Goal: Information Seeking & Learning: Find specific fact

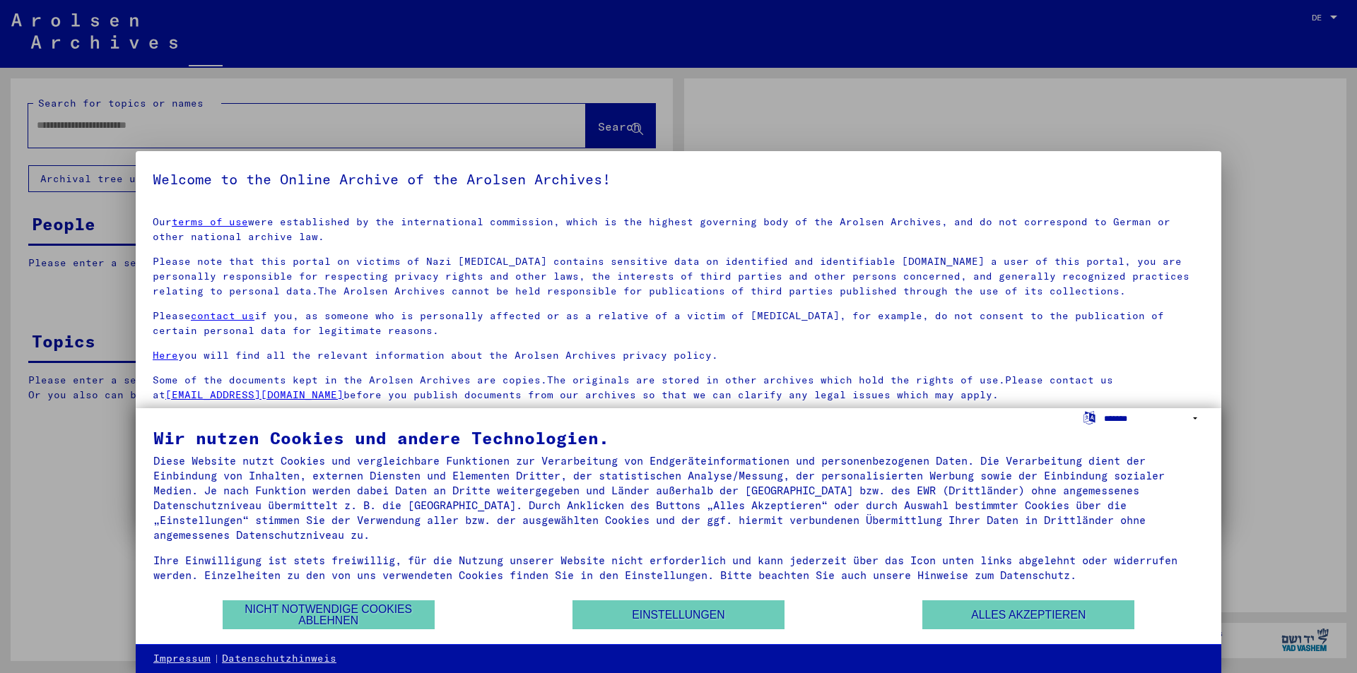
type input "****"
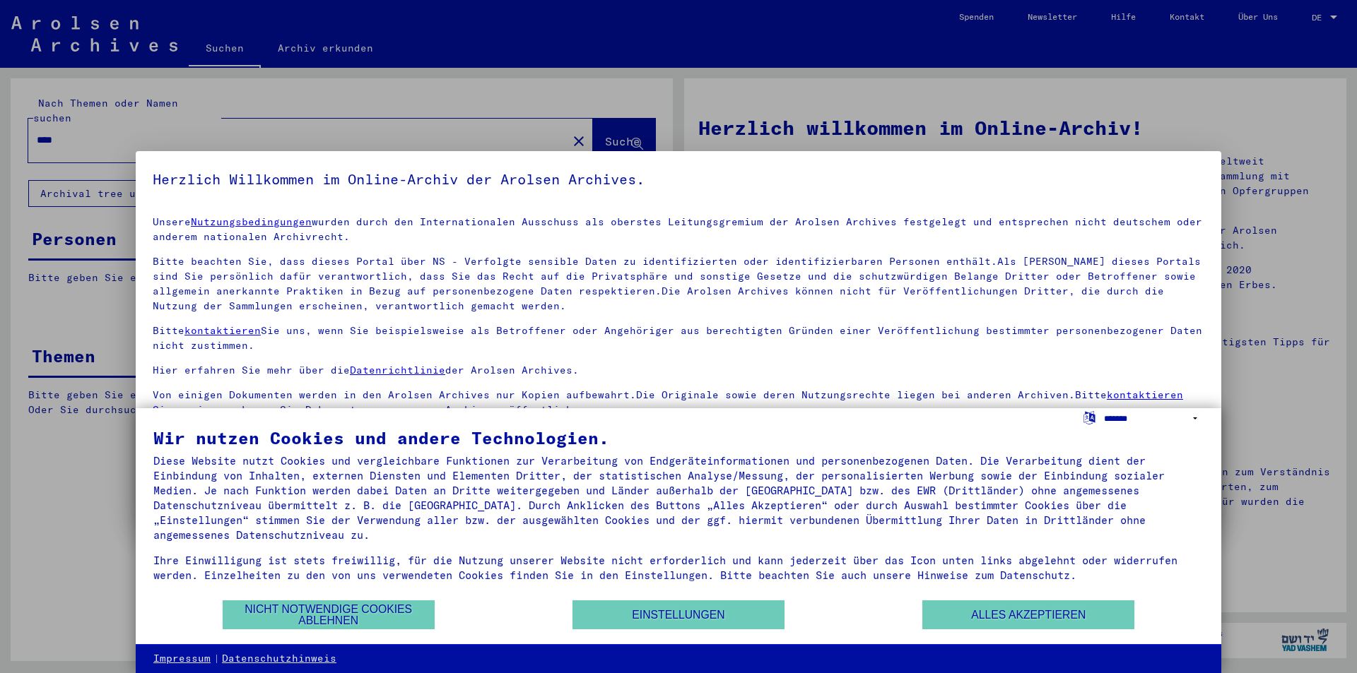
click at [1115, 420] on select "**********" at bounding box center [1154, 418] width 100 height 20
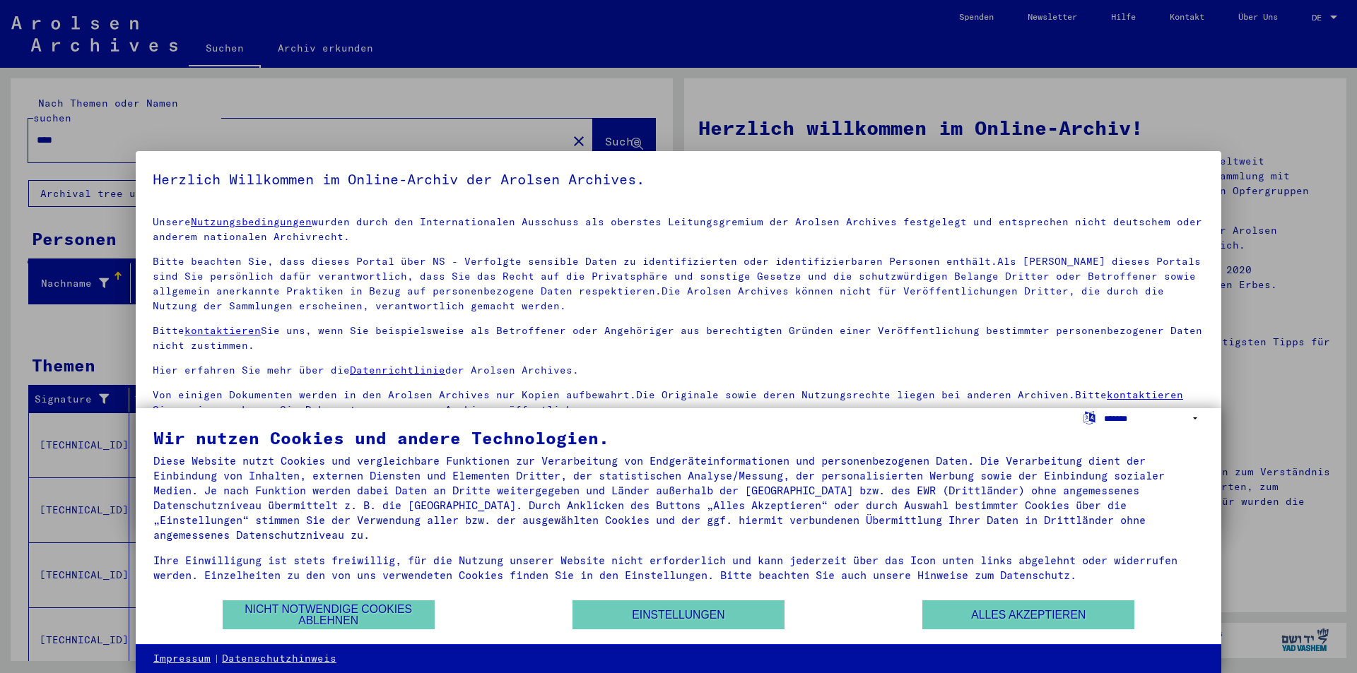
select select "*****"
click at [1104, 408] on select "**********" at bounding box center [1154, 418] width 100 height 20
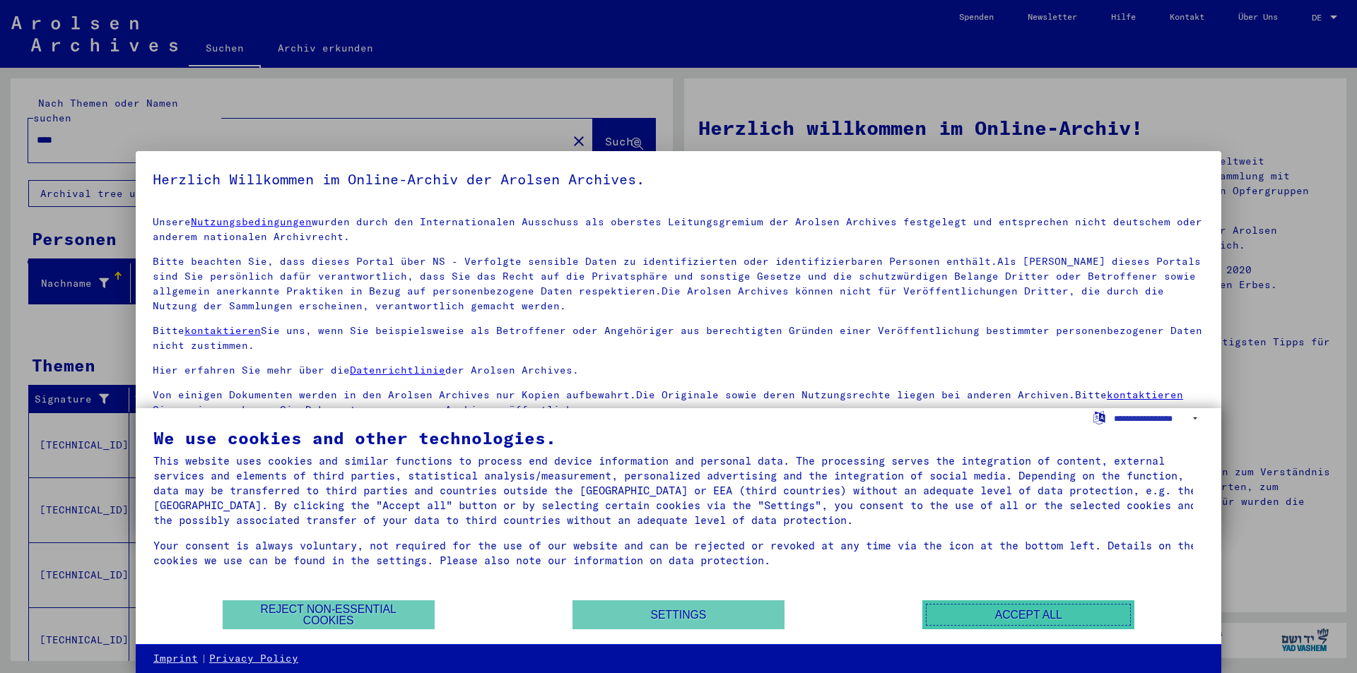
click at [1046, 613] on button "Accept all" at bounding box center [1028, 615] width 212 height 29
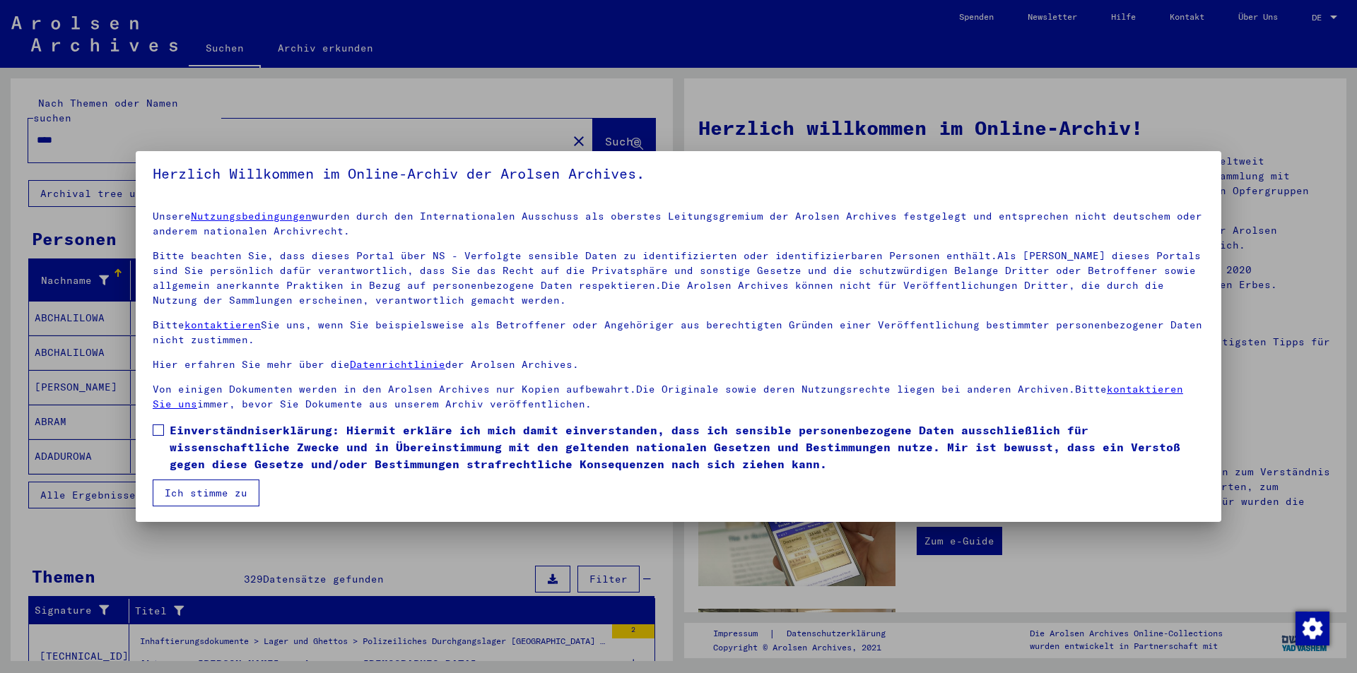
scroll to position [7, 0]
click at [158, 429] on span at bounding box center [158, 428] width 11 height 11
click at [220, 496] on button "Ich stimme zu" at bounding box center [206, 491] width 107 height 27
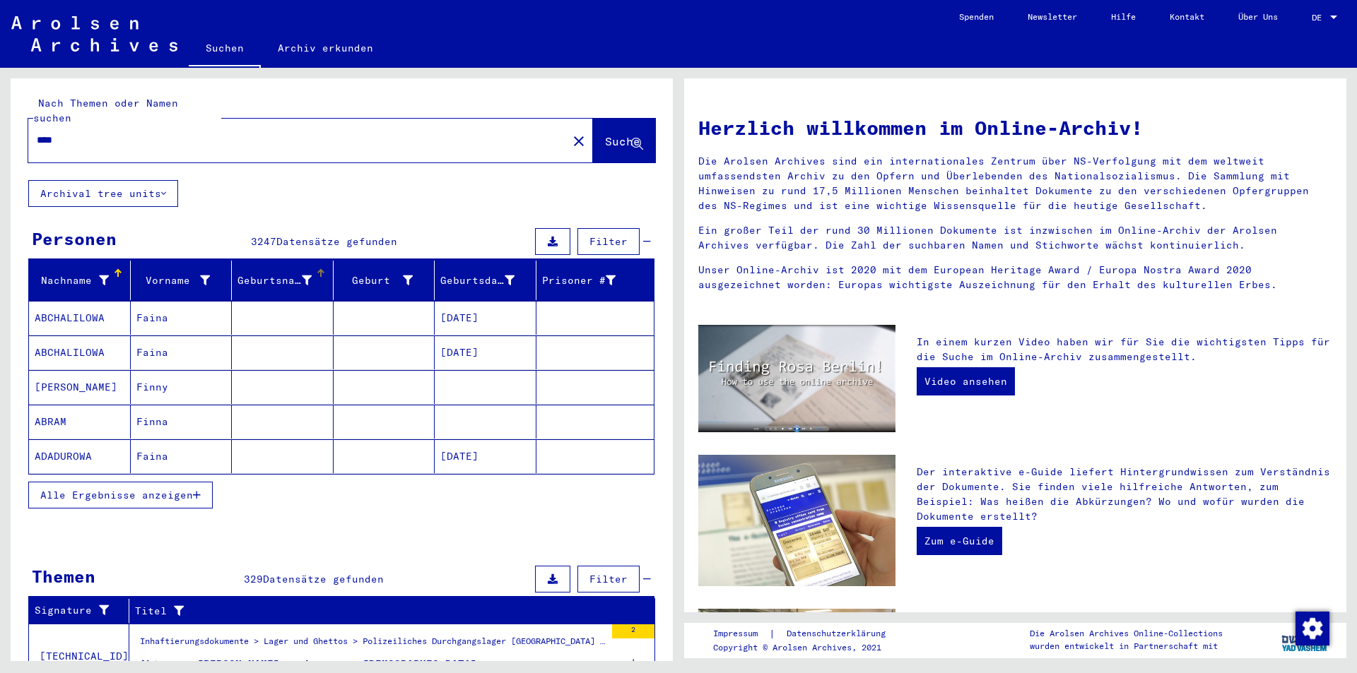
click at [285, 273] on div "Geburtsname" at bounding box center [274, 280] width 74 height 15
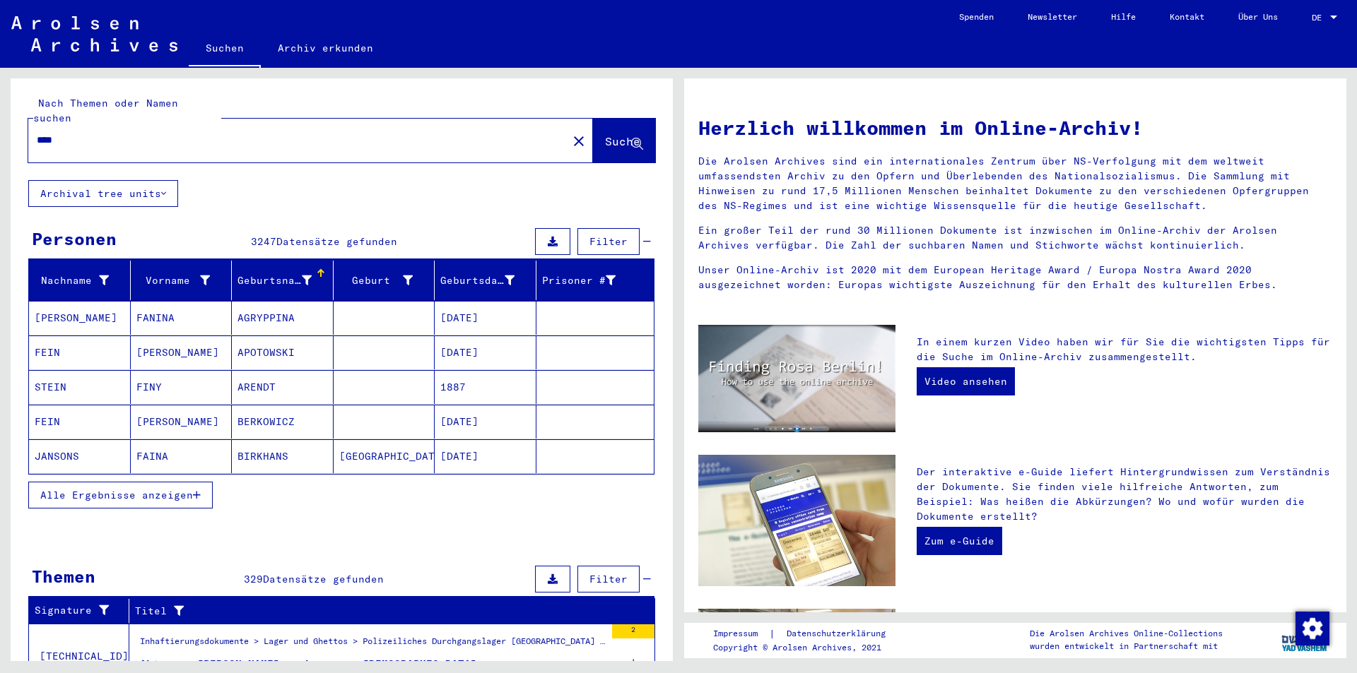
click at [1321, 17] on span "DE" at bounding box center [1320, 18] width 16 height 10
click at [1309, 27] on span "English" at bounding box center [1298, 25] width 35 height 11
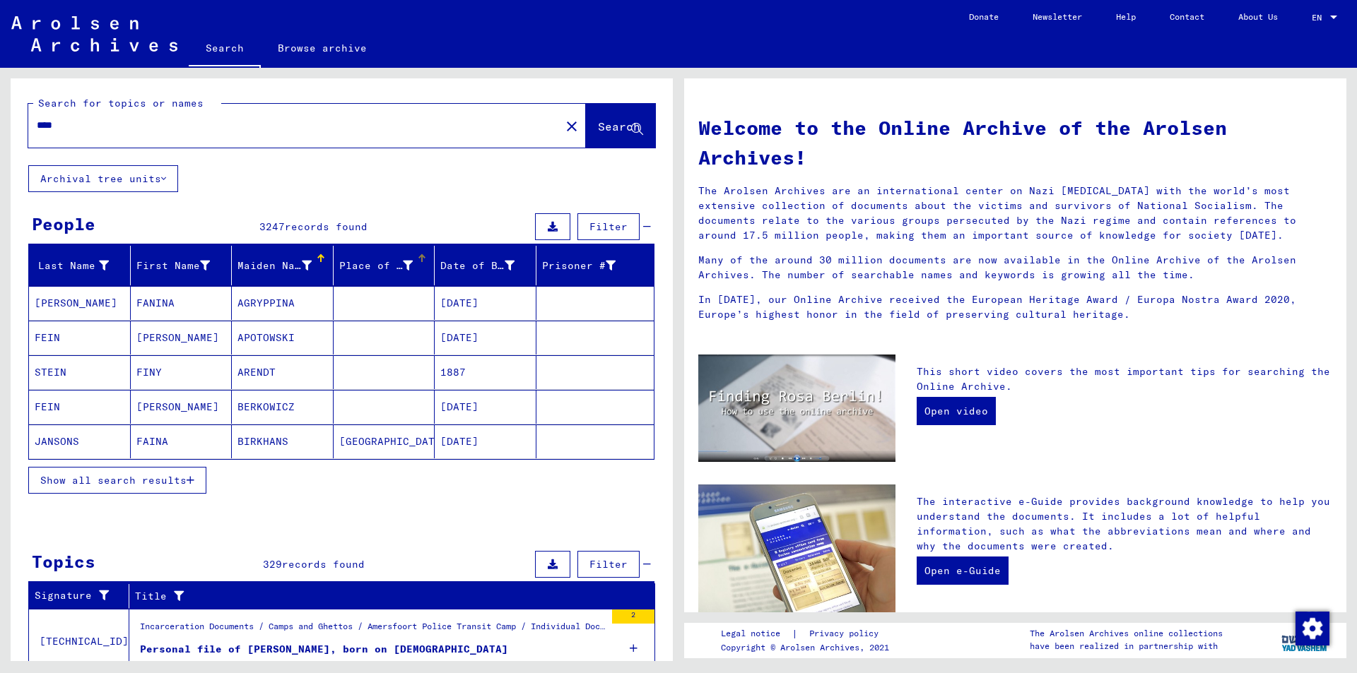
click at [353, 262] on div "Place of Birth" at bounding box center [376, 266] width 74 height 15
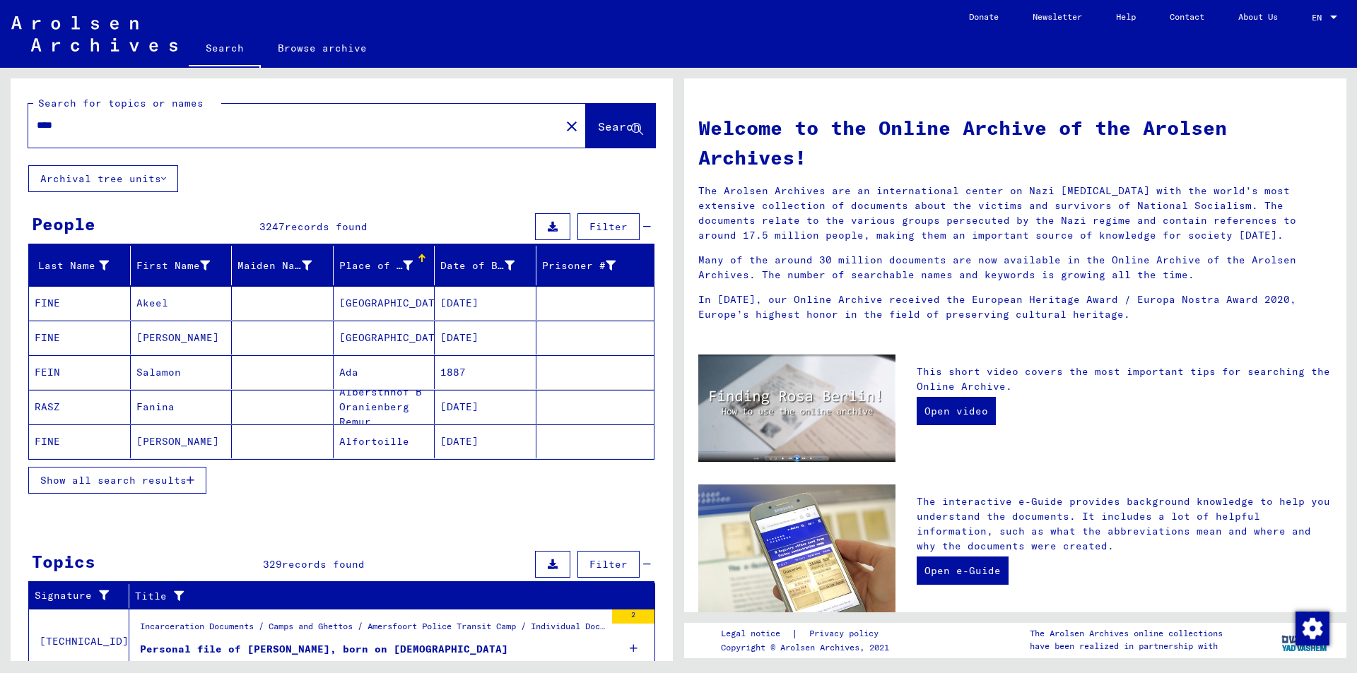
click at [71, 485] on span "Show all search results" at bounding box center [113, 480] width 146 height 13
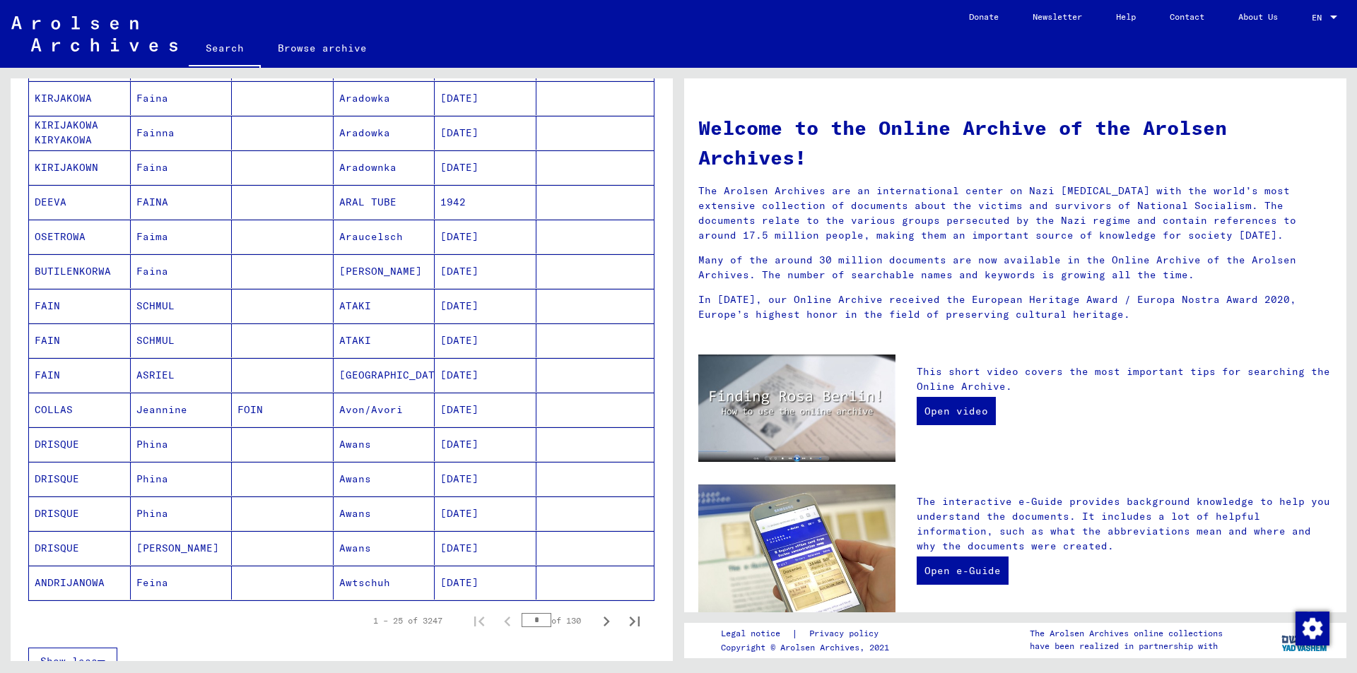
scroll to position [707, 0]
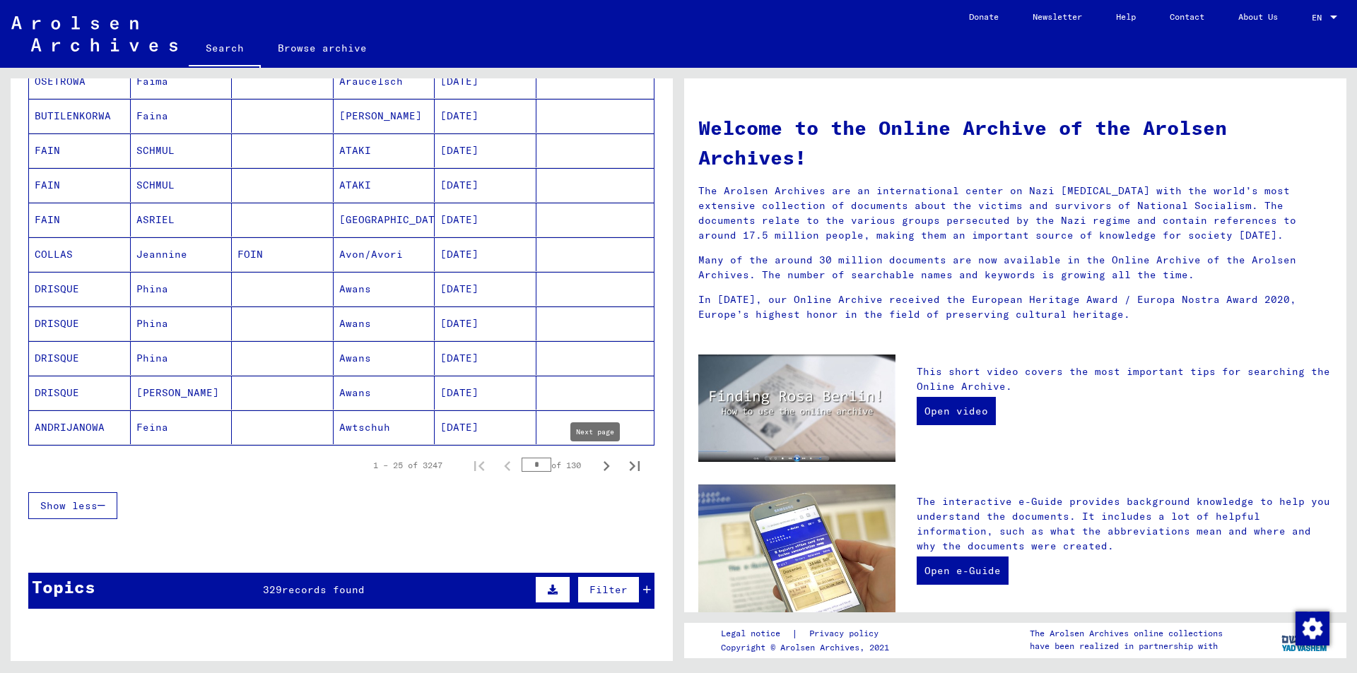
click at [599, 470] on icon "Next page" at bounding box center [606, 467] width 20 height 20
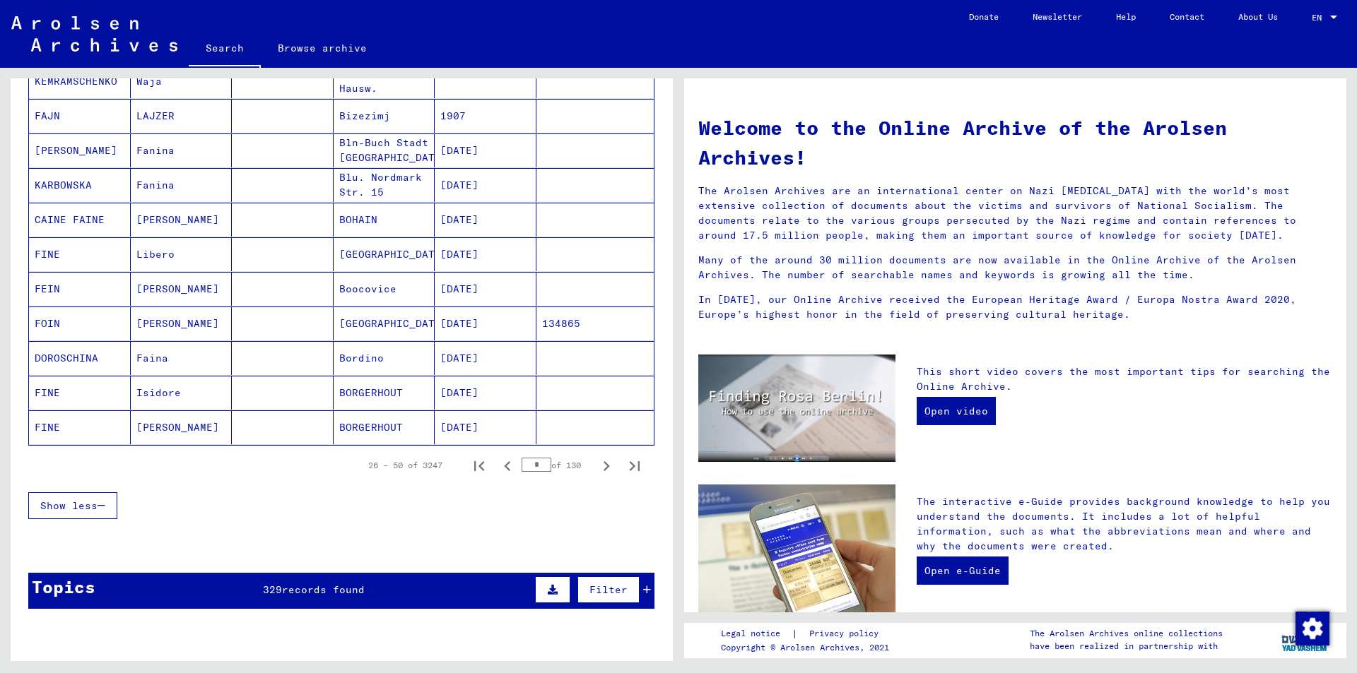
click at [599, 470] on icon "Next page" at bounding box center [606, 467] width 20 height 20
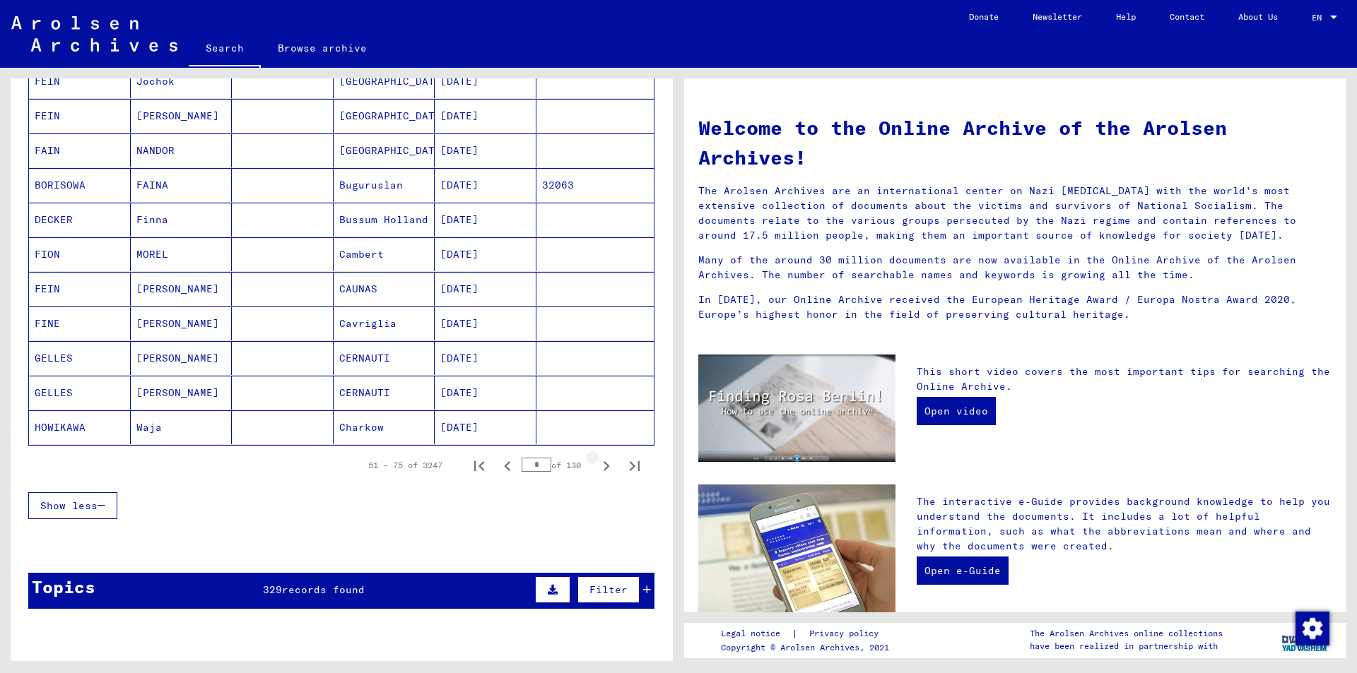
click at [599, 470] on icon "Next page" at bounding box center [606, 467] width 20 height 20
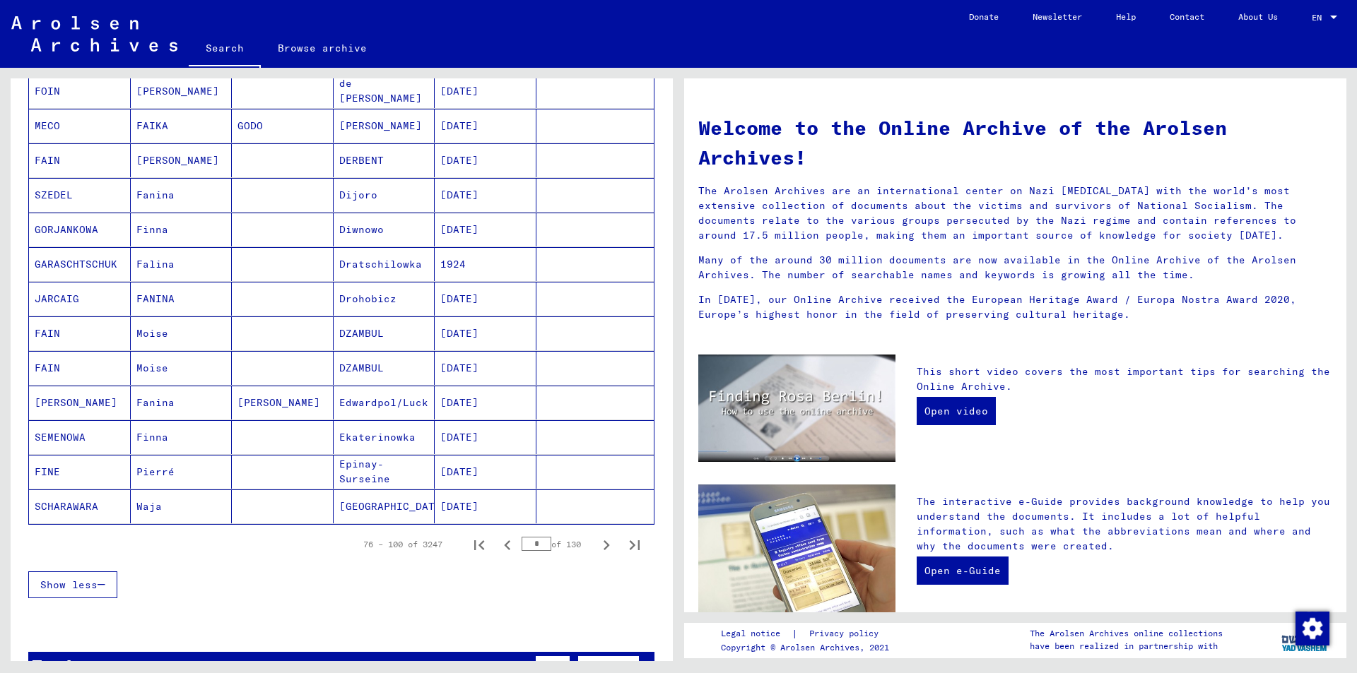
scroll to position [636, 0]
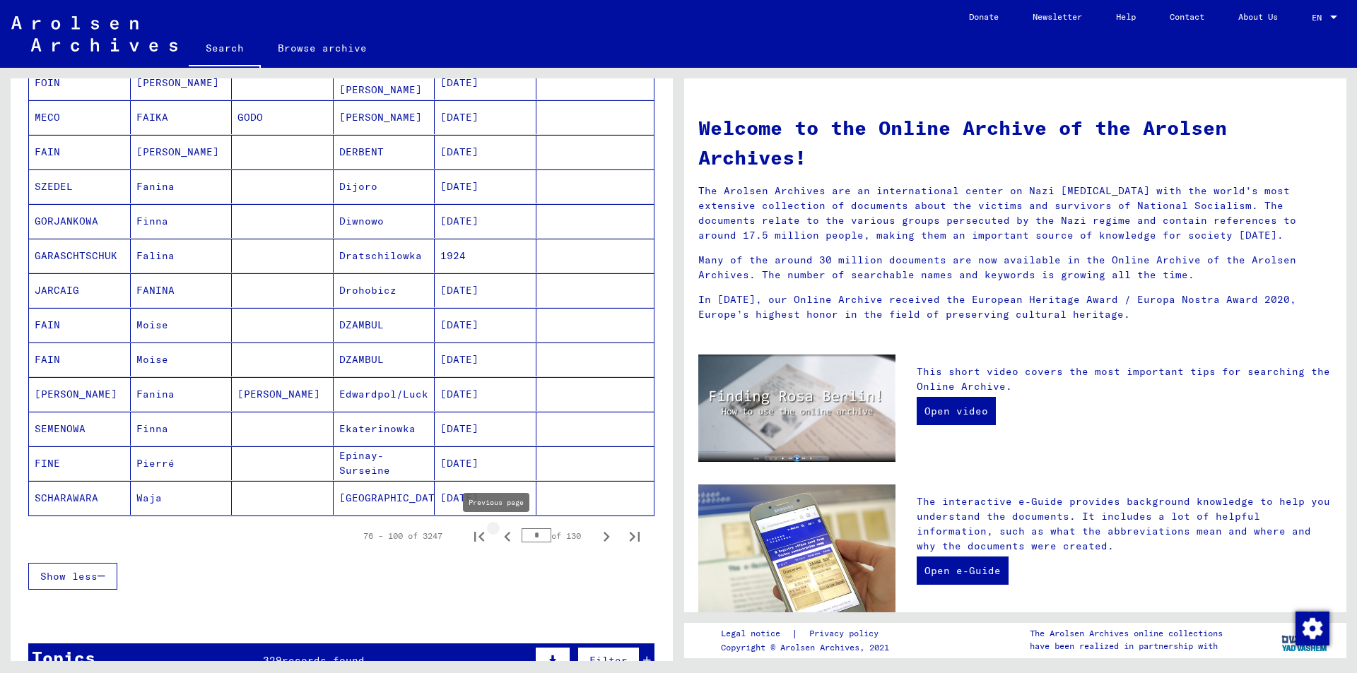
click at [504, 536] on icon "Previous page" at bounding box center [507, 537] width 6 height 10
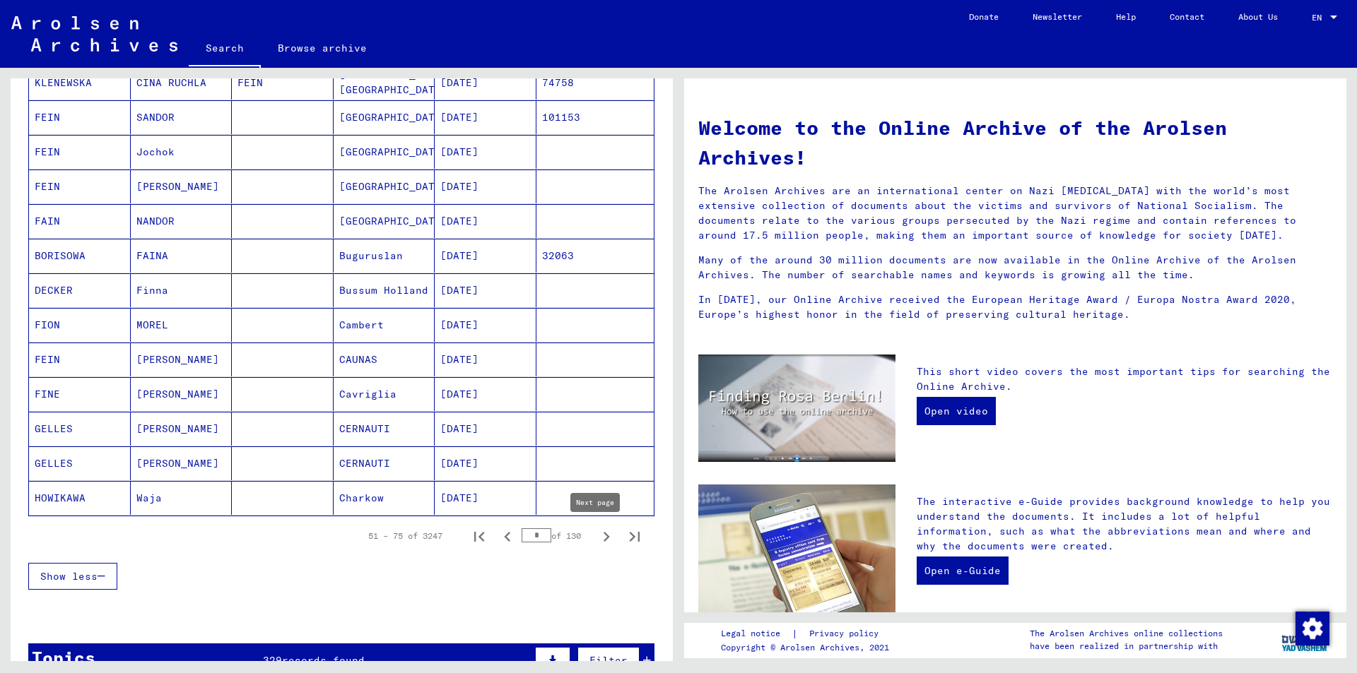
click at [596, 538] on icon "Next page" at bounding box center [606, 537] width 20 height 20
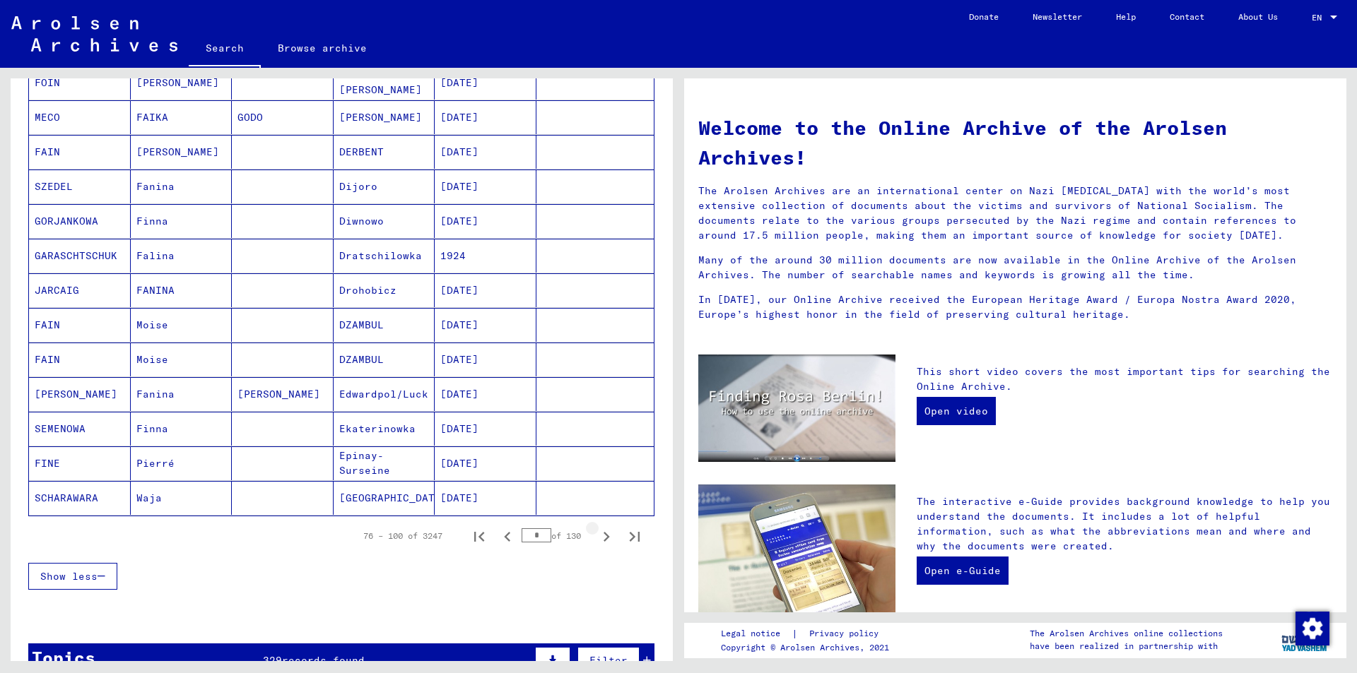
click at [596, 538] on icon "Next page" at bounding box center [606, 537] width 20 height 20
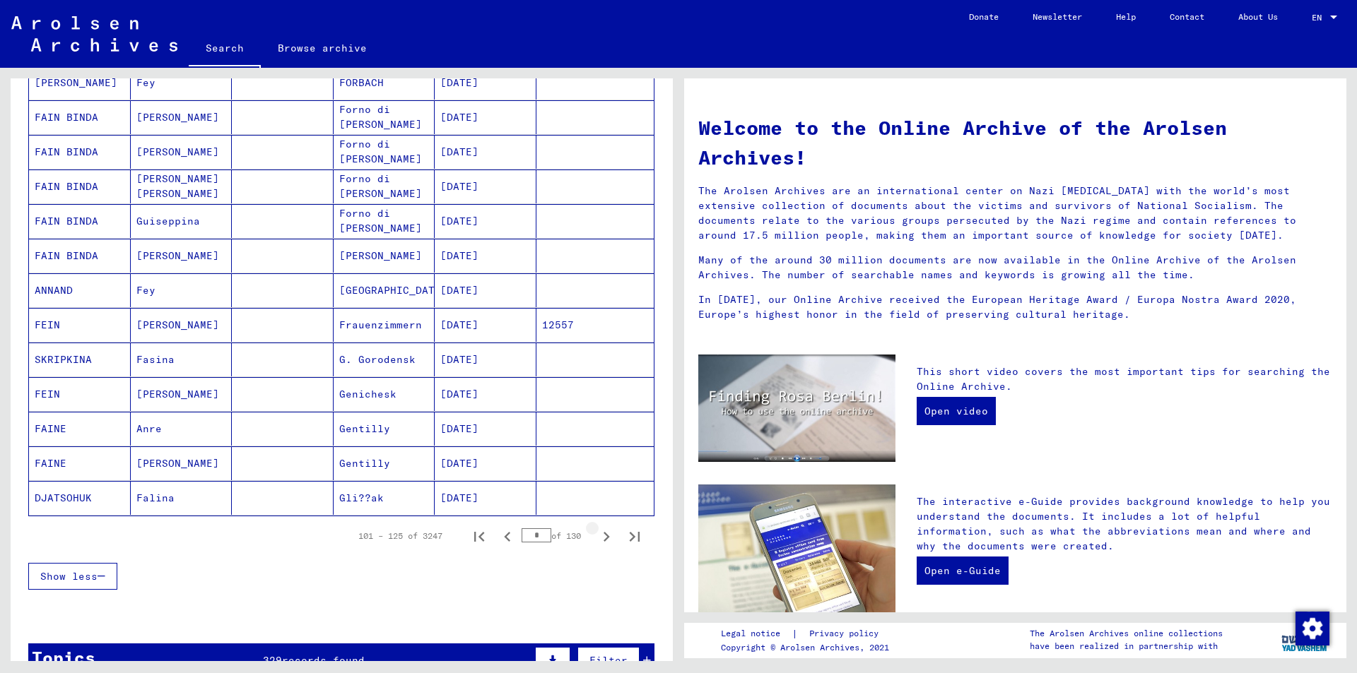
click at [596, 538] on icon "Next page" at bounding box center [606, 537] width 20 height 20
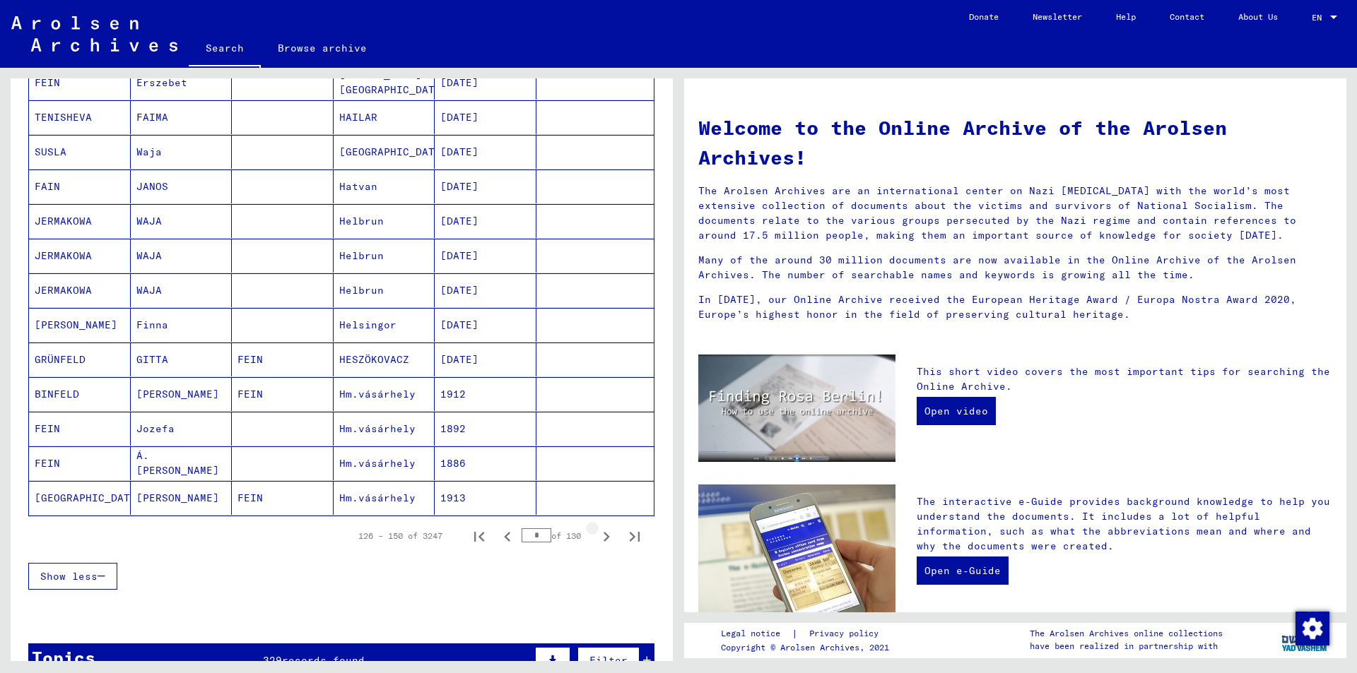
click at [596, 538] on icon "Next page" at bounding box center [606, 537] width 20 height 20
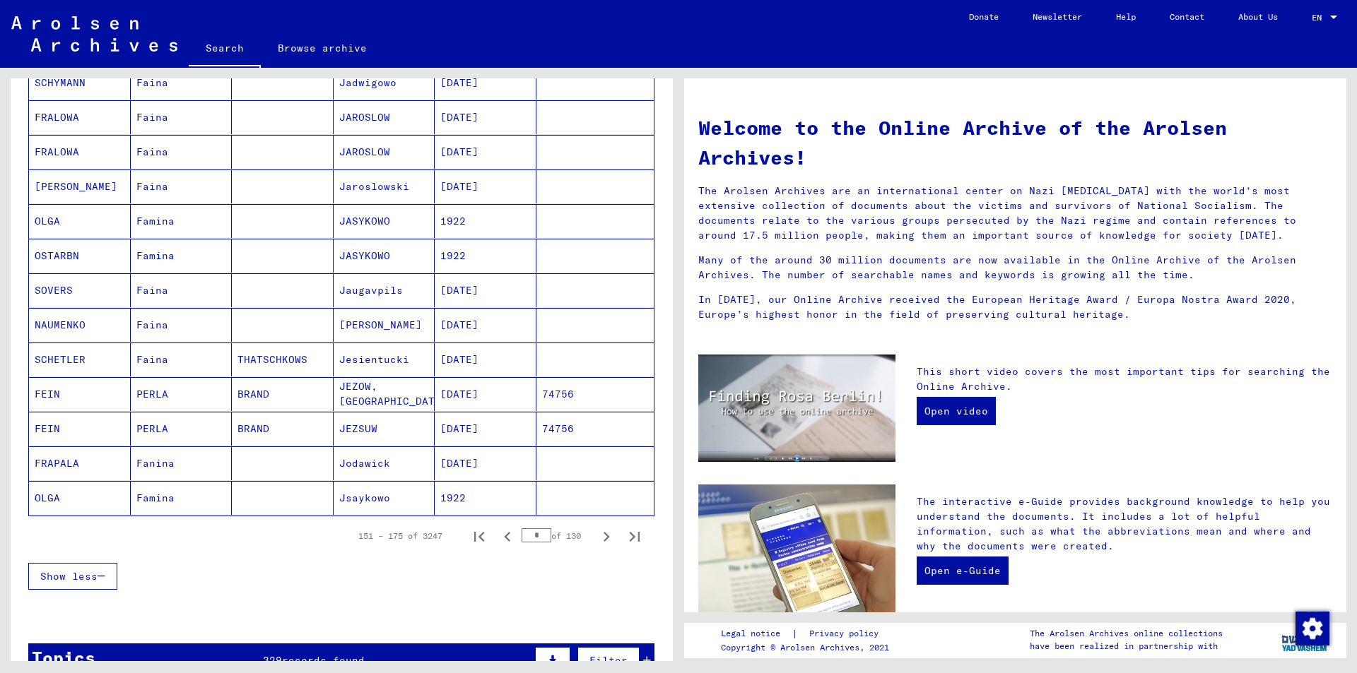
click at [596, 538] on icon "Next page" at bounding box center [606, 537] width 20 height 20
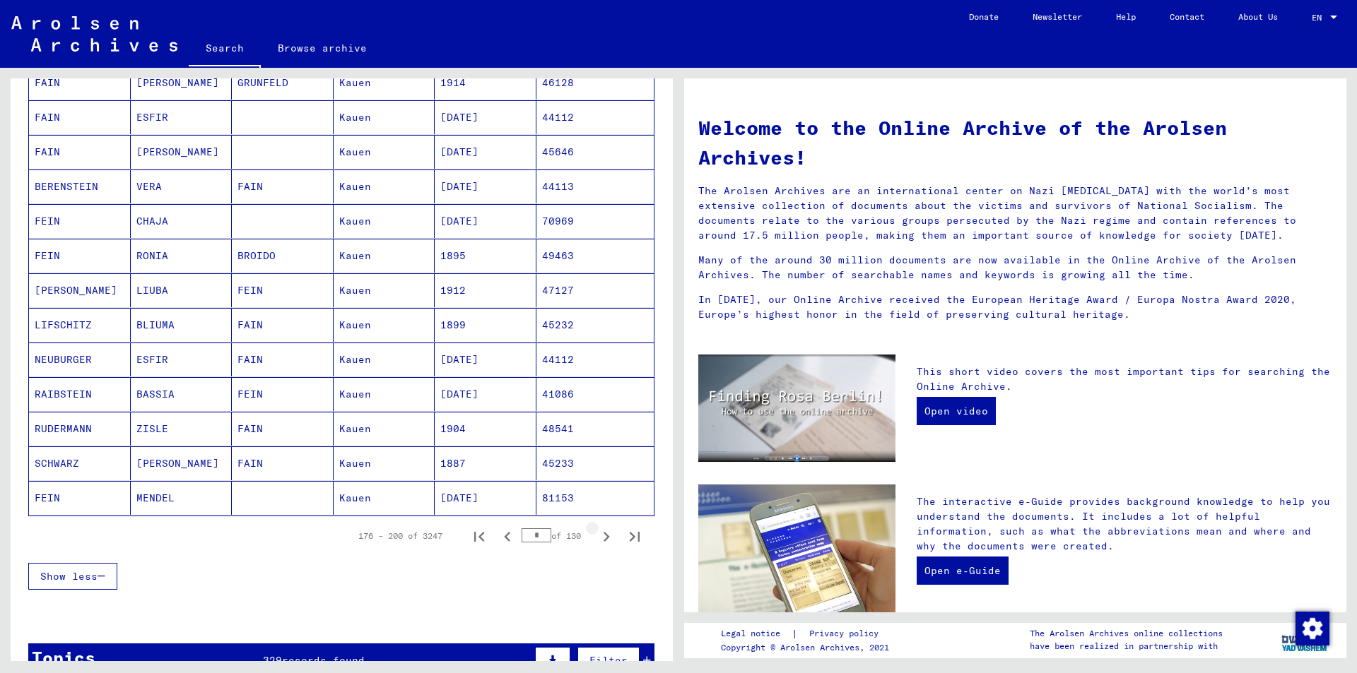
click at [596, 538] on icon "Next page" at bounding box center [606, 537] width 20 height 20
type input "*"
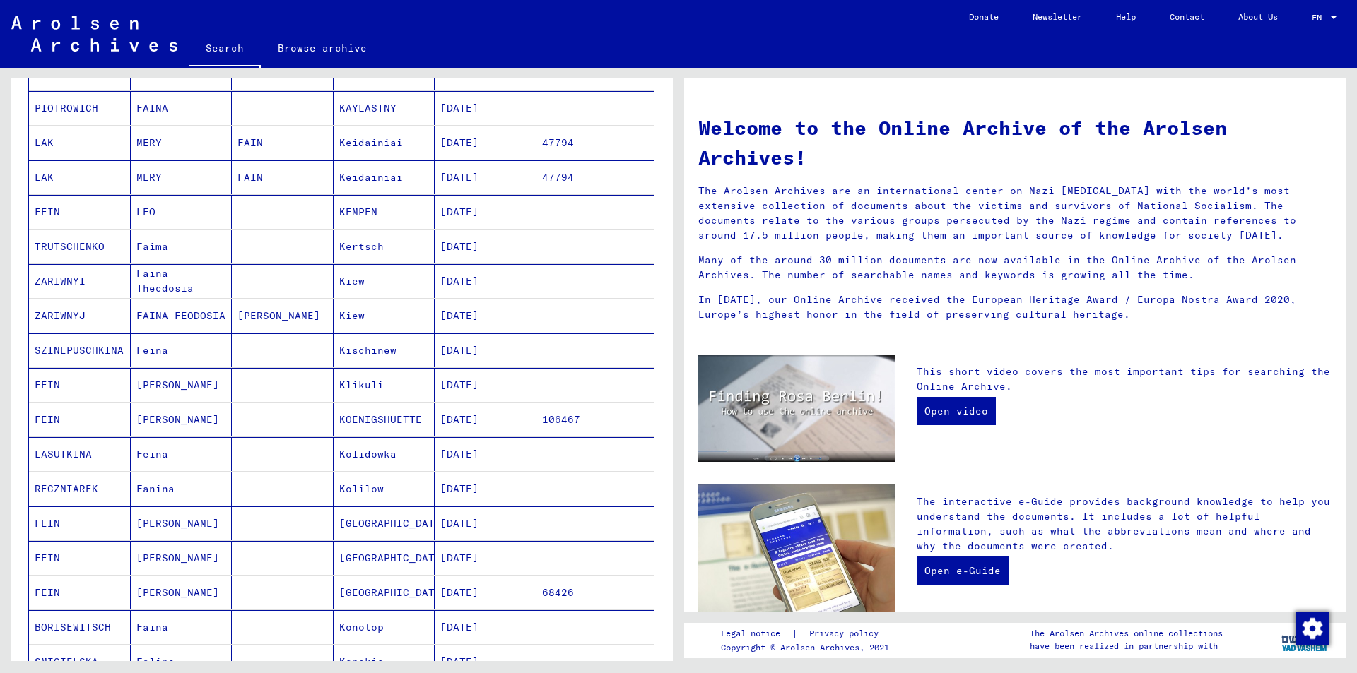
scroll to position [141, 0]
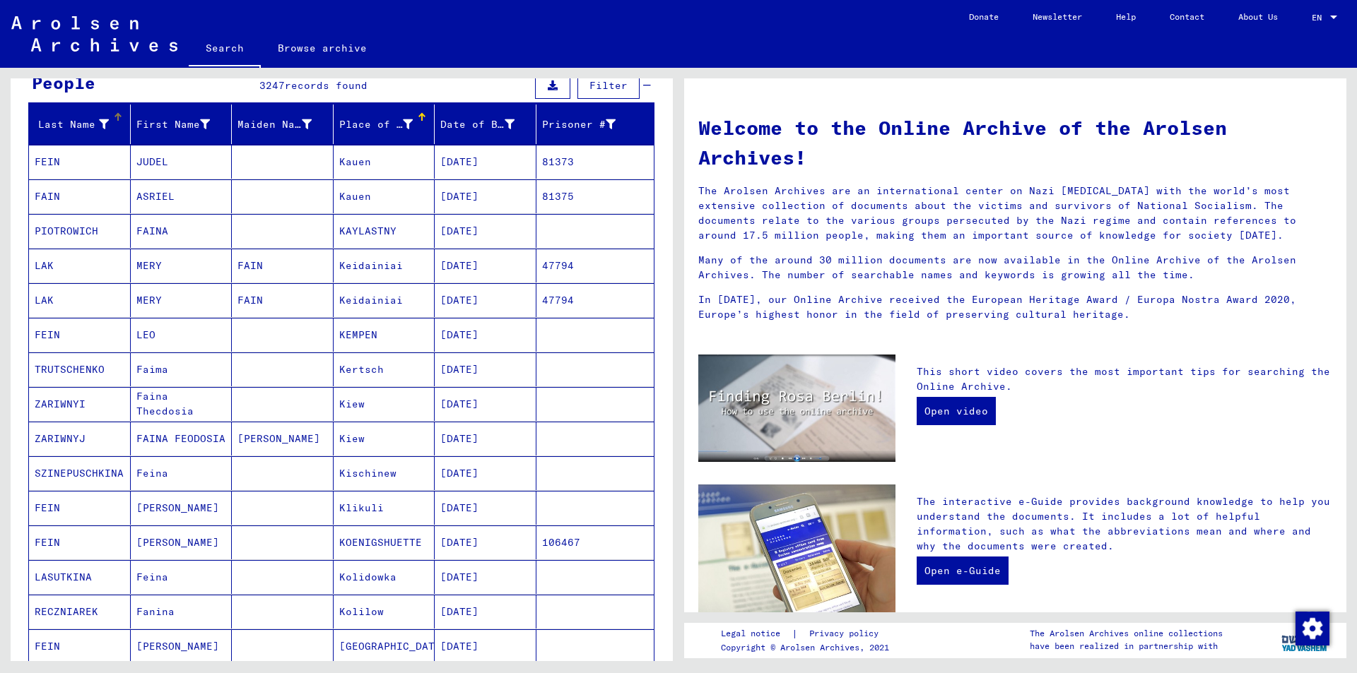
click at [73, 126] on div "Last Name" at bounding box center [72, 124] width 74 height 15
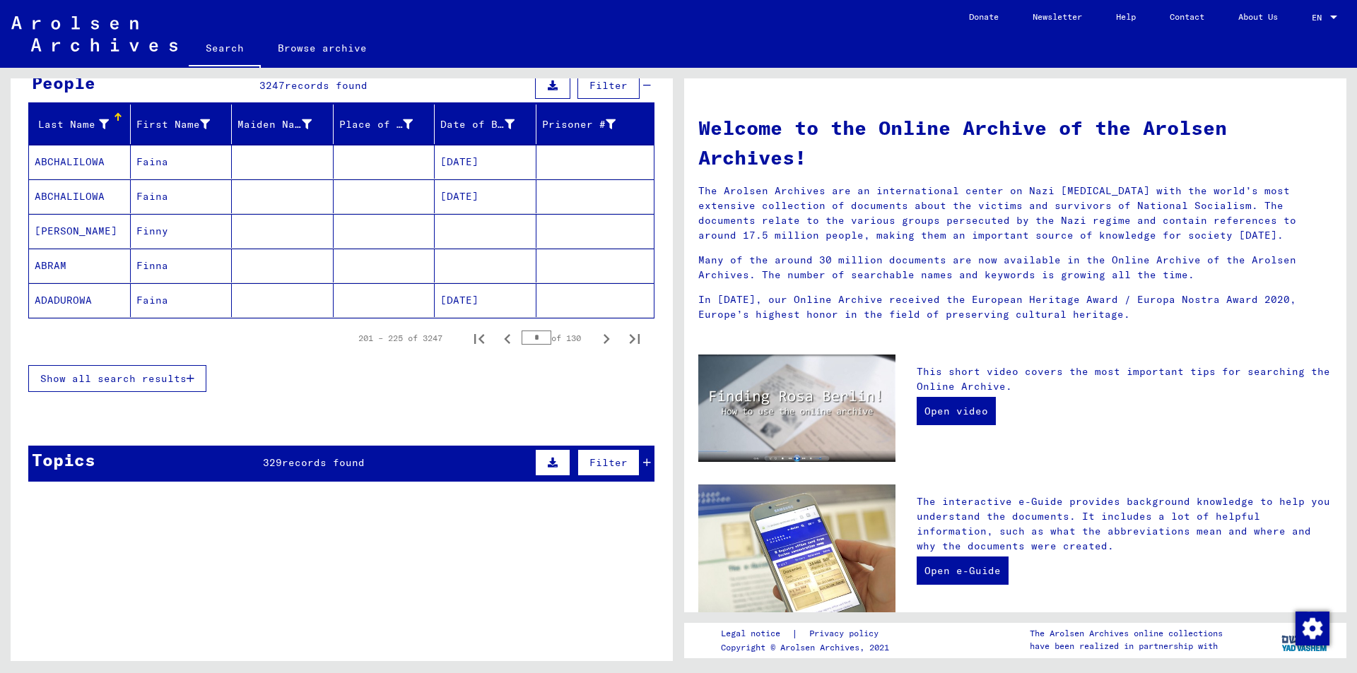
click at [162, 381] on span "Show all search results" at bounding box center [113, 378] width 146 height 13
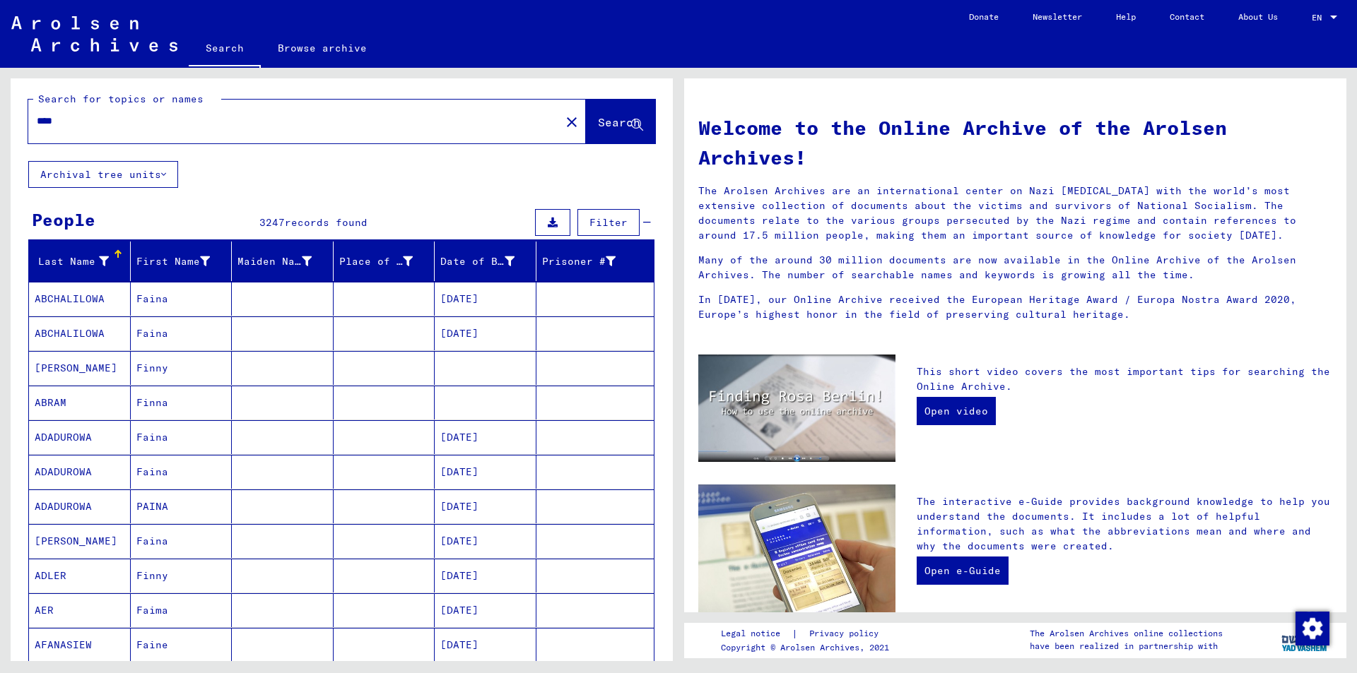
scroll to position [0, 0]
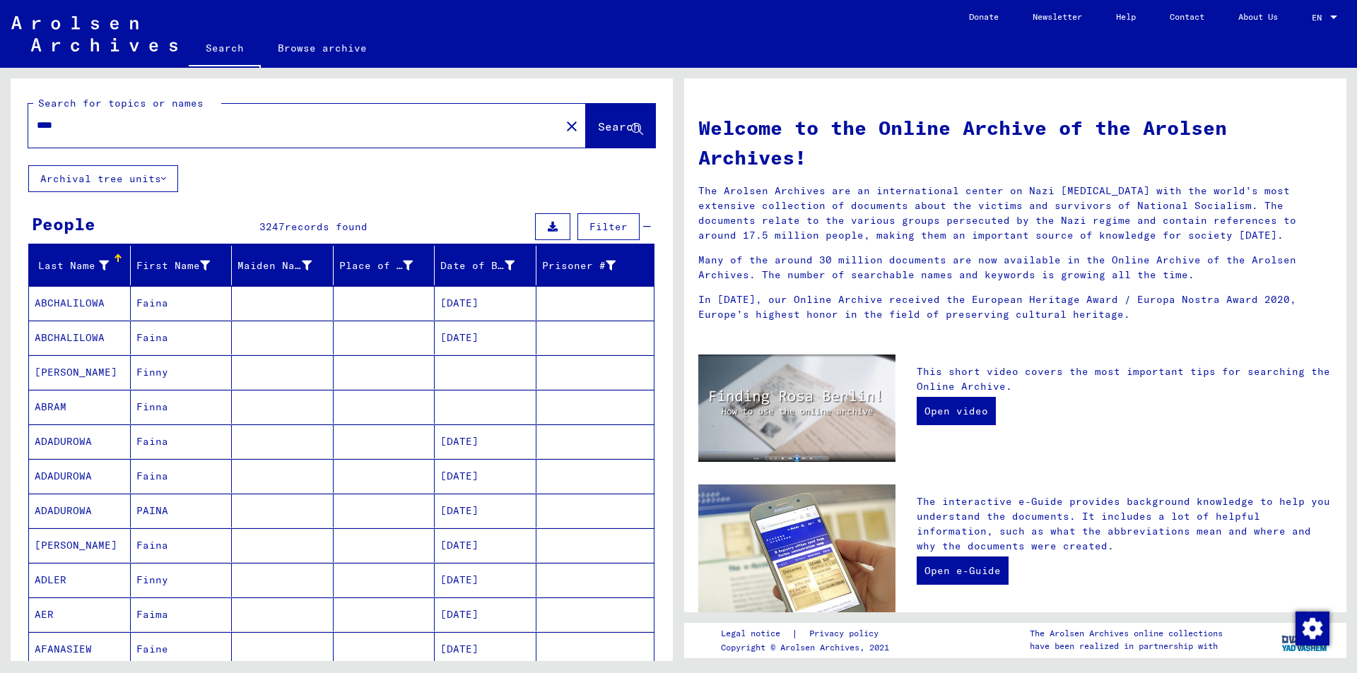
click at [206, 384] on mat-cell "Finny" at bounding box center [182, 372] width 102 height 34
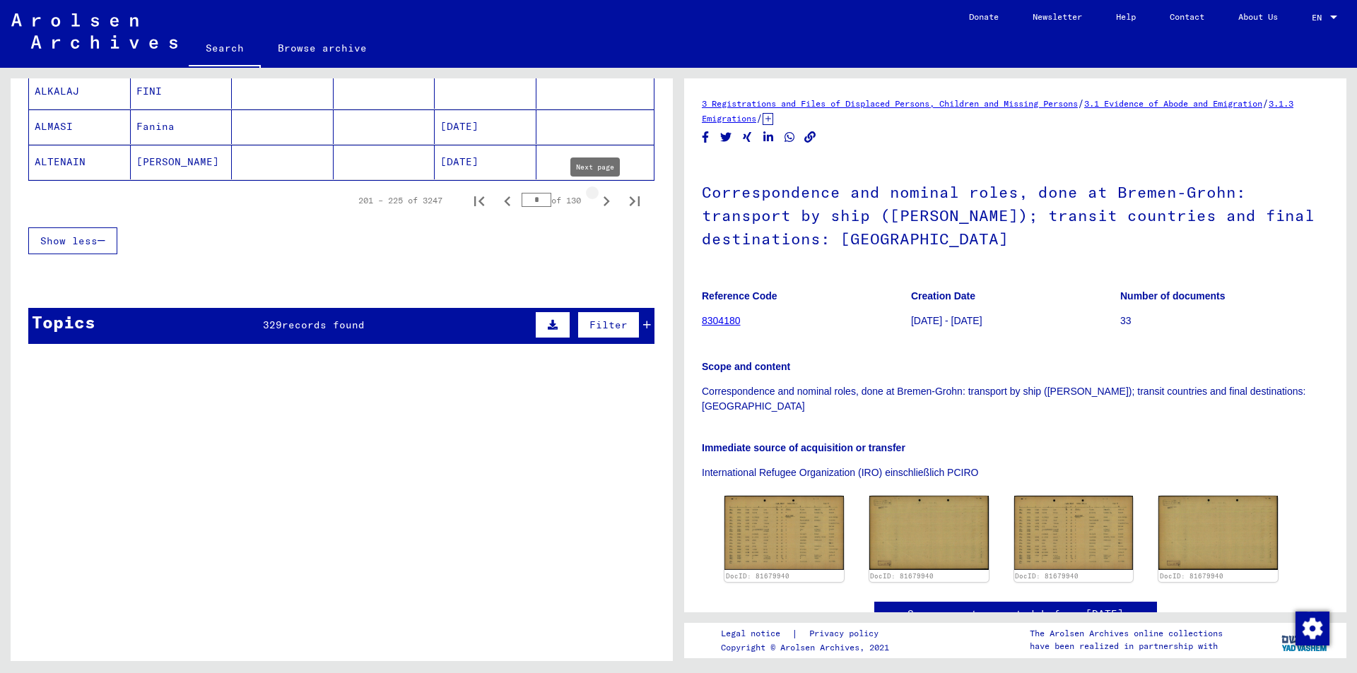
click at [596, 204] on icon "Next page" at bounding box center [606, 202] width 20 height 20
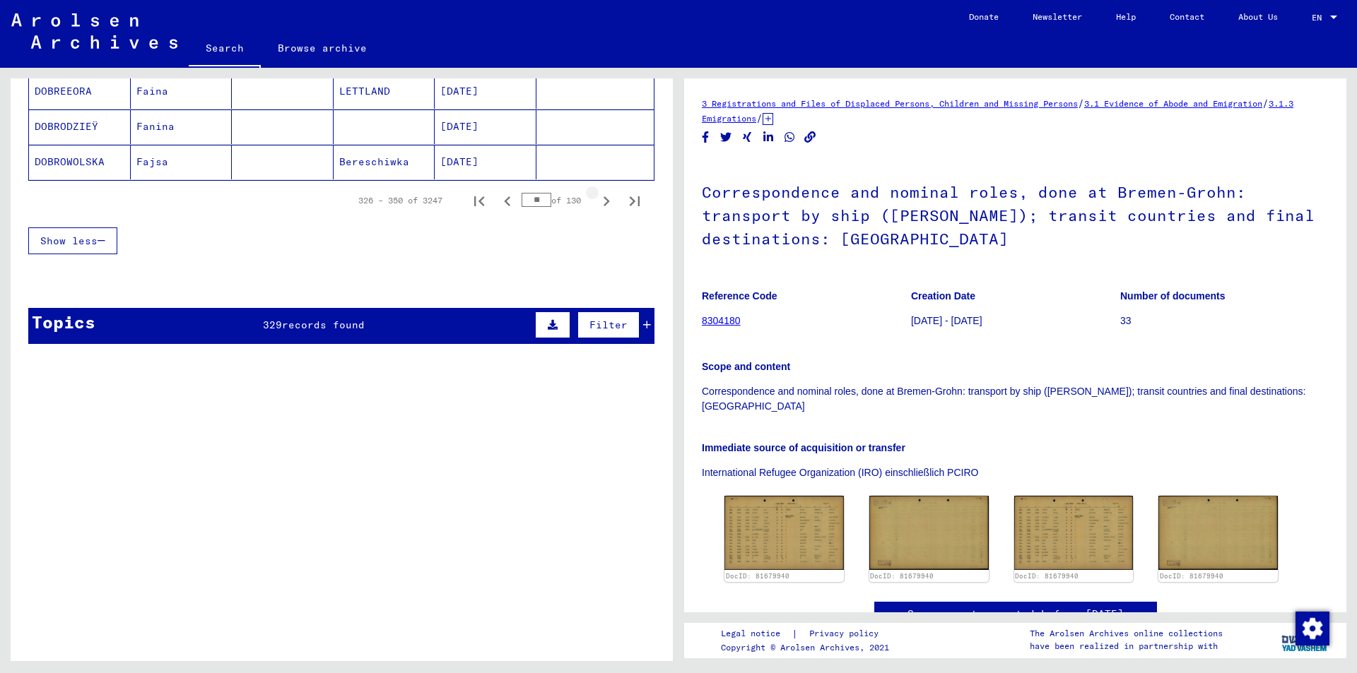
click at [596, 204] on icon "Next page" at bounding box center [606, 202] width 20 height 20
click at [596, 202] on icon "Next page" at bounding box center [606, 202] width 20 height 20
click at [588, 216] on div "426 – 450 of 3247 ** of 130" at bounding box center [341, 201] width 626 height 40
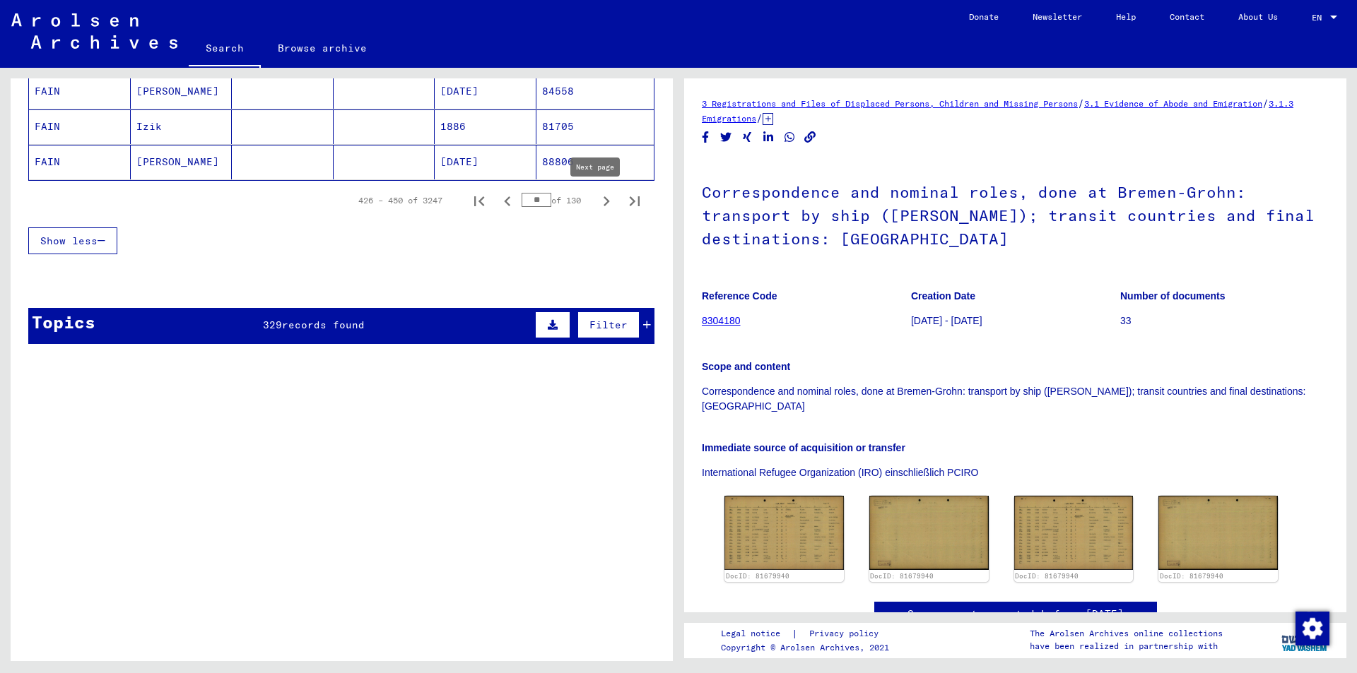
click at [599, 203] on icon "Next page" at bounding box center [606, 202] width 20 height 20
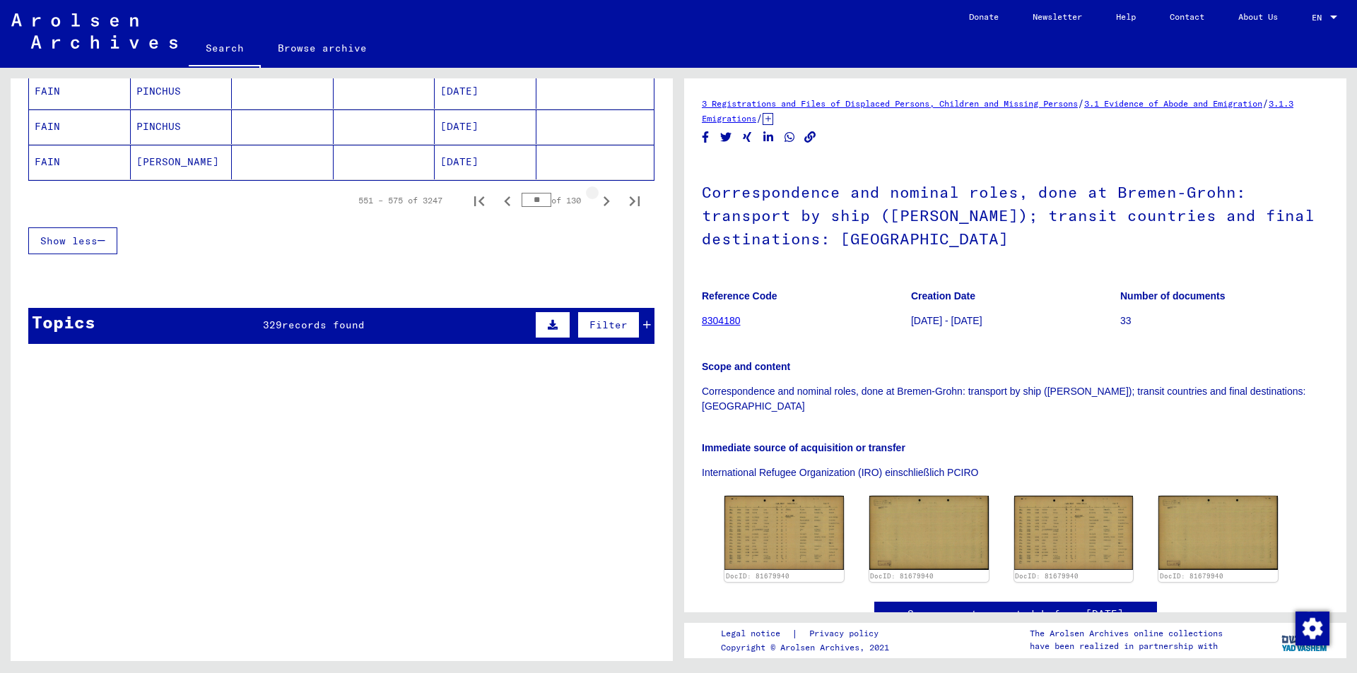
click at [599, 203] on icon "Next page" at bounding box center [606, 202] width 20 height 20
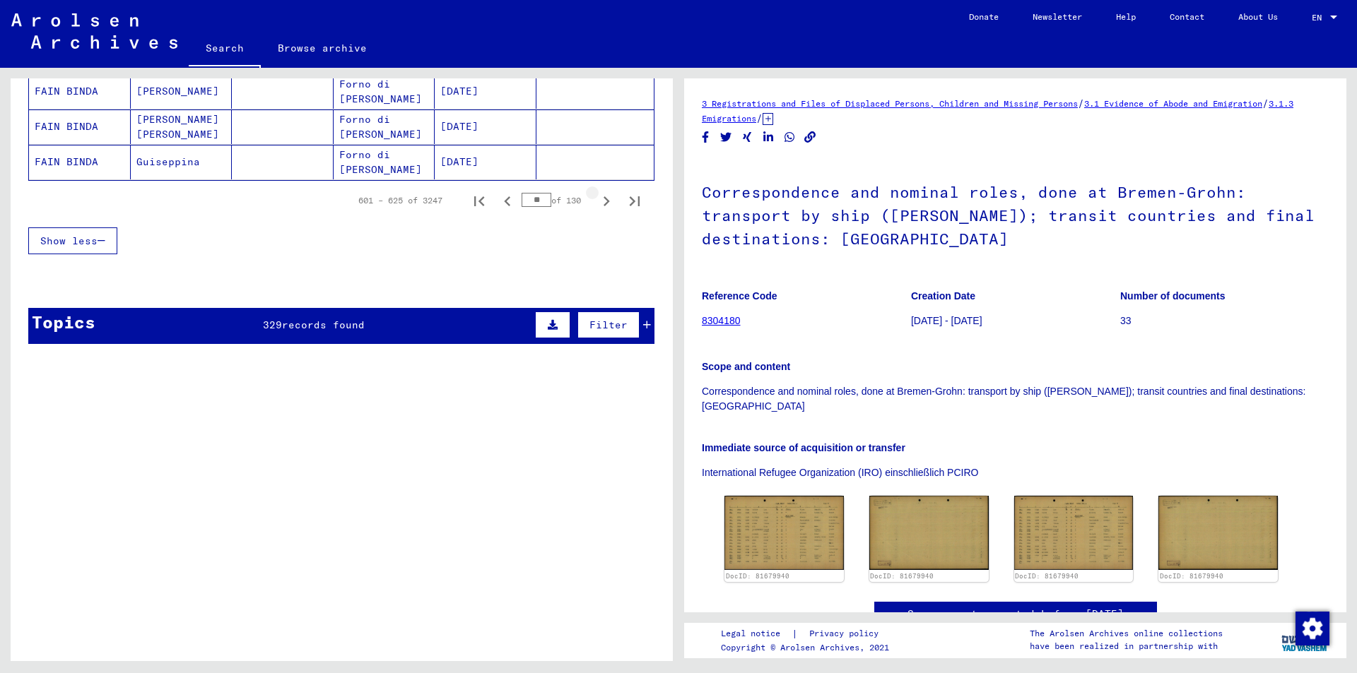
click at [599, 203] on icon "Next page" at bounding box center [606, 202] width 20 height 20
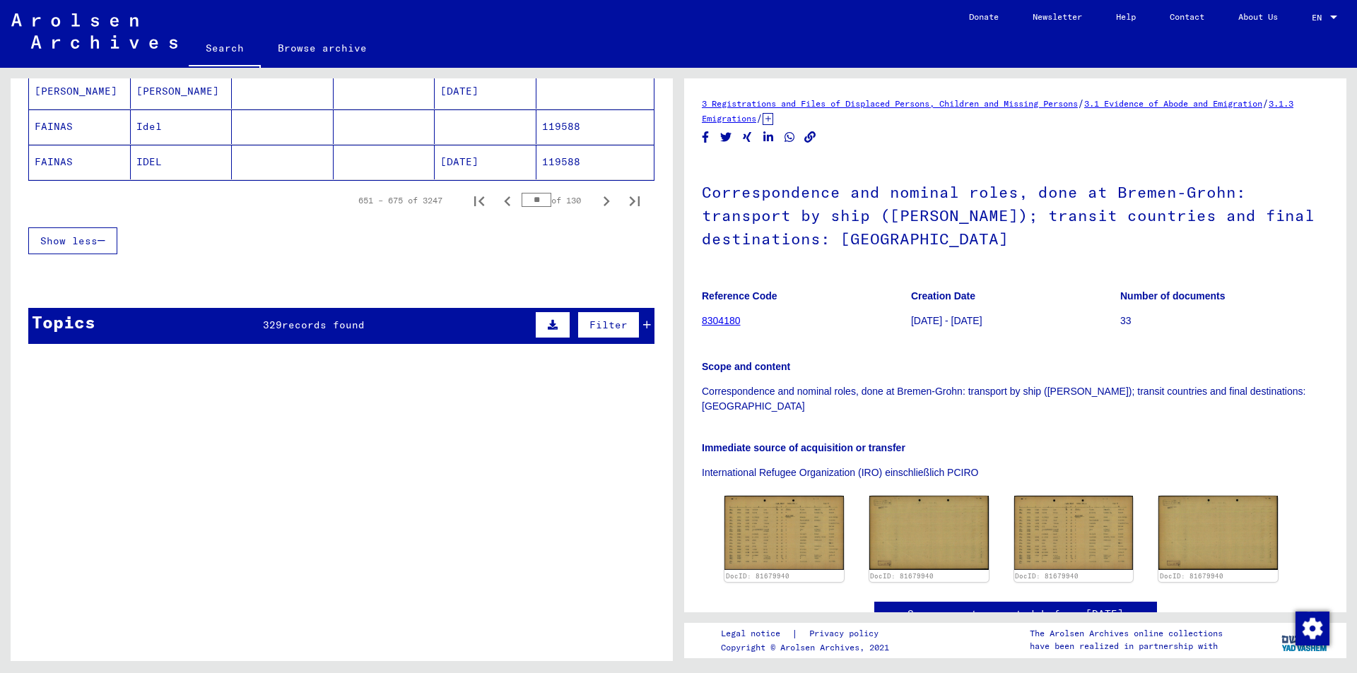
click at [599, 203] on icon "Next page" at bounding box center [606, 202] width 20 height 20
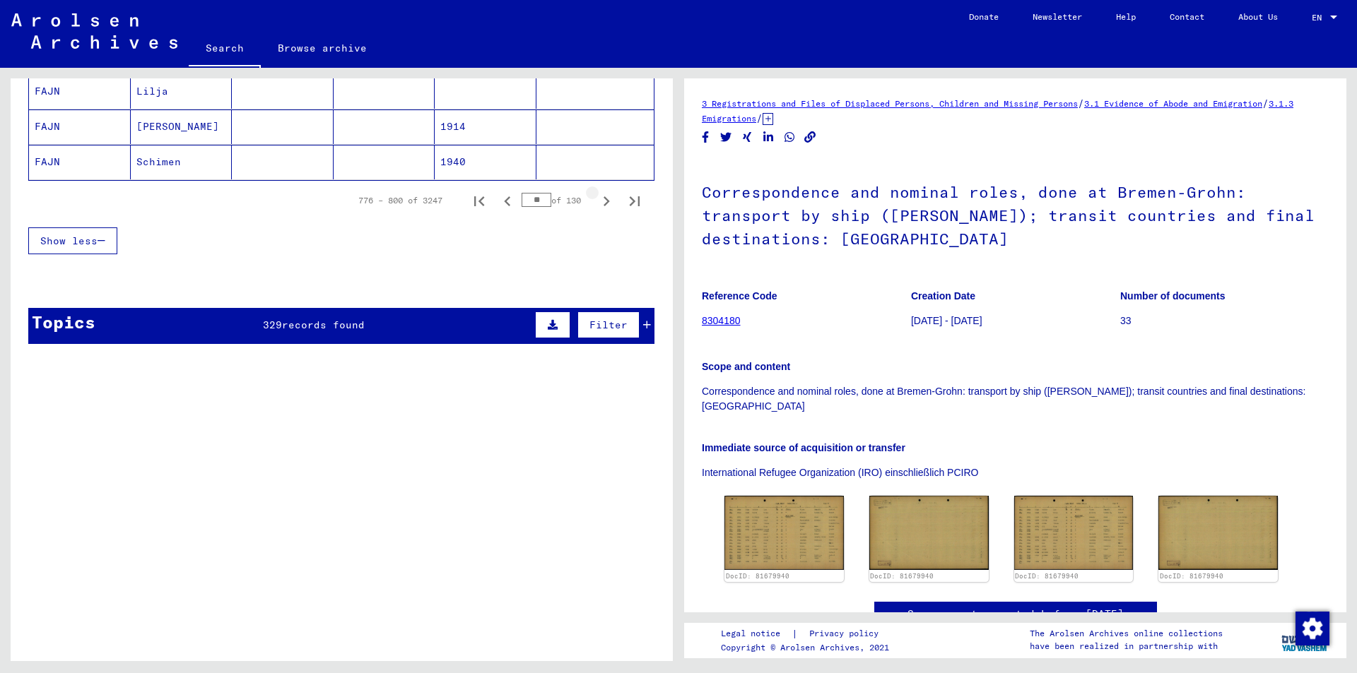
click at [599, 203] on icon "Next page" at bounding box center [606, 202] width 20 height 20
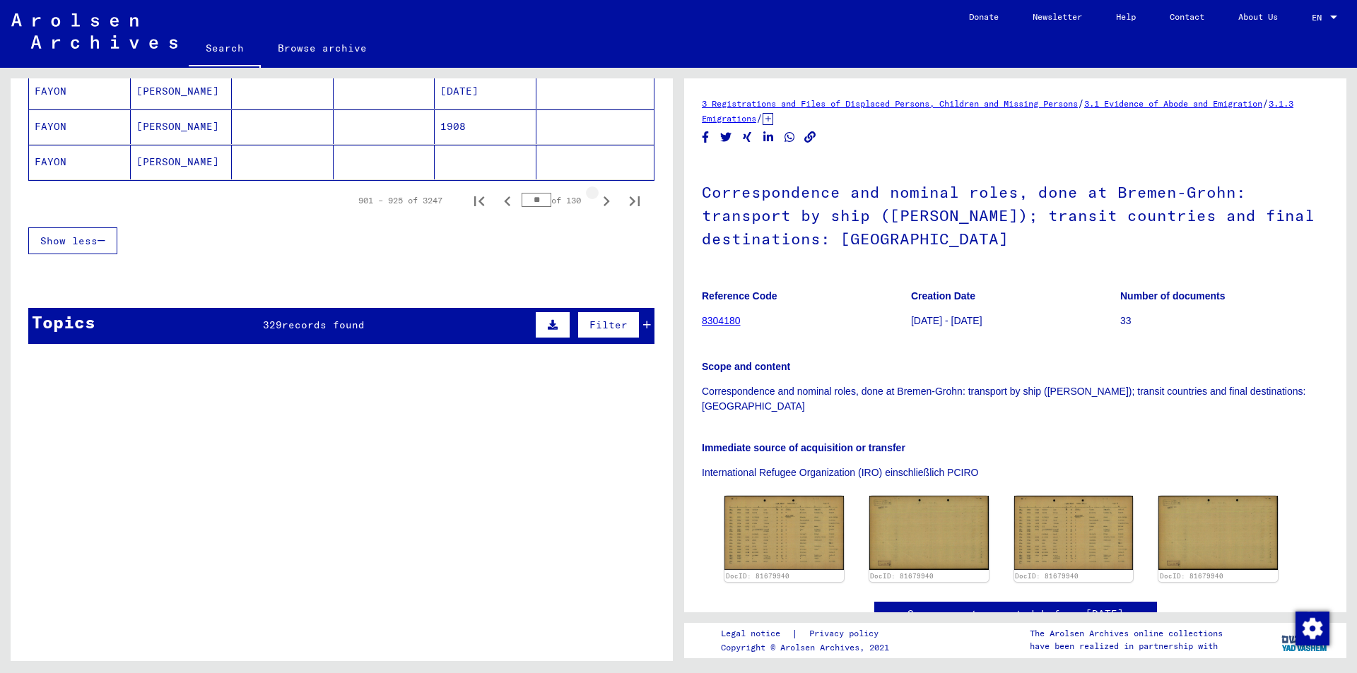
click at [599, 203] on icon "Next page" at bounding box center [606, 202] width 20 height 20
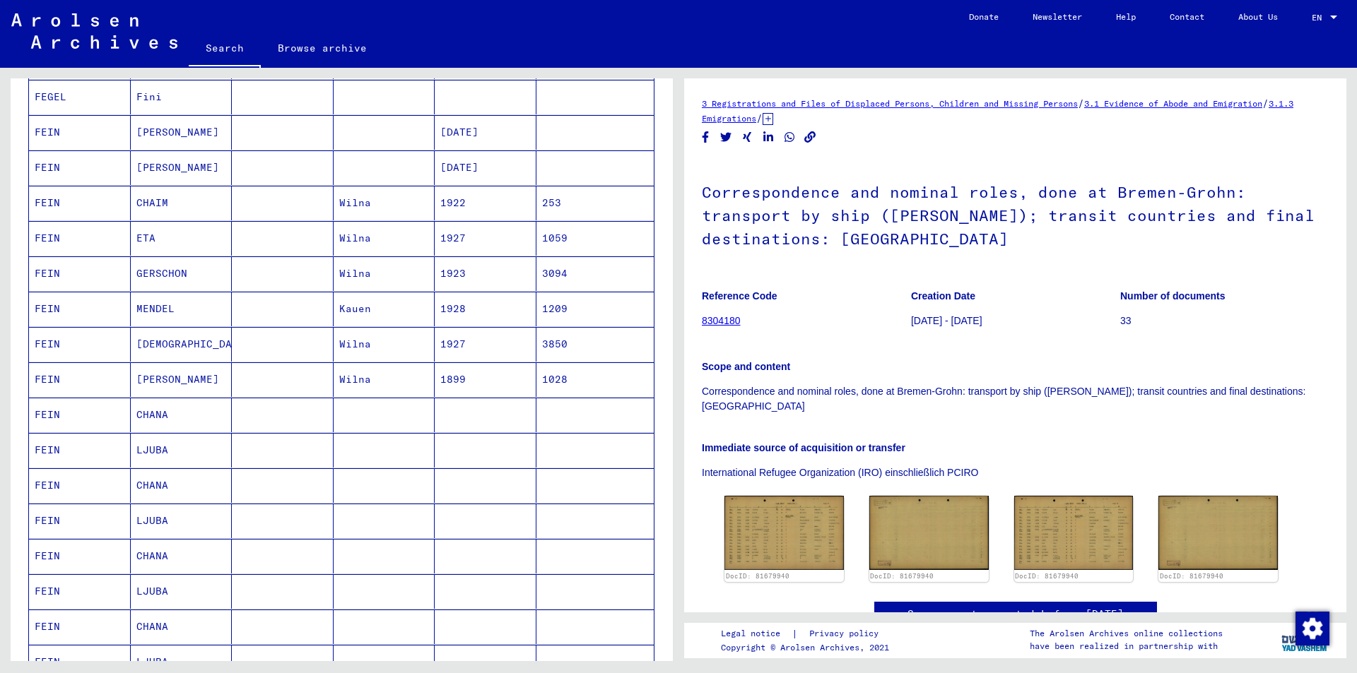
scroll to position [283, 0]
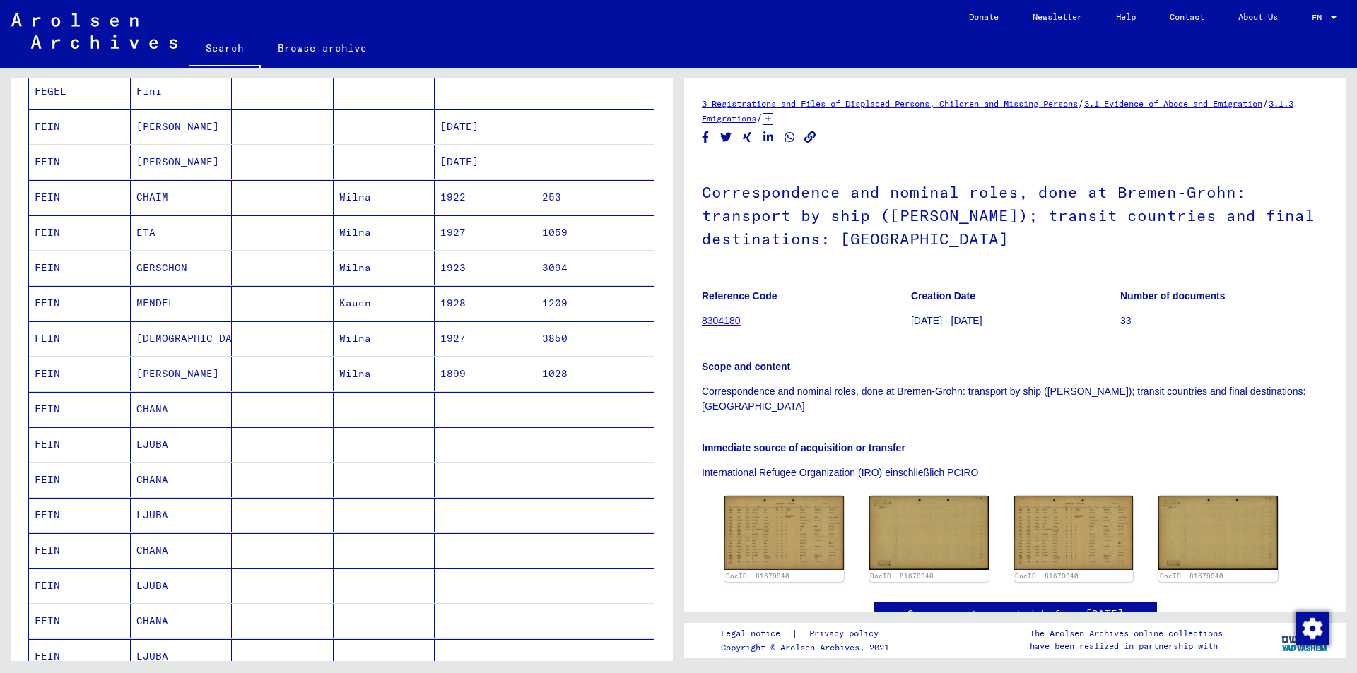
click at [52, 305] on mat-cell "FEIN" at bounding box center [80, 303] width 102 height 35
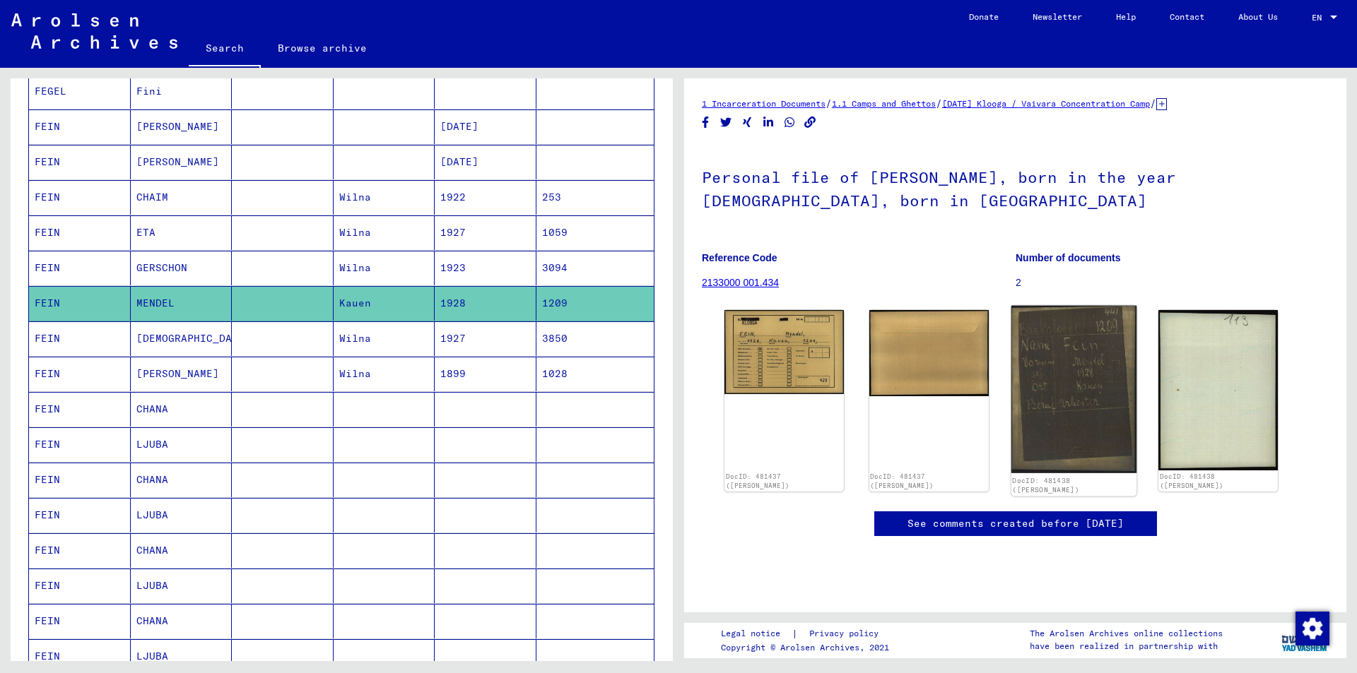
click at [1060, 406] on img at bounding box center [1073, 389] width 125 height 167
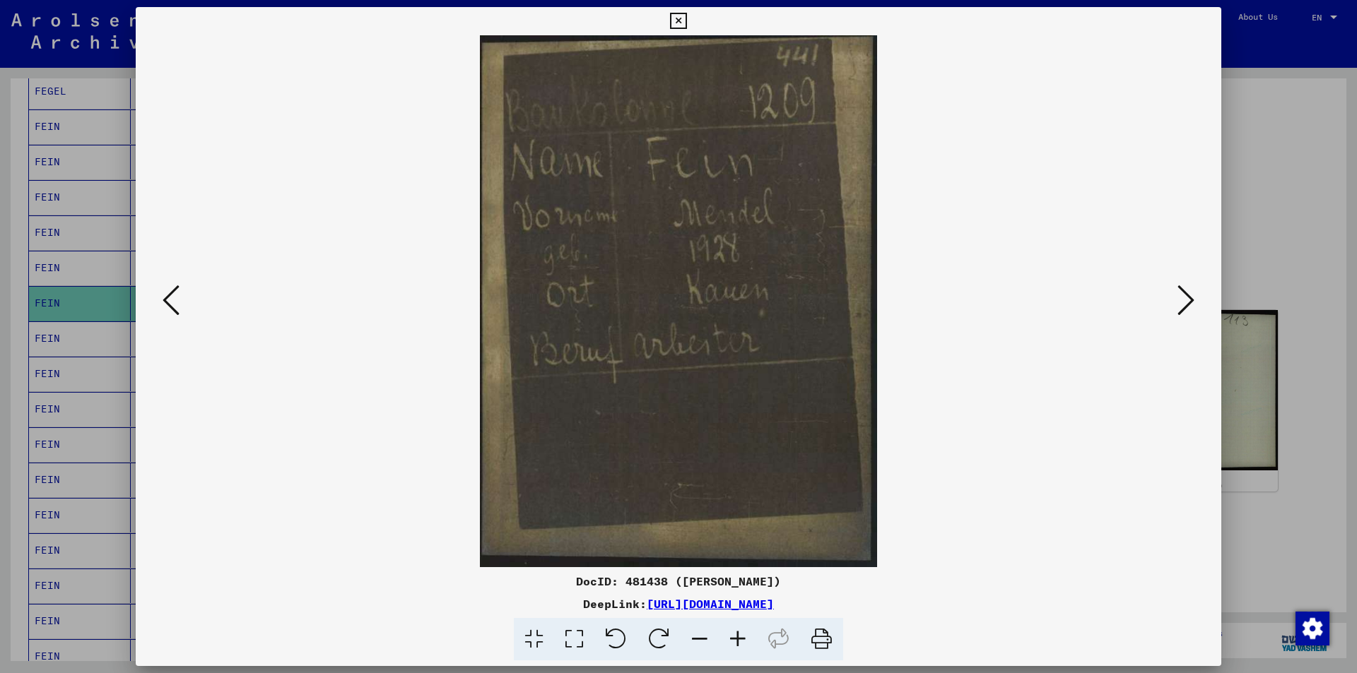
click at [683, 22] on icon at bounding box center [678, 21] width 16 height 17
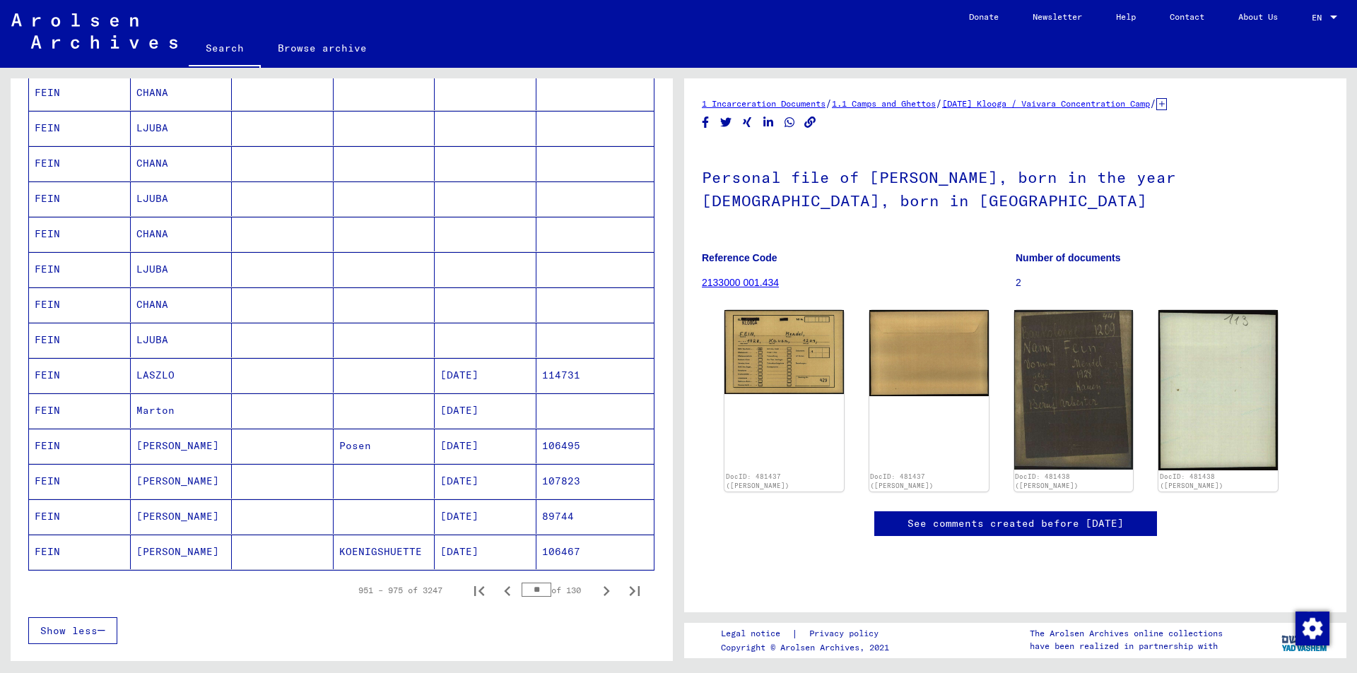
scroll to position [636, 0]
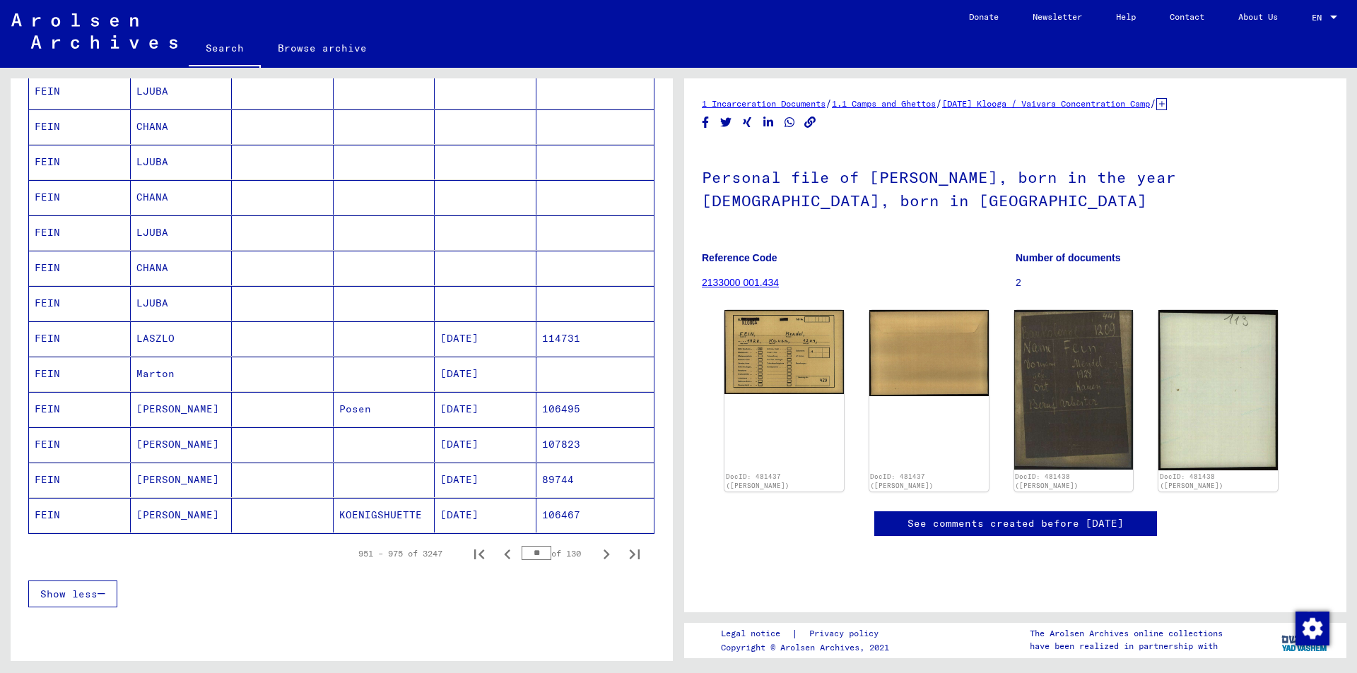
click at [136, 339] on mat-cell "LASZLO" at bounding box center [182, 339] width 102 height 35
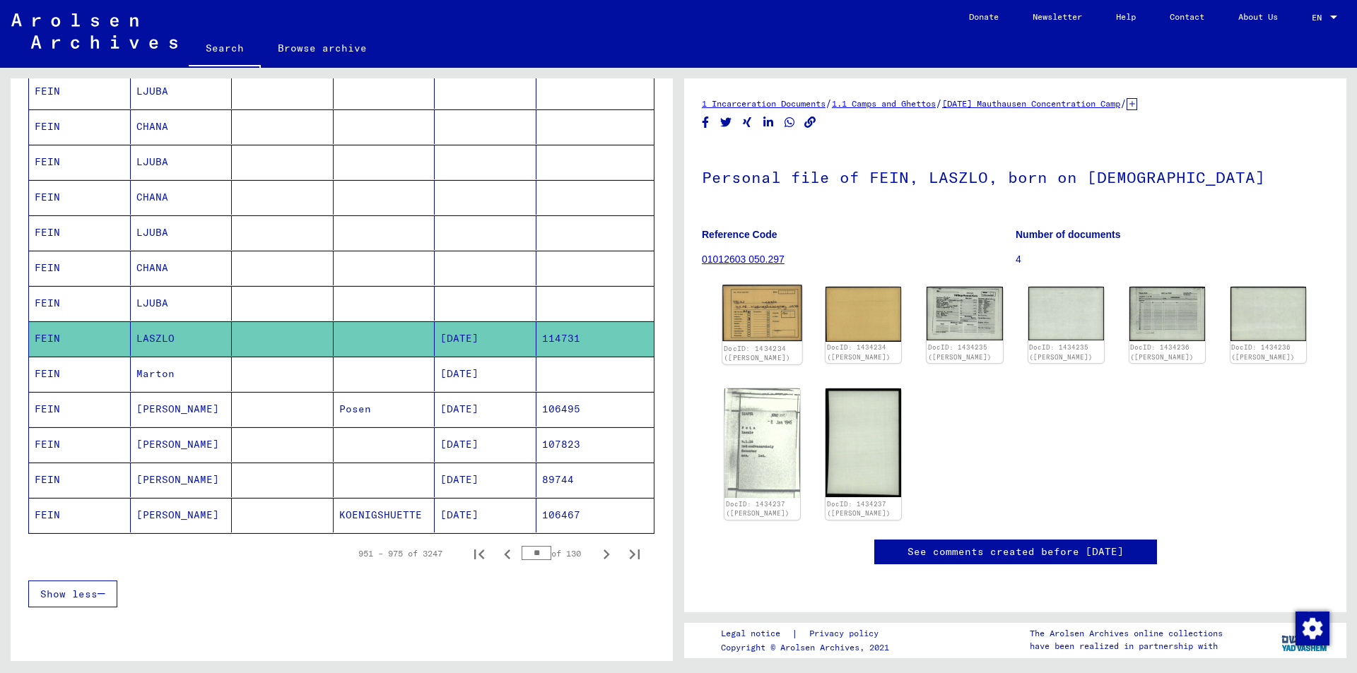
click at [762, 338] on img at bounding box center [762, 313] width 80 height 57
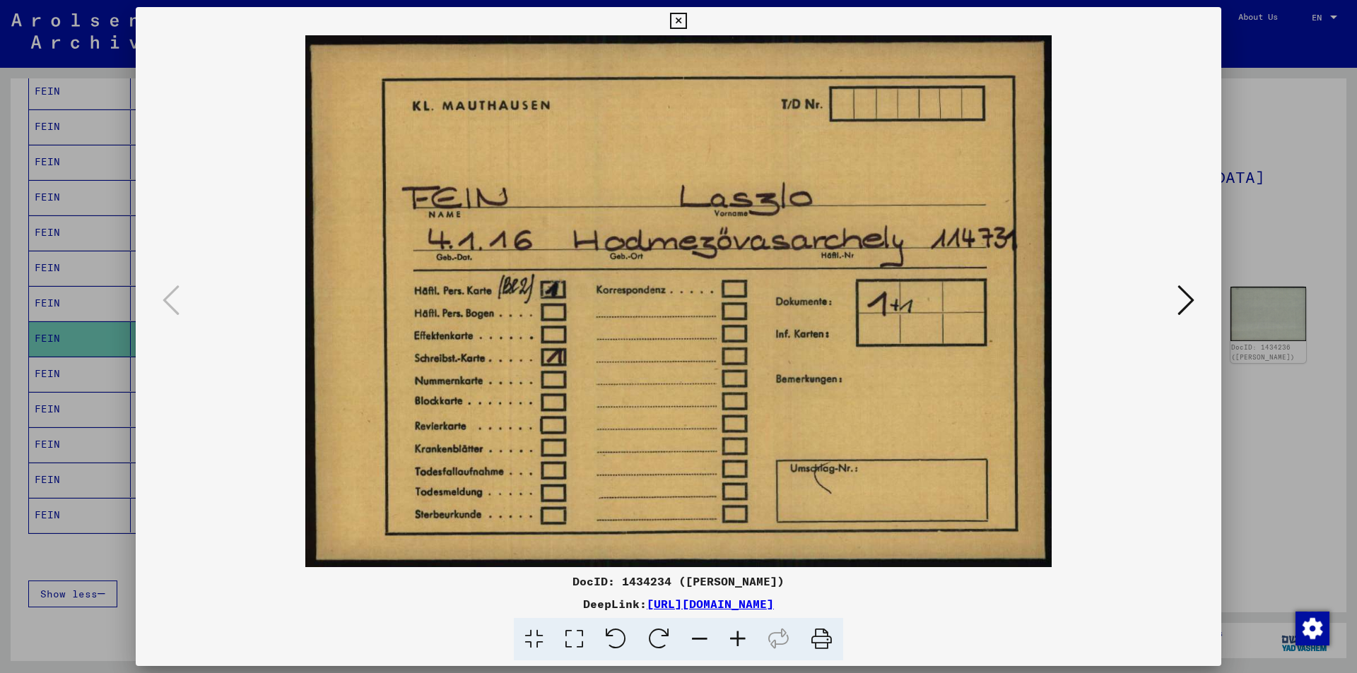
click at [682, 20] on icon at bounding box center [678, 21] width 16 height 17
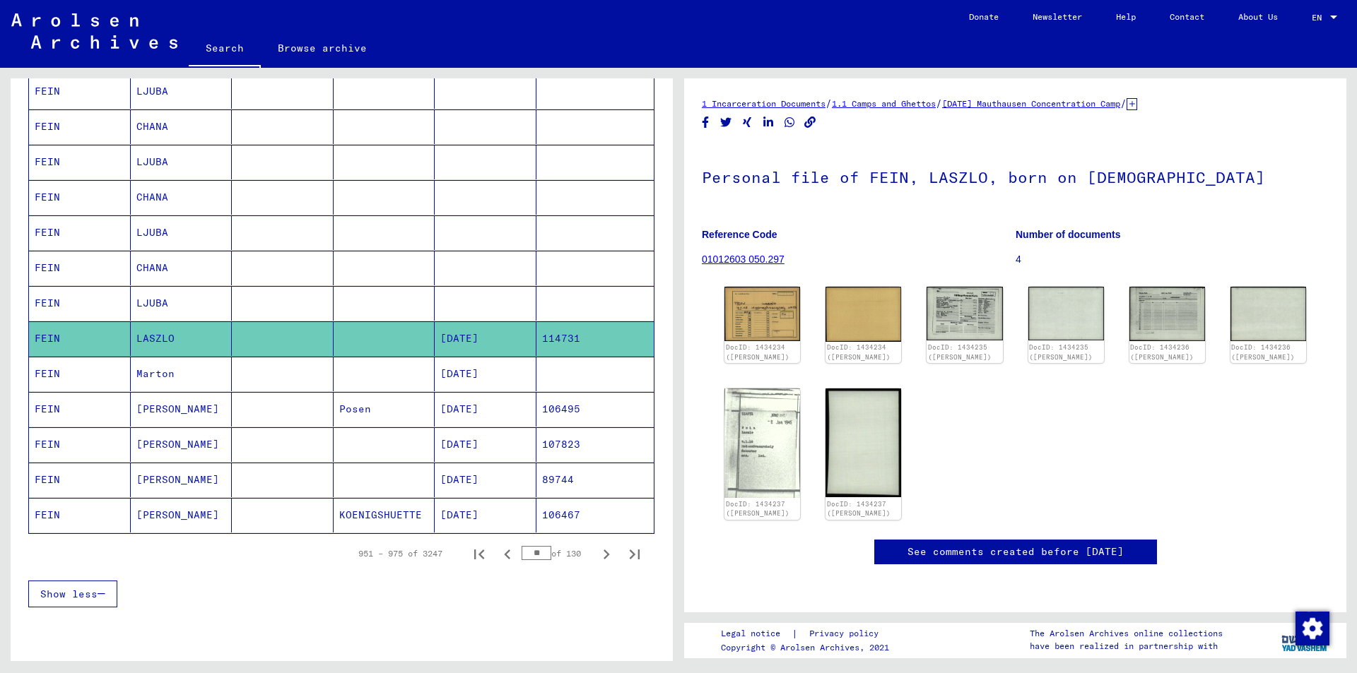
click at [485, 478] on mat-cell "[DATE]" at bounding box center [486, 480] width 102 height 35
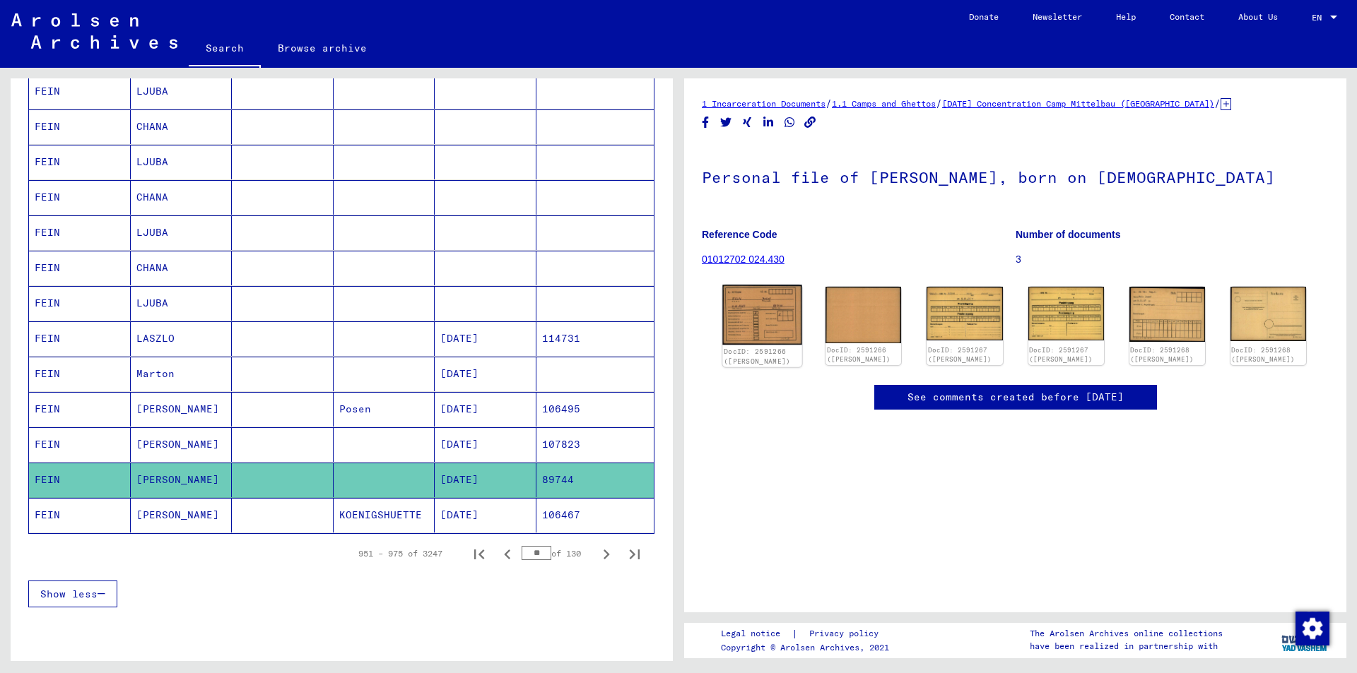
click at [765, 316] on img at bounding box center [762, 315] width 80 height 60
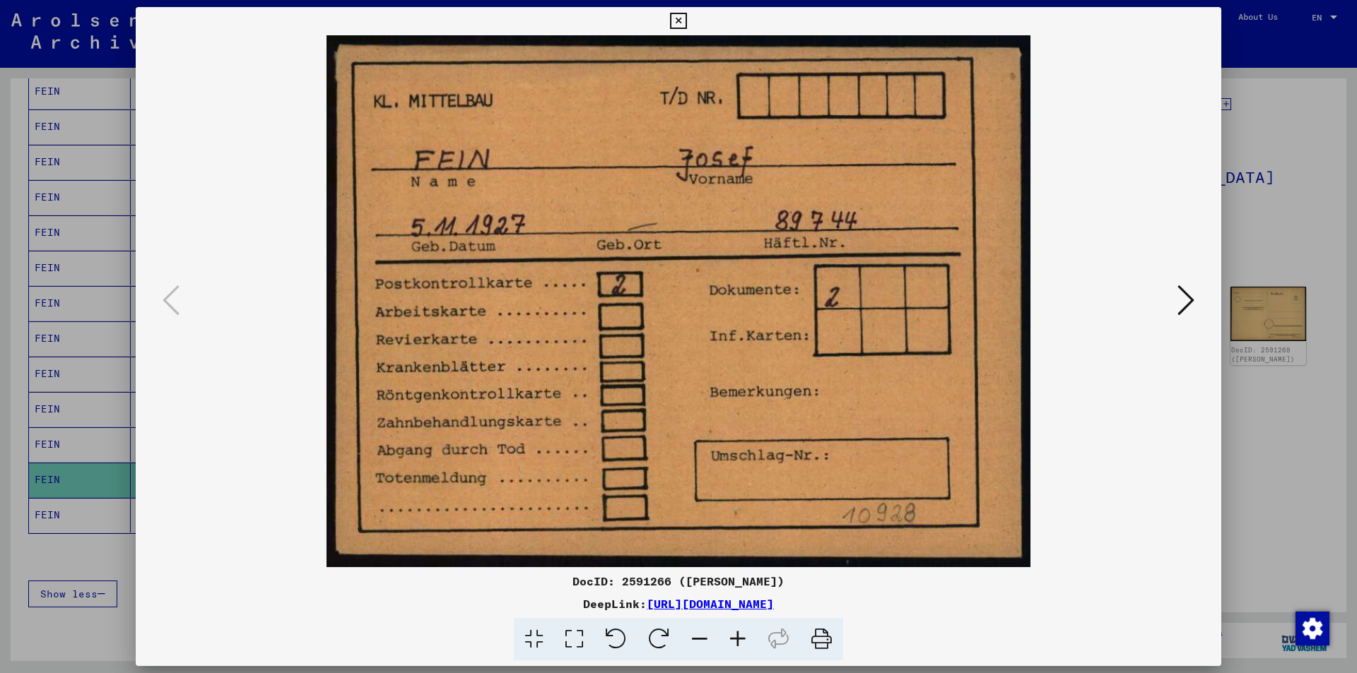
click at [682, 23] on icon at bounding box center [678, 21] width 16 height 17
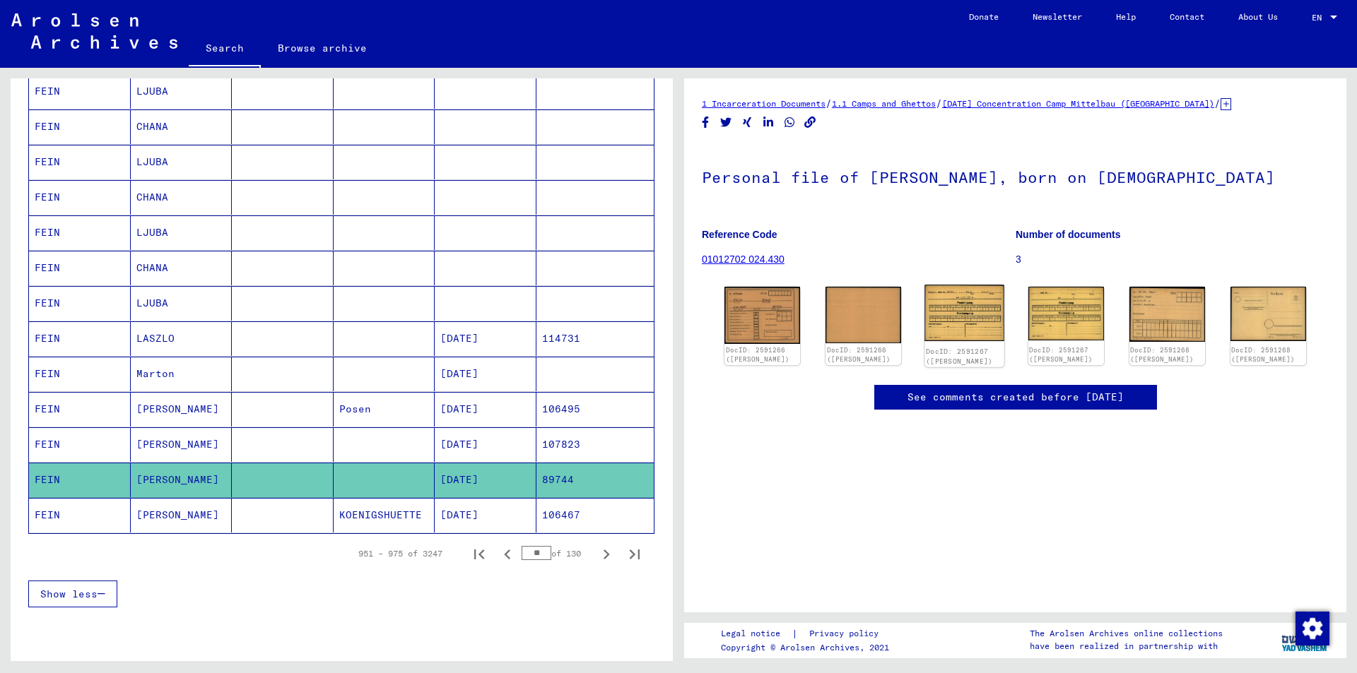
click at [947, 310] on img at bounding box center [965, 313] width 80 height 57
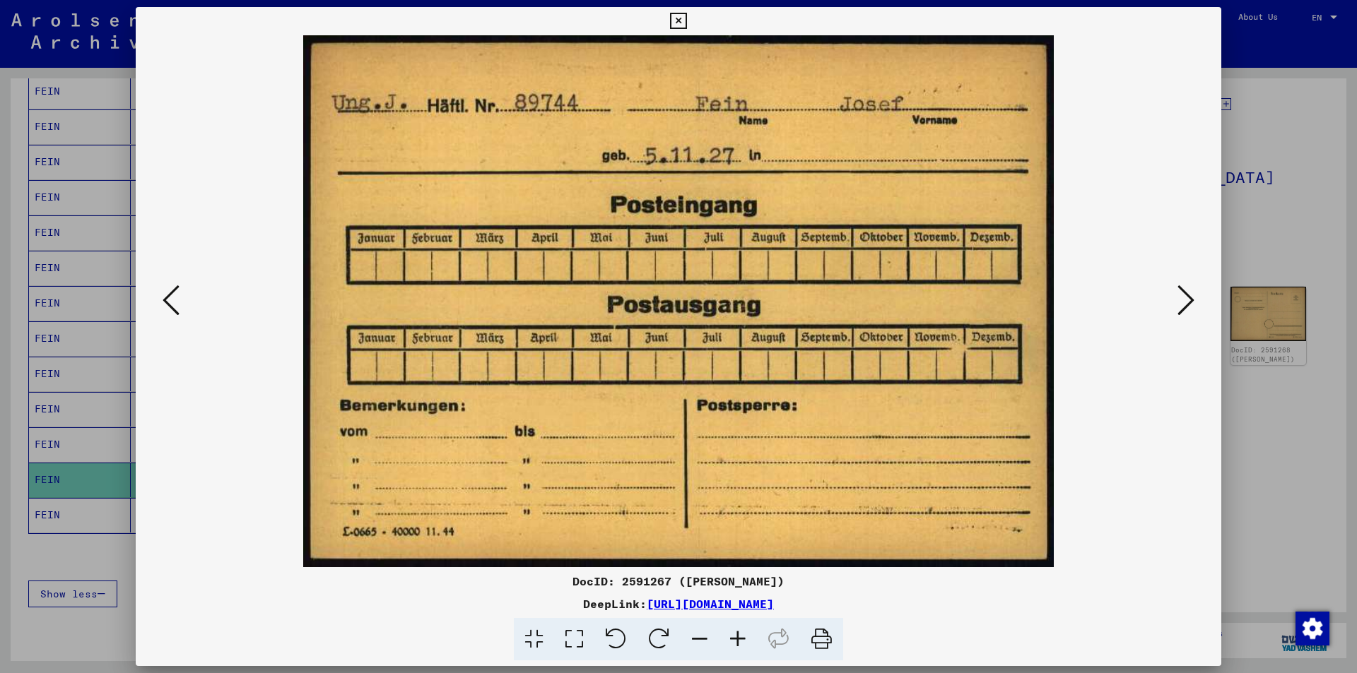
click at [1188, 306] on icon at bounding box center [1185, 300] width 17 height 34
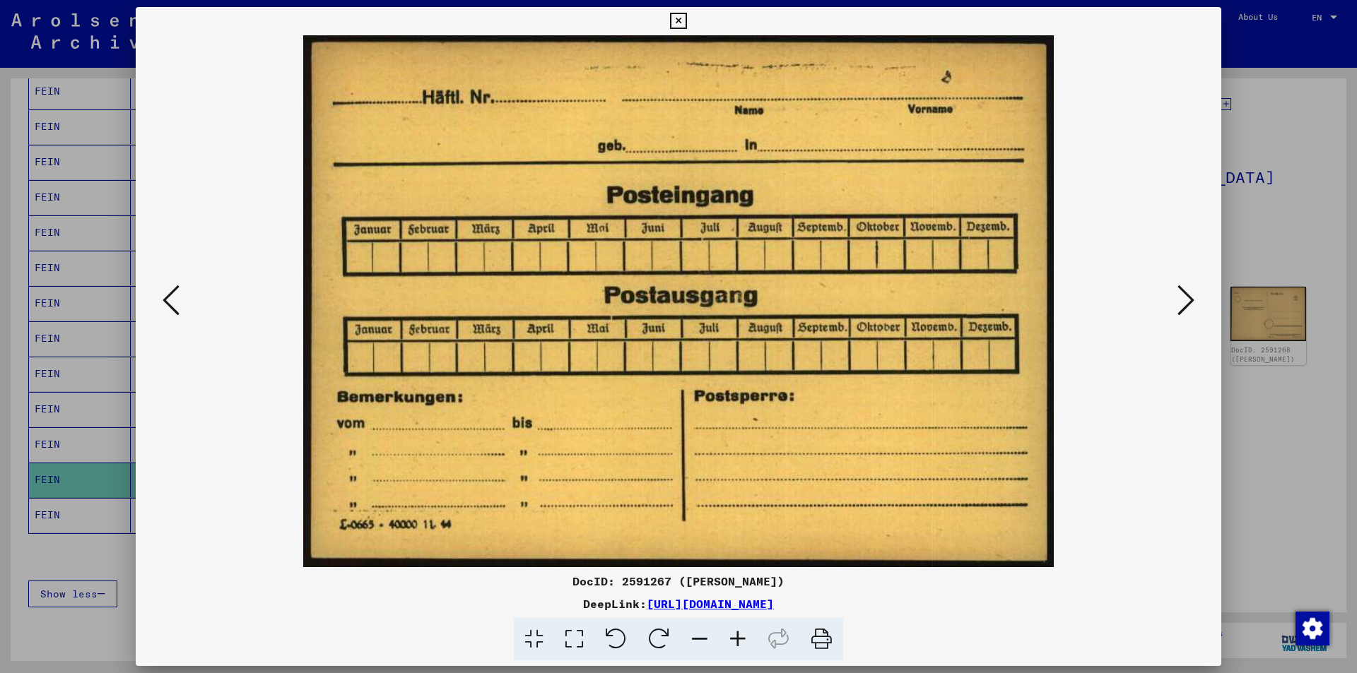
click at [1188, 306] on icon at bounding box center [1185, 300] width 17 height 34
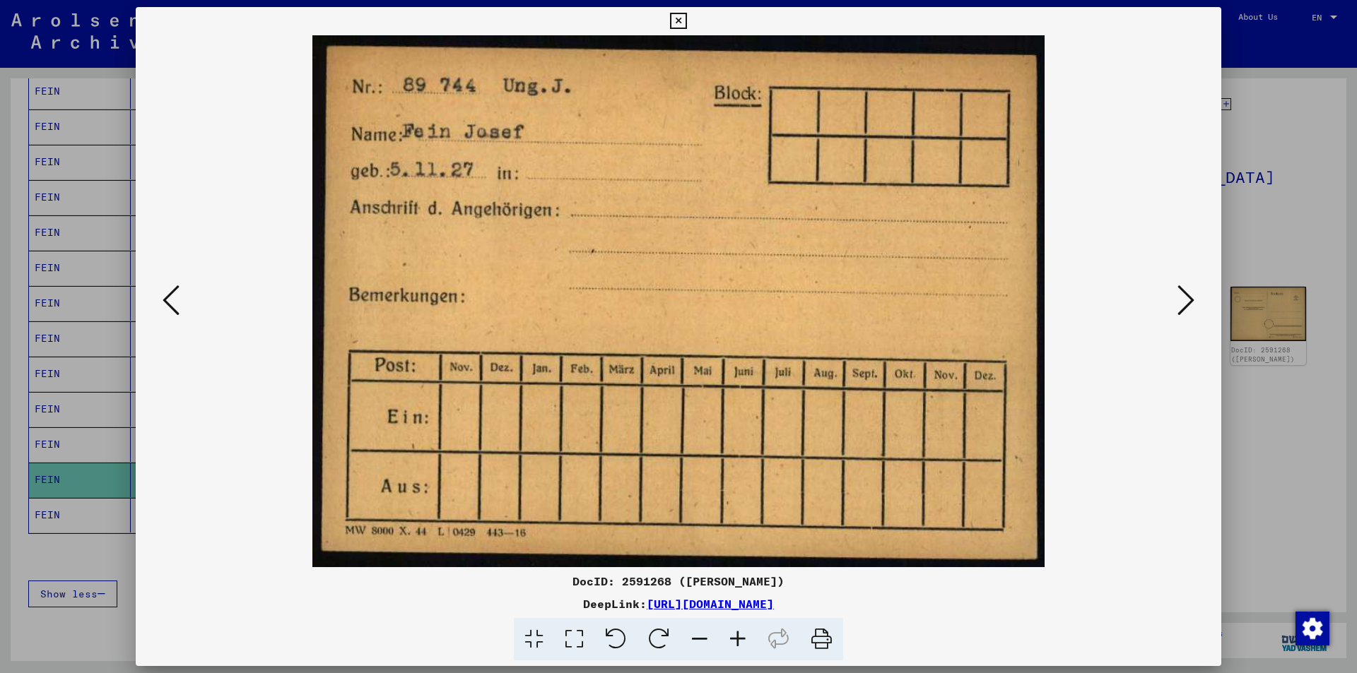
click at [1188, 306] on icon at bounding box center [1185, 300] width 17 height 34
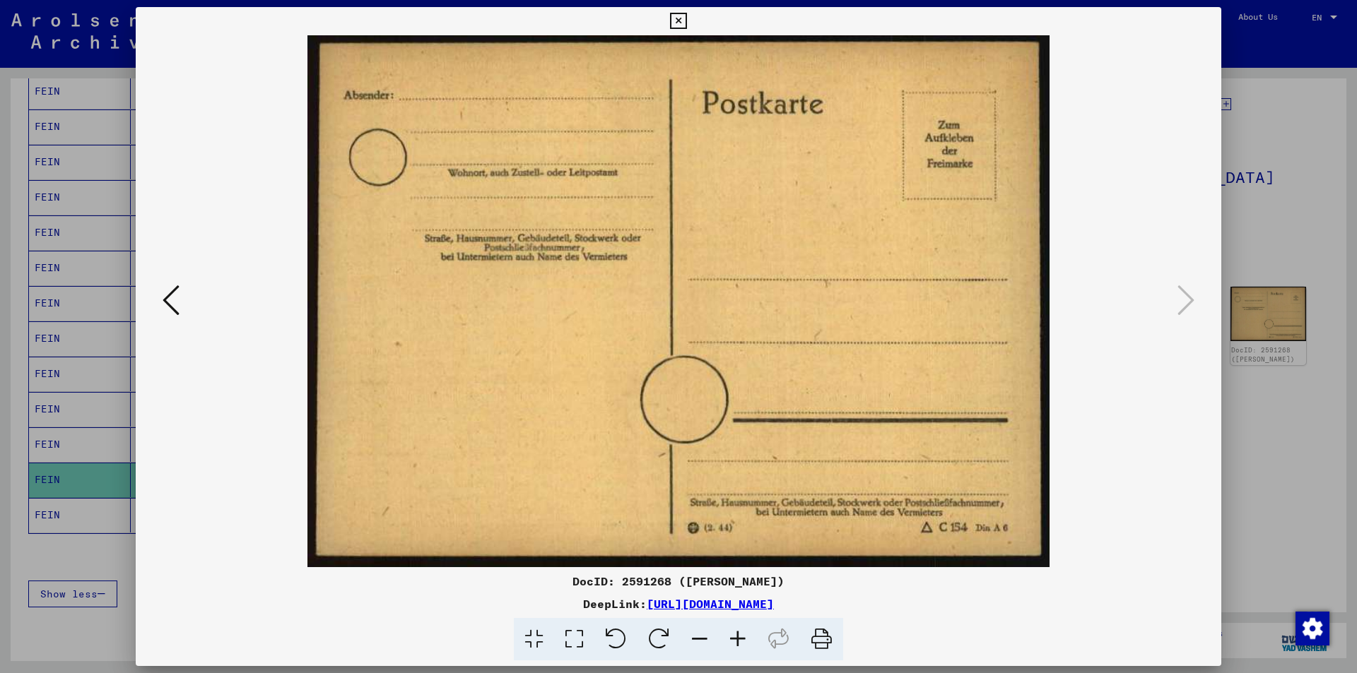
click at [680, 23] on icon at bounding box center [678, 21] width 16 height 17
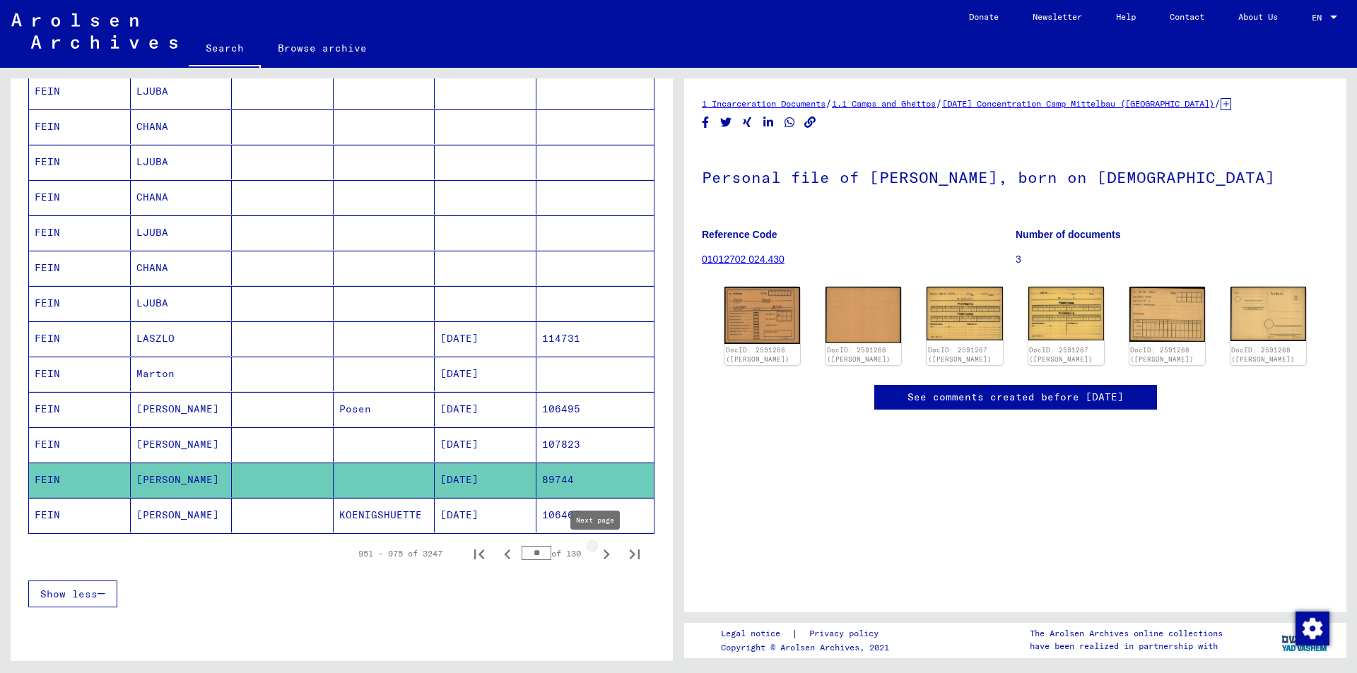
click at [596, 555] on icon "Next page" at bounding box center [606, 555] width 20 height 20
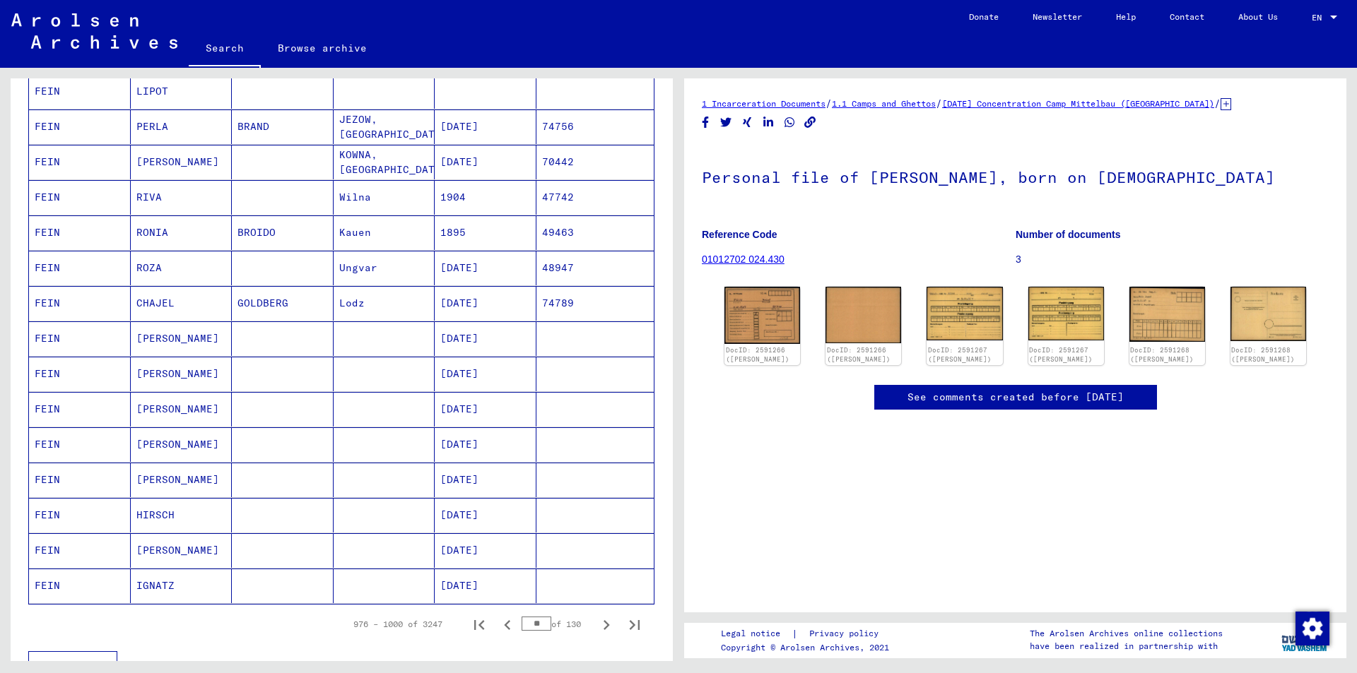
scroll to position [636, 0]
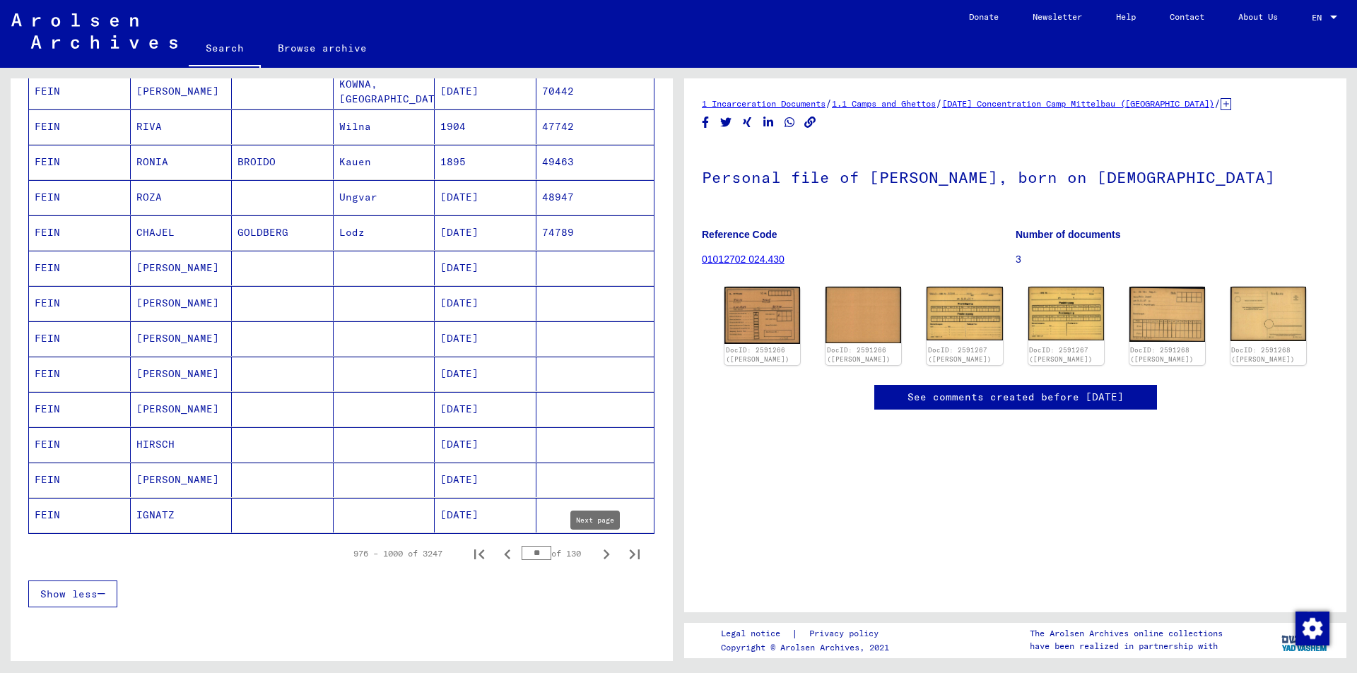
click at [604, 558] on icon "Next page" at bounding box center [607, 555] width 6 height 10
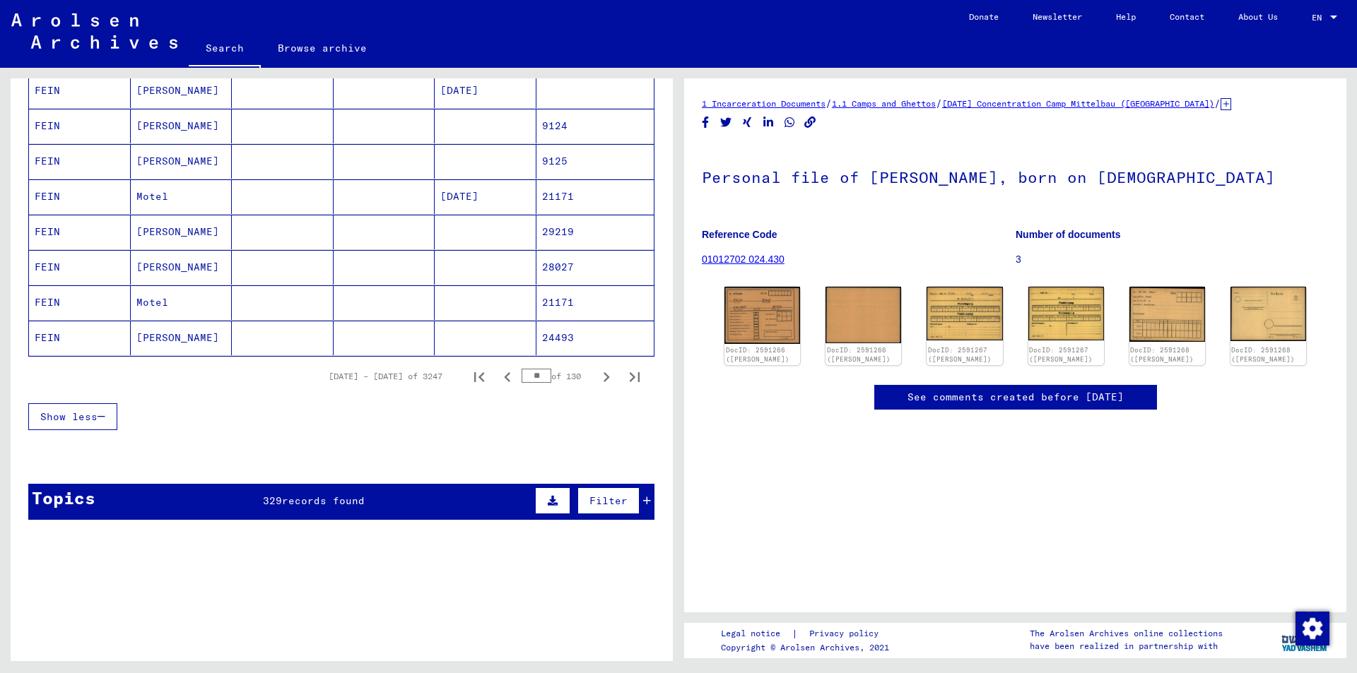
scroll to position [848, 0]
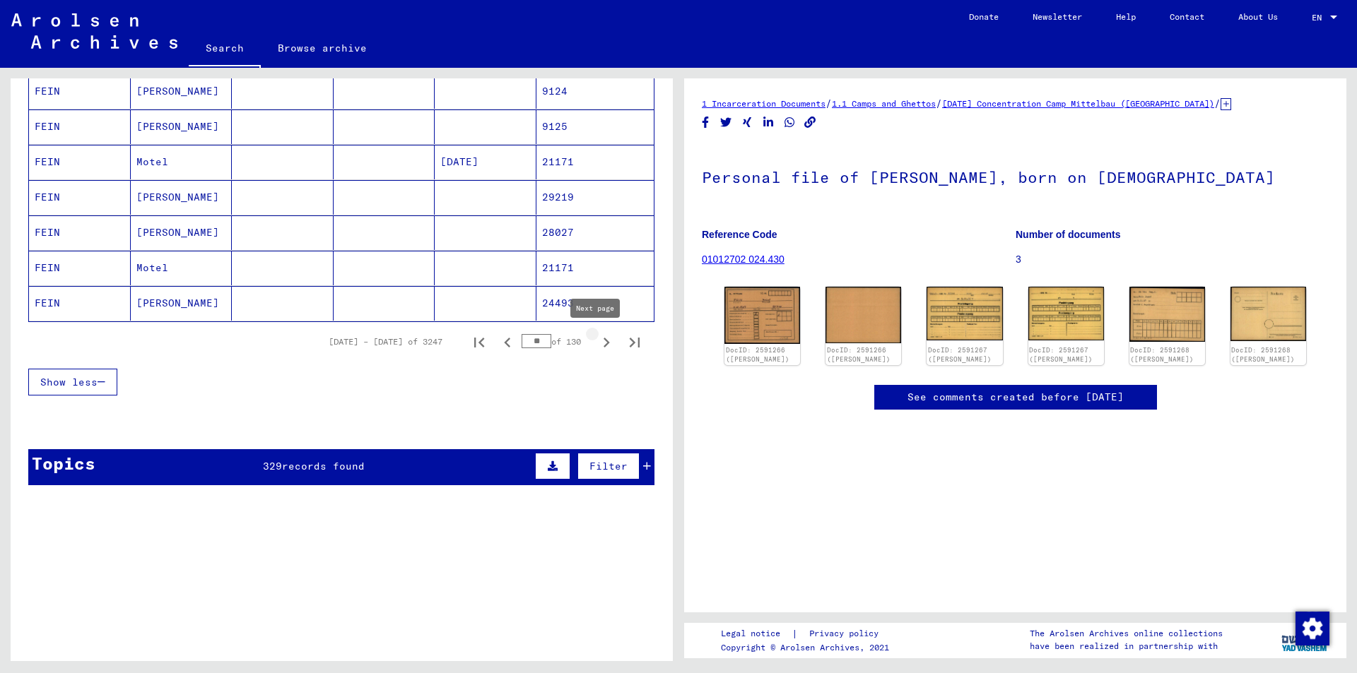
click at [596, 344] on icon "Next page" at bounding box center [606, 343] width 20 height 20
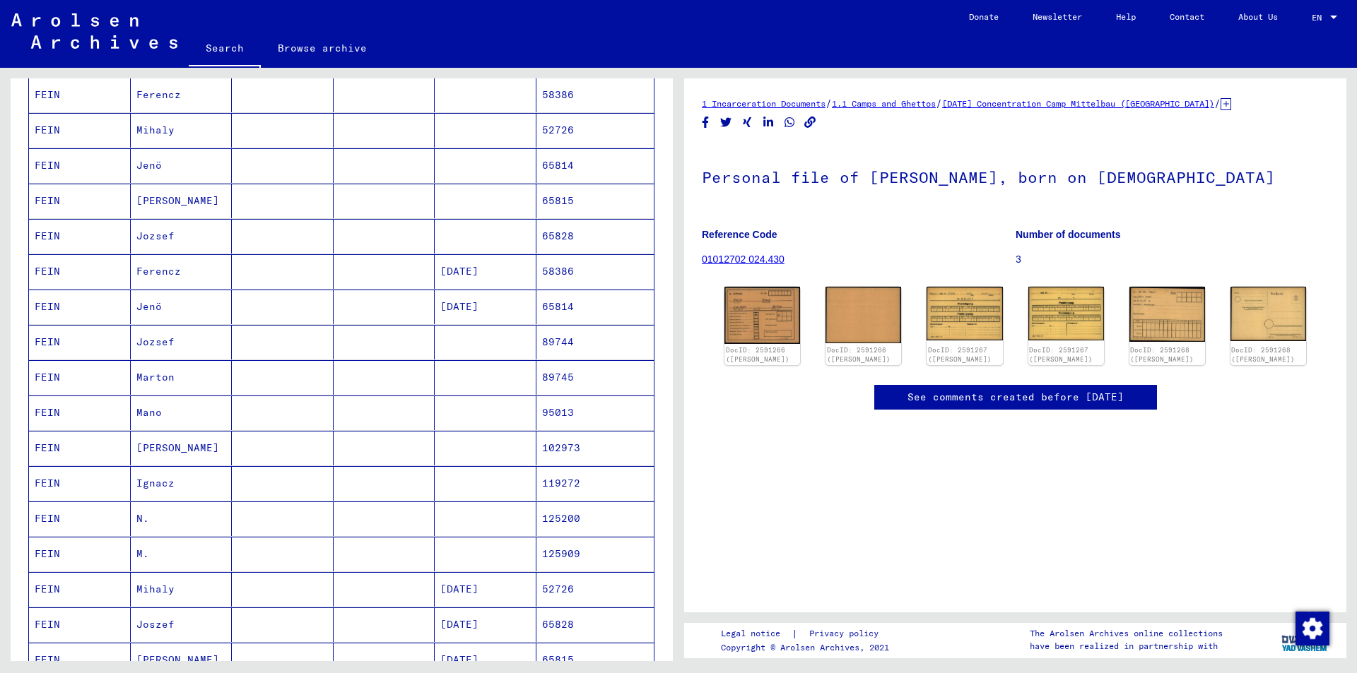
scroll to position [212, 0]
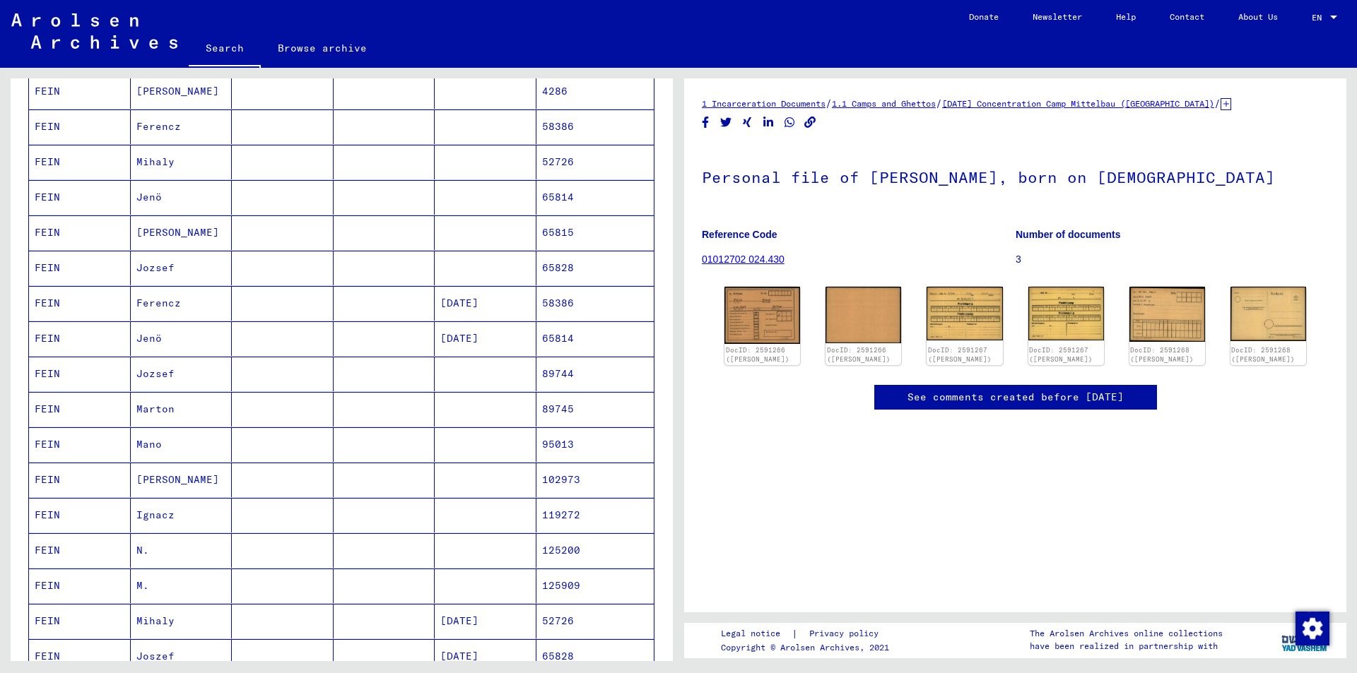
click at [473, 482] on mat-cell at bounding box center [486, 480] width 102 height 35
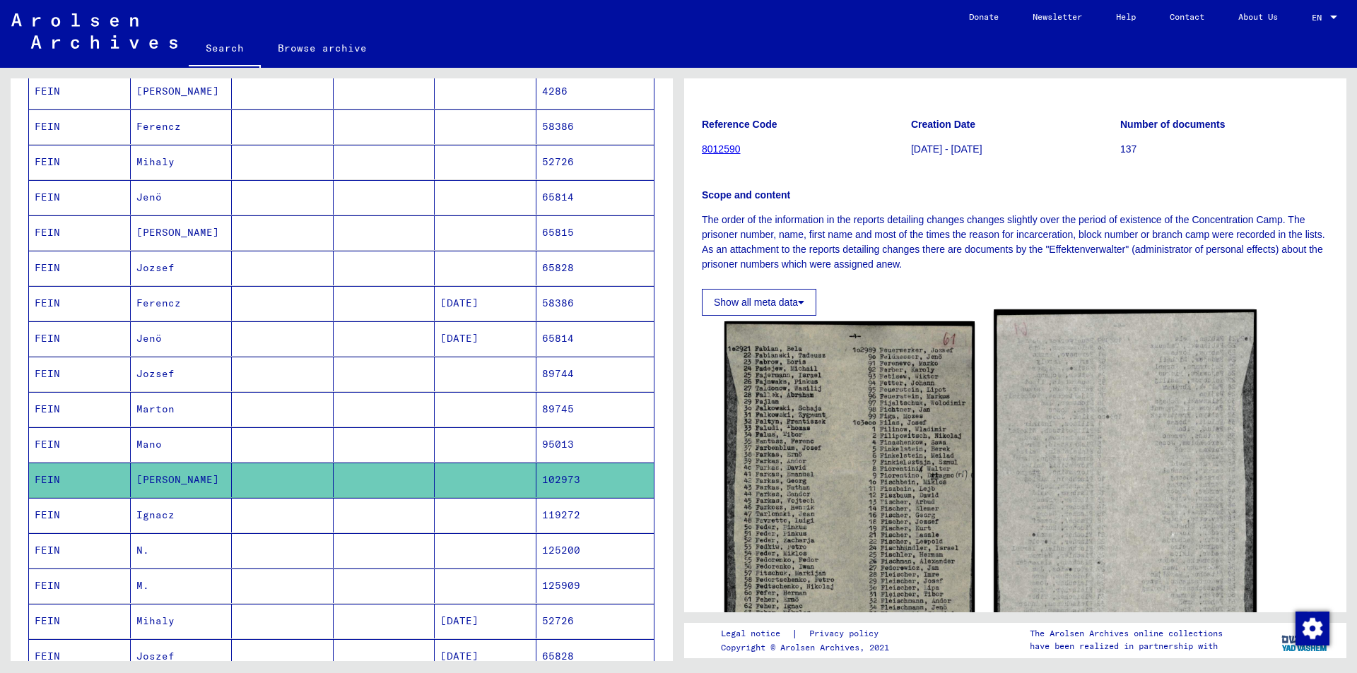
scroll to position [141, 0]
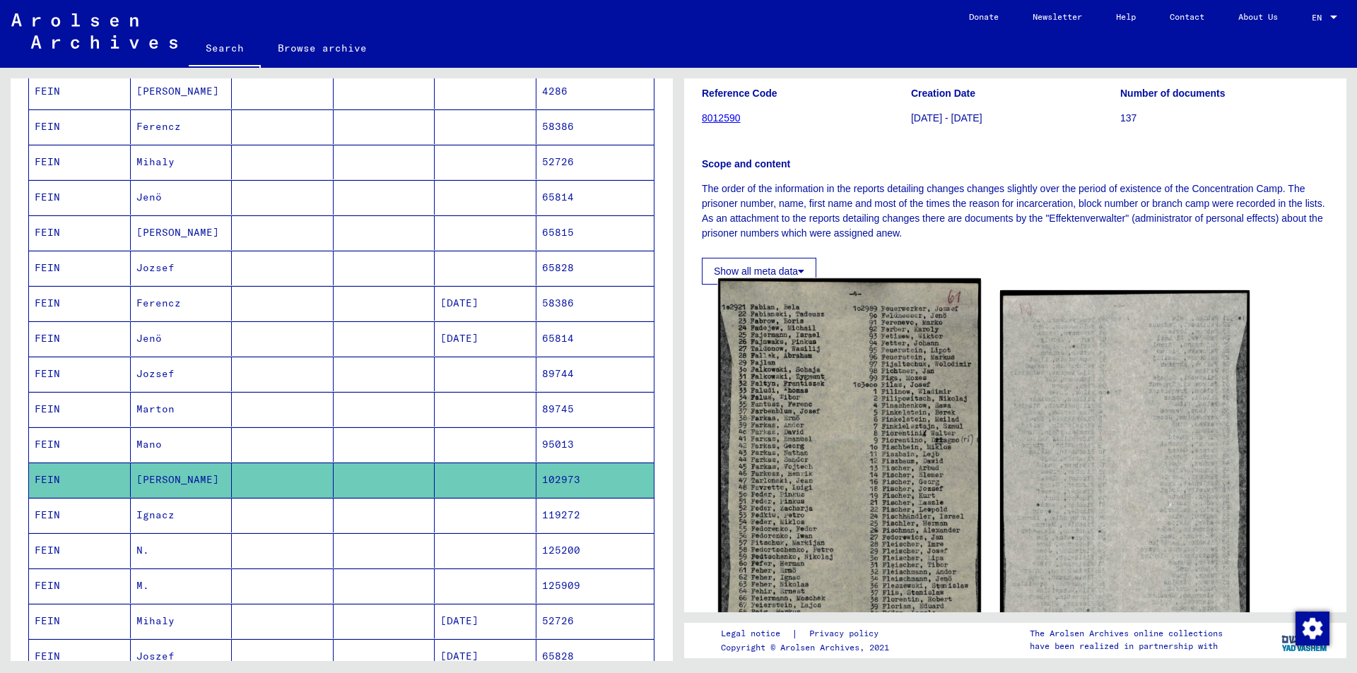
click at [840, 452] on img at bounding box center [849, 522] width 262 height 488
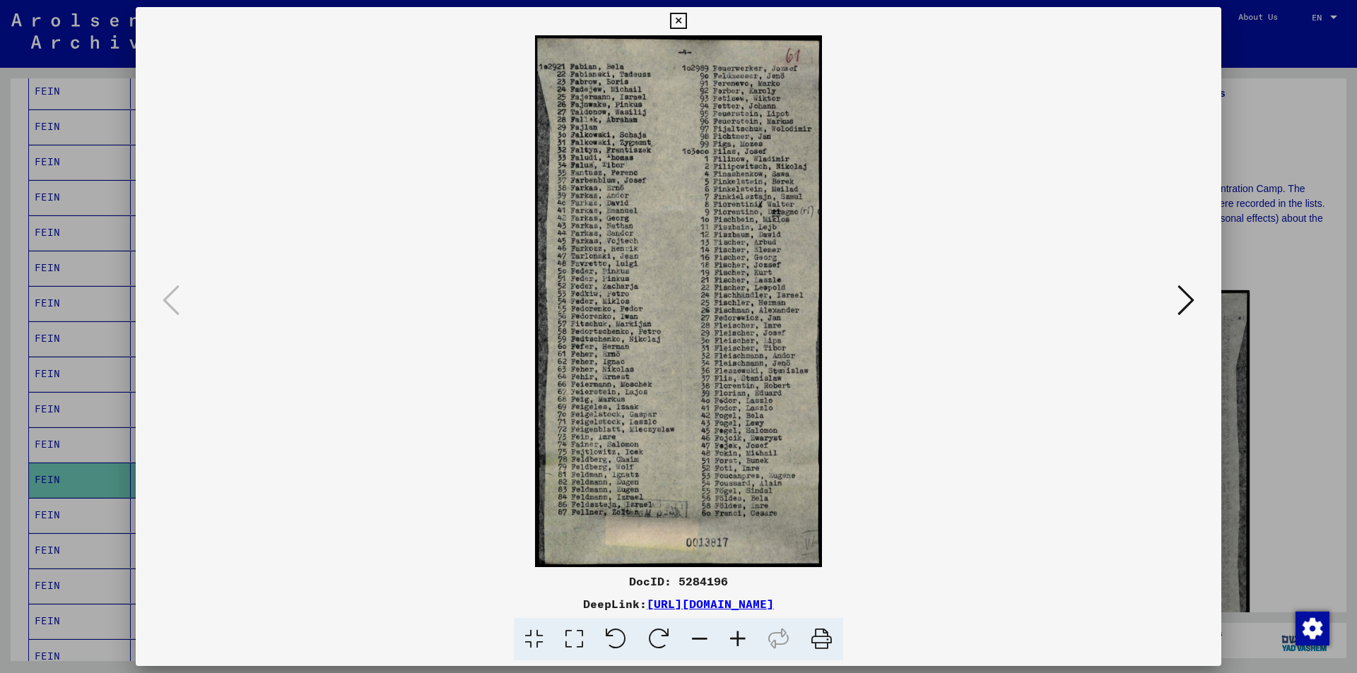
click at [681, 23] on icon at bounding box center [678, 21] width 16 height 17
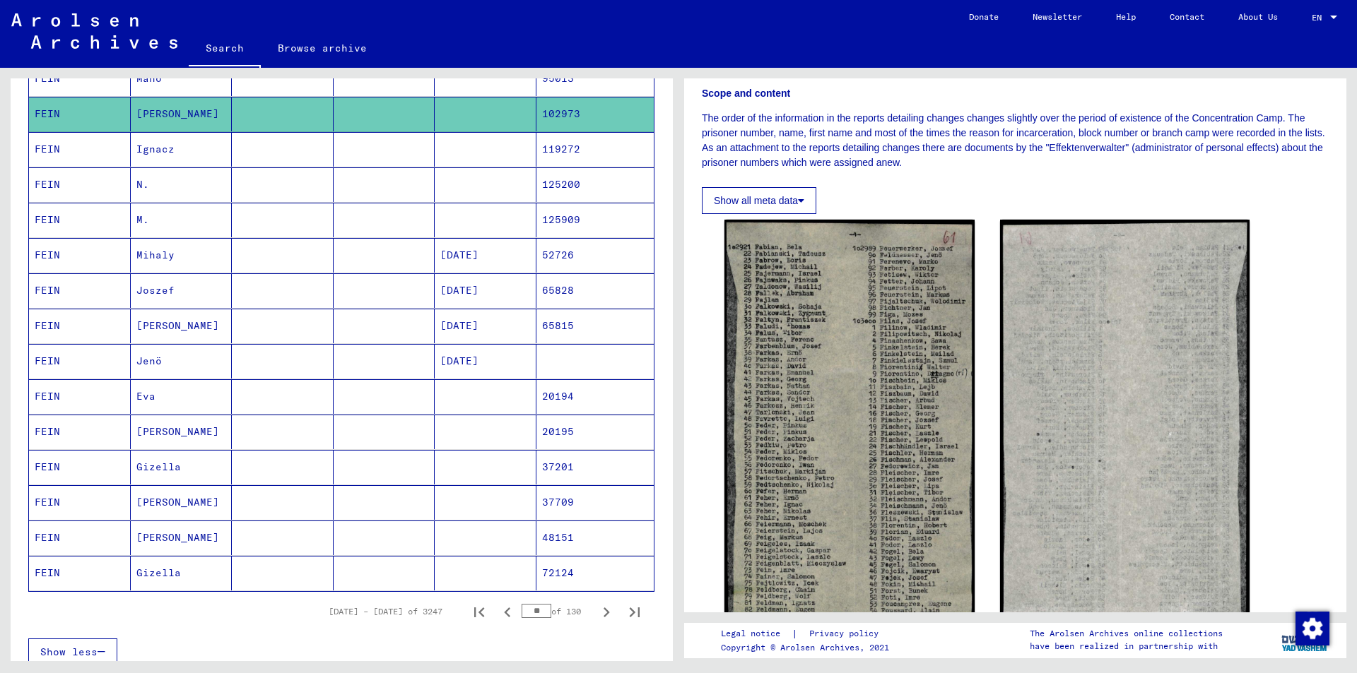
scroll to position [707, 0]
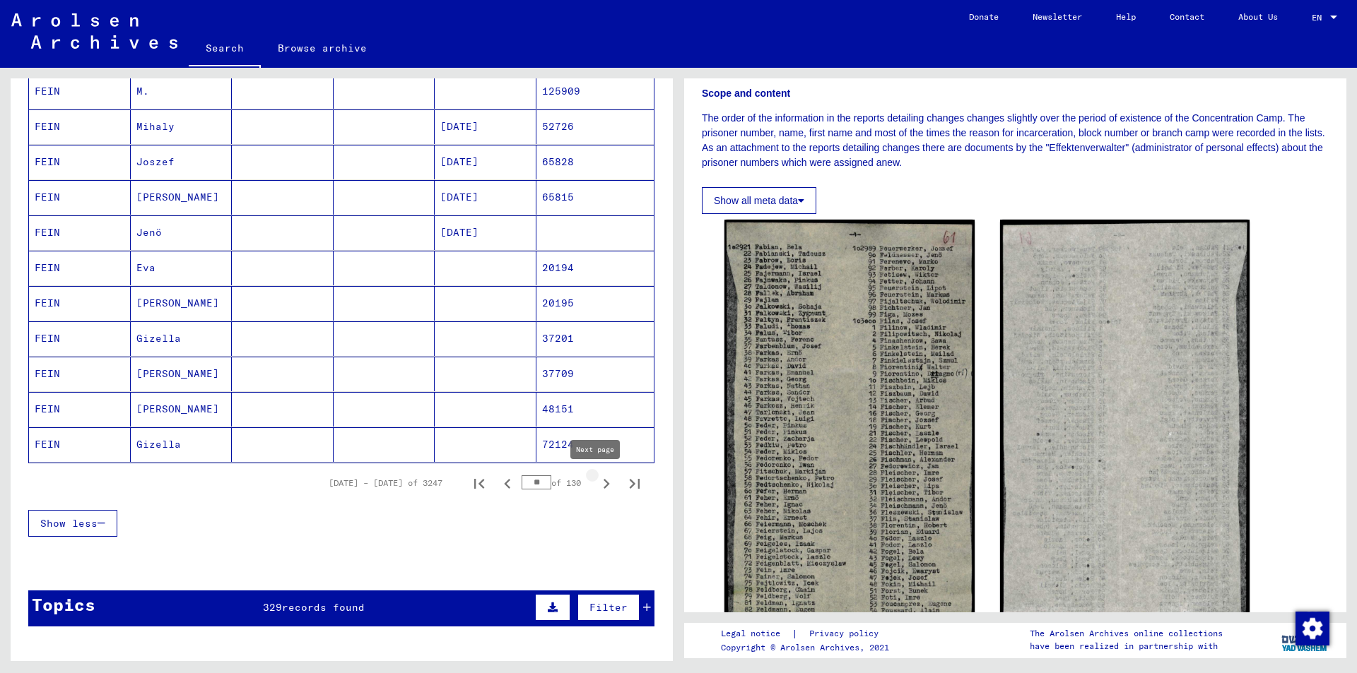
click at [596, 485] on icon "Next page" at bounding box center [606, 484] width 20 height 20
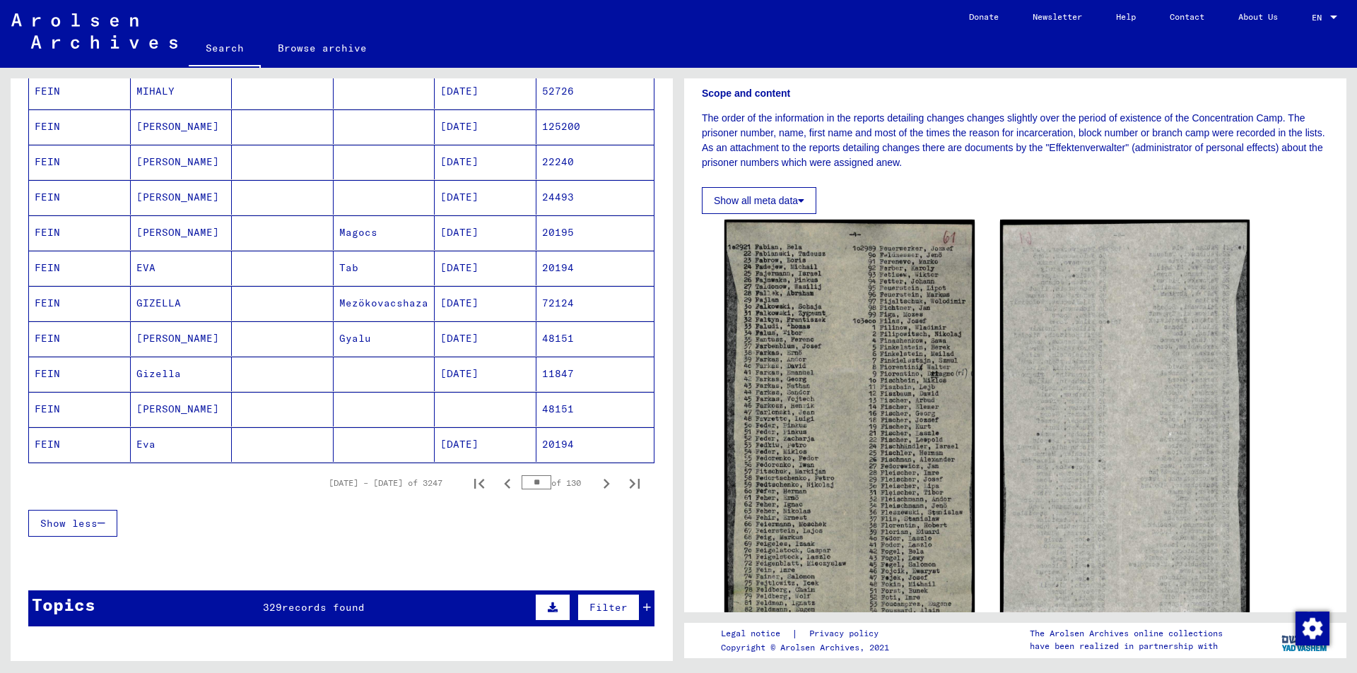
click at [456, 333] on mat-cell "[DATE]" at bounding box center [486, 339] width 102 height 35
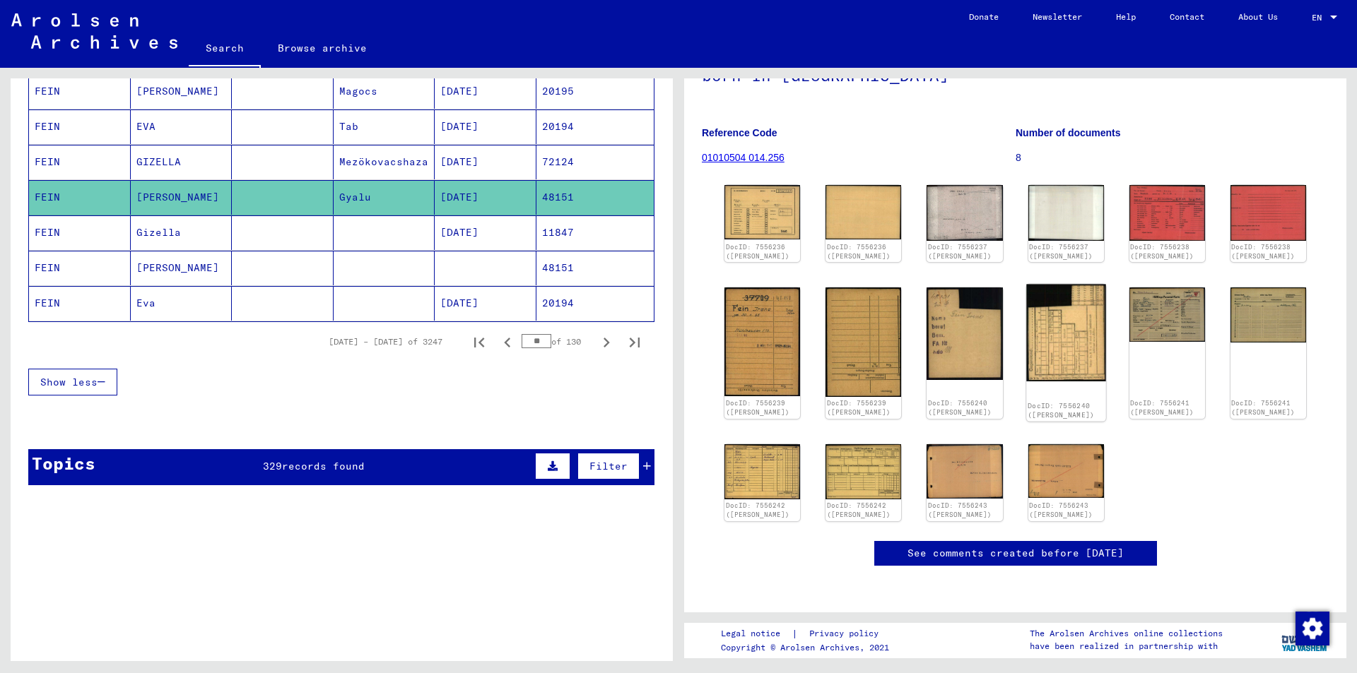
scroll to position [141, 0]
click at [750, 196] on img at bounding box center [762, 211] width 80 height 57
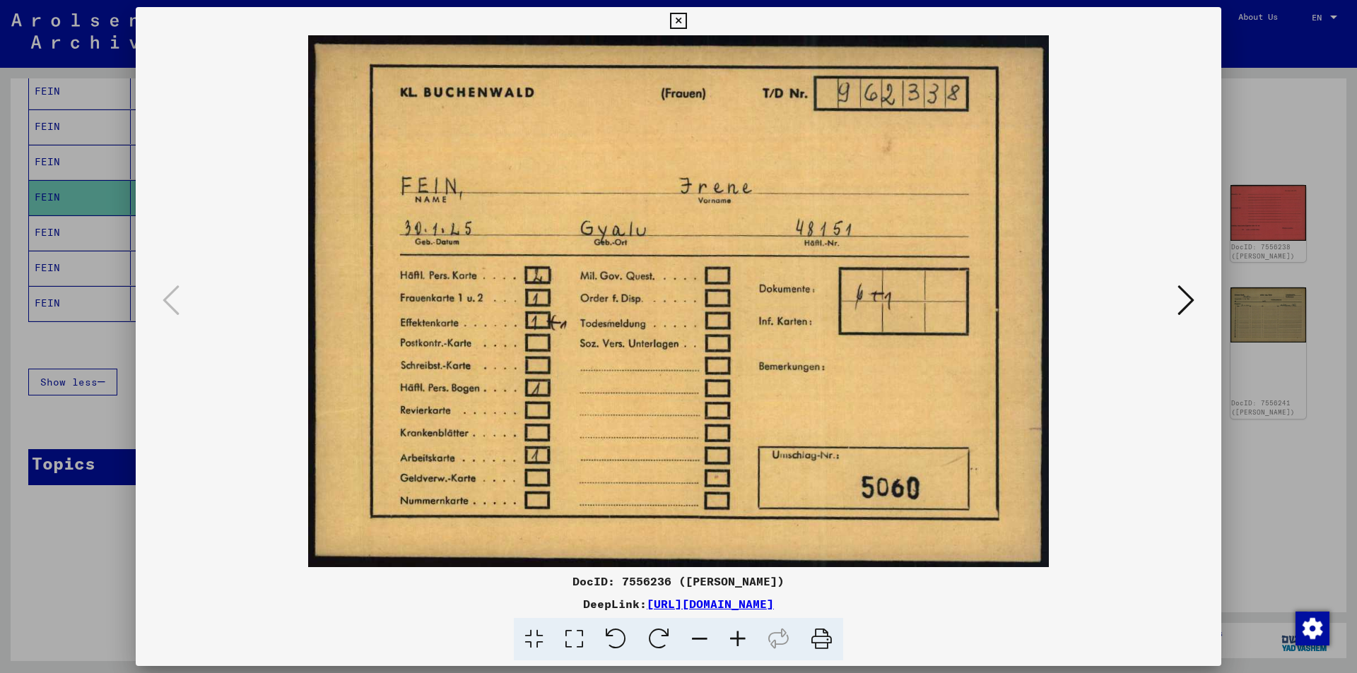
click at [1180, 302] on icon at bounding box center [1185, 300] width 17 height 34
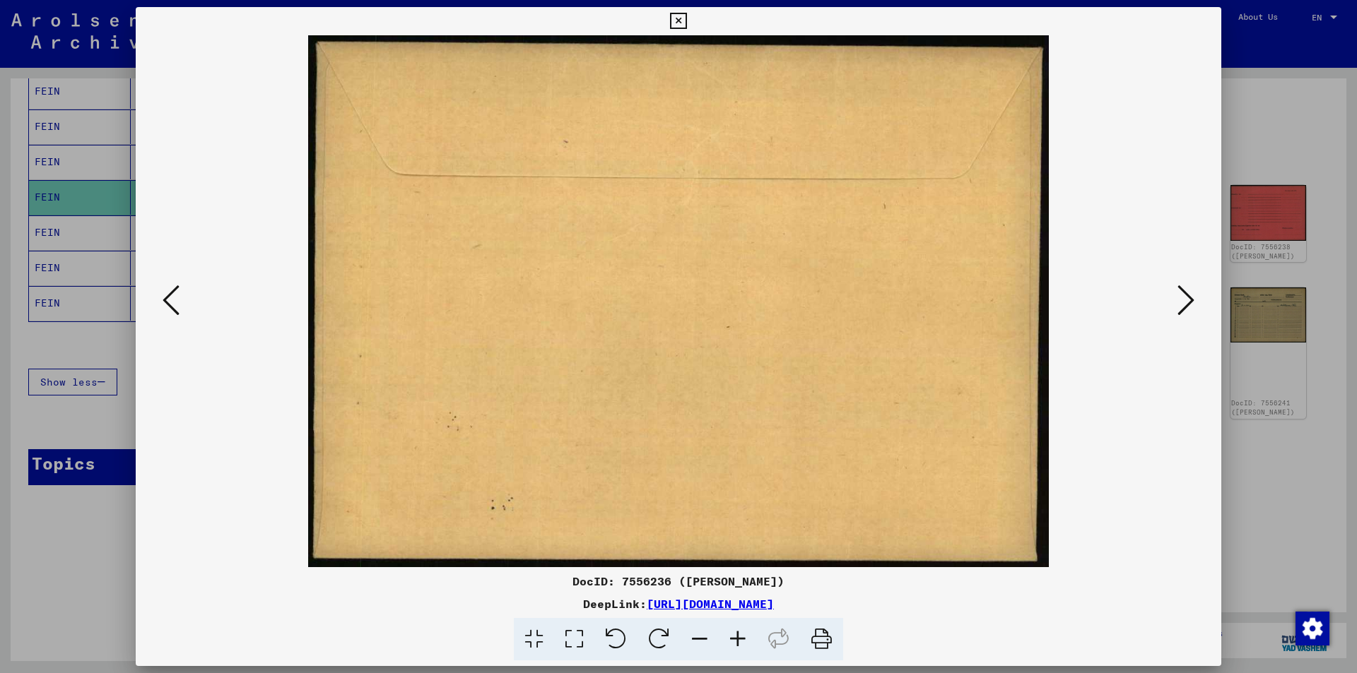
click at [1180, 302] on icon at bounding box center [1185, 300] width 17 height 34
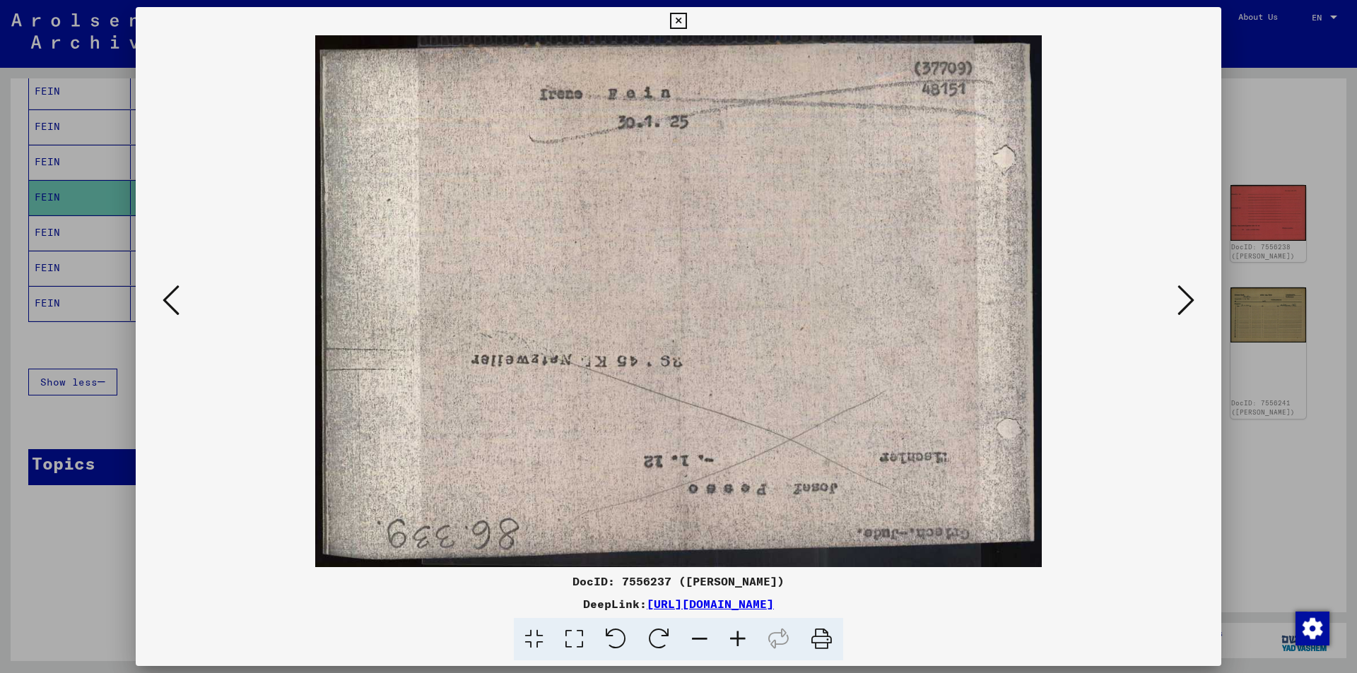
click at [1179, 302] on icon at bounding box center [1185, 300] width 17 height 34
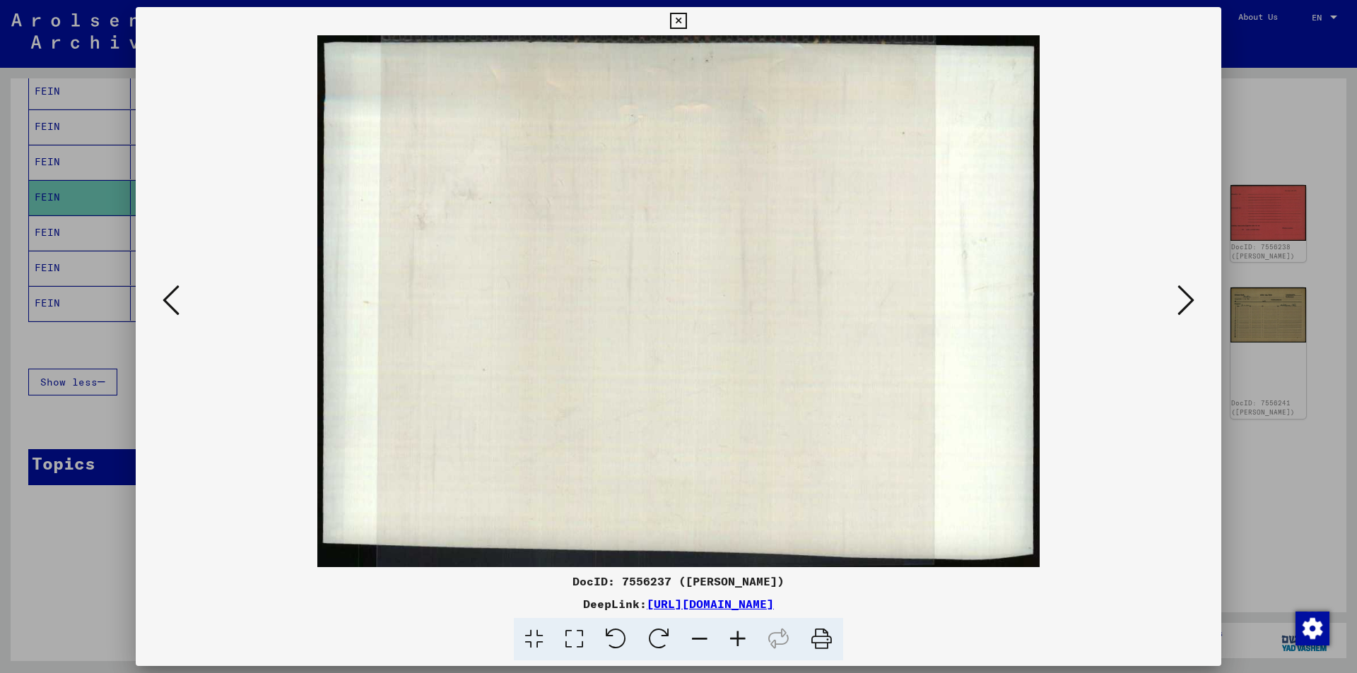
click at [1179, 302] on icon at bounding box center [1185, 300] width 17 height 34
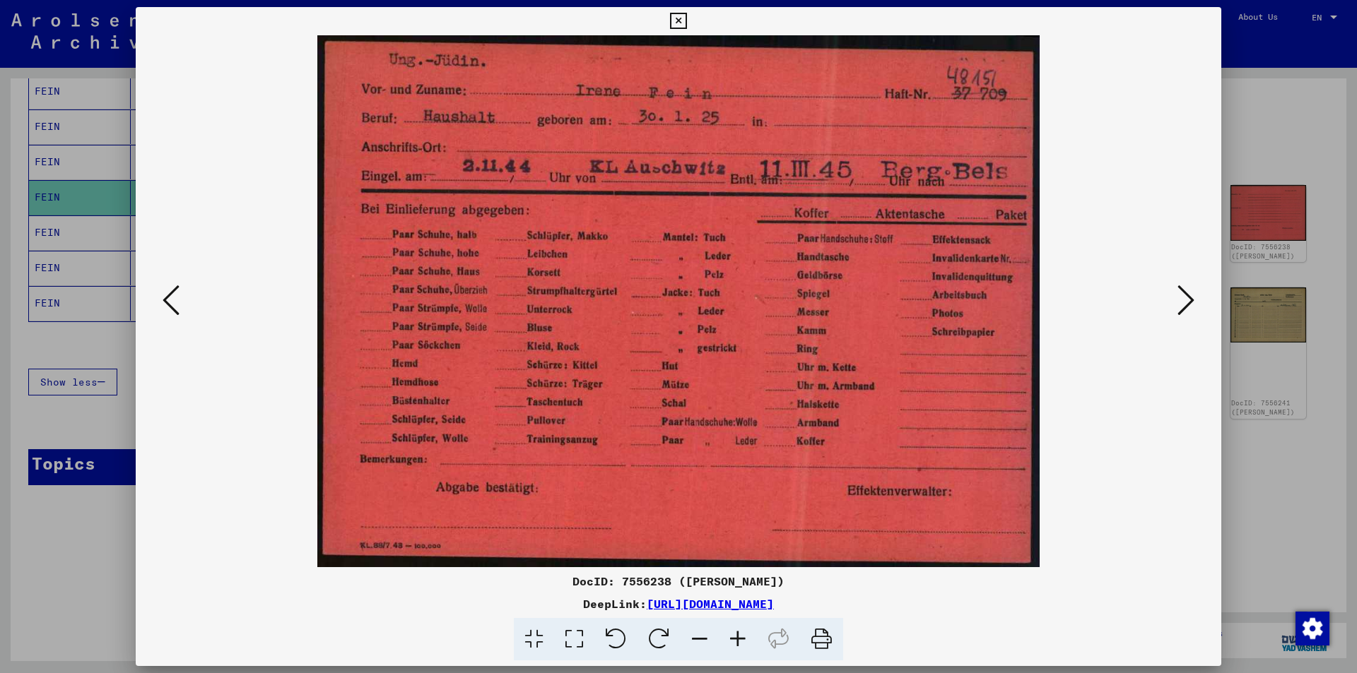
click at [1179, 302] on icon at bounding box center [1185, 300] width 17 height 34
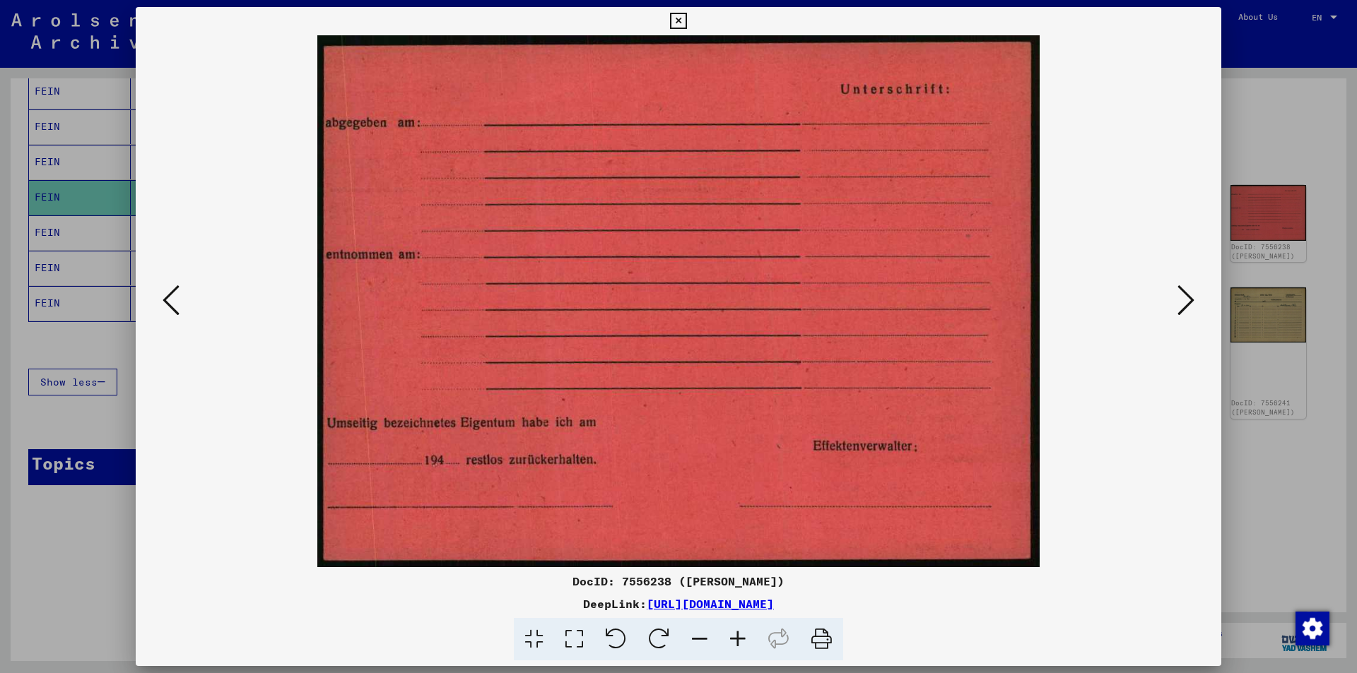
click at [1179, 302] on icon at bounding box center [1185, 300] width 17 height 34
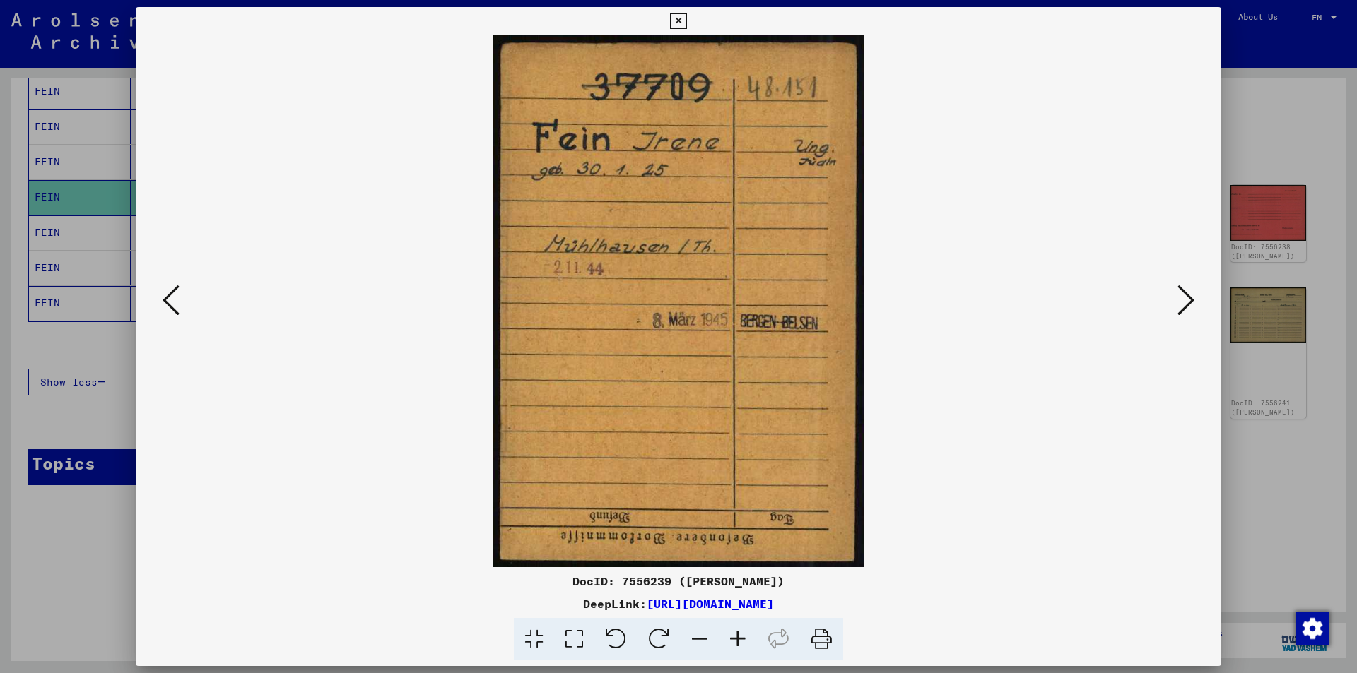
click at [1179, 302] on icon at bounding box center [1185, 300] width 17 height 34
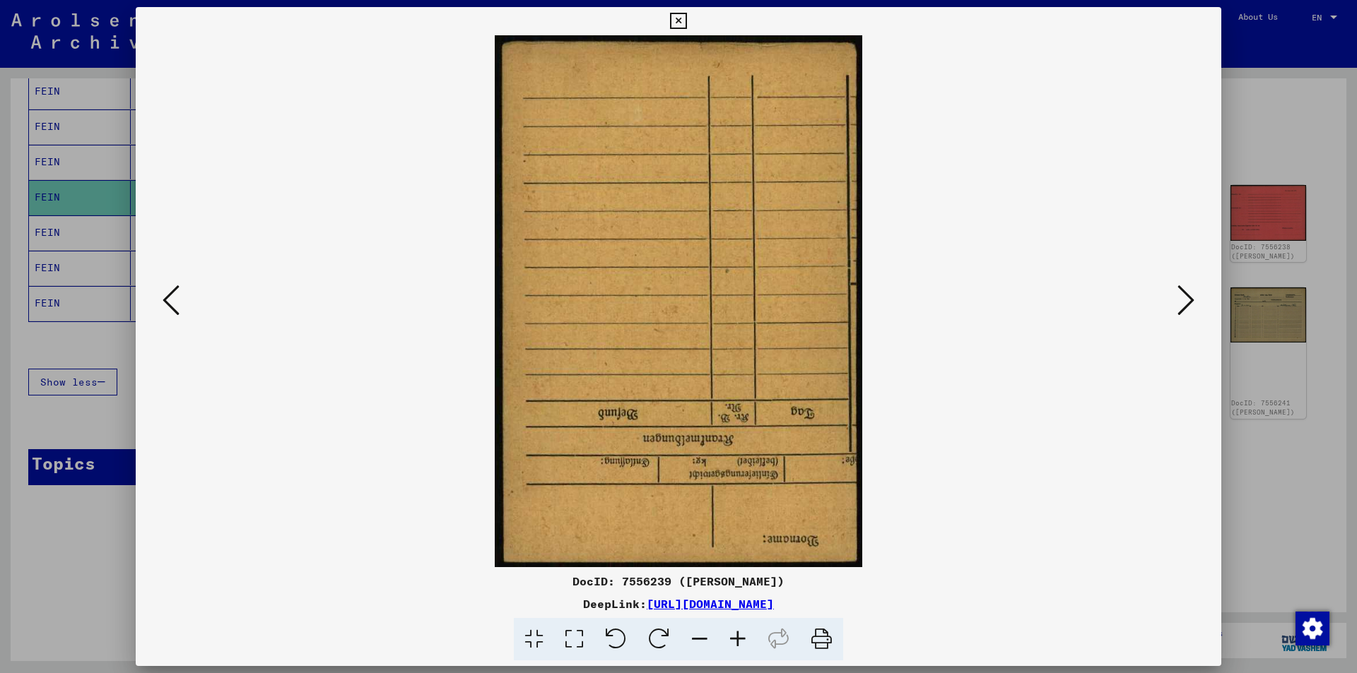
click at [1179, 302] on icon at bounding box center [1185, 300] width 17 height 34
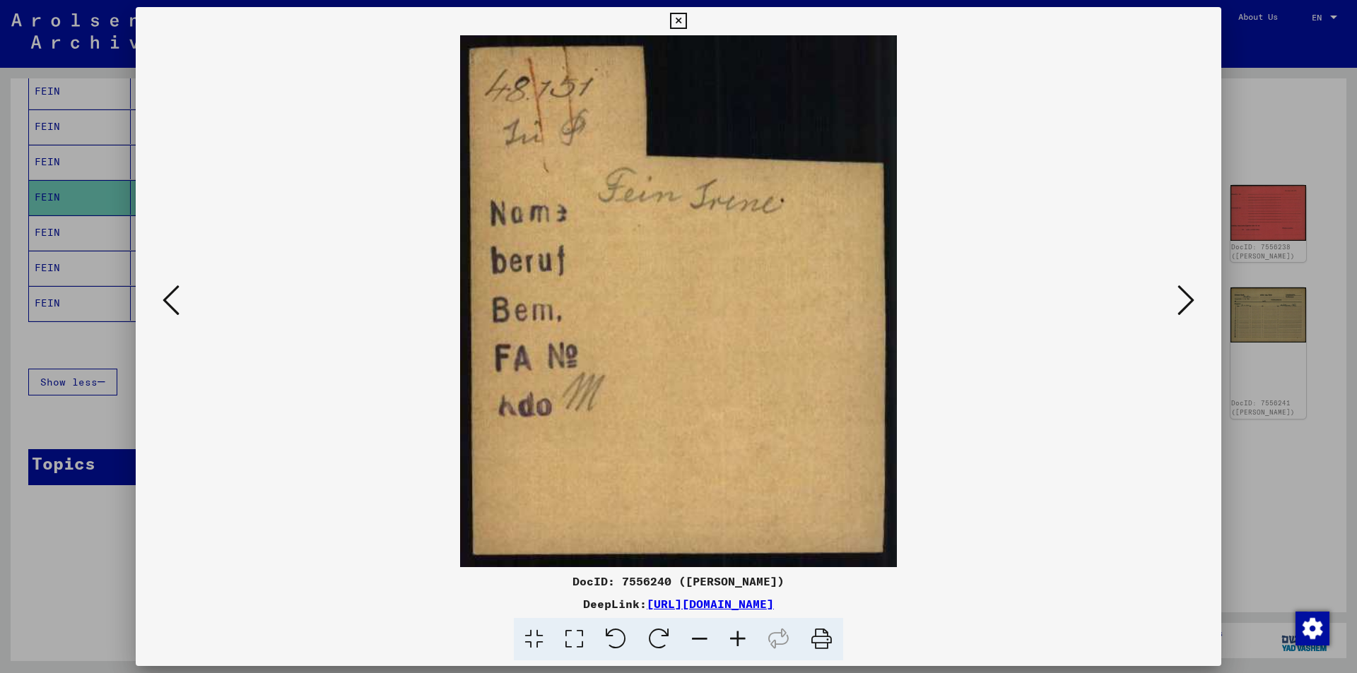
click at [1179, 302] on icon at bounding box center [1185, 300] width 17 height 34
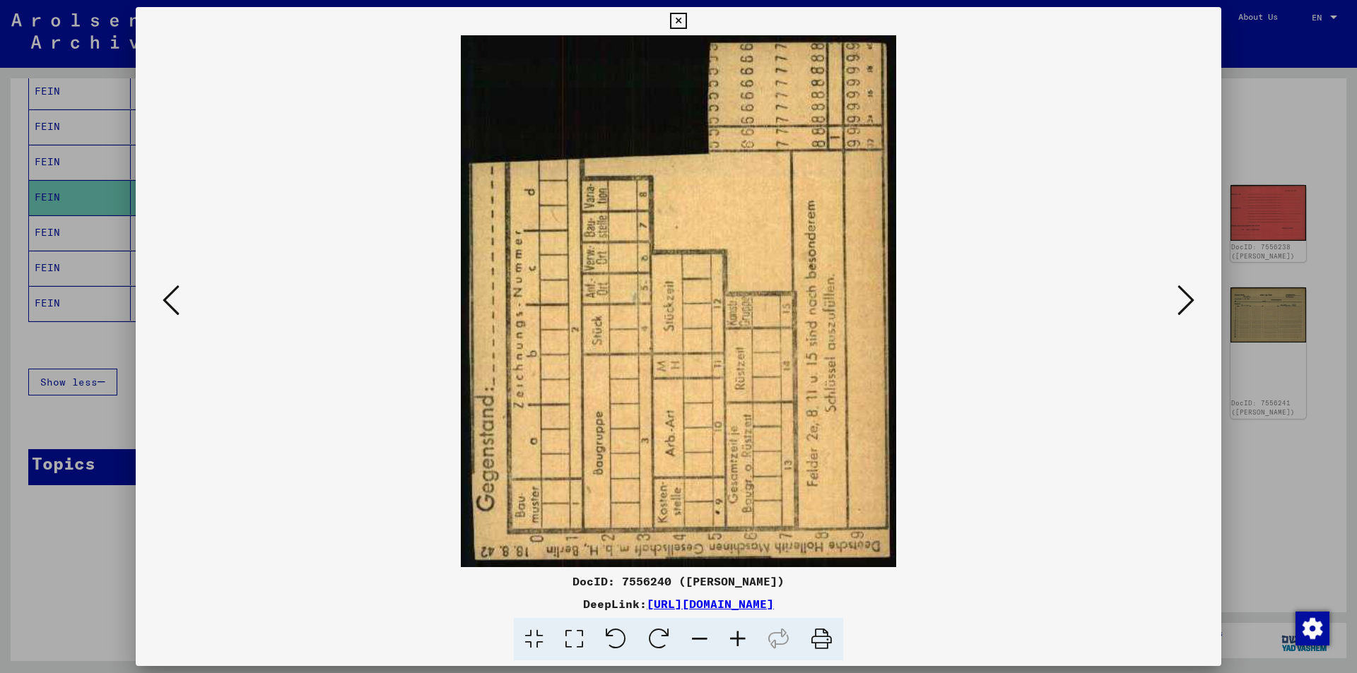
click at [1179, 302] on icon at bounding box center [1185, 300] width 17 height 34
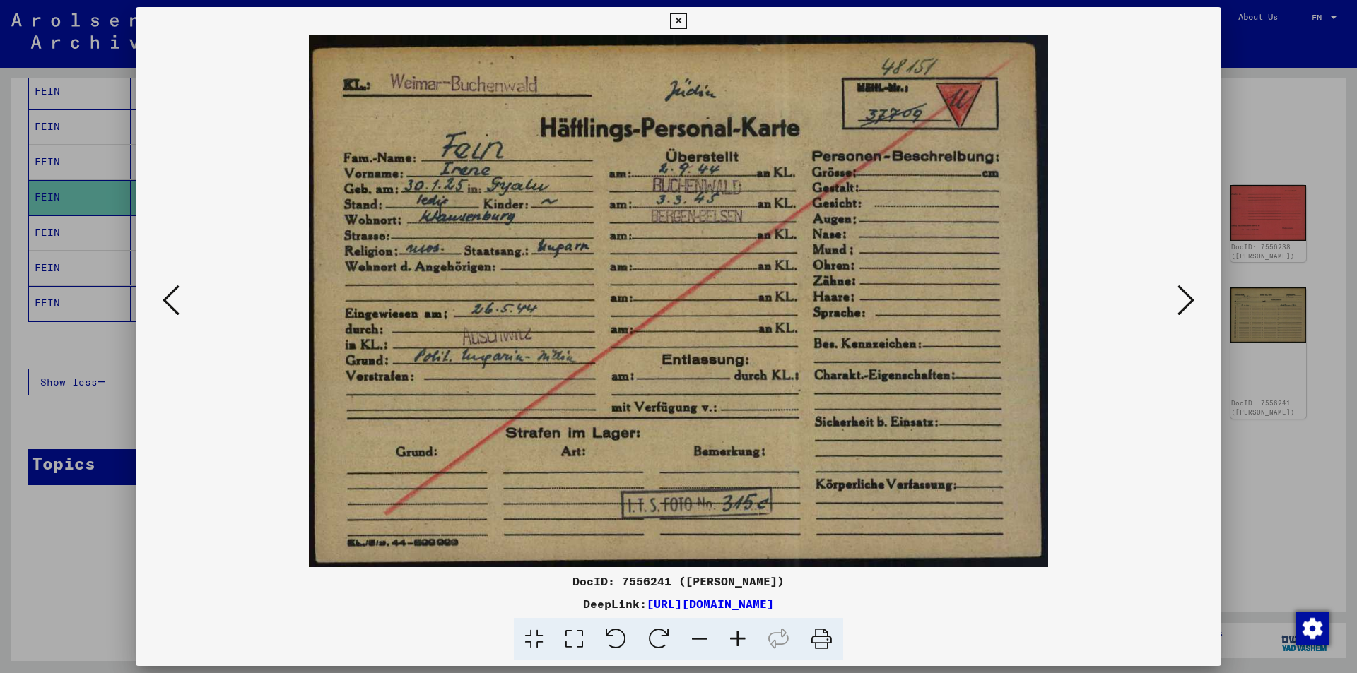
click at [1179, 302] on icon at bounding box center [1185, 300] width 17 height 34
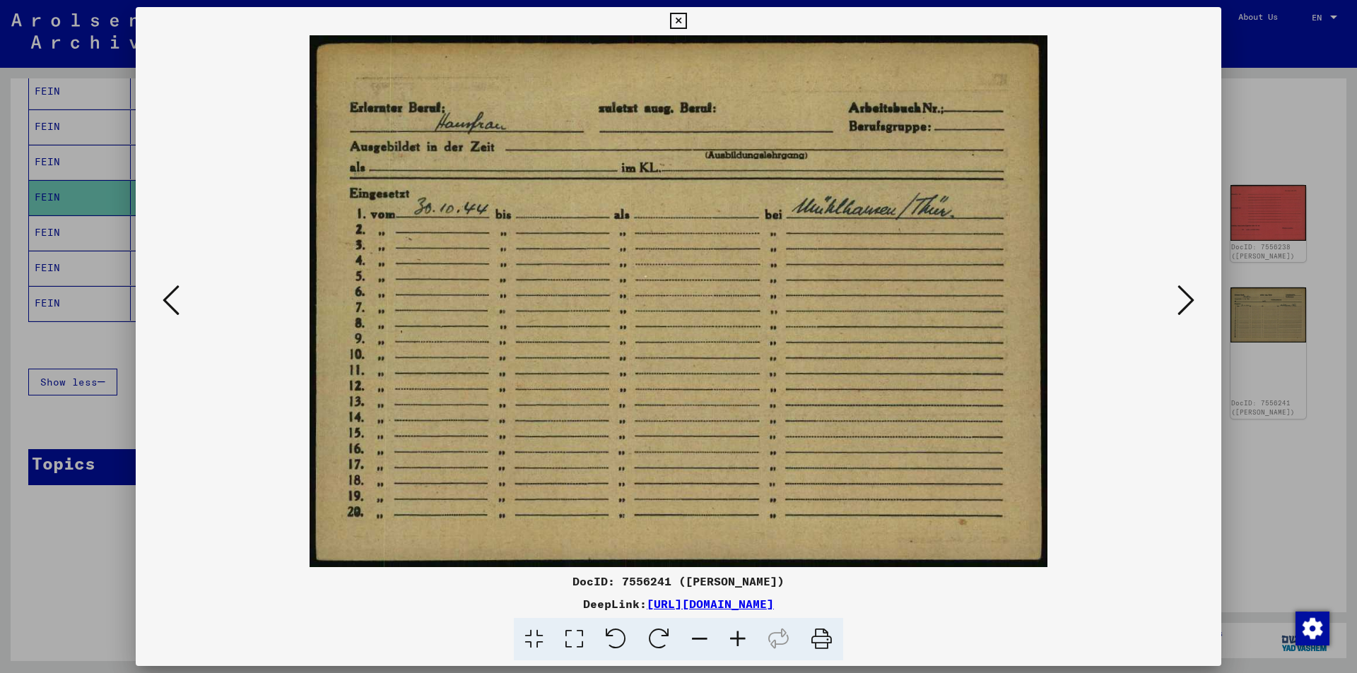
click at [1179, 302] on icon at bounding box center [1185, 300] width 17 height 34
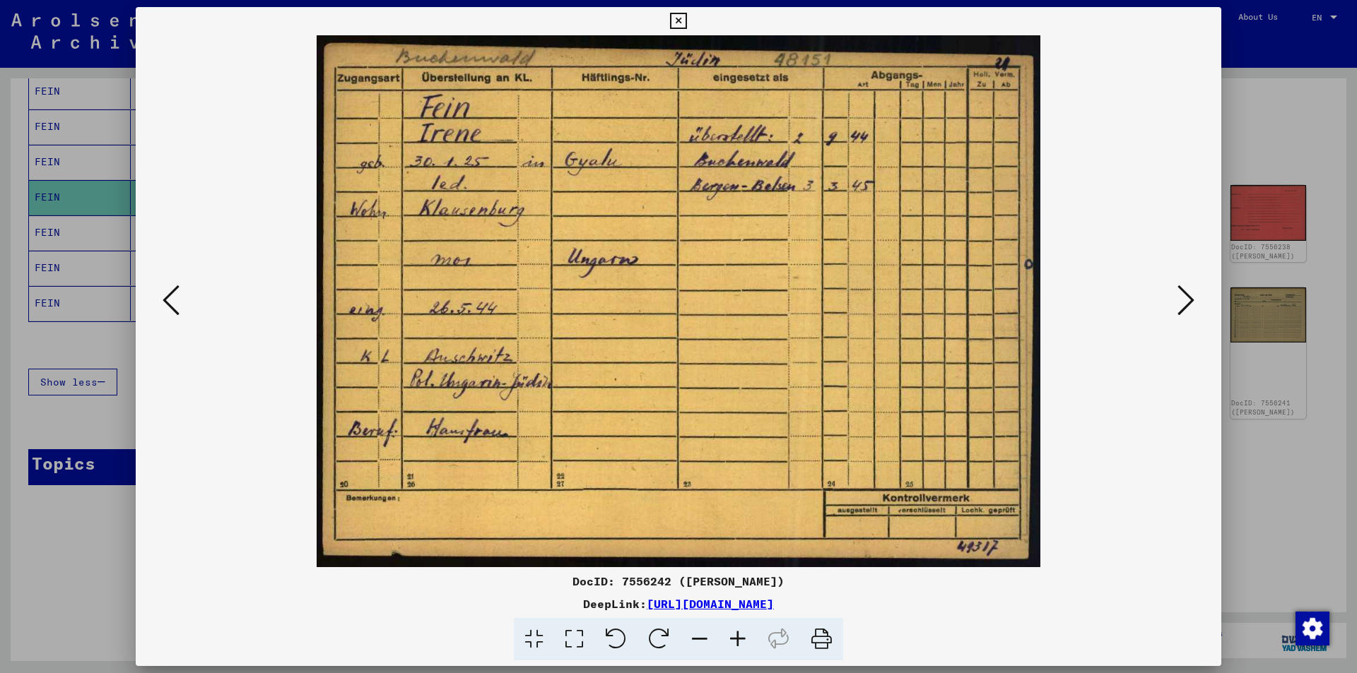
click at [1179, 302] on icon at bounding box center [1185, 300] width 17 height 34
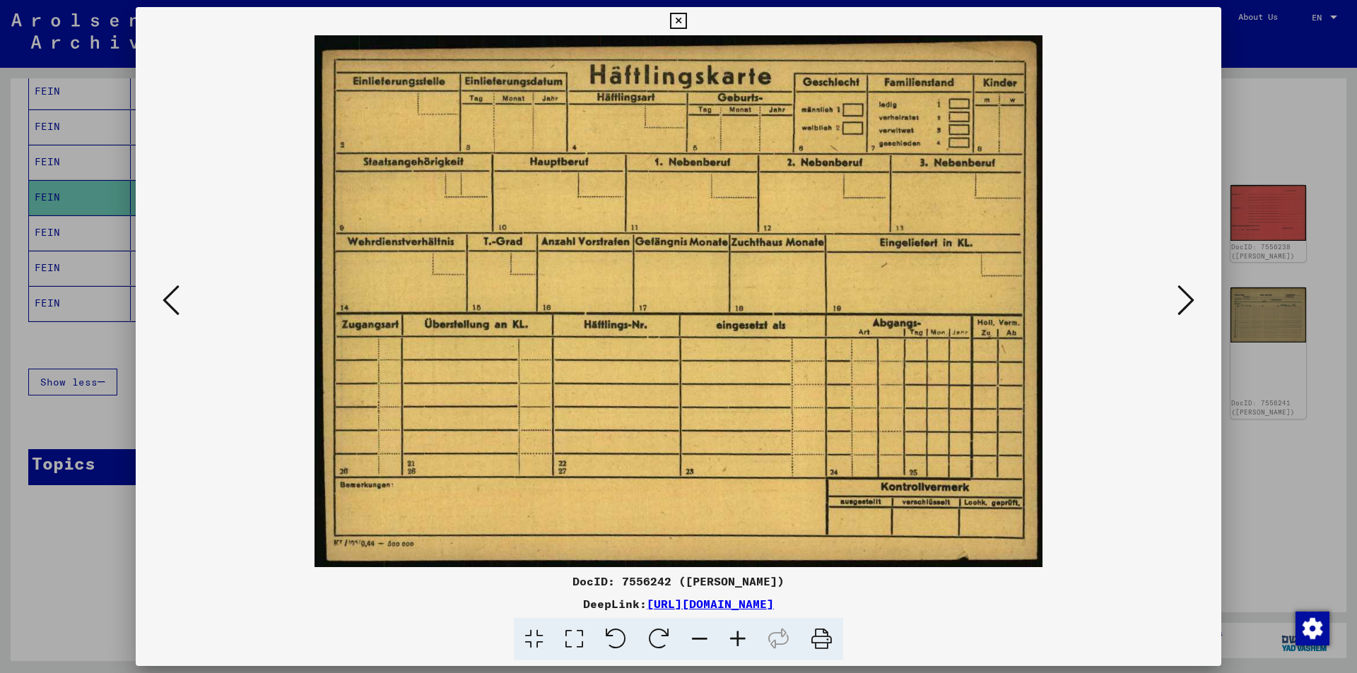
click at [1179, 302] on icon at bounding box center [1185, 300] width 17 height 34
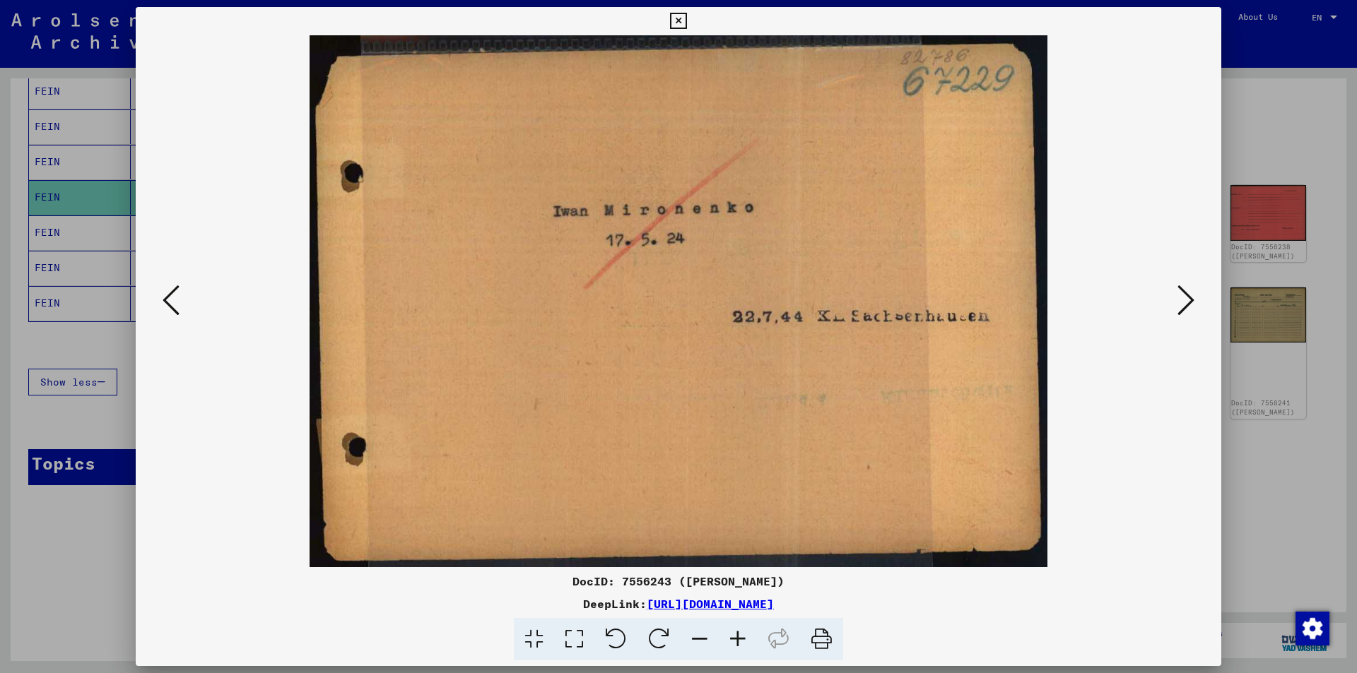
click at [1179, 302] on icon at bounding box center [1185, 300] width 17 height 34
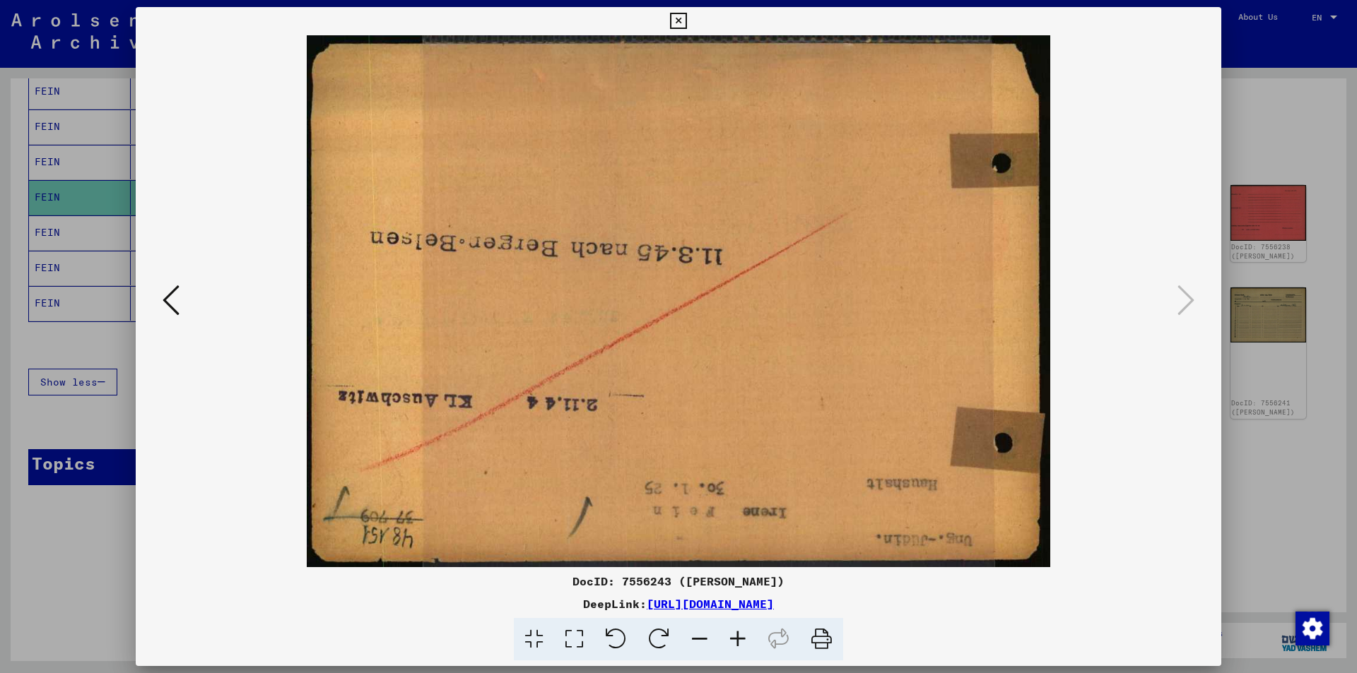
click at [684, 19] on icon at bounding box center [678, 21] width 16 height 17
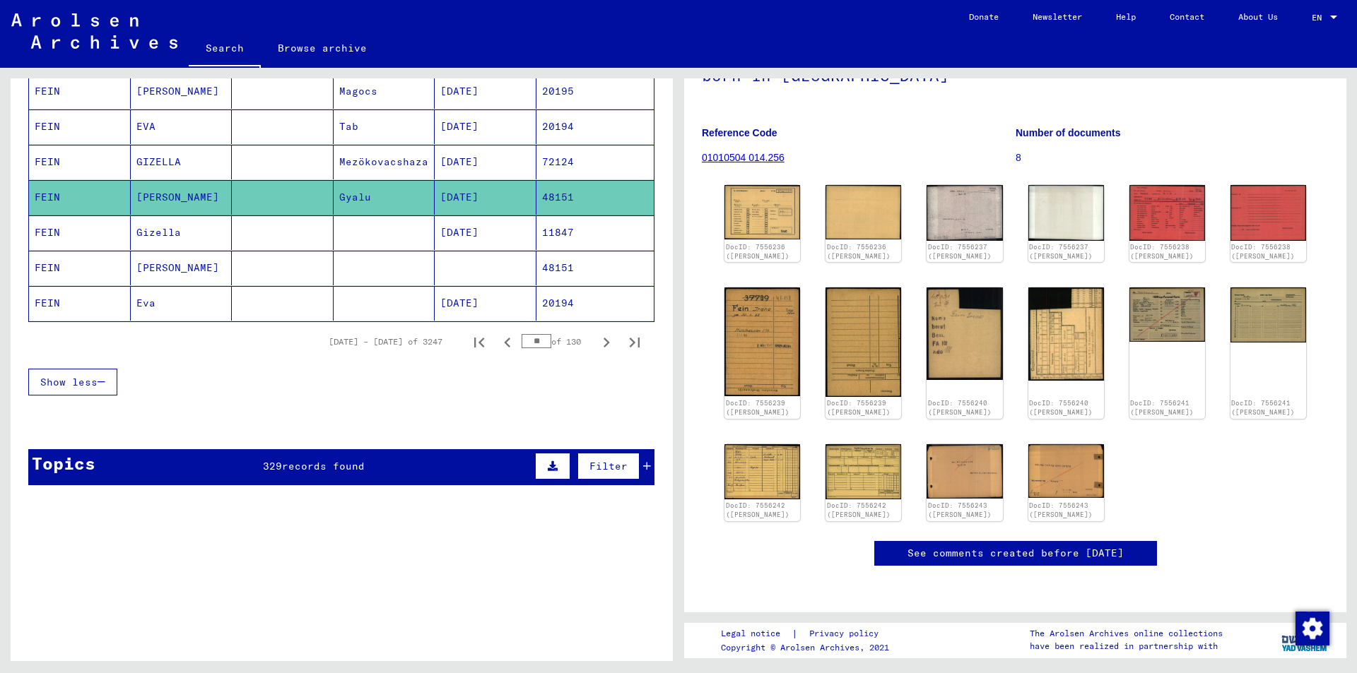
click at [185, 235] on mat-cell "Gizella" at bounding box center [182, 233] width 102 height 35
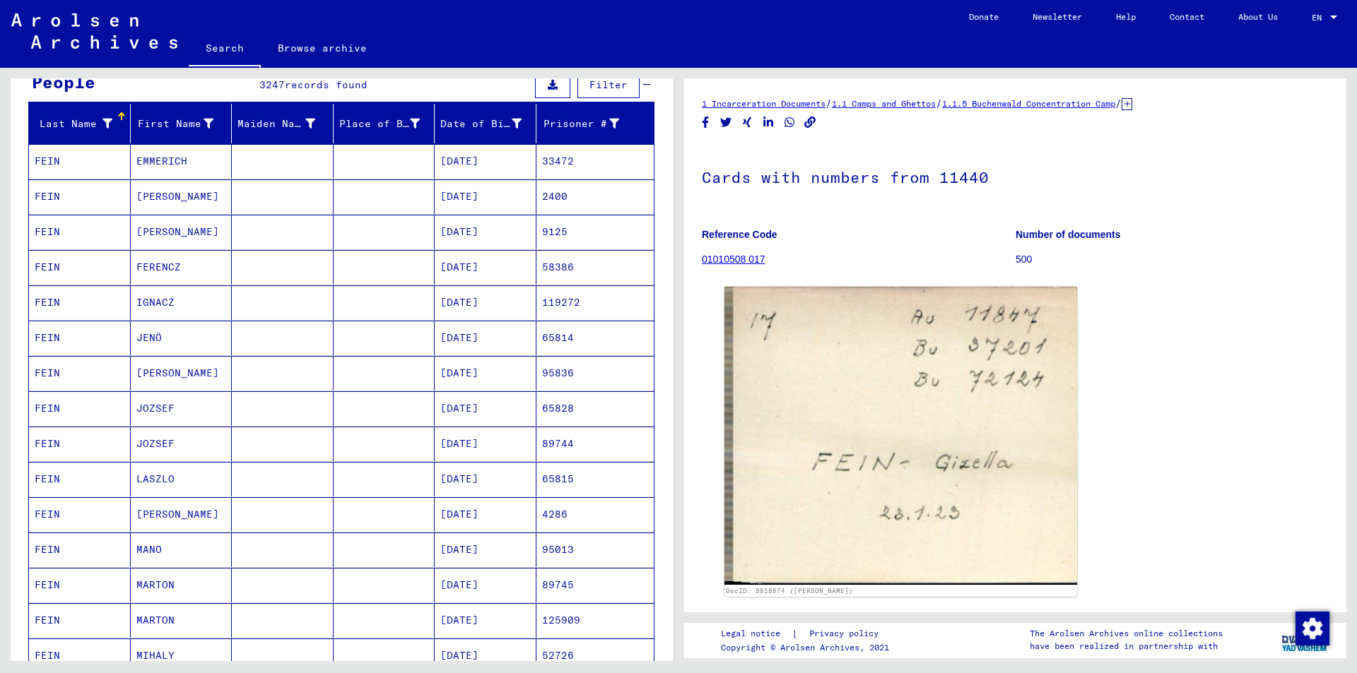
scroll to position [141, 0]
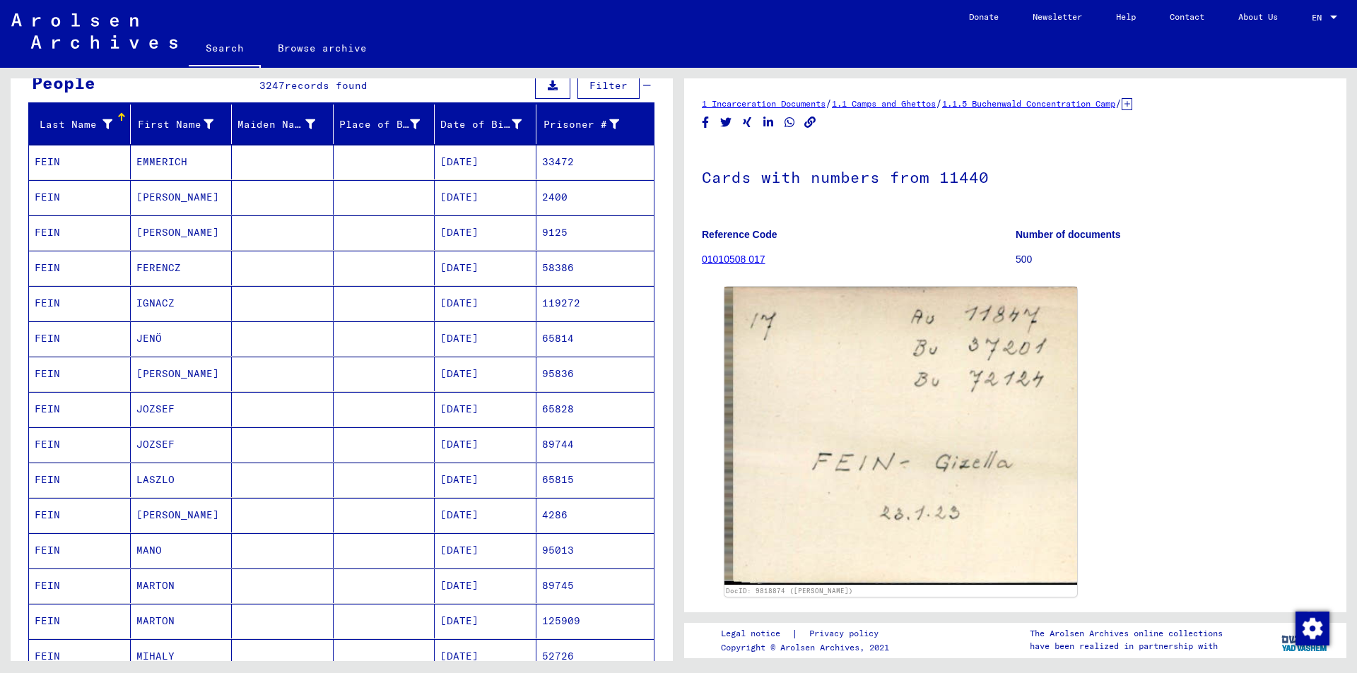
click at [485, 161] on mat-cell "[DATE]" at bounding box center [486, 162] width 102 height 35
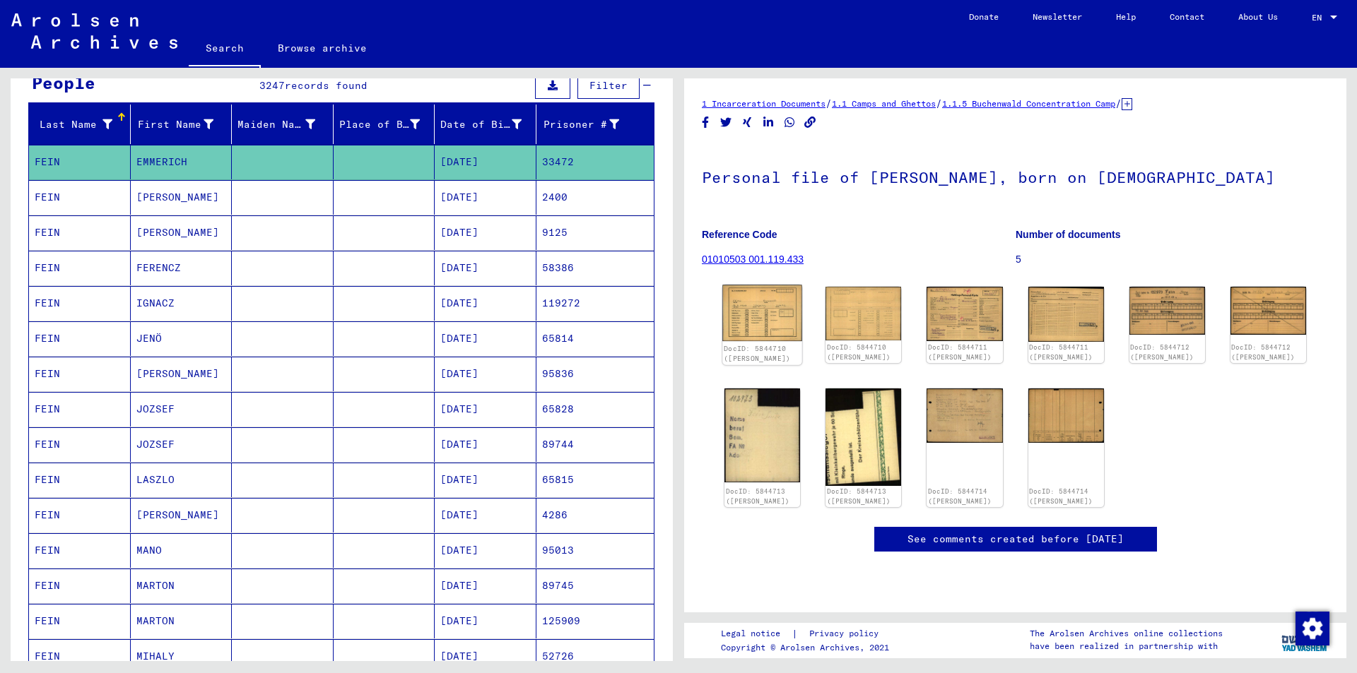
click at [769, 314] on img at bounding box center [762, 313] width 80 height 57
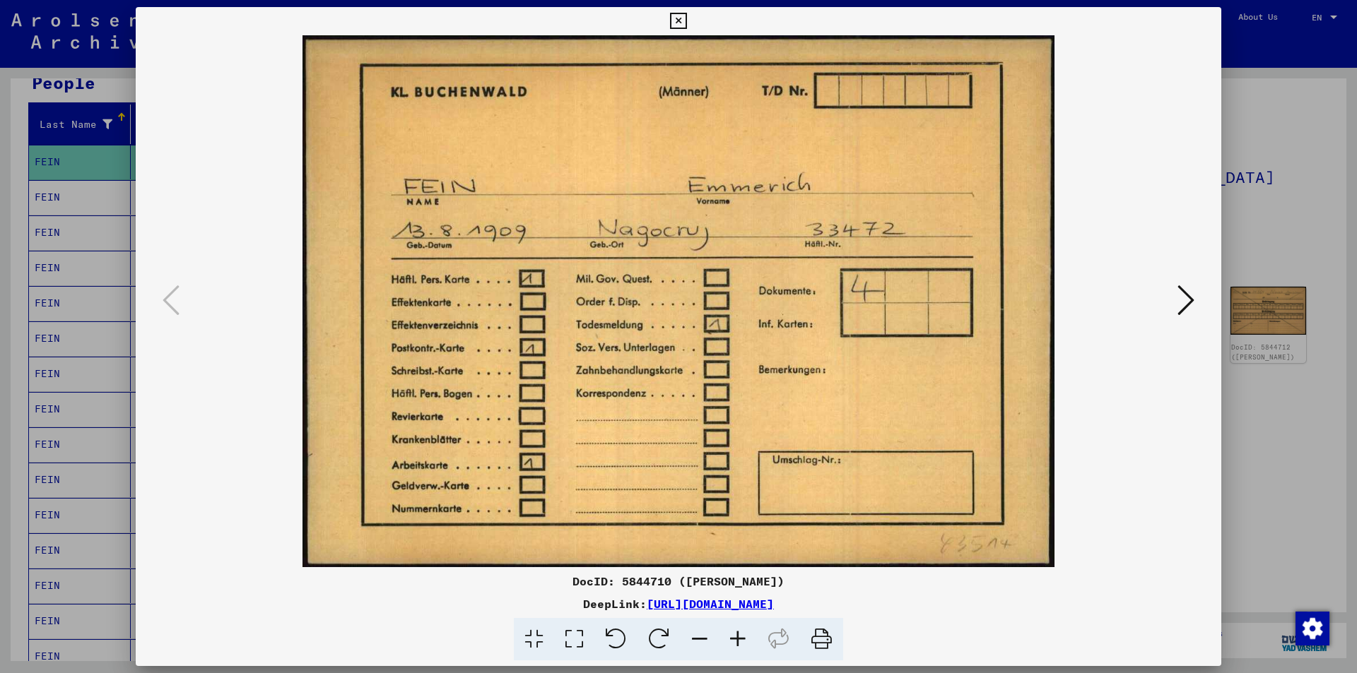
click at [685, 20] on icon at bounding box center [678, 21] width 16 height 17
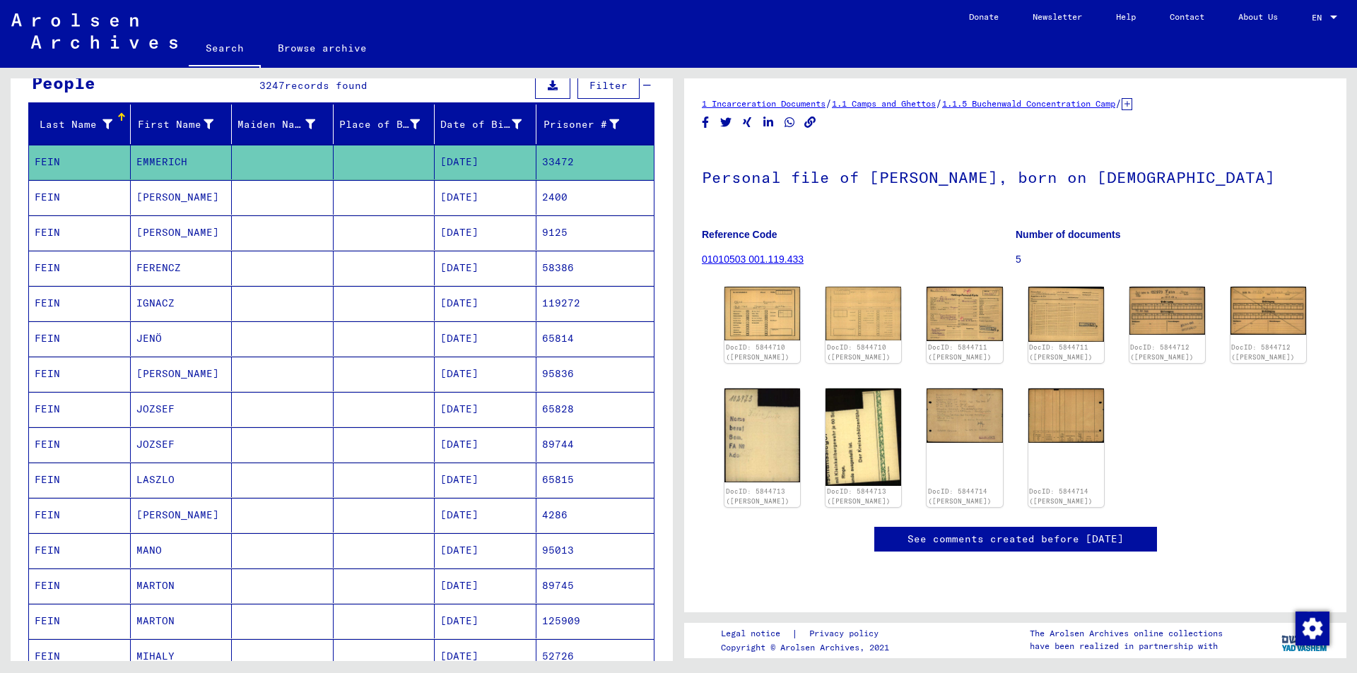
click at [466, 260] on mat-cell "[DATE]" at bounding box center [486, 268] width 102 height 35
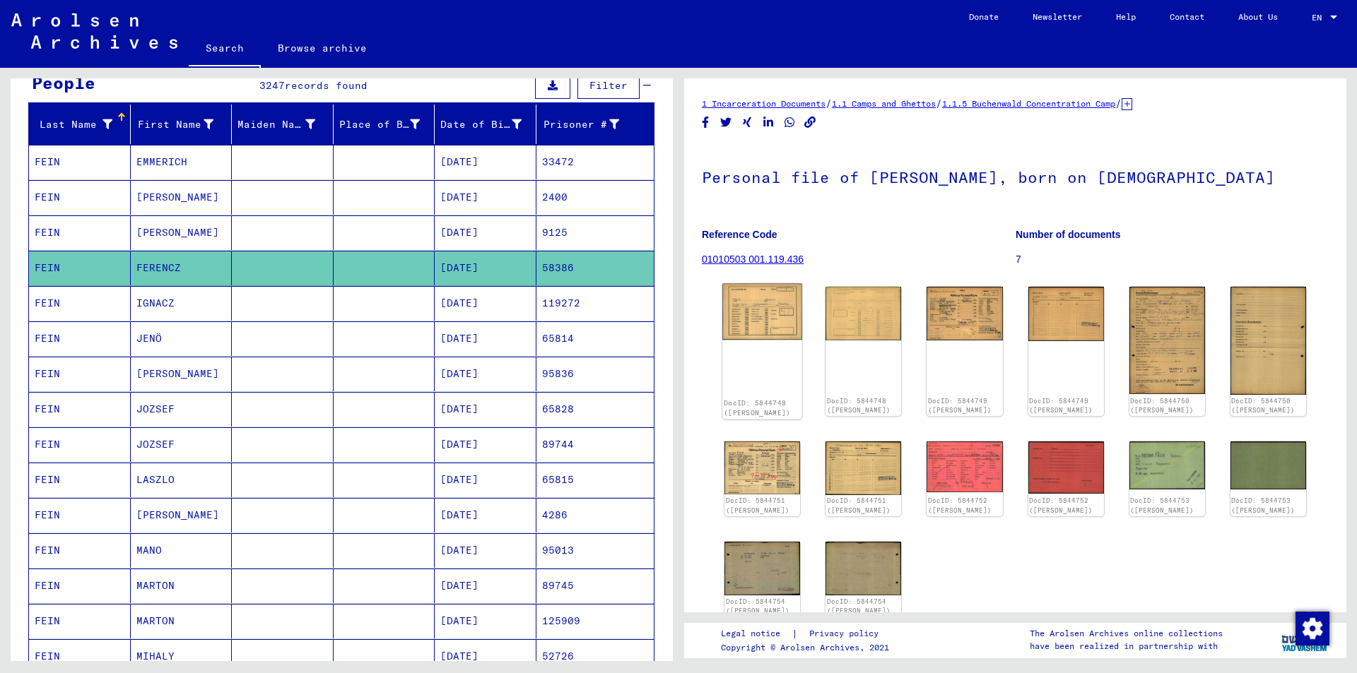
click at [753, 304] on img at bounding box center [762, 312] width 80 height 57
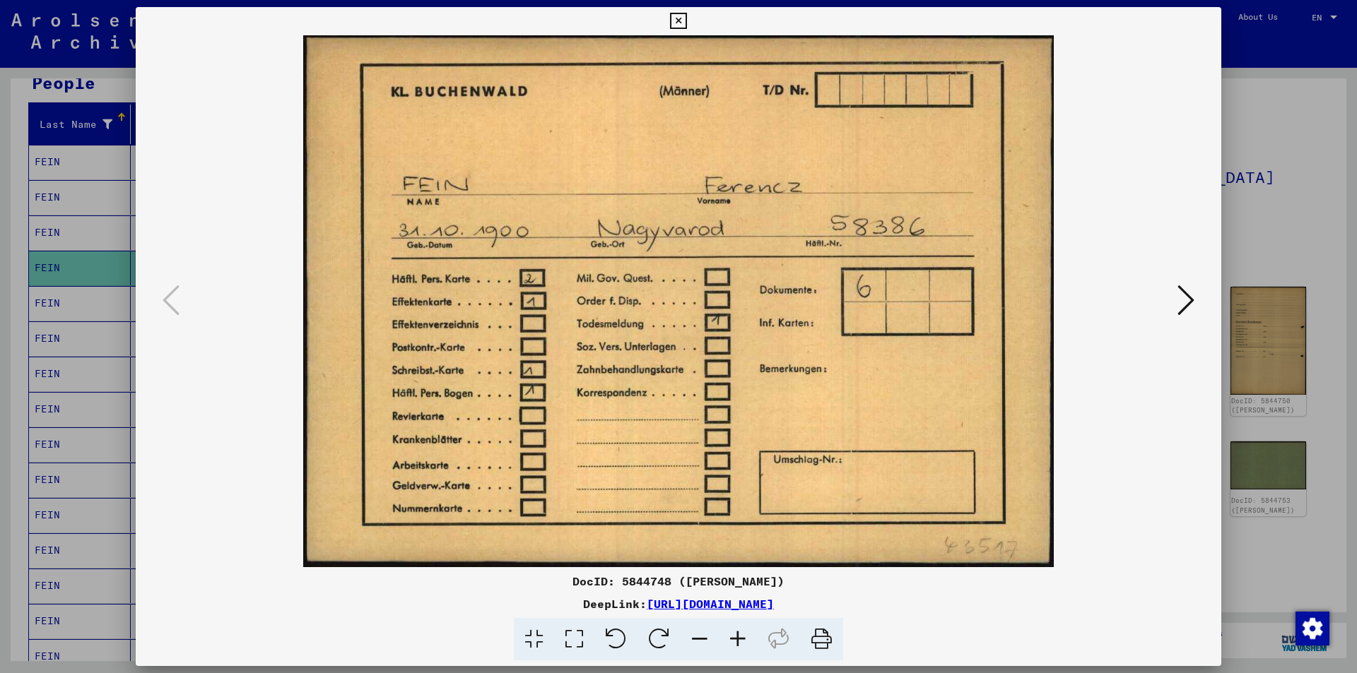
click at [681, 22] on icon at bounding box center [678, 21] width 16 height 17
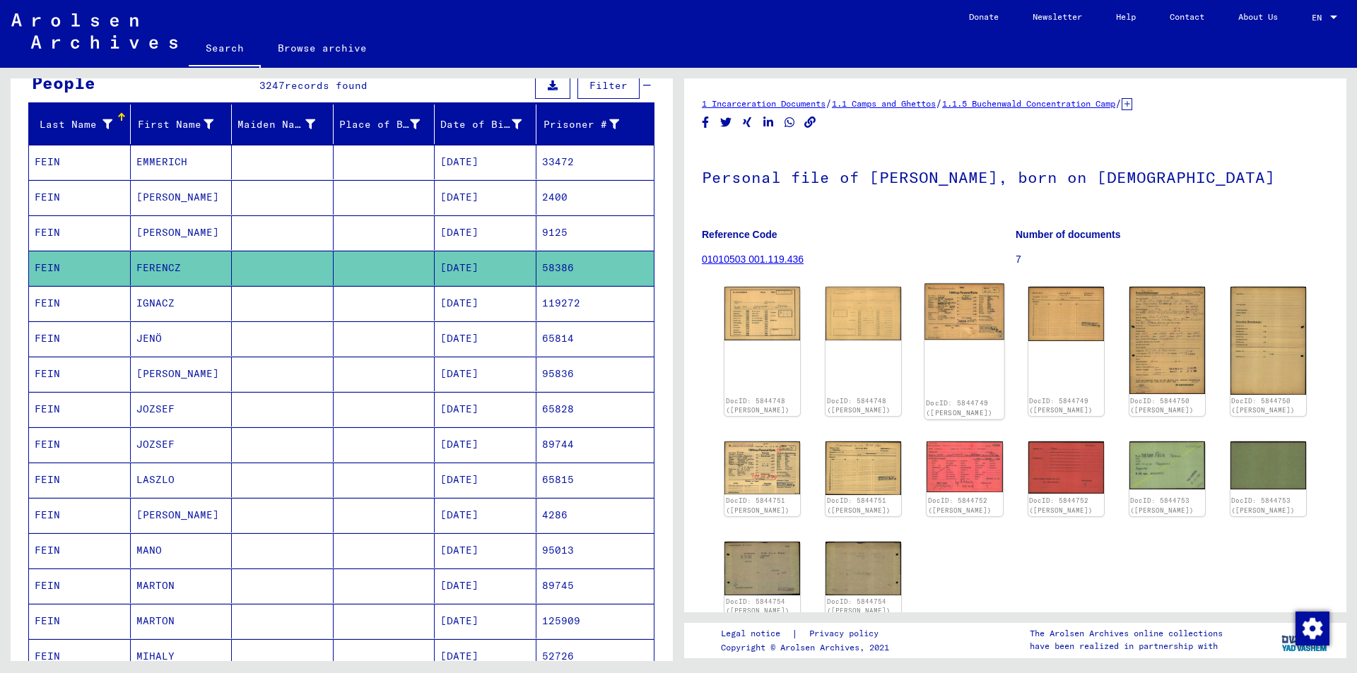
click at [950, 304] on img at bounding box center [965, 312] width 80 height 57
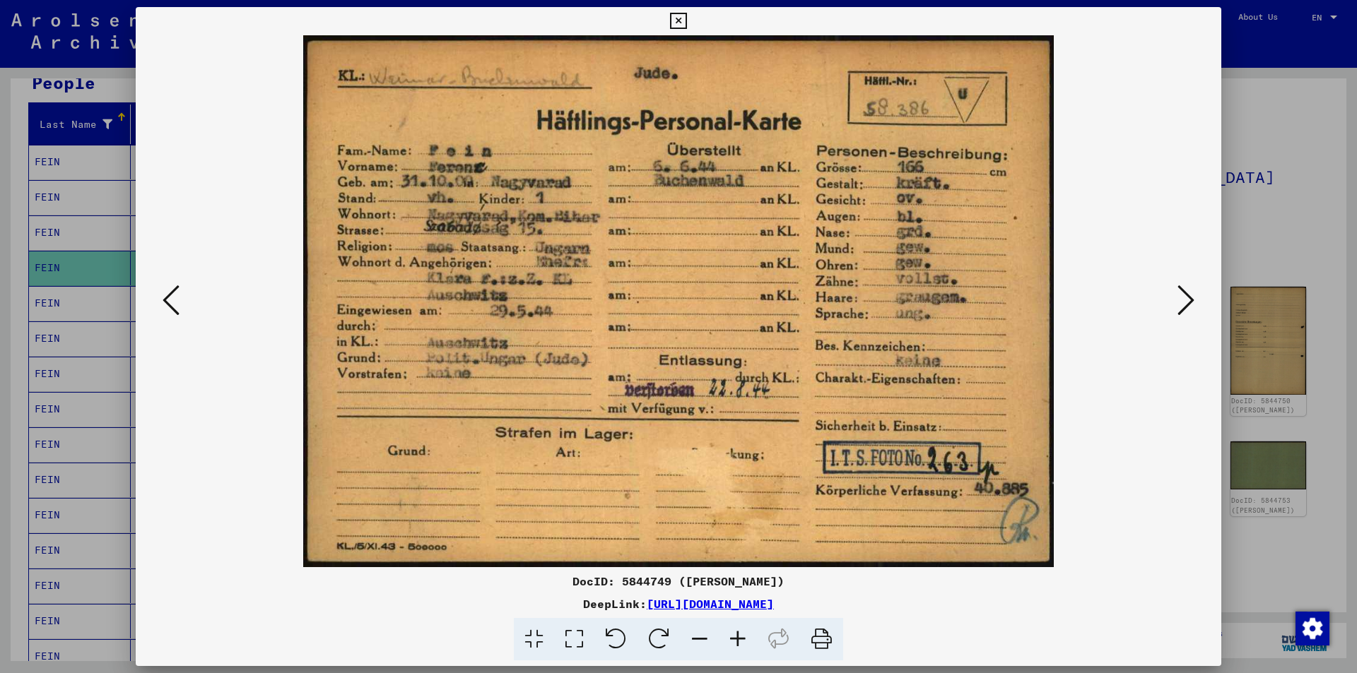
click at [1182, 298] on icon at bounding box center [1185, 300] width 17 height 34
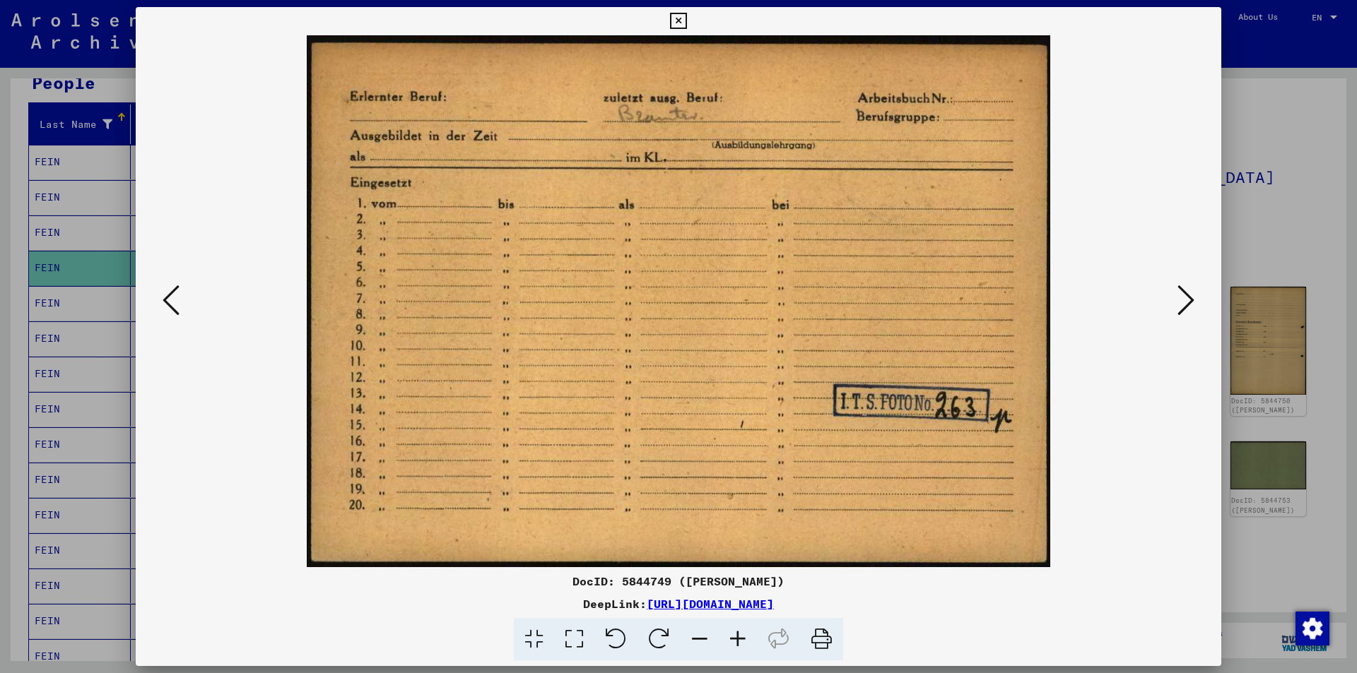
click at [1182, 298] on icon at bounding box center [1185, 300] width 17 height 34
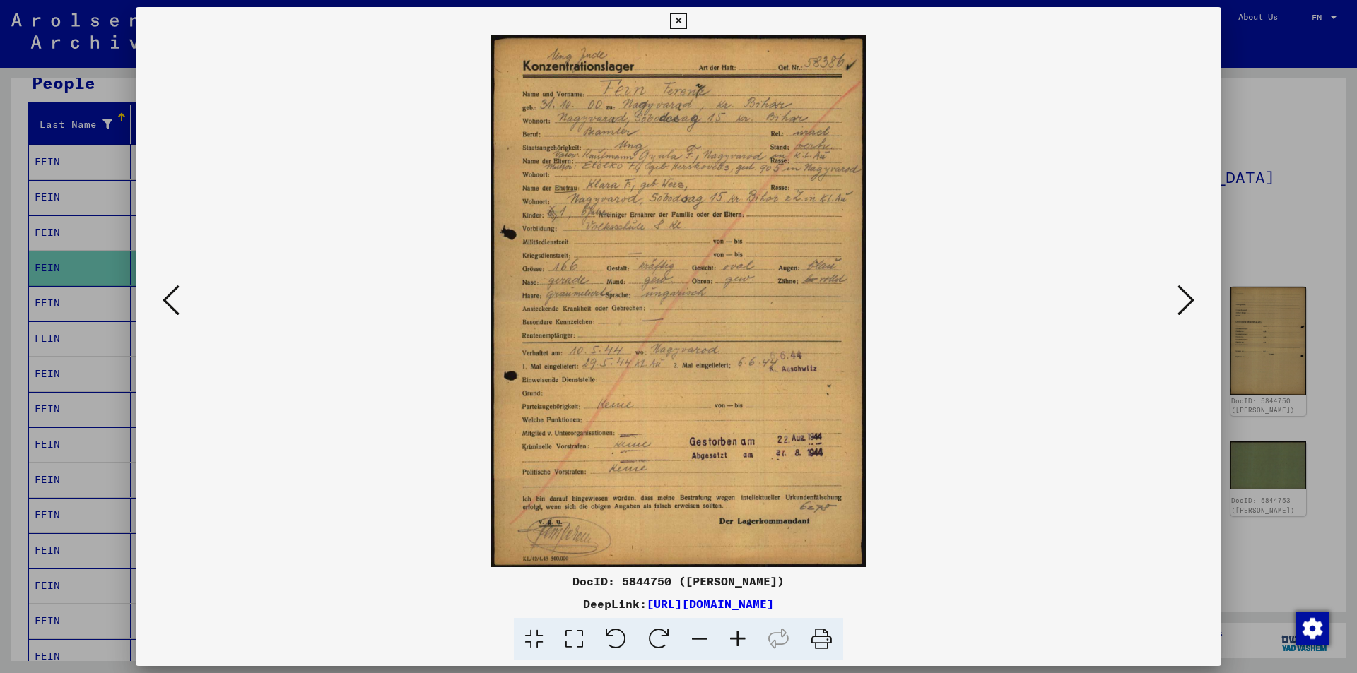
click at [714, 184] on img at bounding box center [678, 301] width 989 height 532
click at [734, 638] on icon at bounding box center [738, 639] width 38 height 43
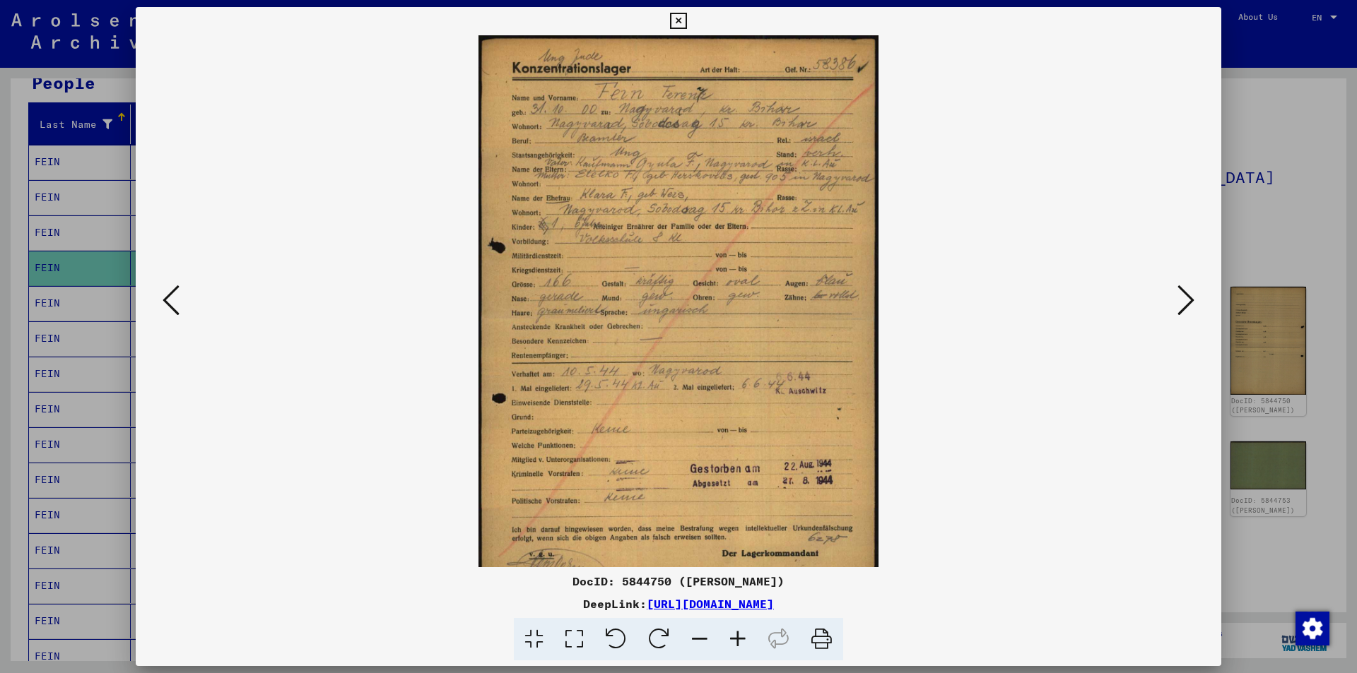
click at [734, 638] on icon at bounding box center [738, 639] width 38 height 43
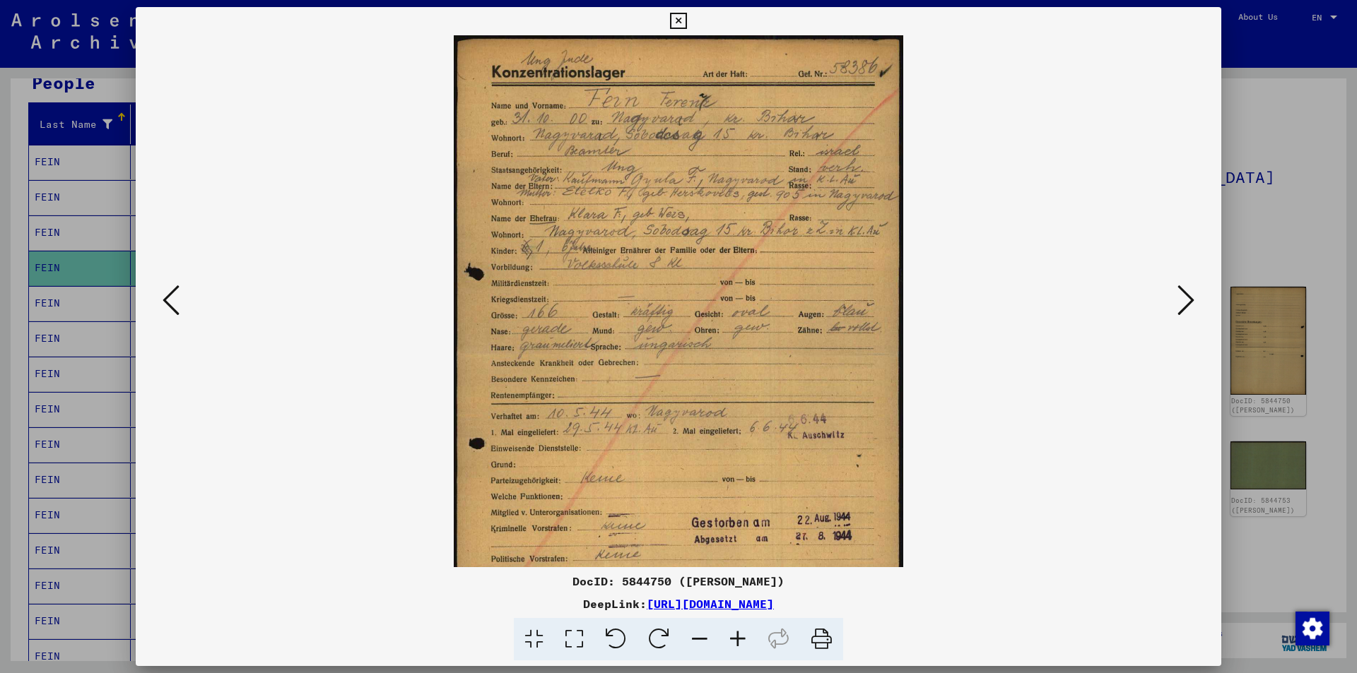
click at [734, 638] on icon at bounding box center [738, 639] width 38 height 43
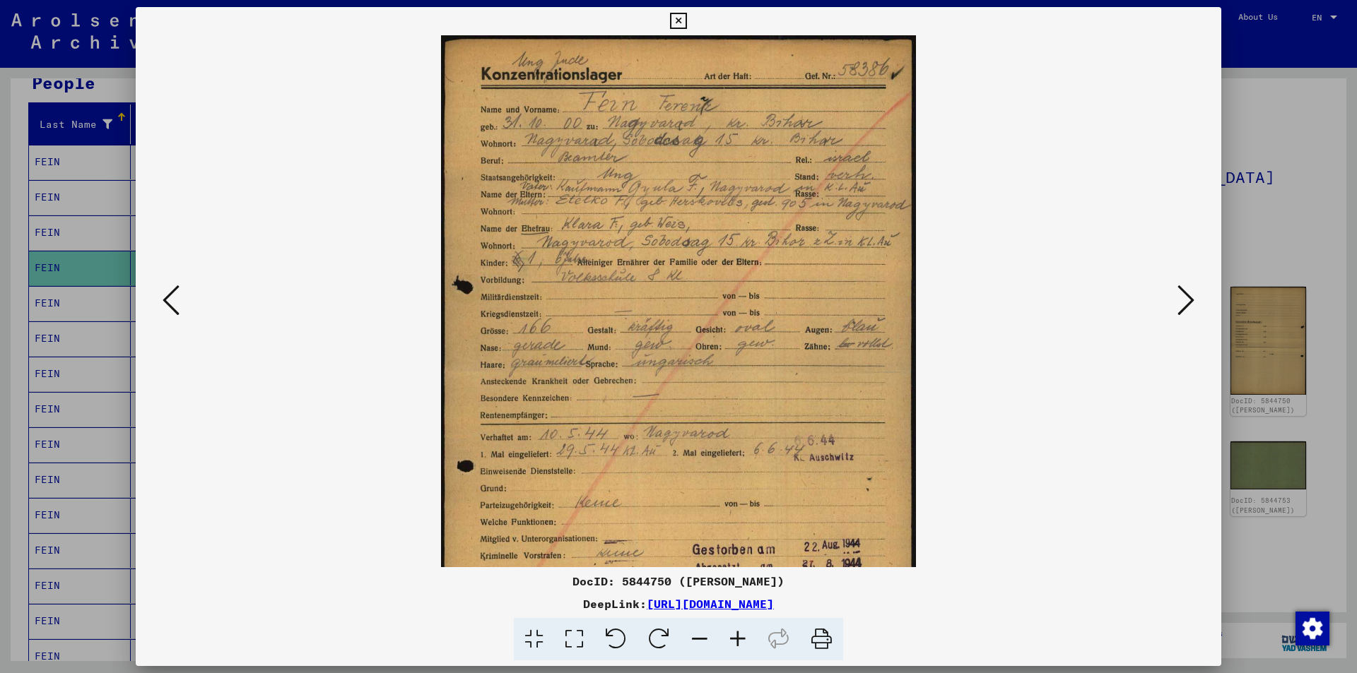
click at [734, 638] on icon at bounding box center [738, 639] width 38 height 43
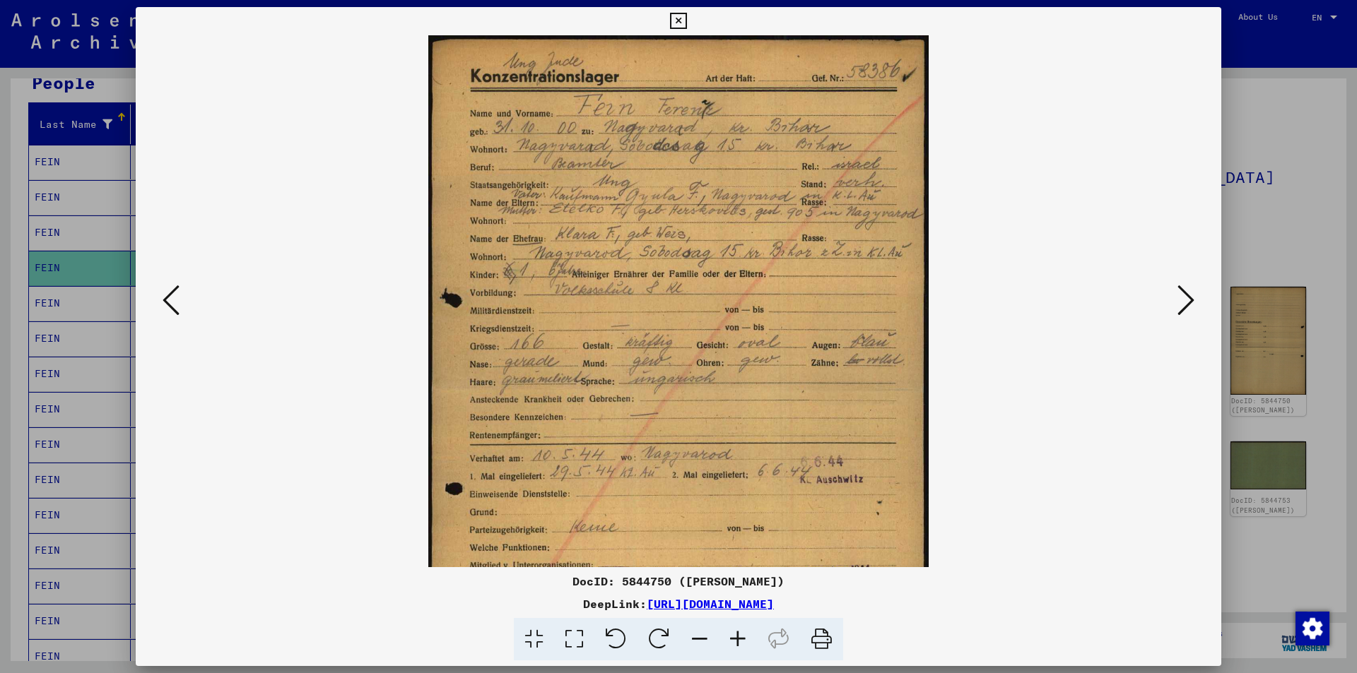
click at [734, 638] on icon at bounding box center [738, 639] width 38 height 43
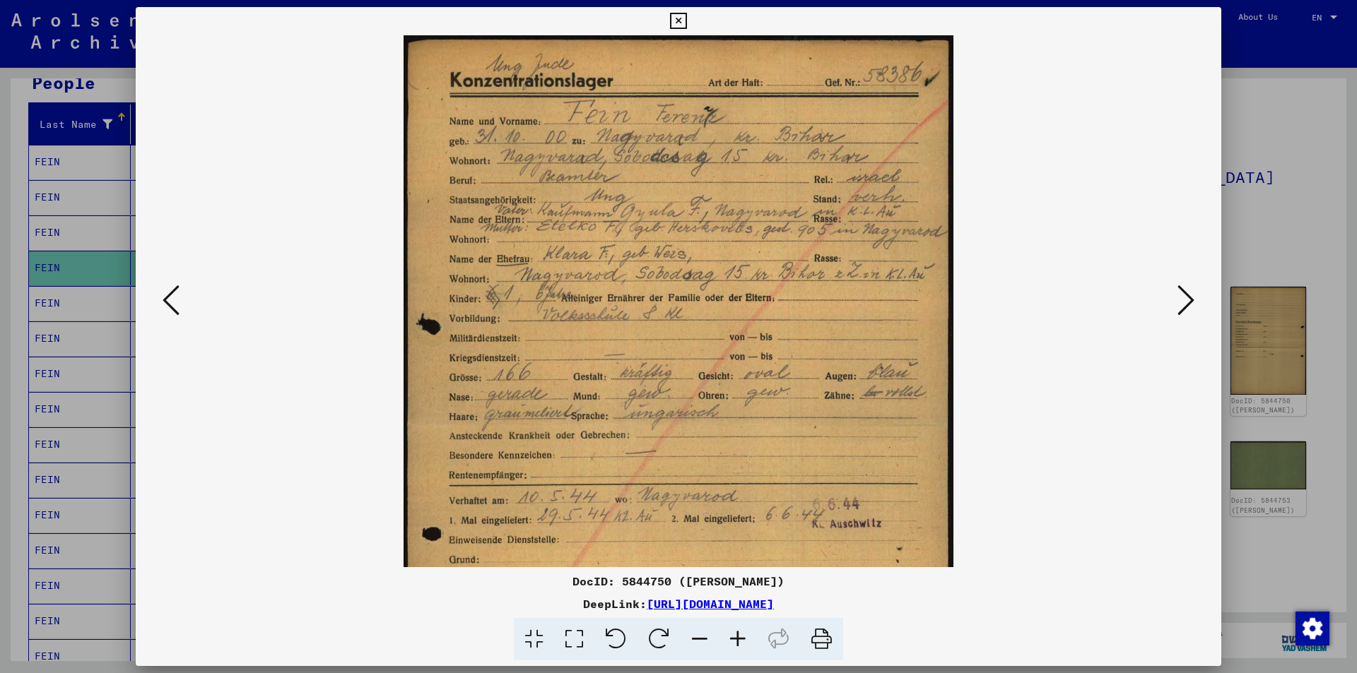
click at [734, 638] on icon at bounding box center [738, 639] width 38 height 43
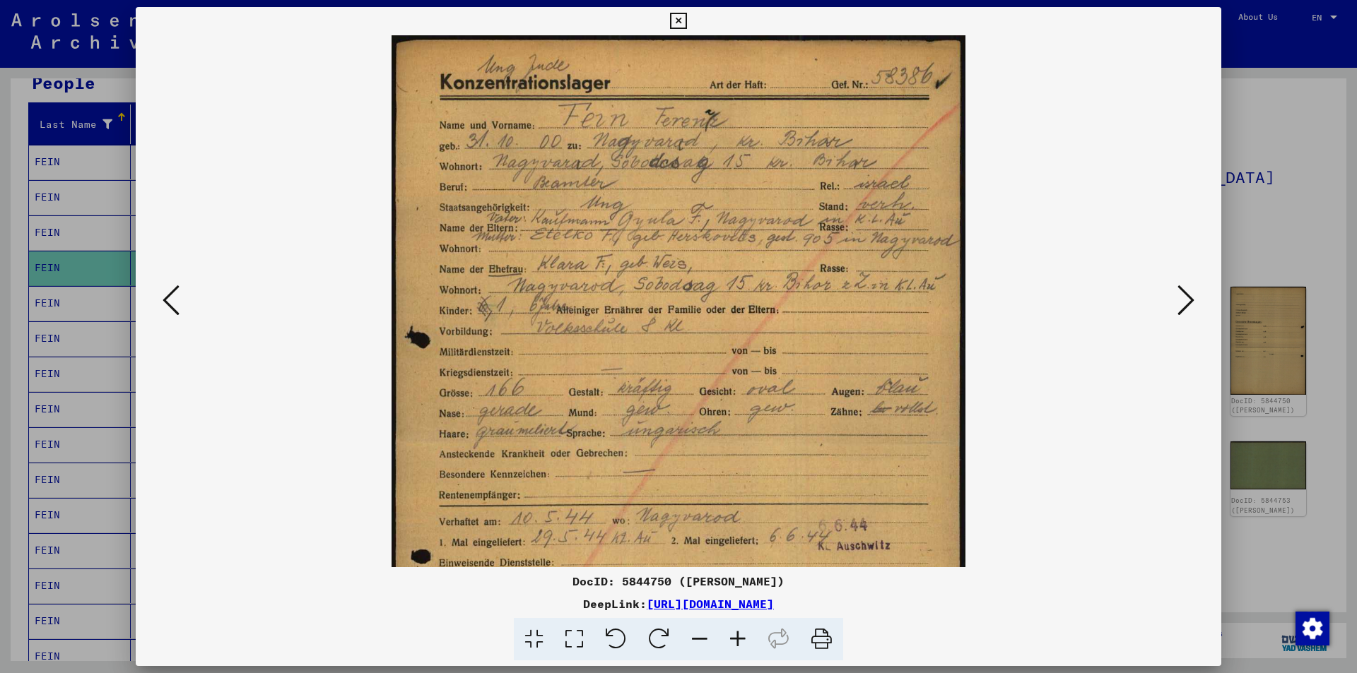
click at [734, 638] on icon at bounding box center [738, 639] width 38 height 43
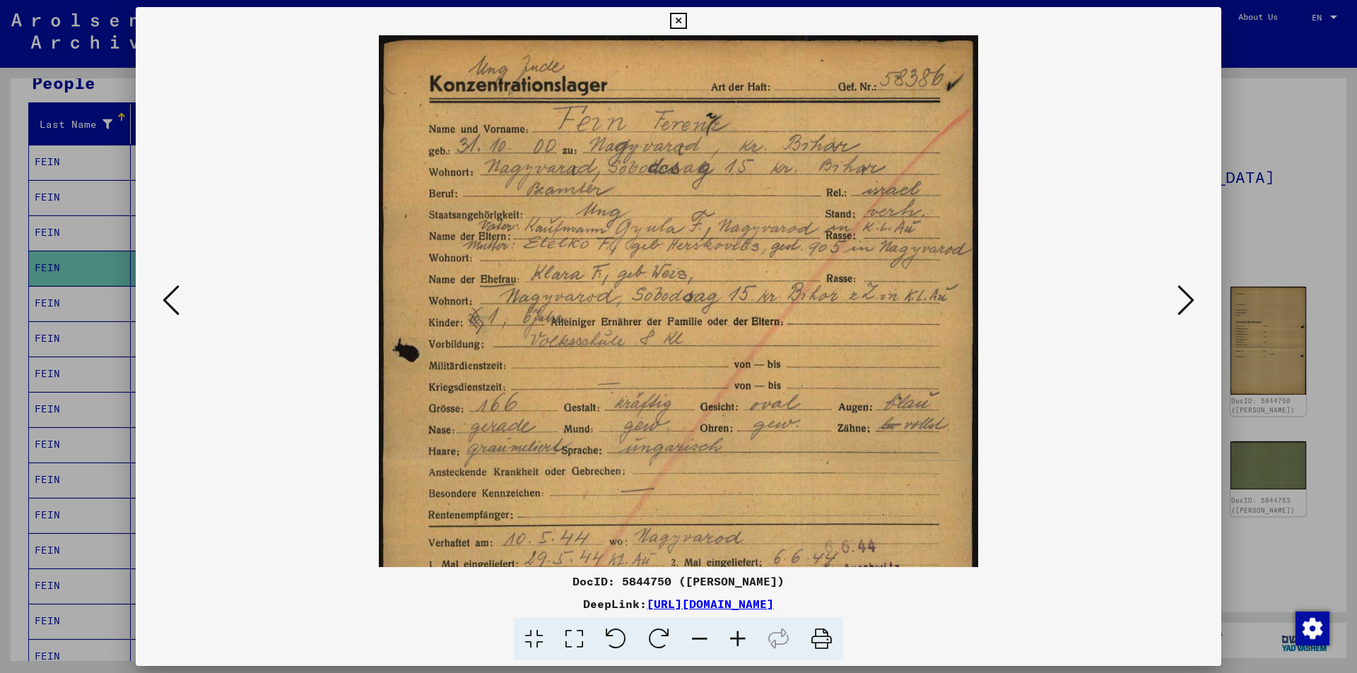
click at [734, 638] on icon at bounding box center [738, 639] width 38 height 43
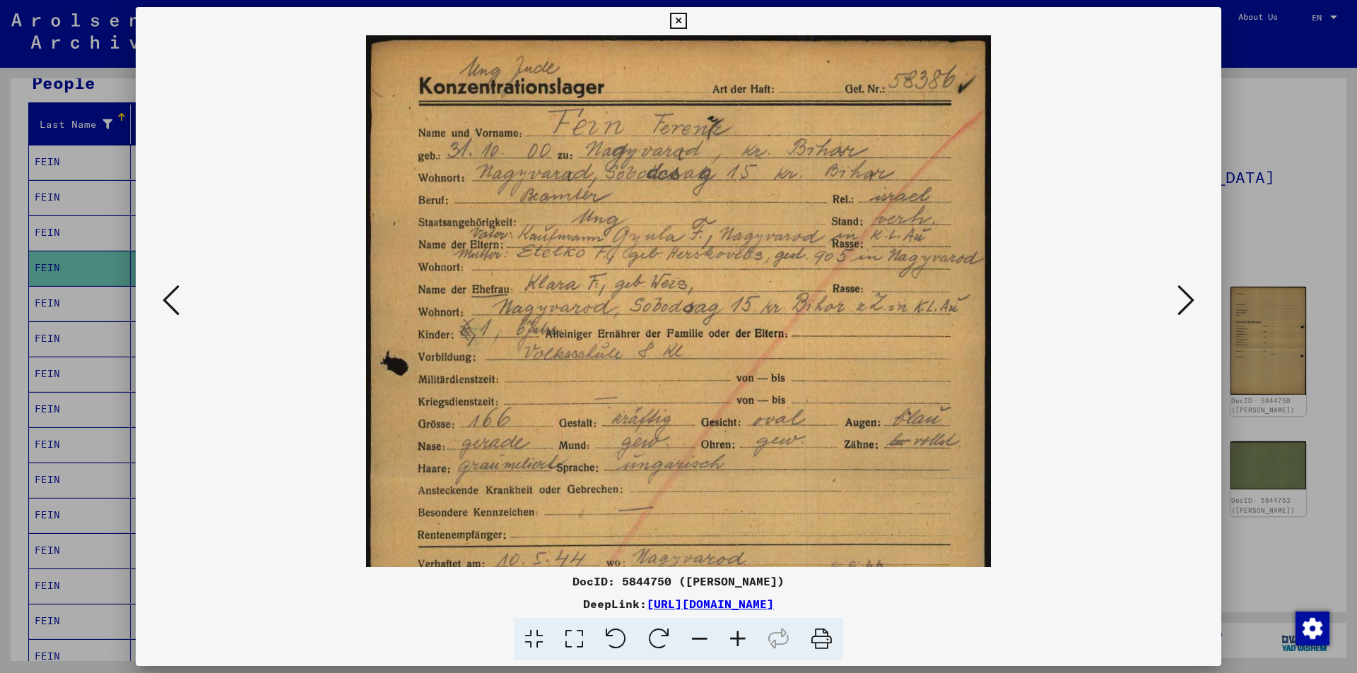
click at [734, 638] on icon at bounding box center [738, 639] width 38 height 43
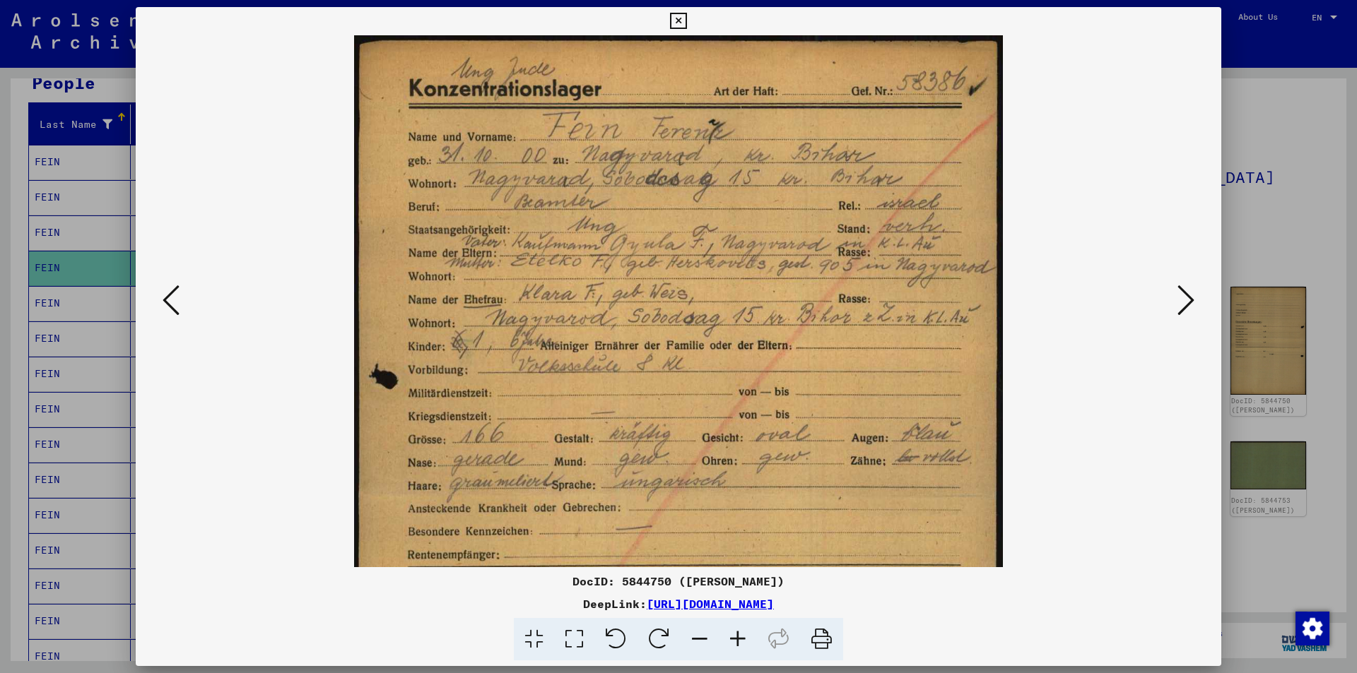
click at [734, 638] on icon at bounding box center [738, 639] width 38 height 43
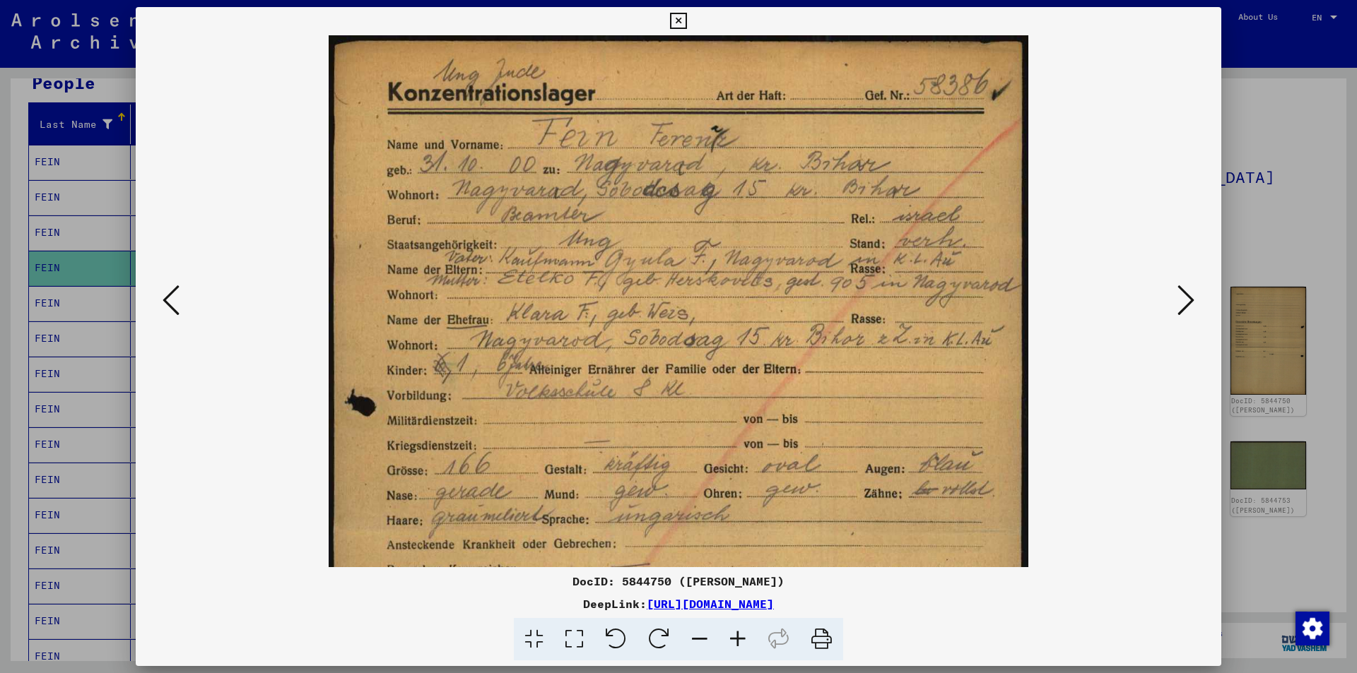
click at [734, 638] on icon at bounding box center [738, 639] width 38 height 43
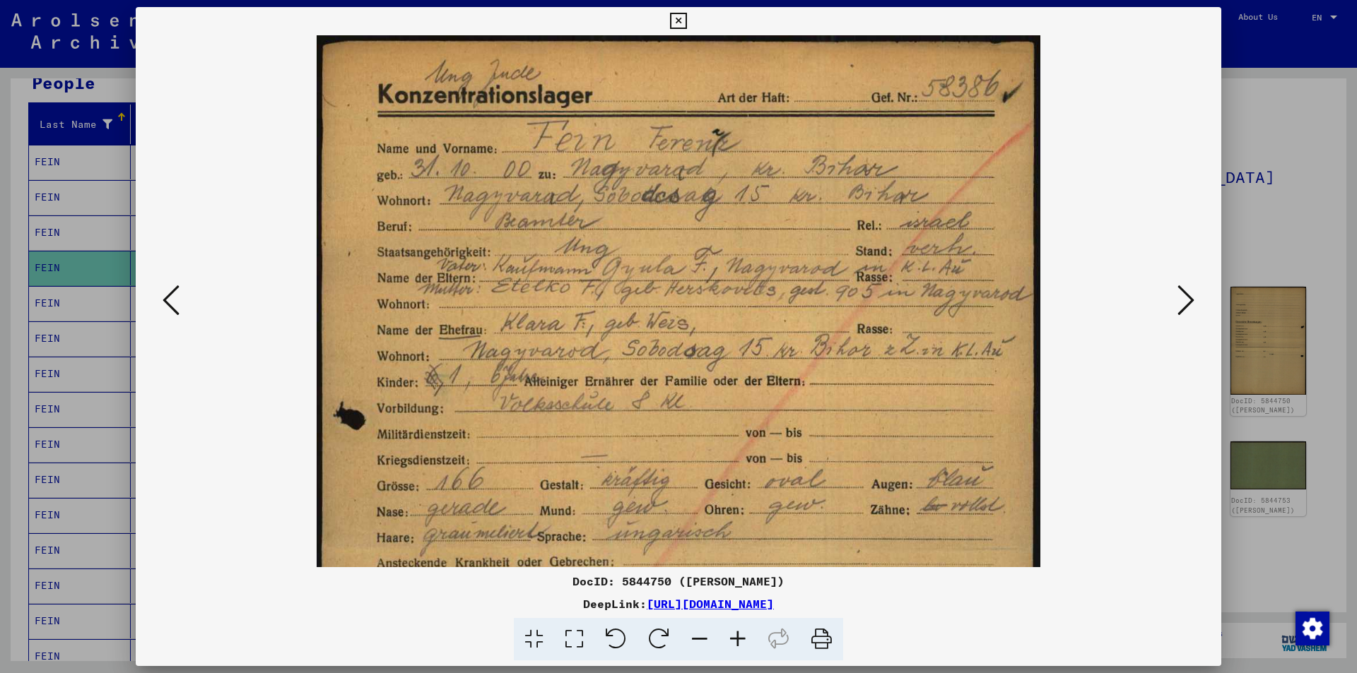
click at [734, 638] on icon at bounding box center [738, 639] width 38 height 43
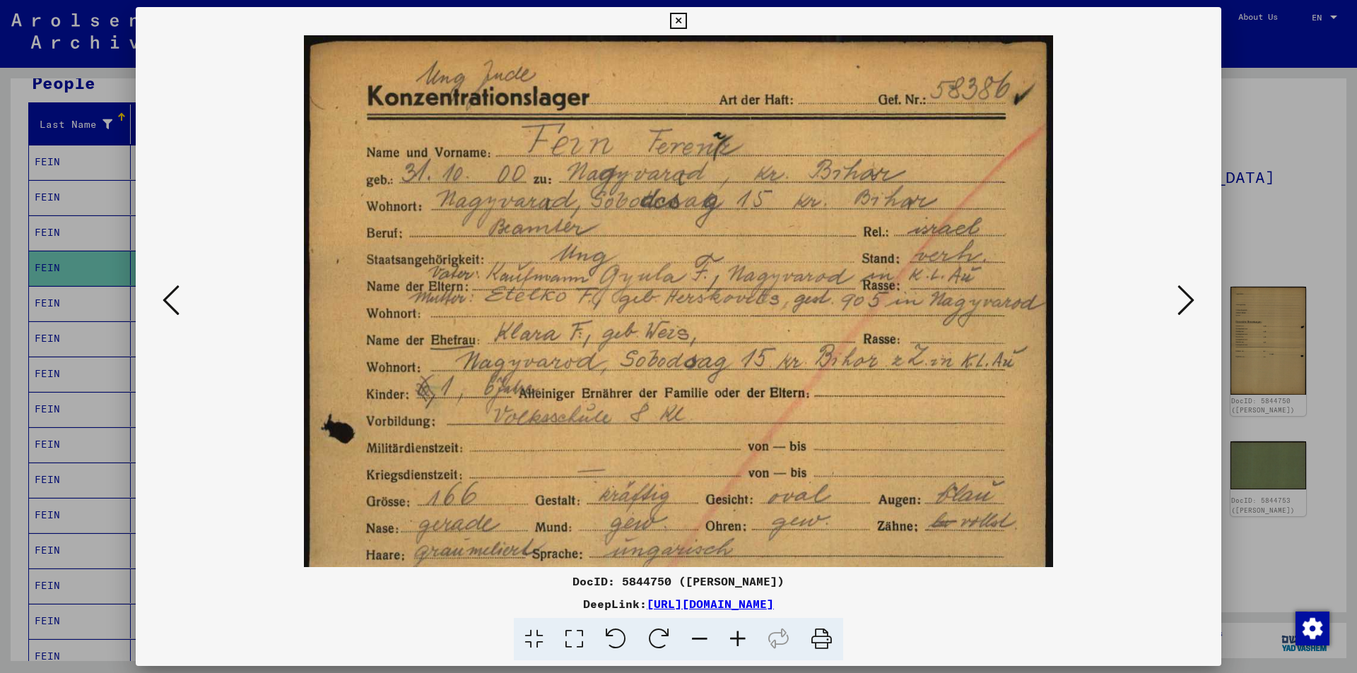
click at [734, 638] on icon at bounding box center [738, 639] width 38 height 43
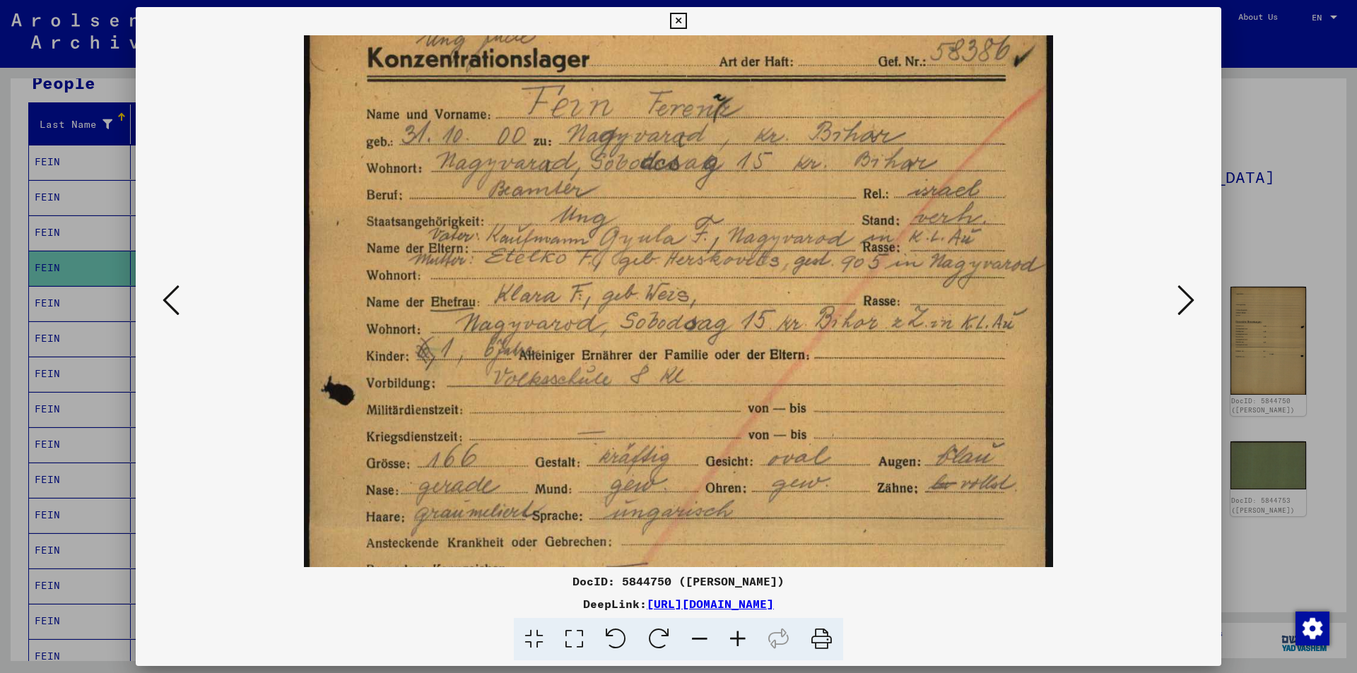
scroll to position [45, 0]
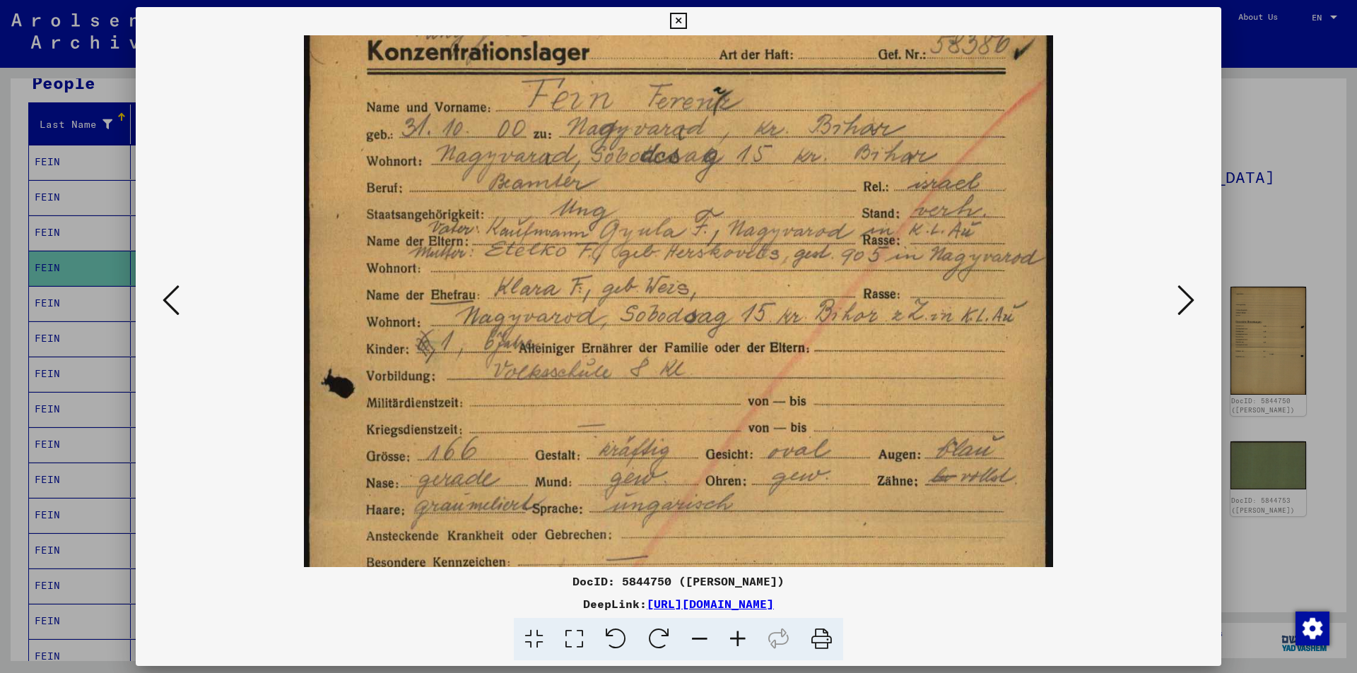
drag, startPoint x: 798, startPoint y: 498, endPoint x: 796, endPoint y: 452, distance: 45.2
click at [796, 452] on img at bounding box center [678, 521] width 749 height 1062
click at [681, 23] on icon at bounding box center [678, 21] width 16 height 17
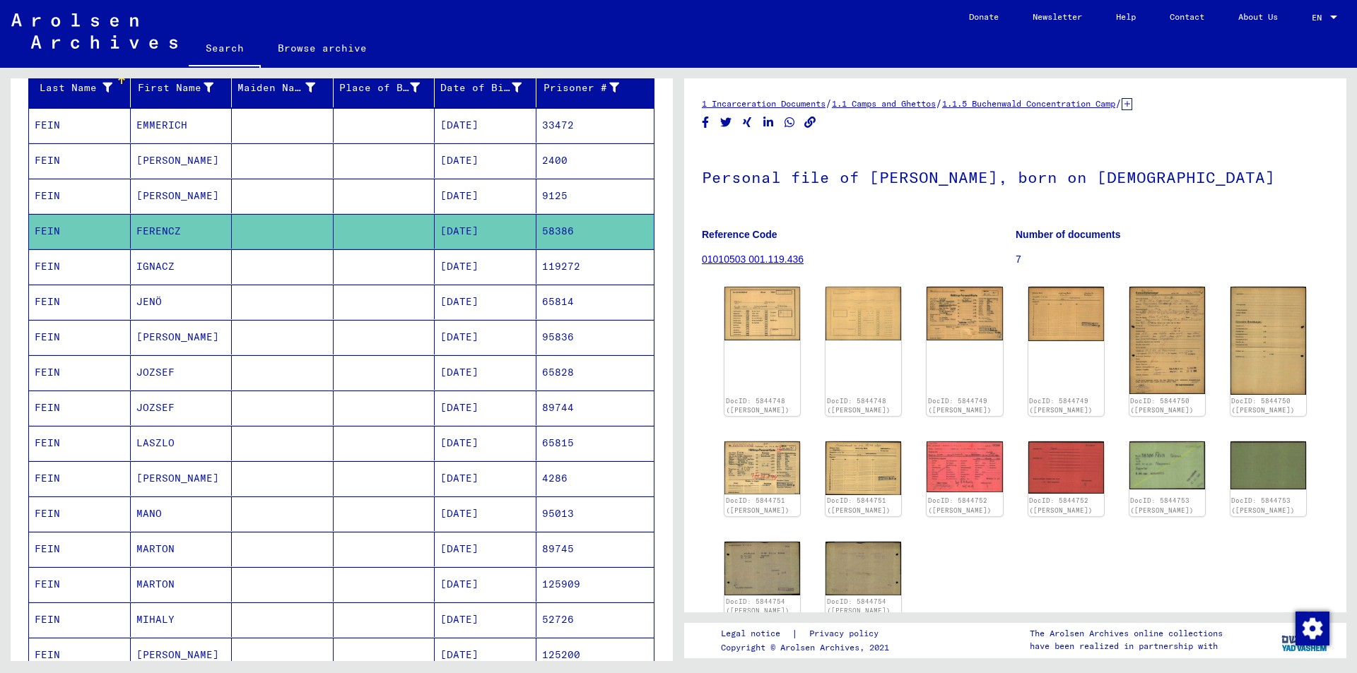
scroll to position [212, 0]
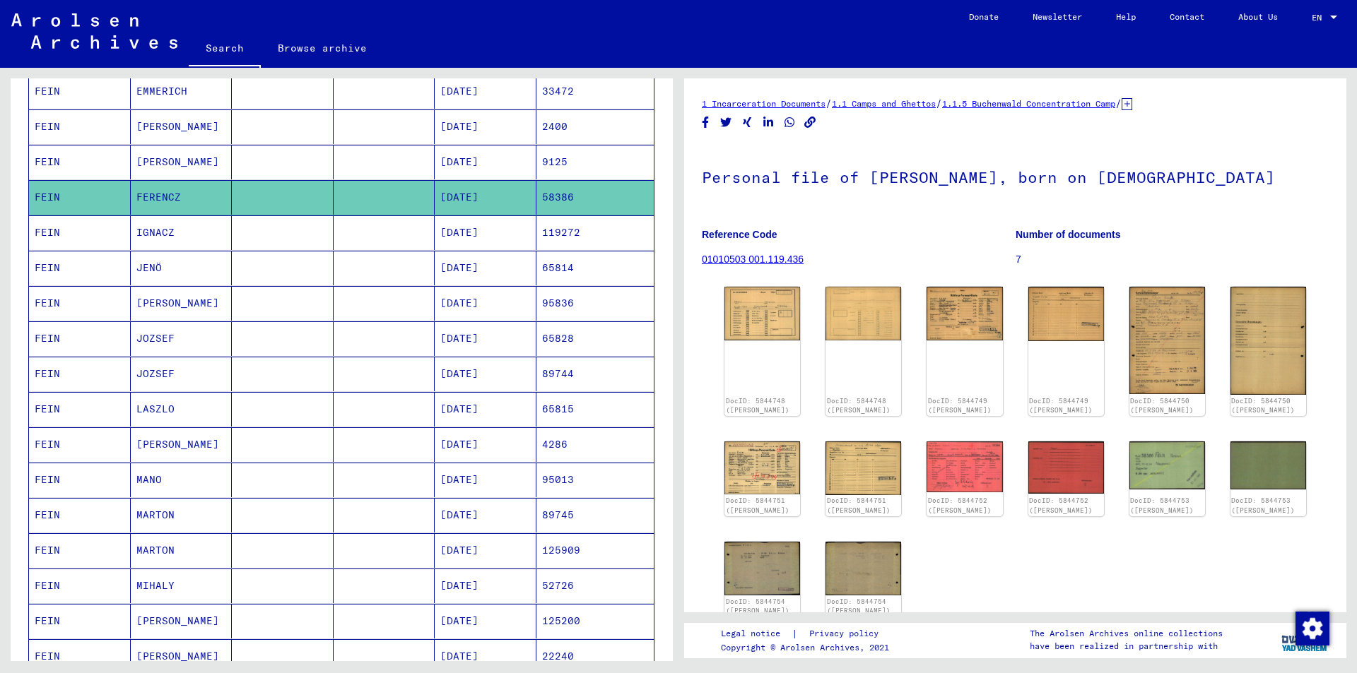
click at [363, 269] on mat-cell at bounding box center [385, 268] width 102 height 35
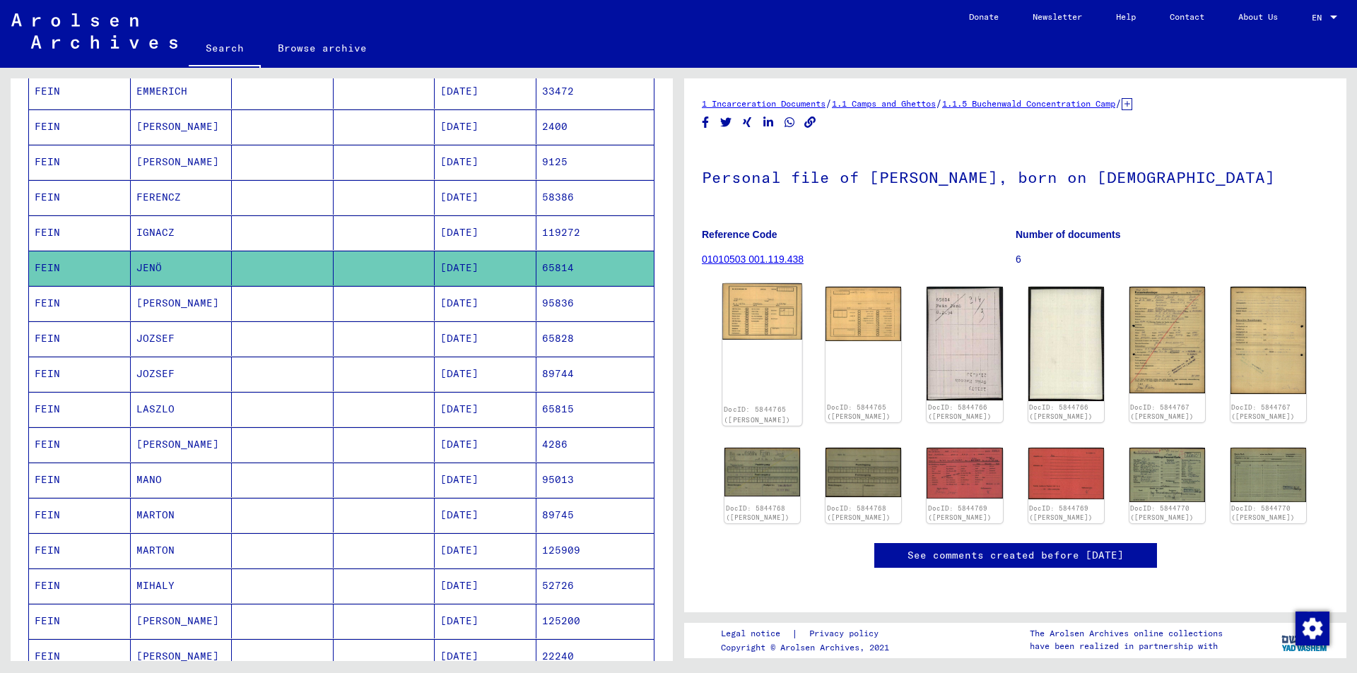
click at [764, 319] on img at bounding box center [762, 311] width 80 height 57
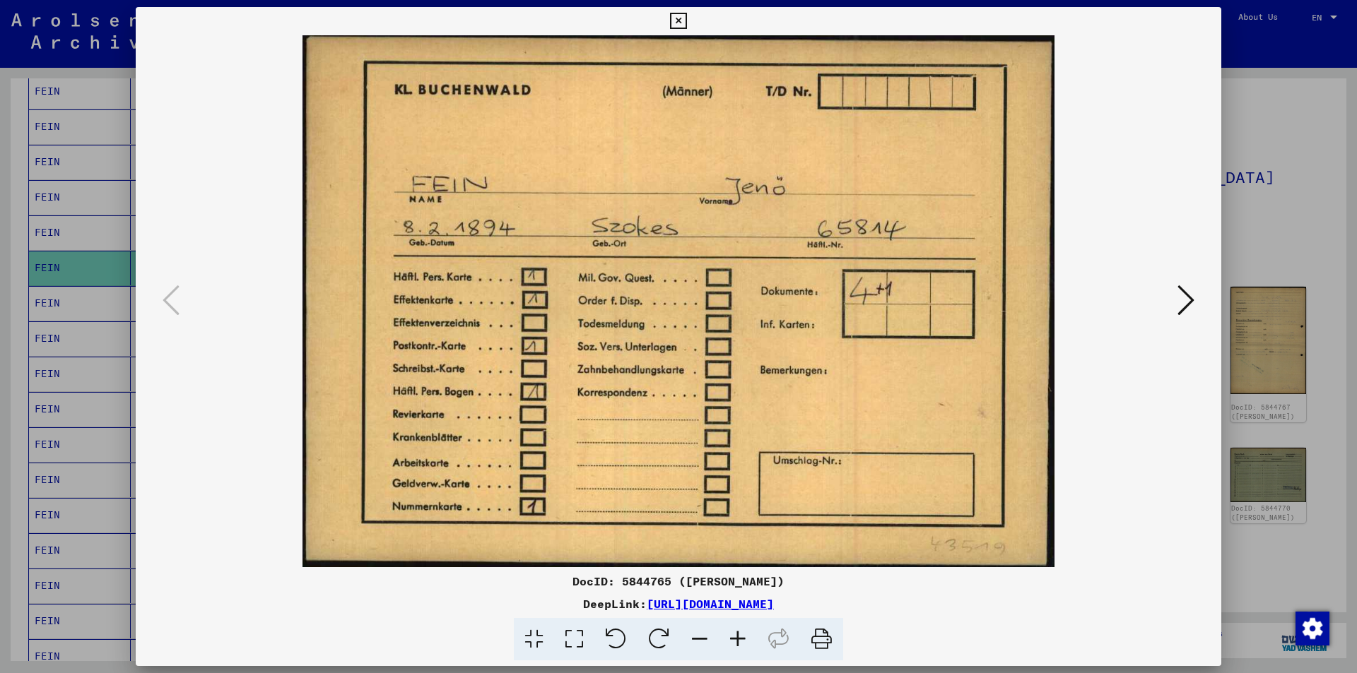
click at [684, 23] on icon at bounding box center [678, 21] width 16 height 17
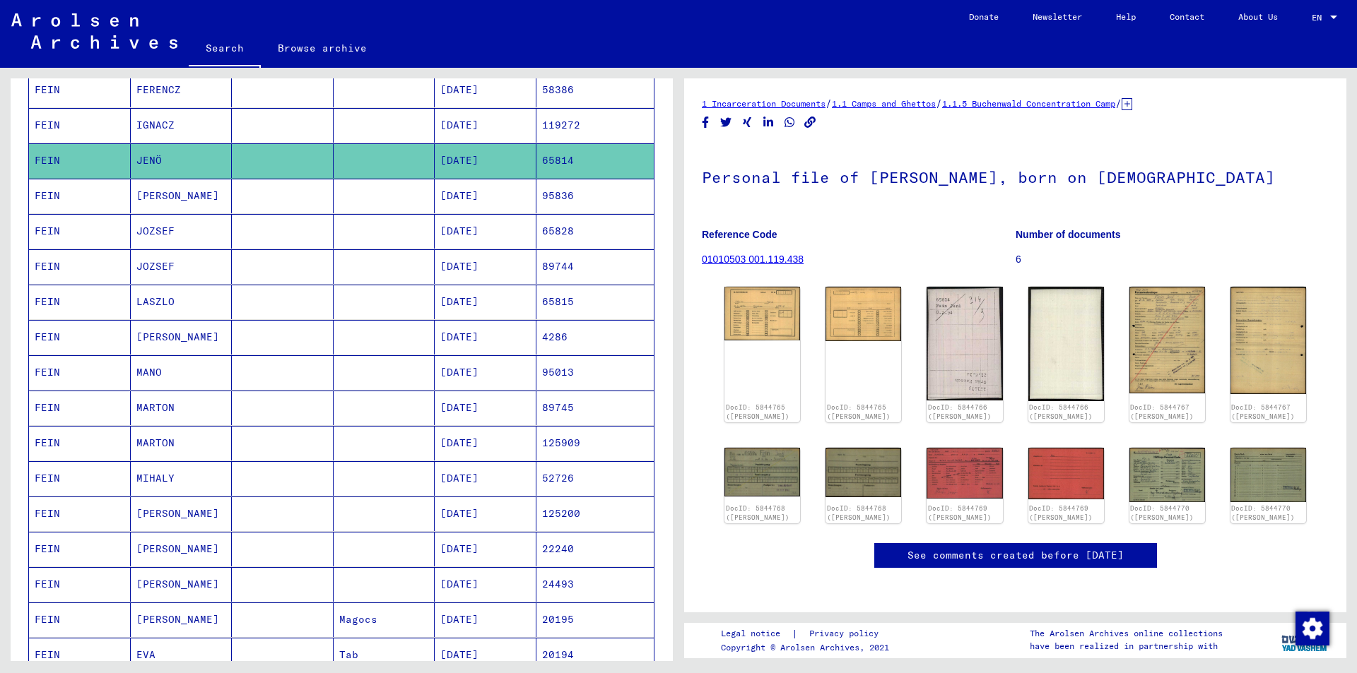
scroll to position [353, 0]
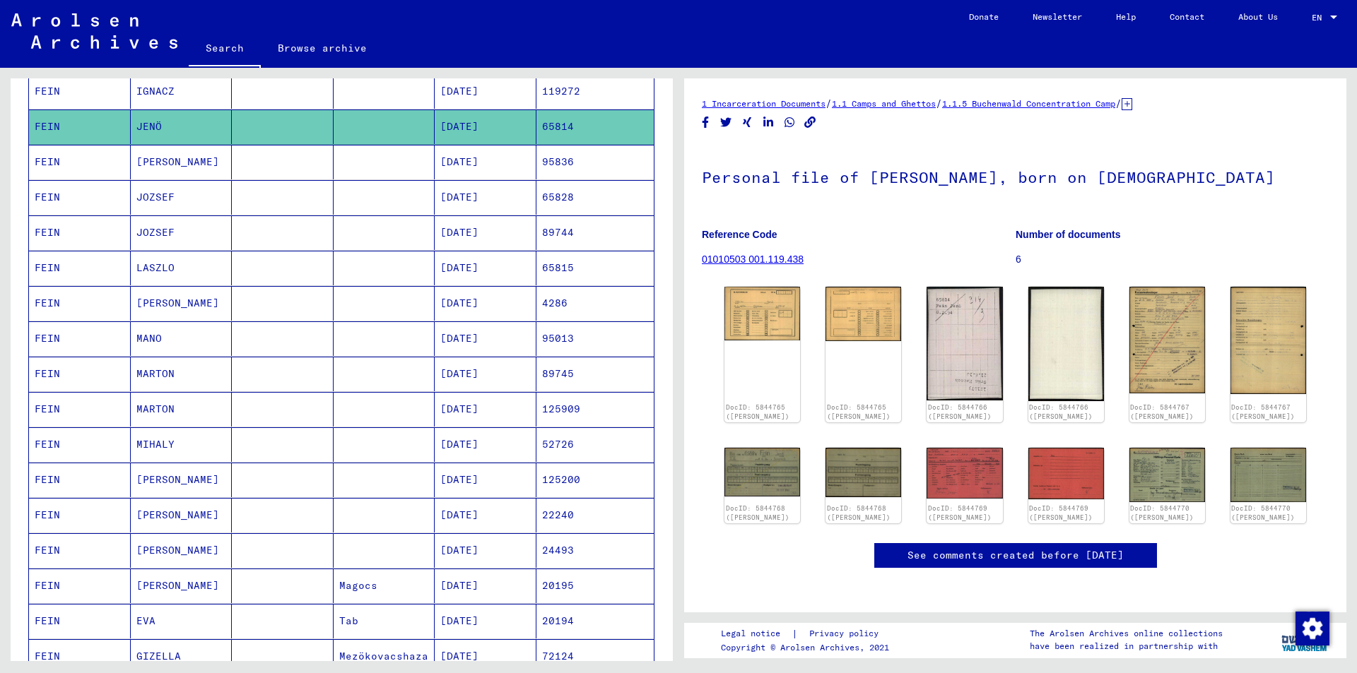
click at [192, 302] on mat-cell "[PERSON_NAME]" at bounding box center [182, 303] width 102 height 35
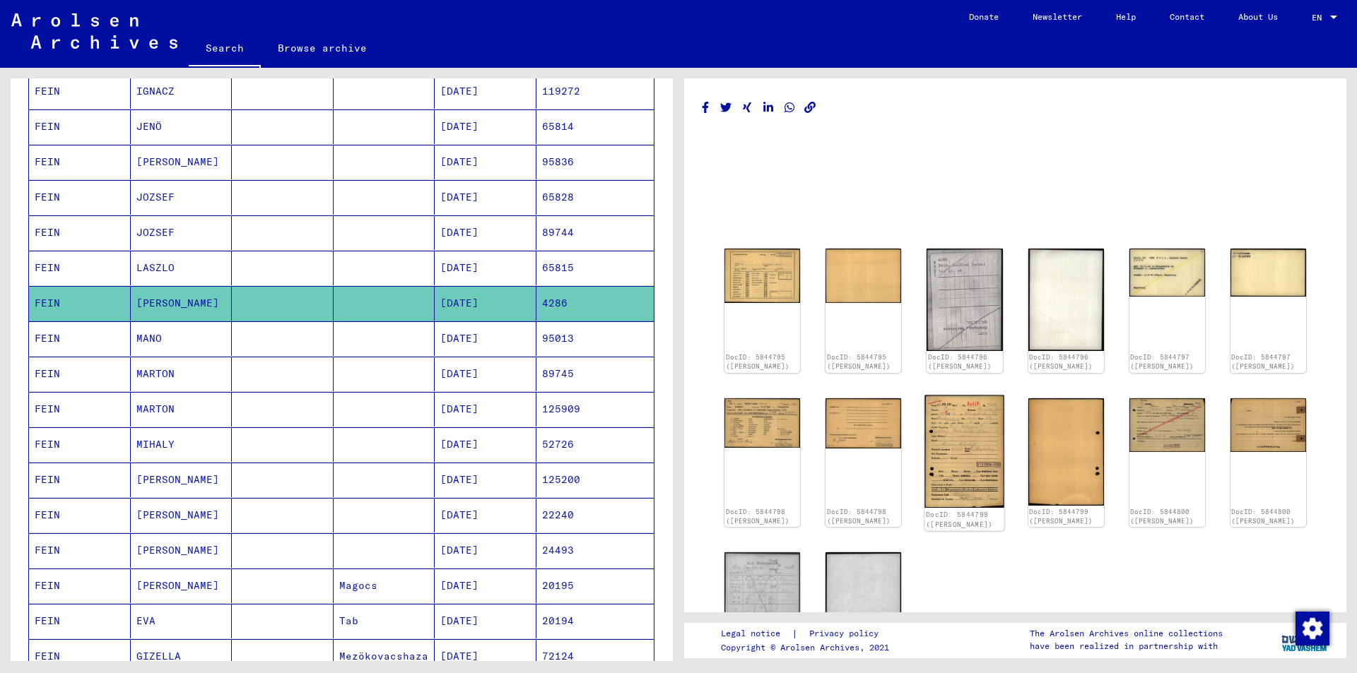
click at [959, 449] on img at bounding box center [965, 451] width 80 height 112
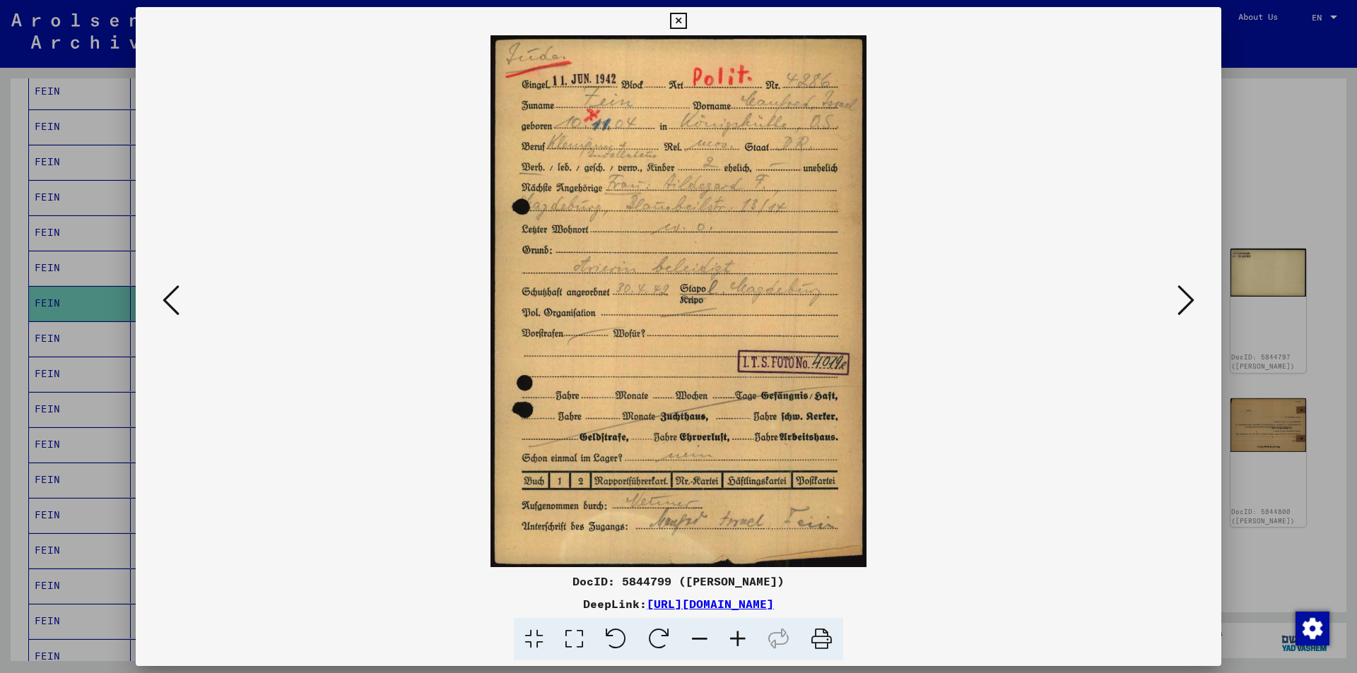
click at [700, 177] on img at bounding box center [678, 301] width 989 height 532
click at [679, 22] on icon at bounding box center [678, 21] width 16 height 17
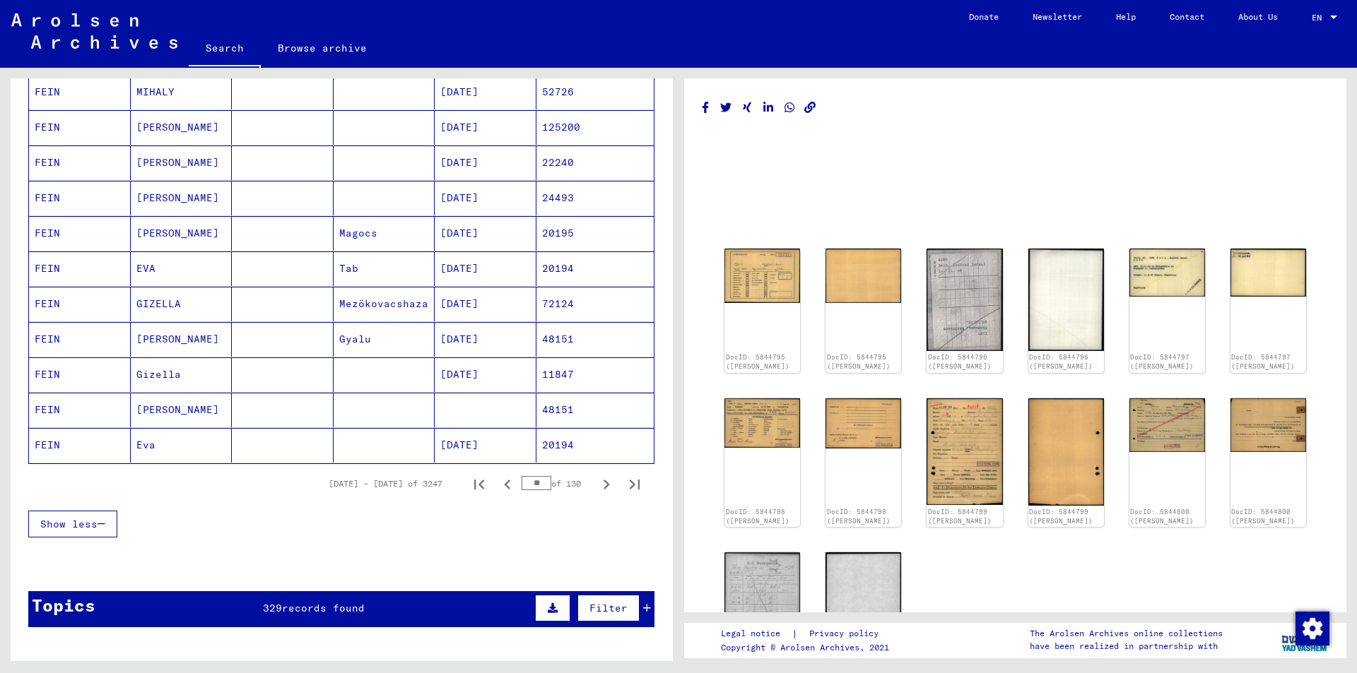
scroll to position [707, 0]
click at [244, 332] on mat-cell at bounding box center [283, 339] width 102 height 35
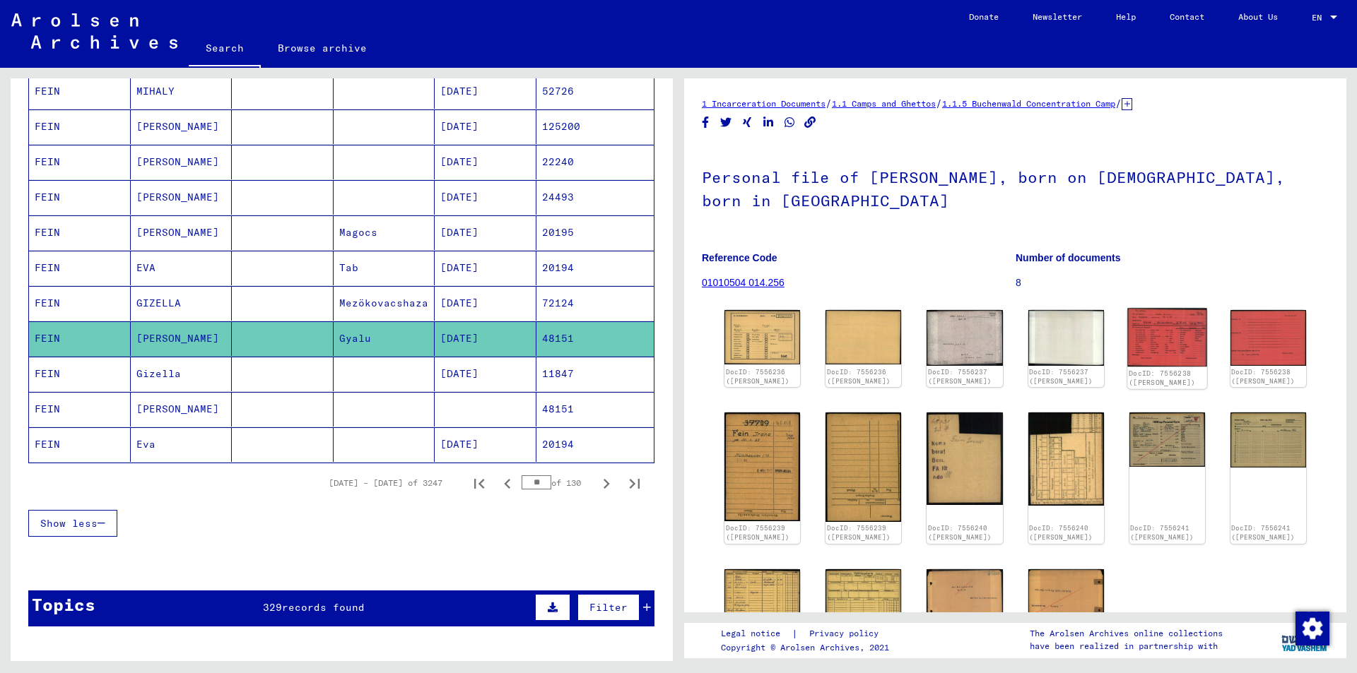
click at [1147, 357] on img at bounding box center [1167, 337] width 80 height 59
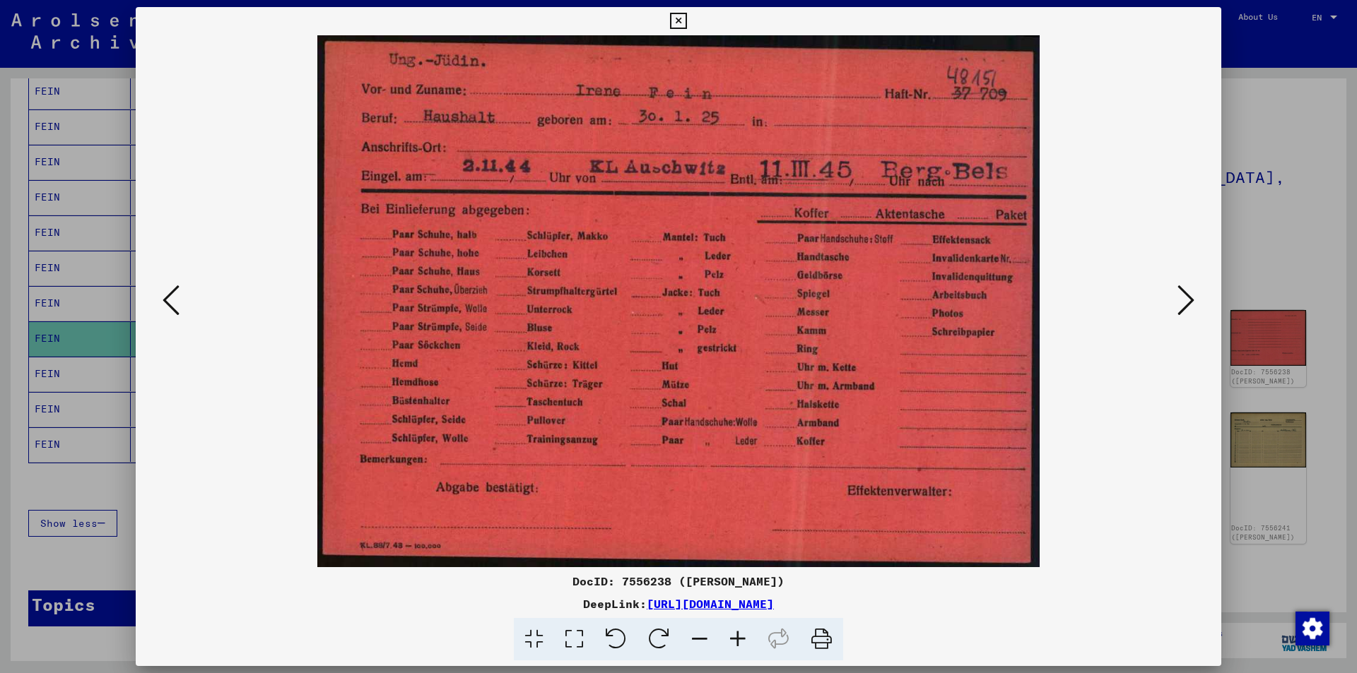
click at [681, 19] on icon at bounding box center [678, 21] width 16 height 17
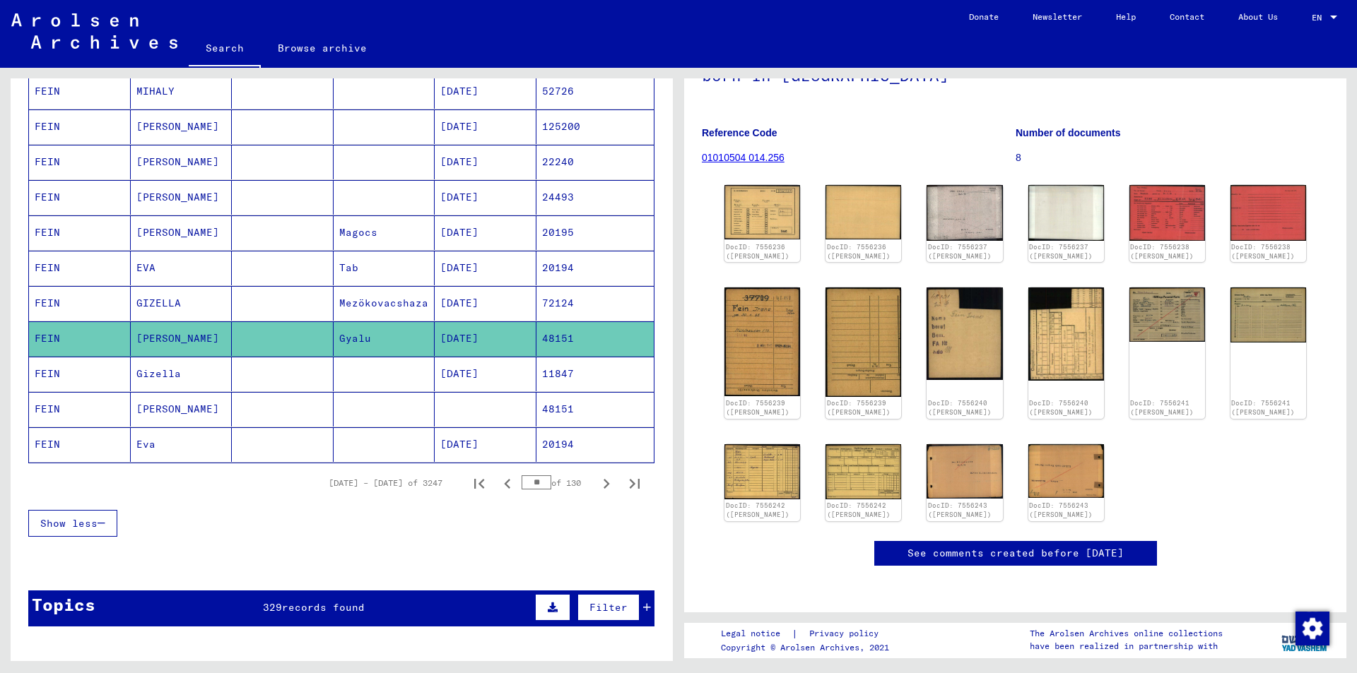
scroll to position [212, 0]
click at [151, 410] on mat-cell "[PERSON_NAME]" at bounding box center [182, 409] width 102 height 35
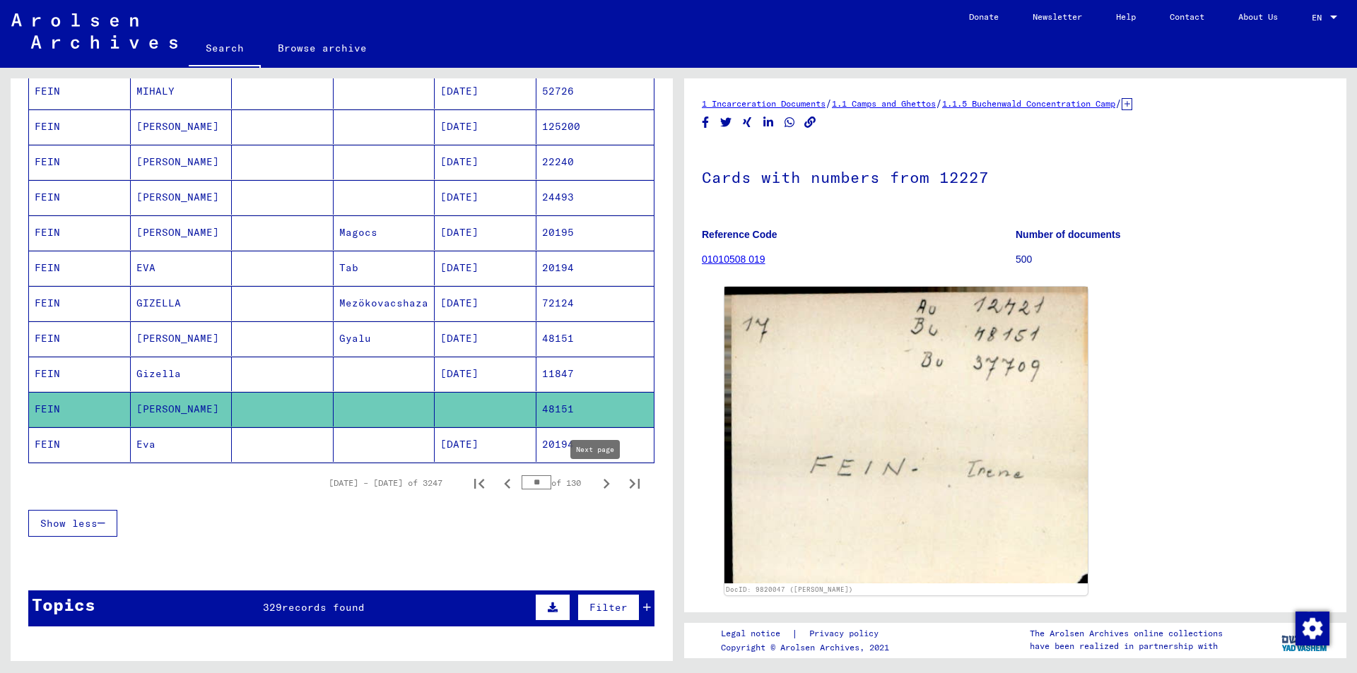
click at [604, 487] on icon "Next page" at bounding box center [607, 484] width 6 height 10
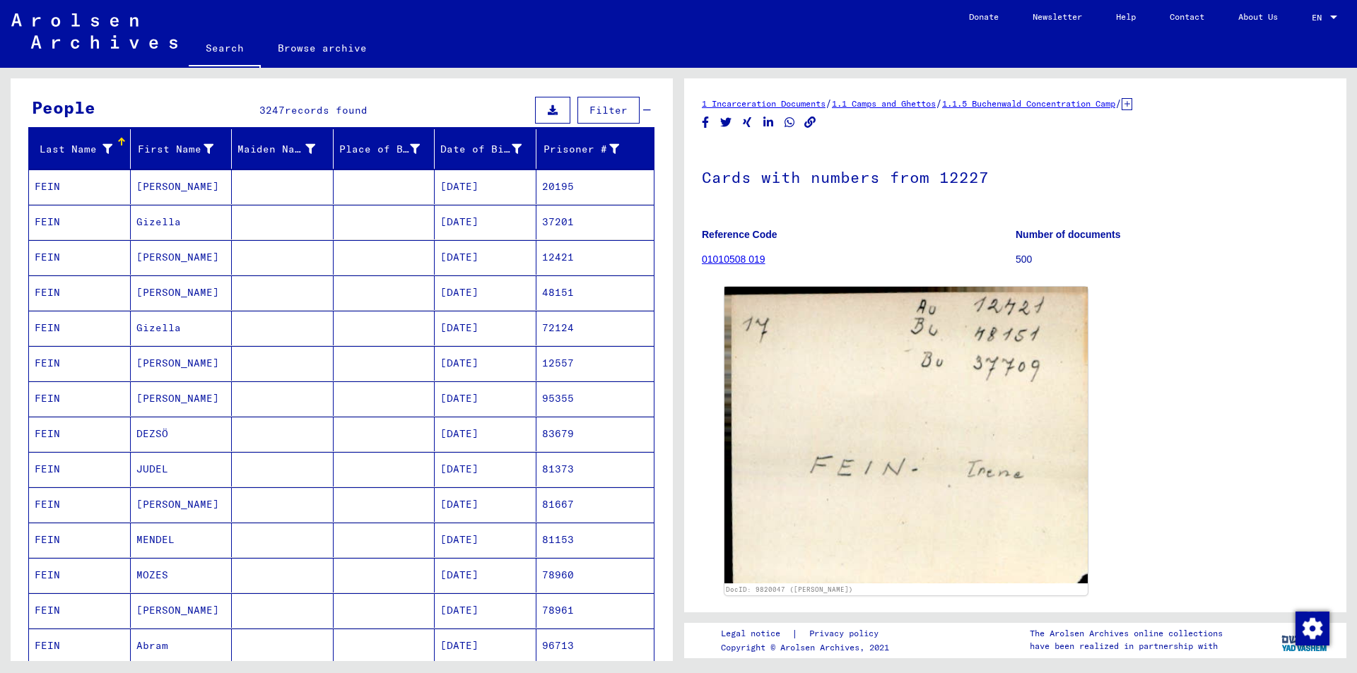
scroll to position [141, 0]
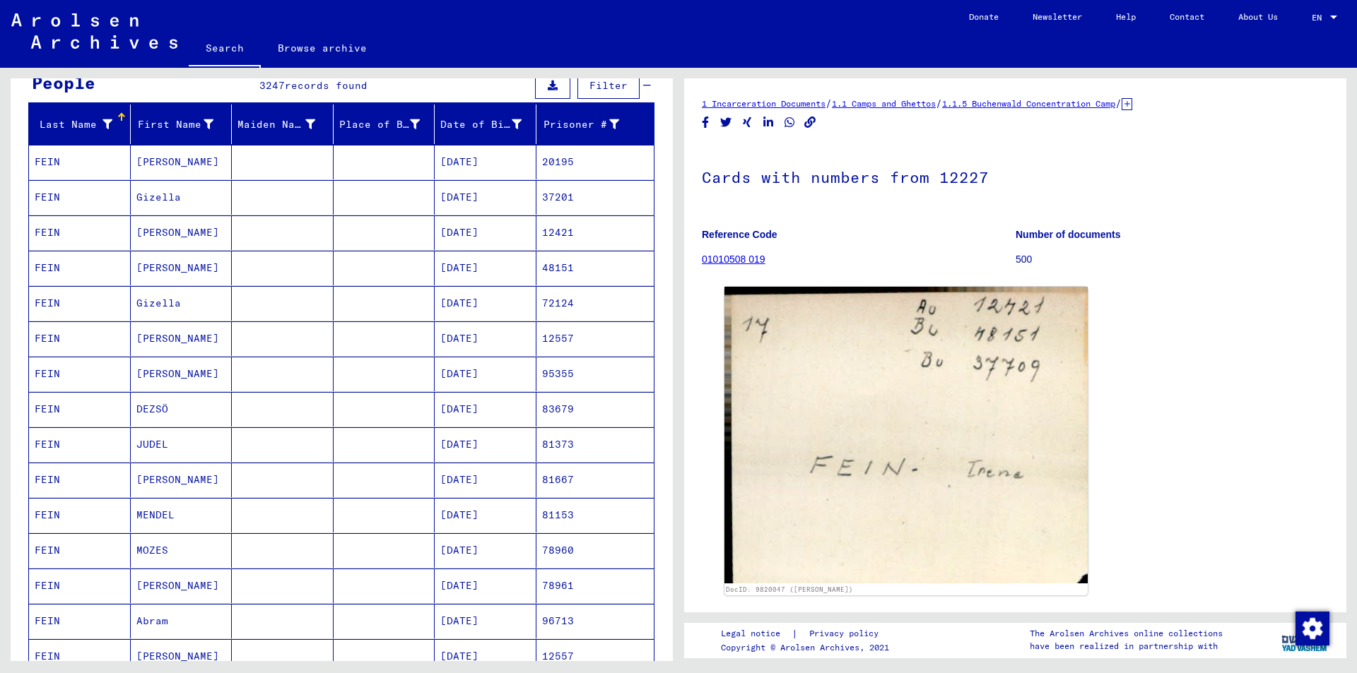
click at [464, 302] on mat-cell "[DATE]" at bounding box center [486, 303] width 102 height 35
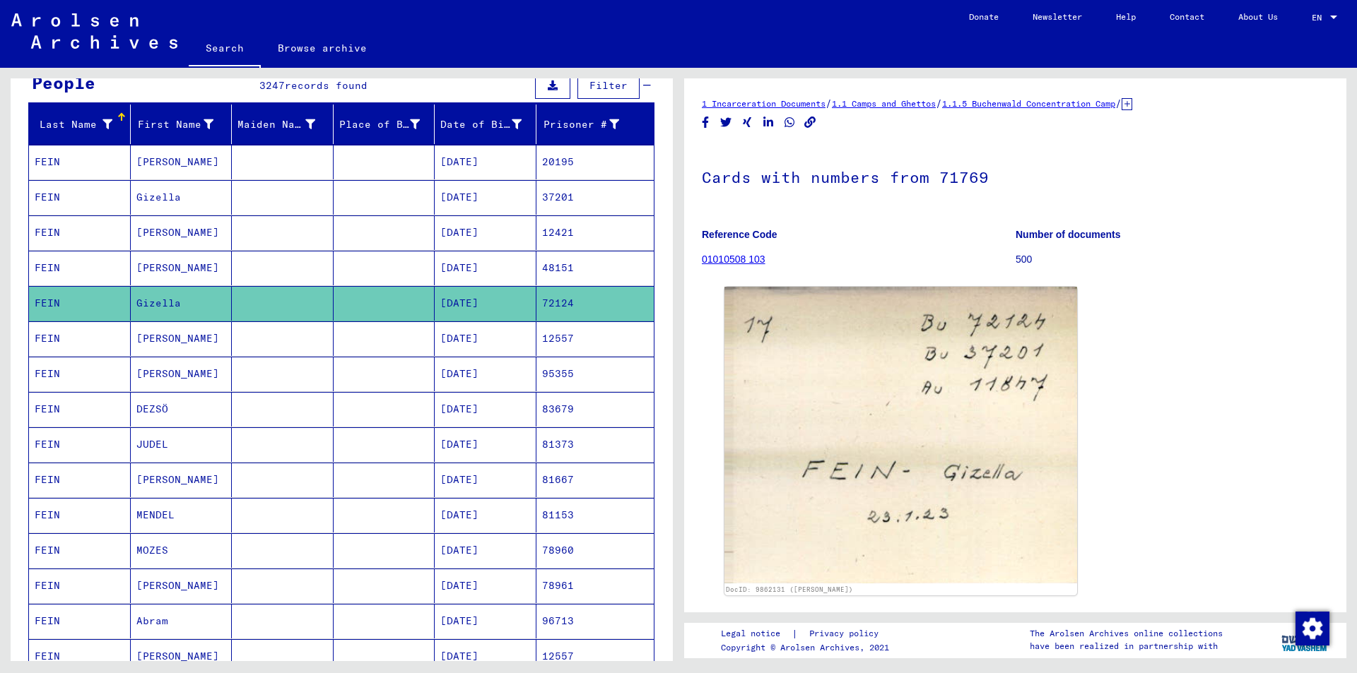
click at [435, 377] on mat-cell "[DATE]" at bounding box center [486, 374] width 102 height 35
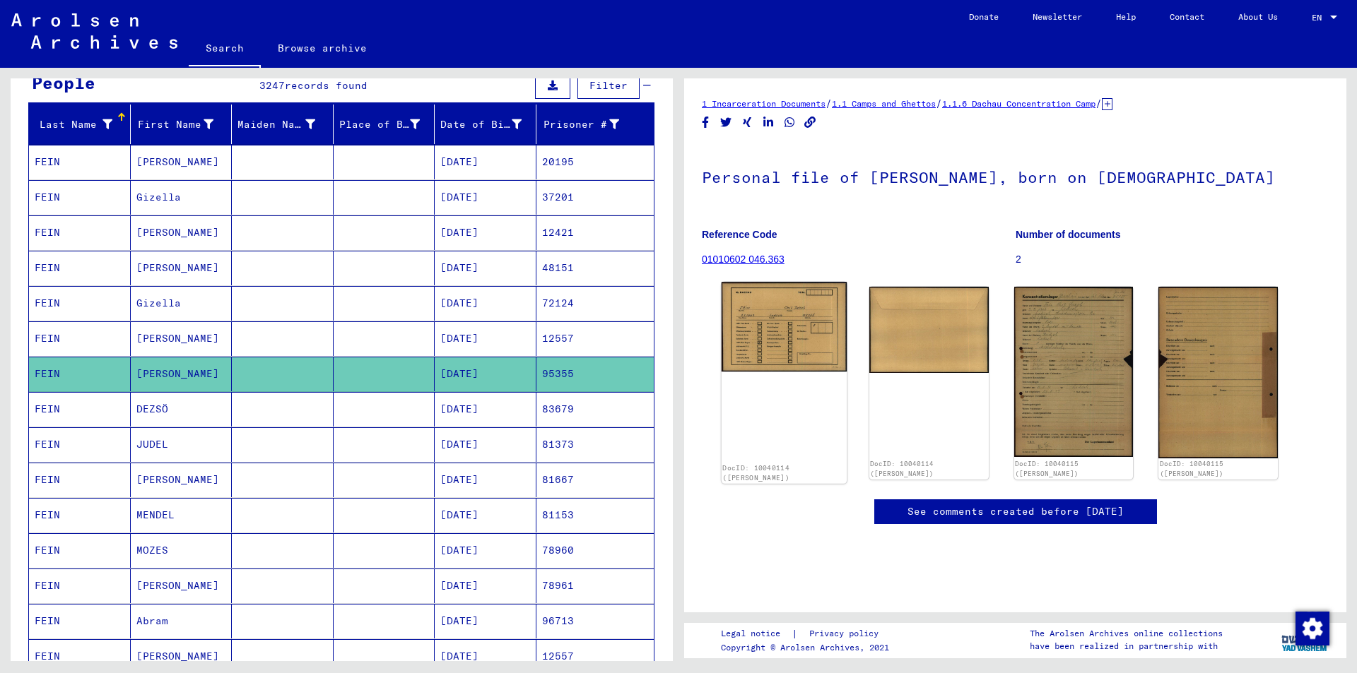
click at [777, 351] on img at bounding box center [784, 327] width 125 height 90
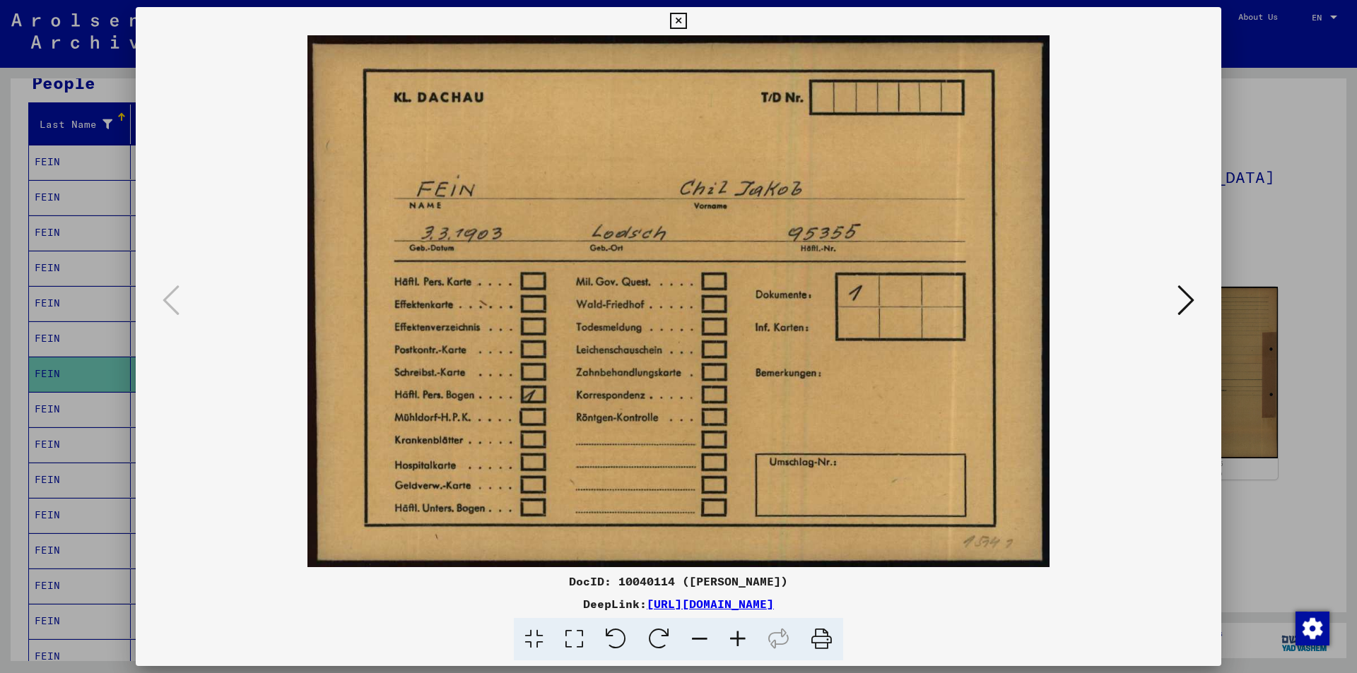
click at [1182, 306] on icon at bounding box center [1185, 300] width 17 height 34
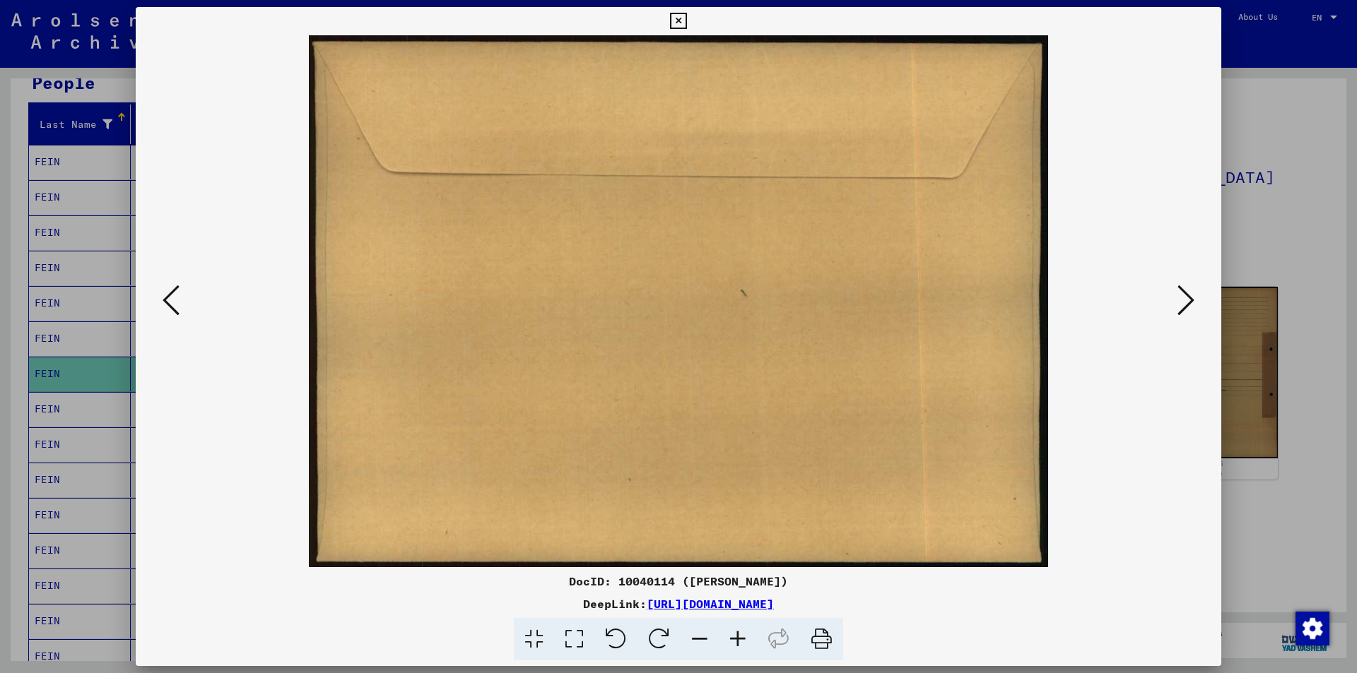
click at [1182, 306] on icon at bounding box center [1185, 300] width 17 height 34
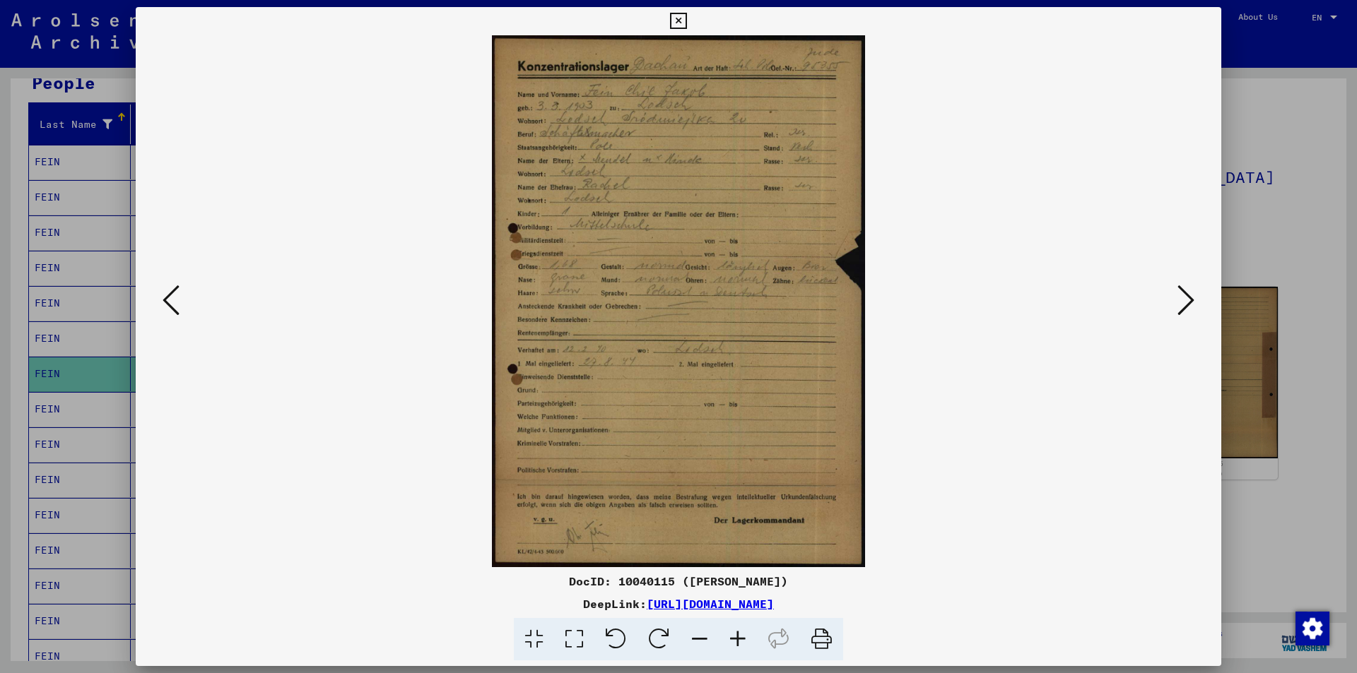
click at [682, 23] on icon at bounding box center [678, 21] width 16 height 17
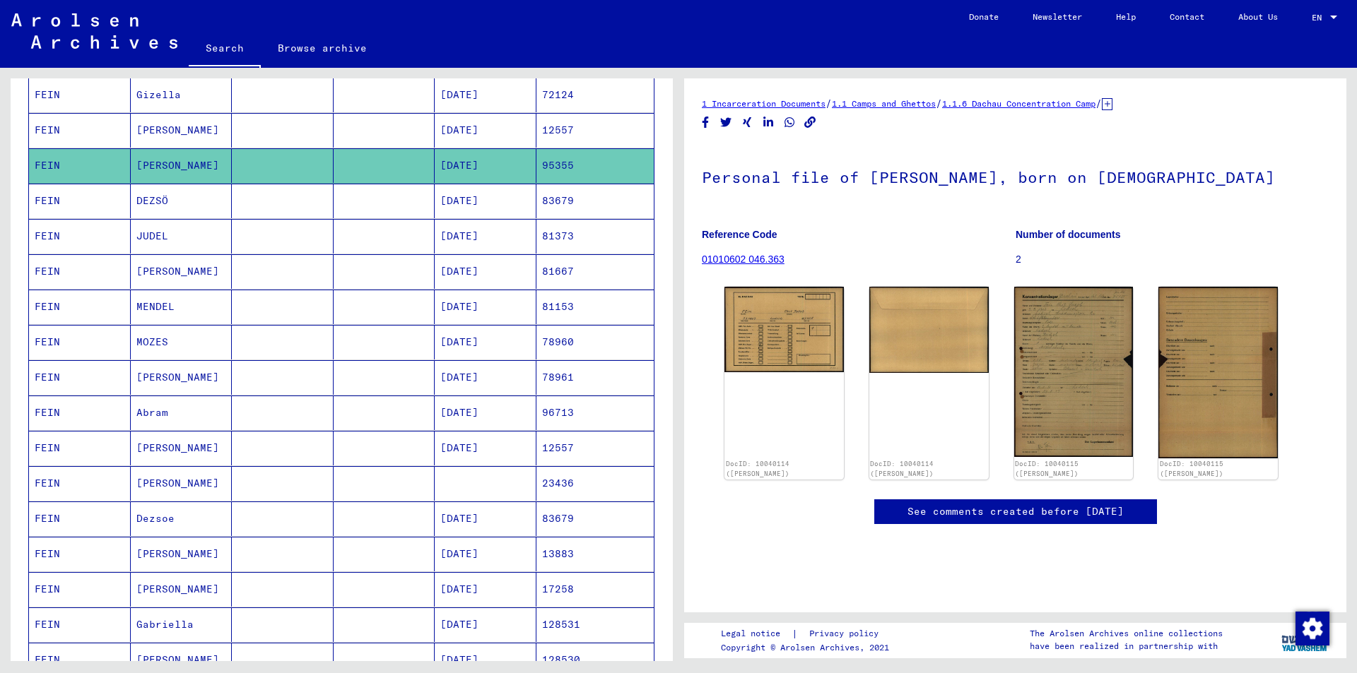
scroll to position [353, 0]
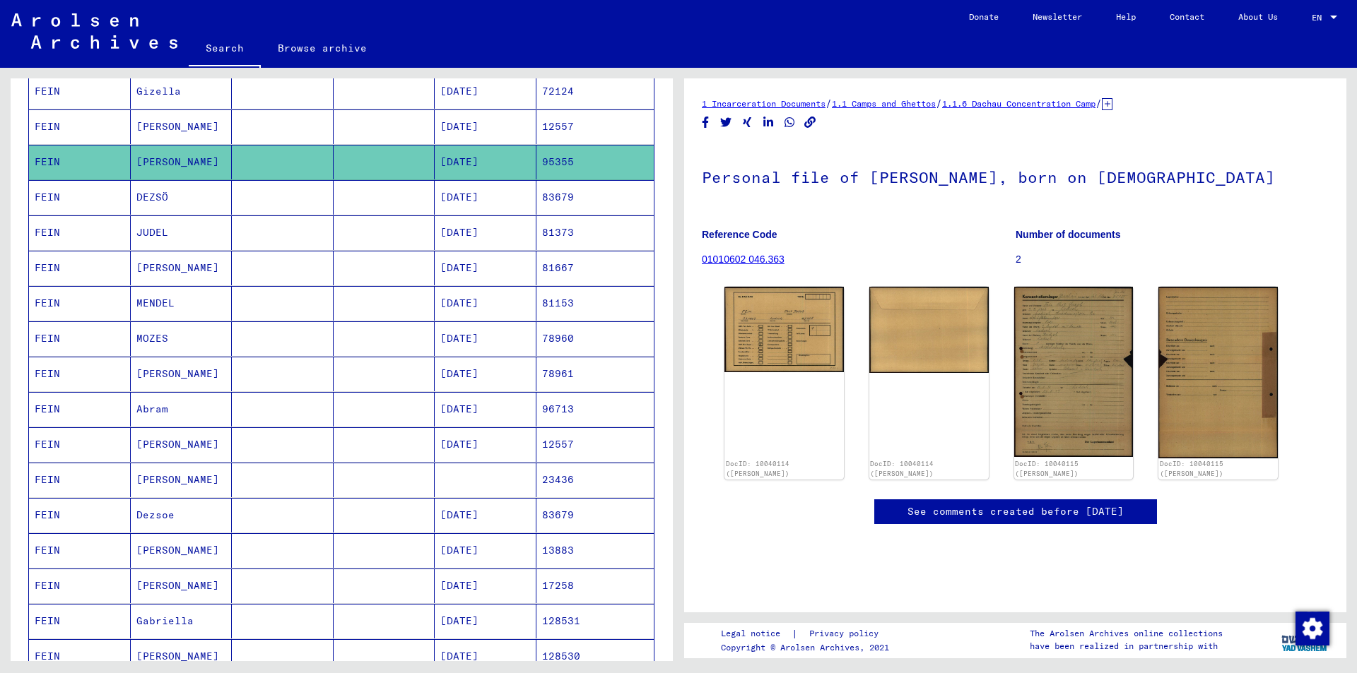
click at [488, 228] on mat-cell "[DATE]" at bounding box center [486, 233] width 102 height 35
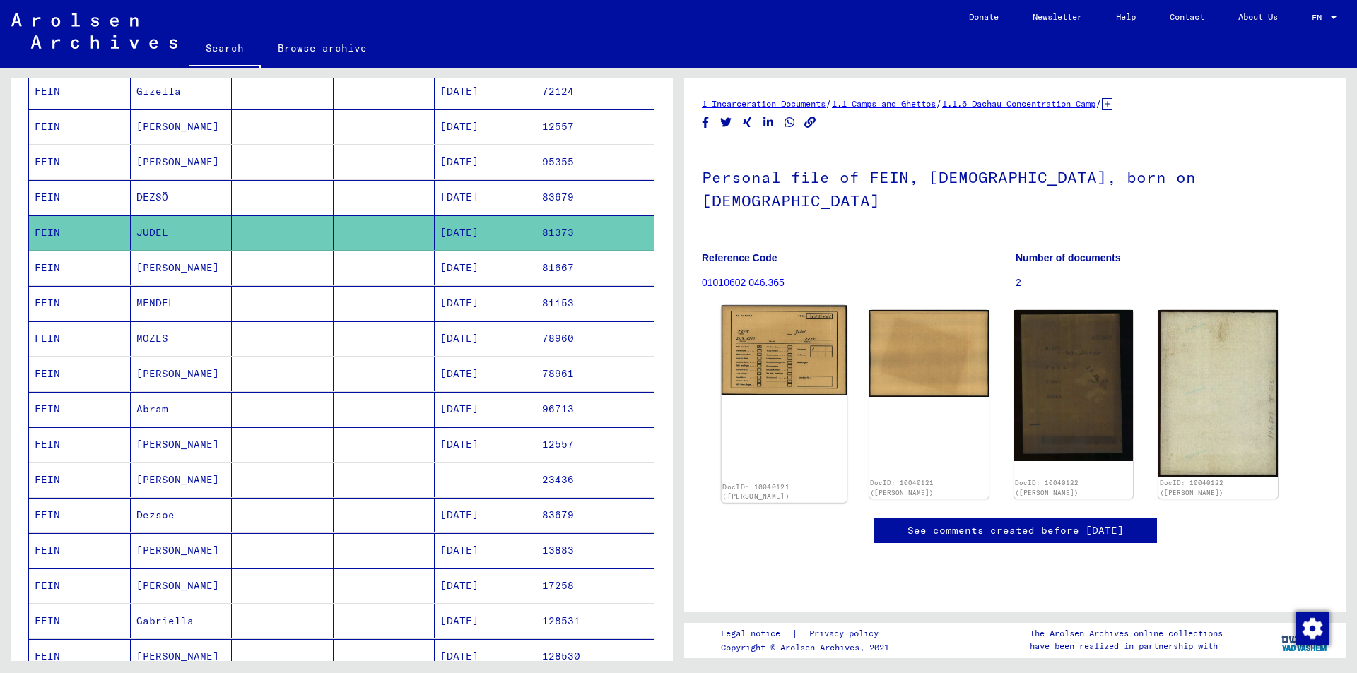
click at [815, 336] on img at bounding box center [784, 351] width 125 height 90
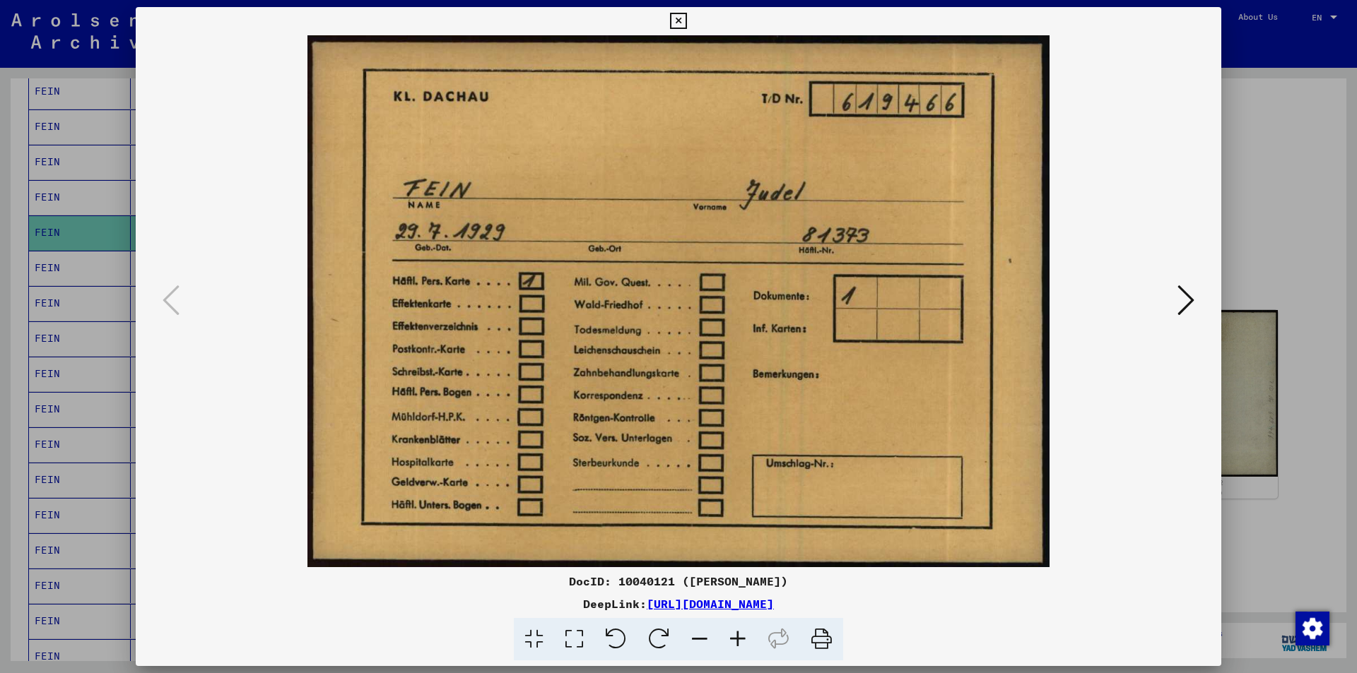
click at [683, 21] on icon at bounding box center [678, 21] width 16 height 17
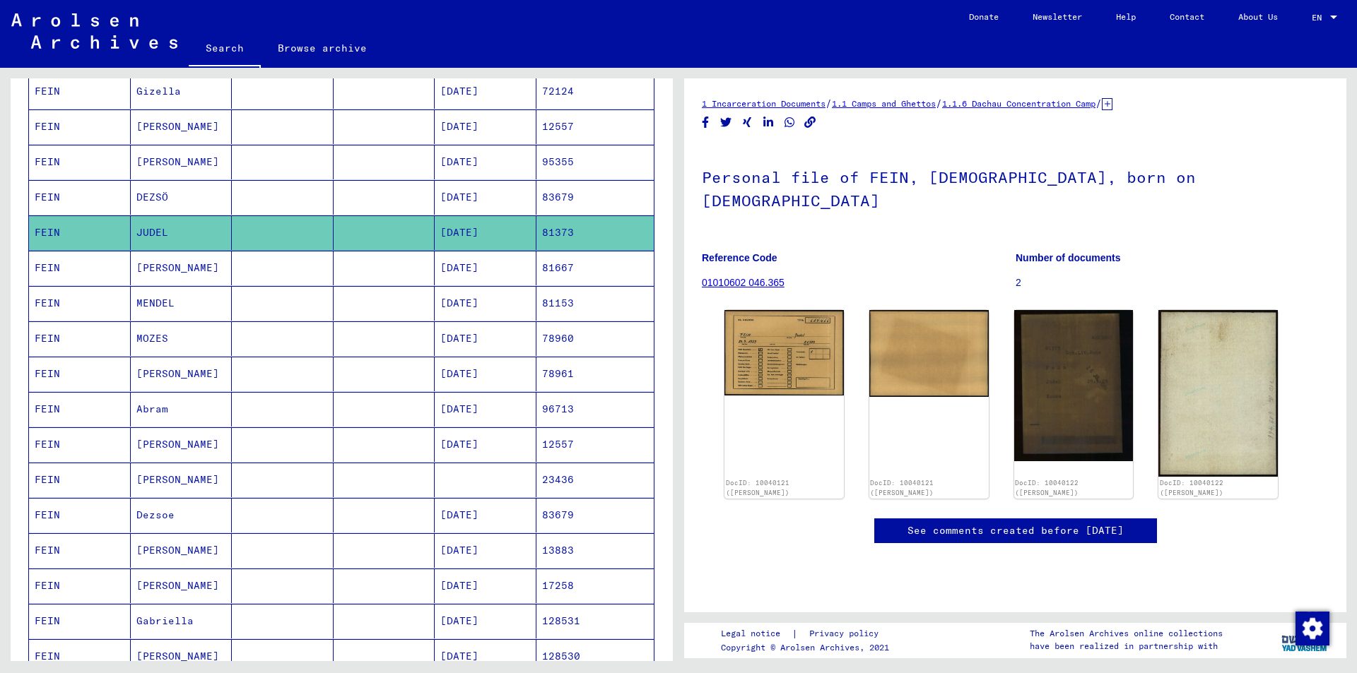
click at [155, 342] on mat-cell "MOZES" at bounding box center [182, 339] width 102 height 35
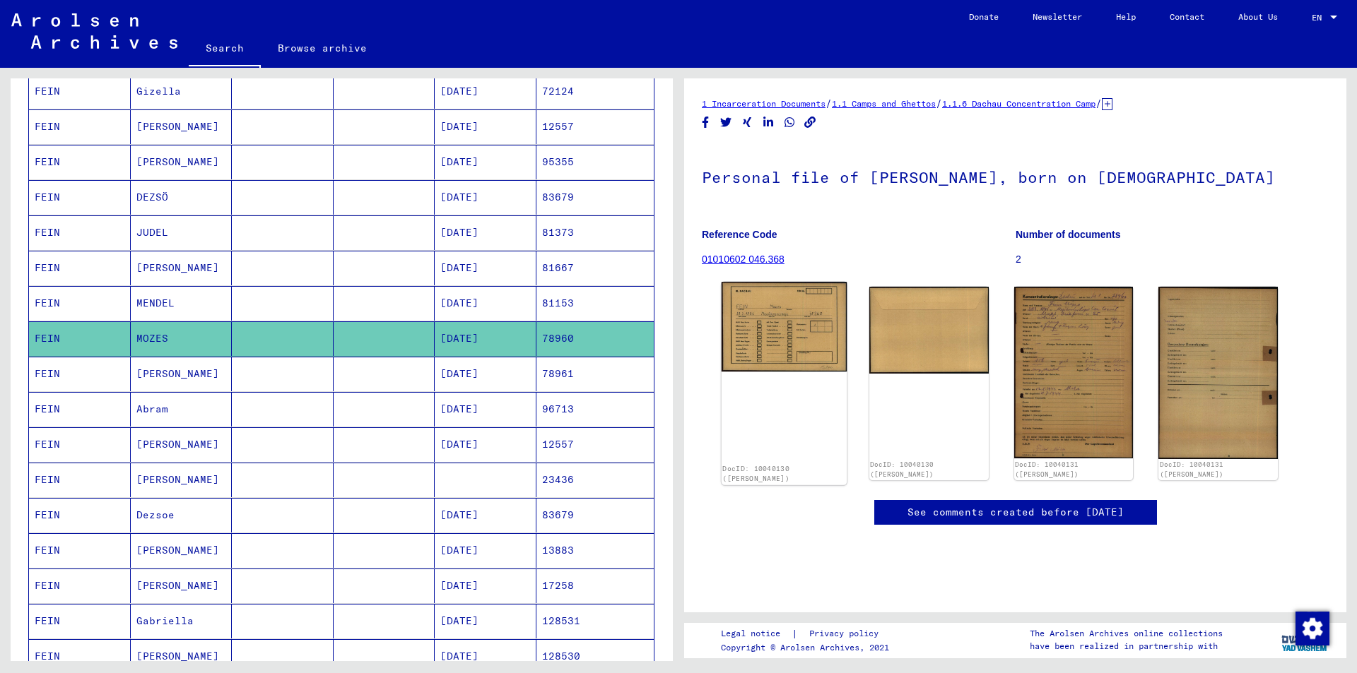
click at [770, 326] on img at bounding box center [784, 327] width 125 height 90
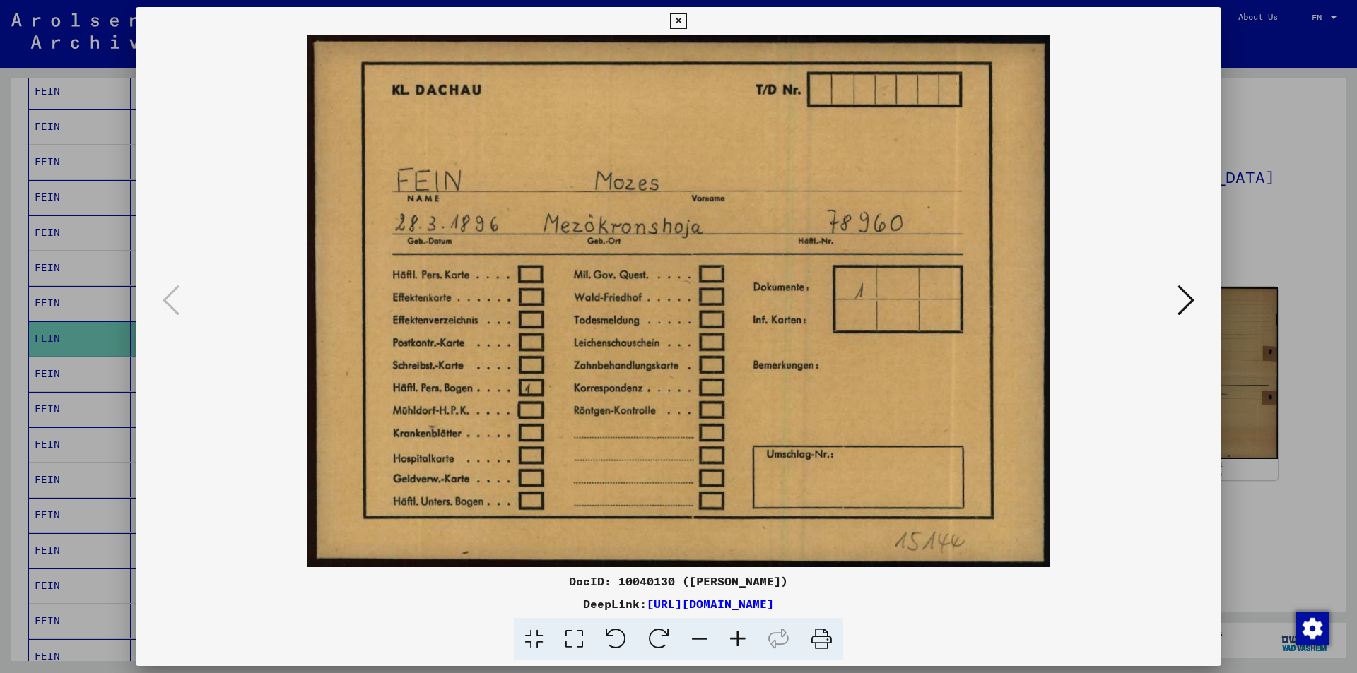
click at [683, 27] on icon at bounding box center [678, 21] width 16 height 17
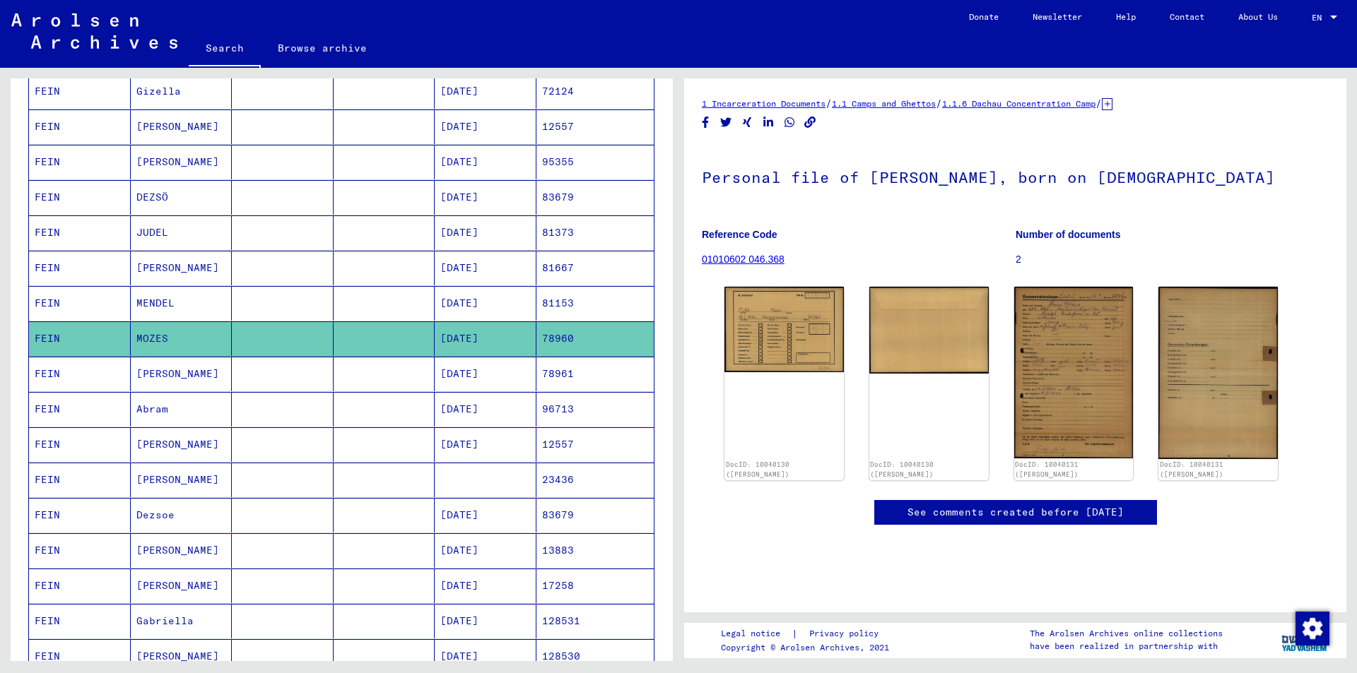
click at [177, 381] on mat-cell "[PERSON_NAME]" at bounding box center [182, 374] width 102 height 35
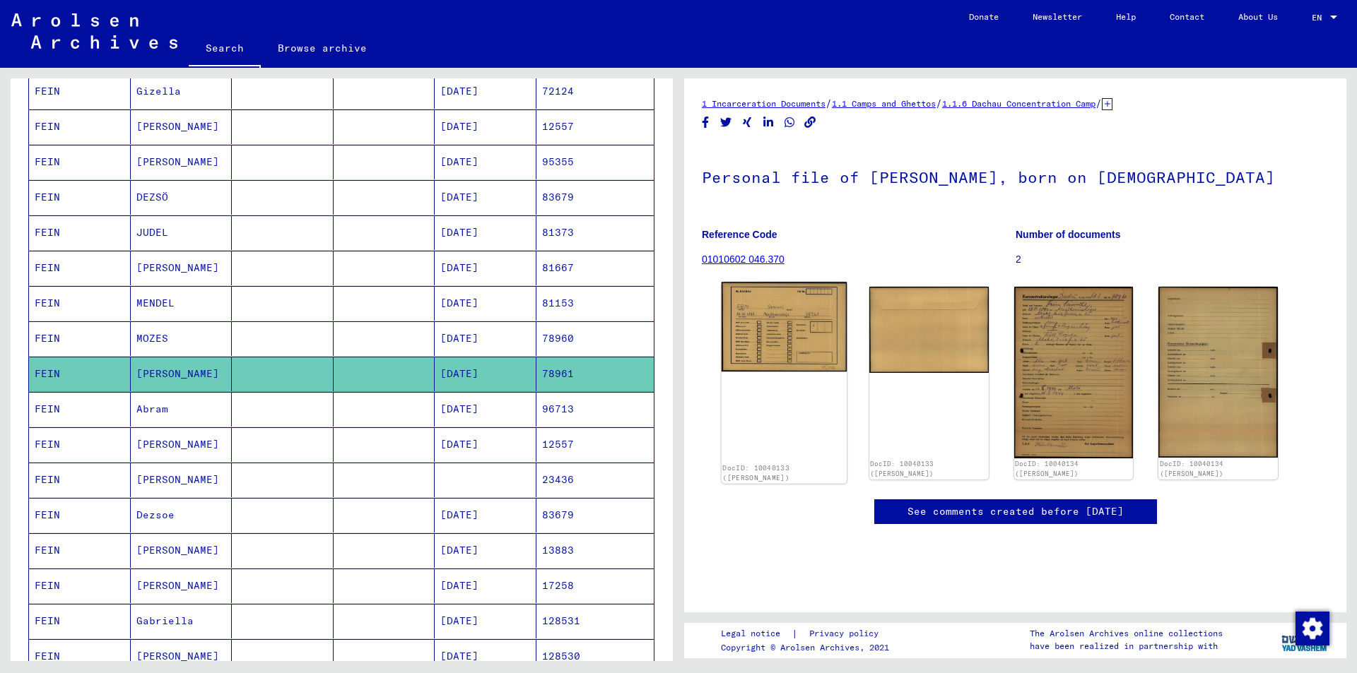
click at [813, 333] on img at bounding box center [784, 327] width 125 height 90
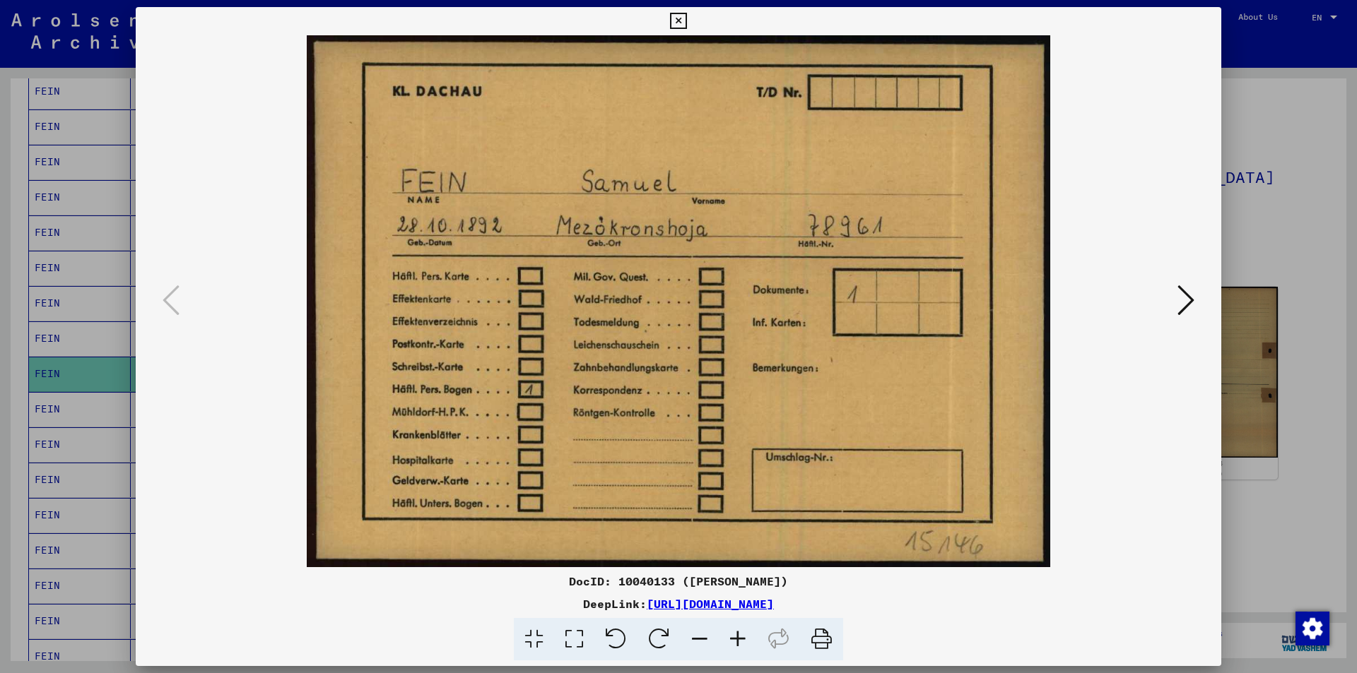
click at [682, 23] on icon at bounding box center [678, 21] width 16 height 17
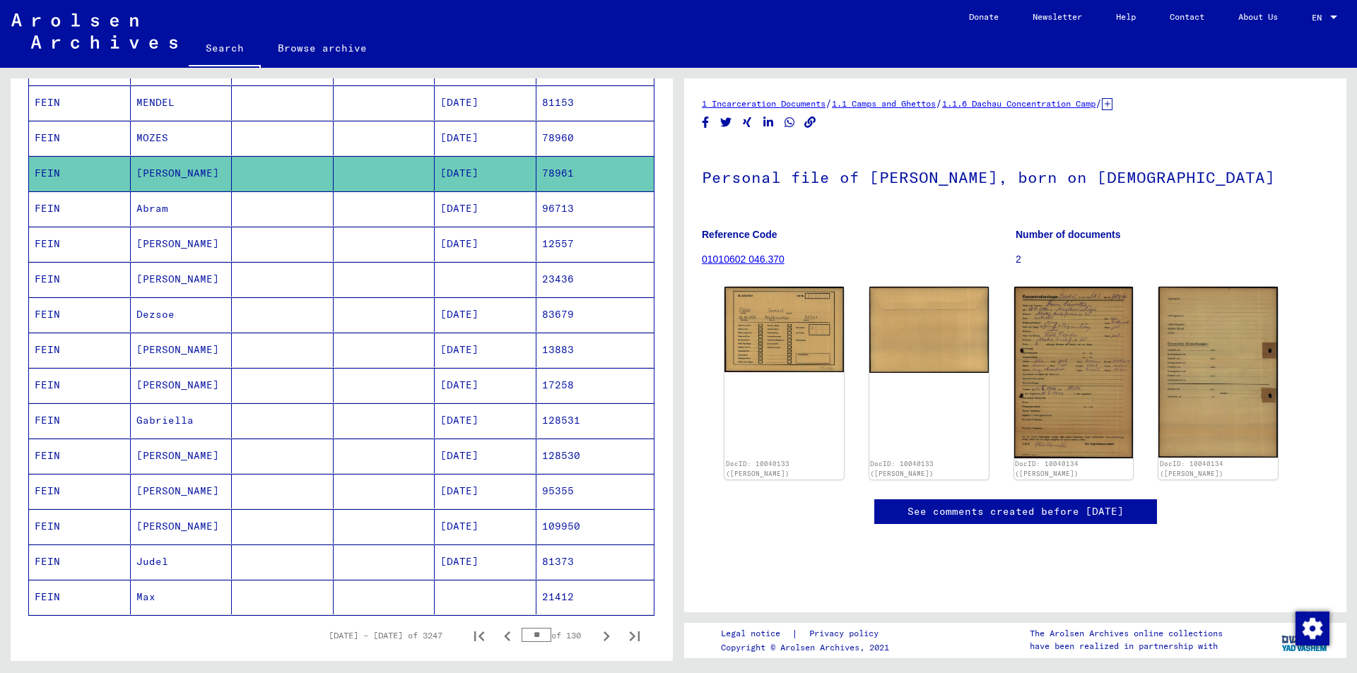
scroll to position [565, 0]
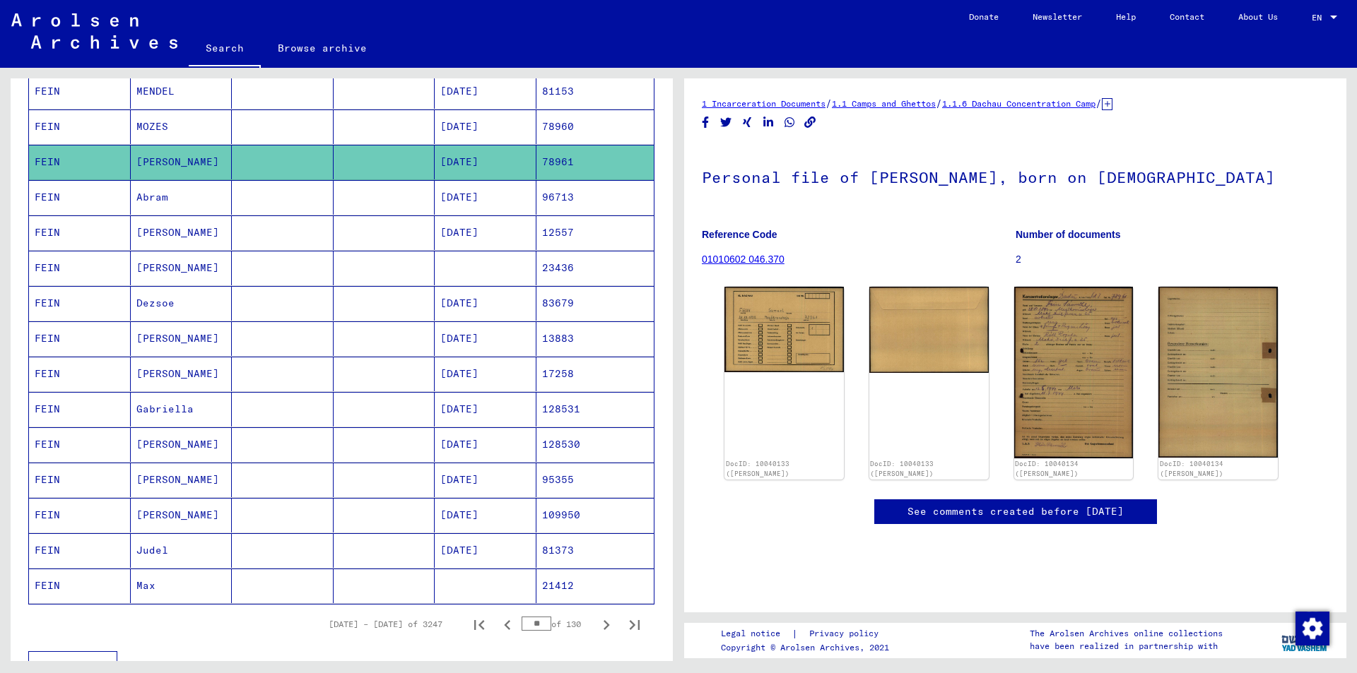
click at [176, 440] on mat-cell "[PERSON_NAME]" at bounding box center [182, 445] width 102 height 35
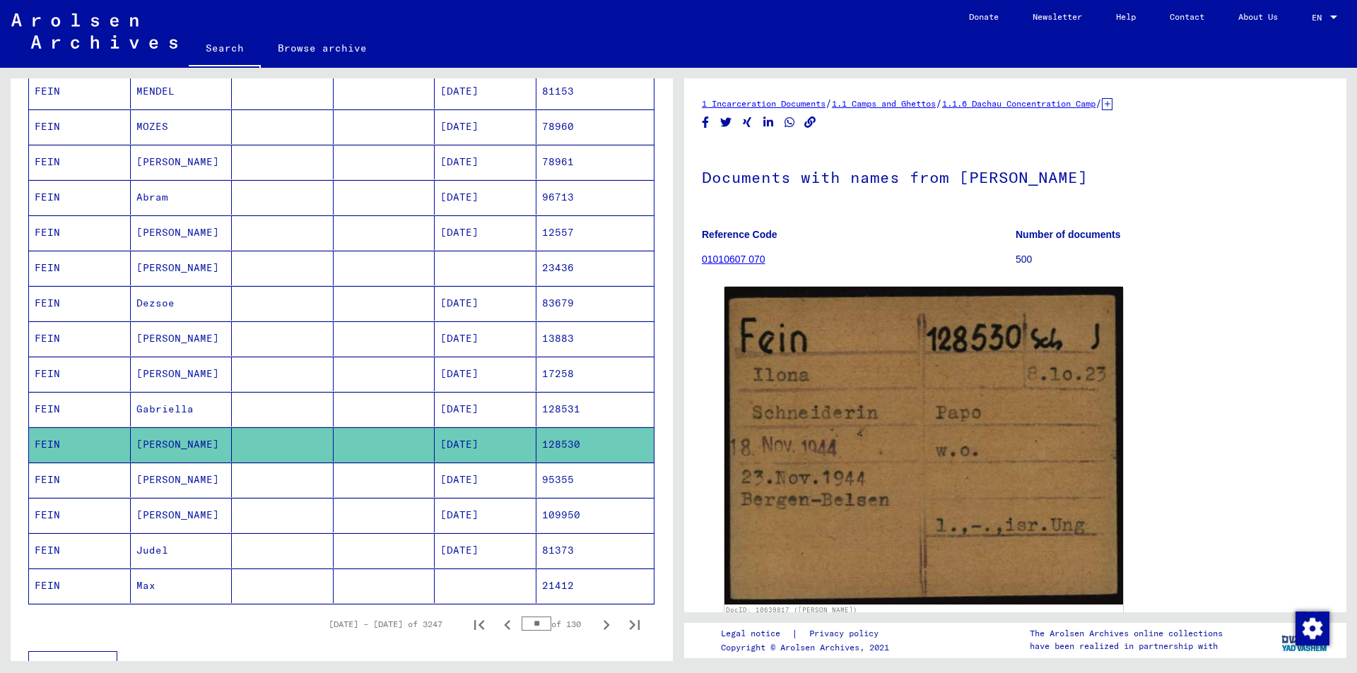
click at [181, 492] on mat-cell "[PERSON_NAME]" at bounding box center [182, 480] width 102 height 35
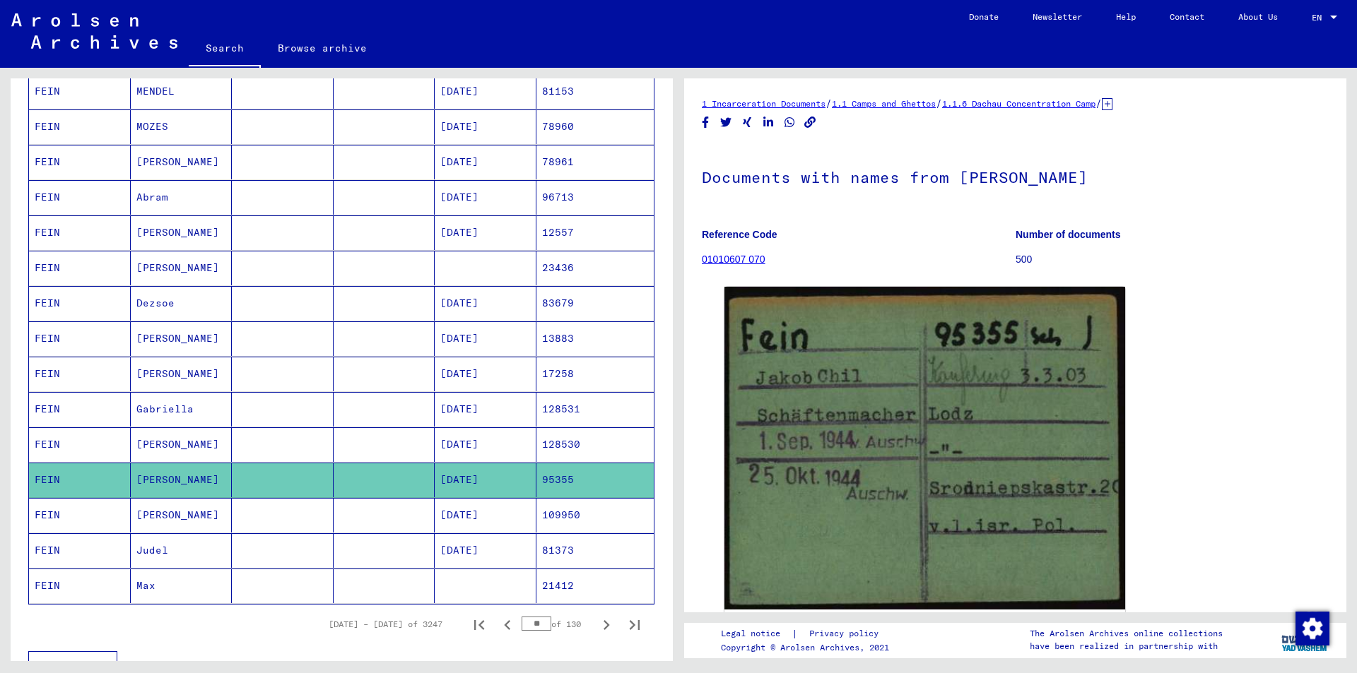
click at [193, 517] on mat-cell "[PERSON_NAME]" at bounding box center [182, 515] width 102 height 35
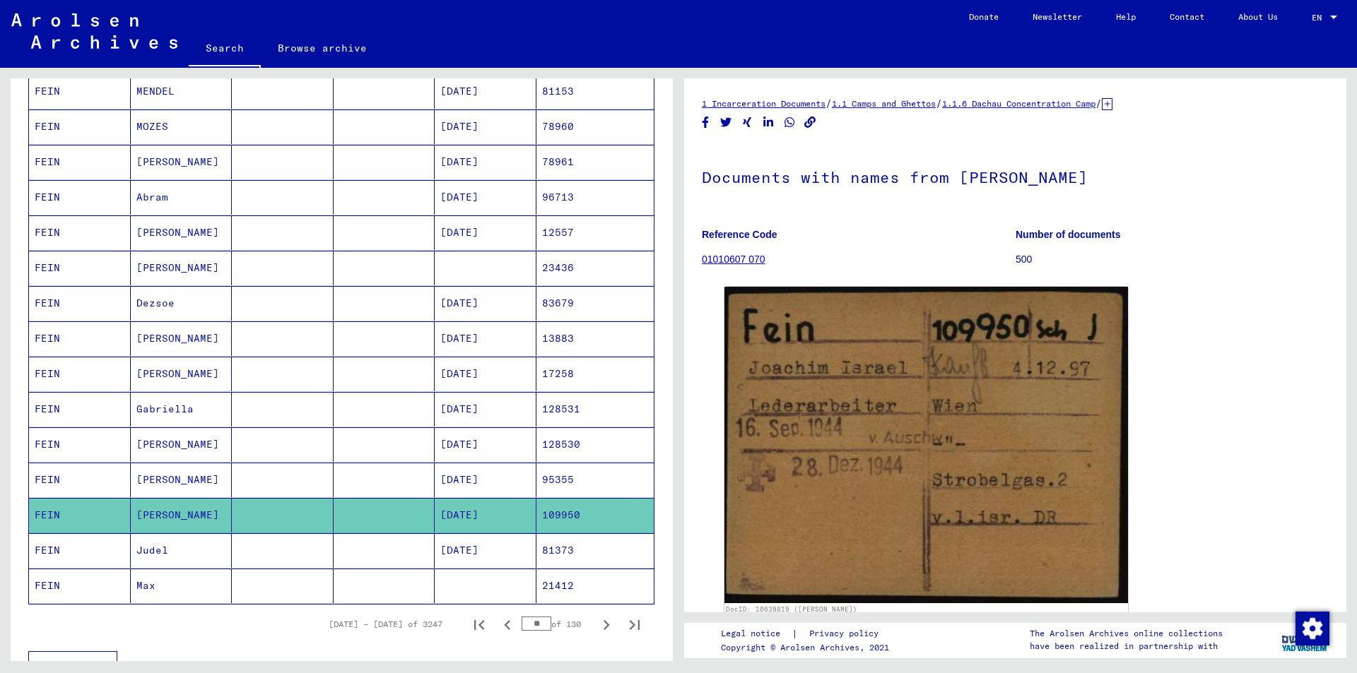
click at [179, 563] on mat-cell "Judel" at bounding box center [182, 551] width 102 height 35
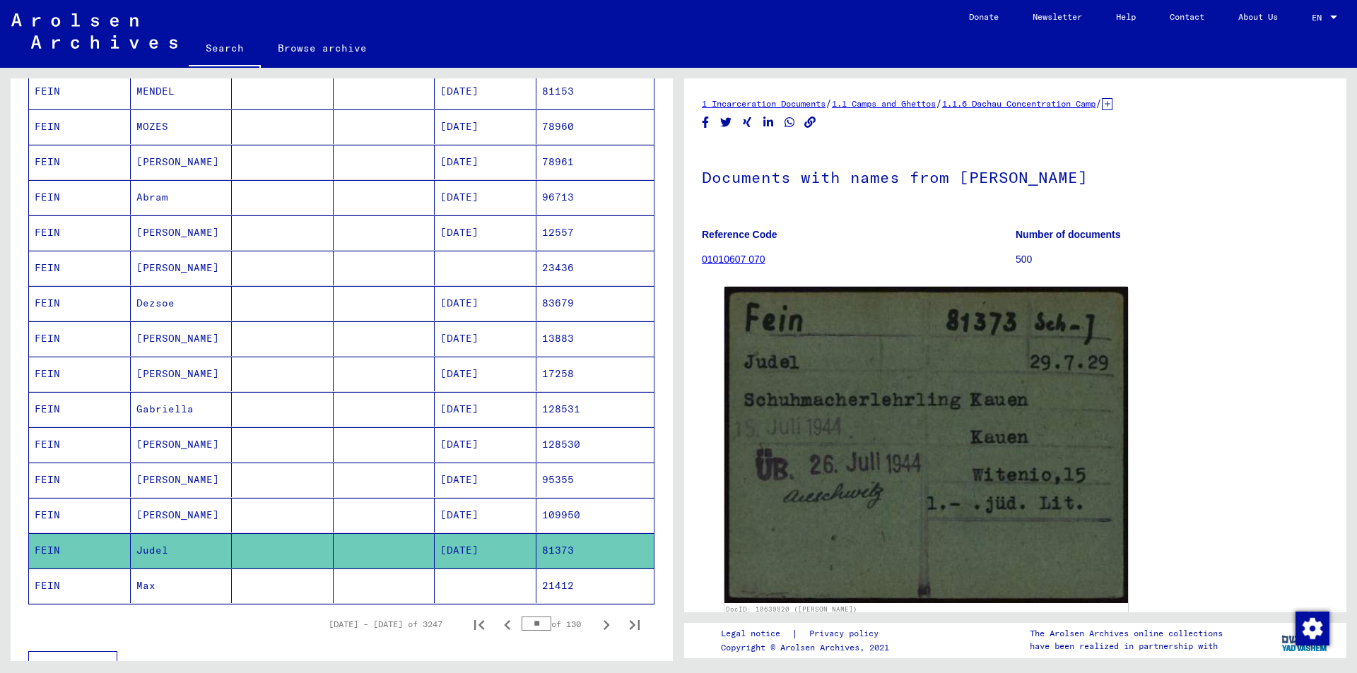
click at [169, 587] on mat-cell "Max" at bounding box center [182, 586] width 102 height 35
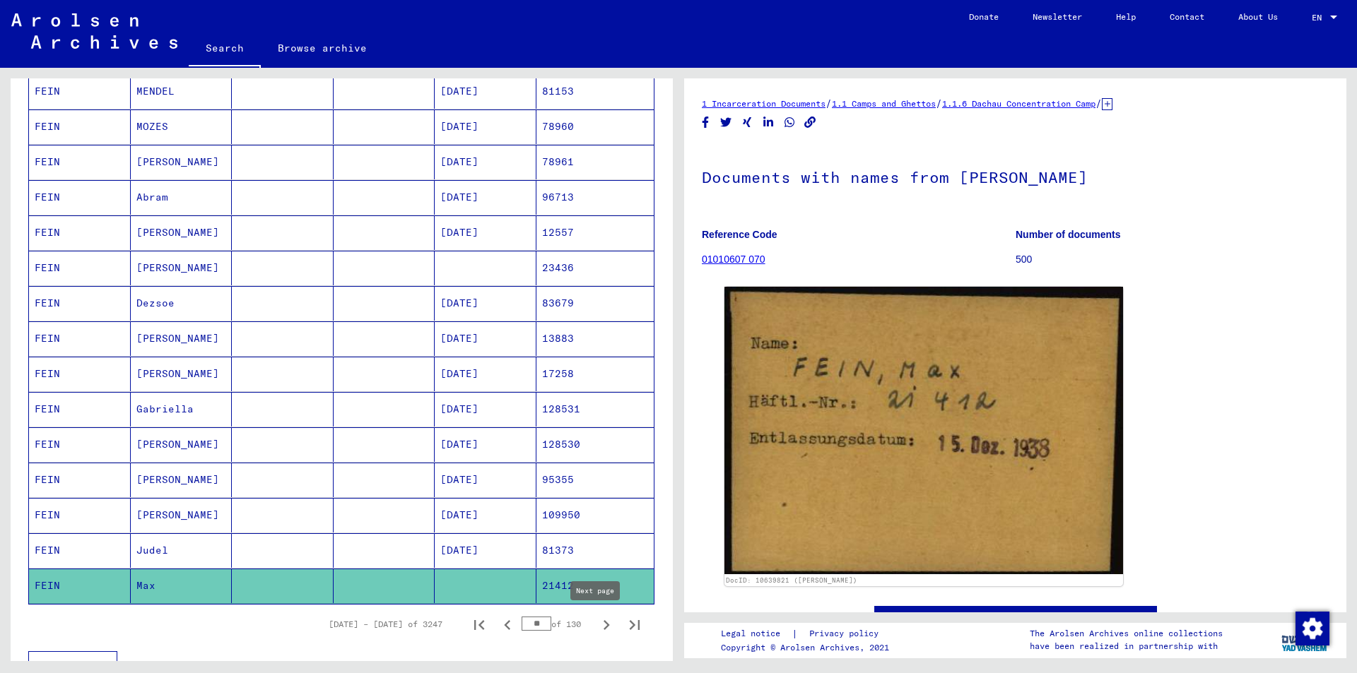
click at [604, 625] on icon "Next page" at bounding box center [607, 625] width 6 height 10
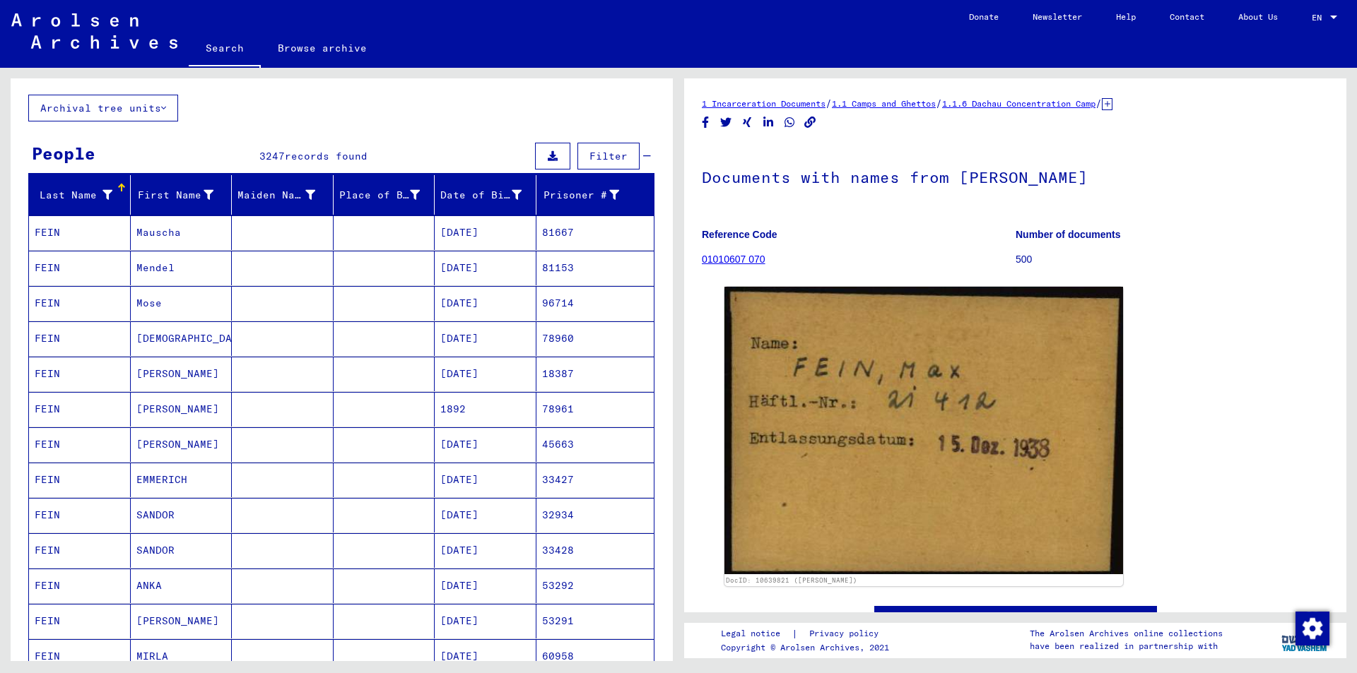
scroll to position [141, 0]
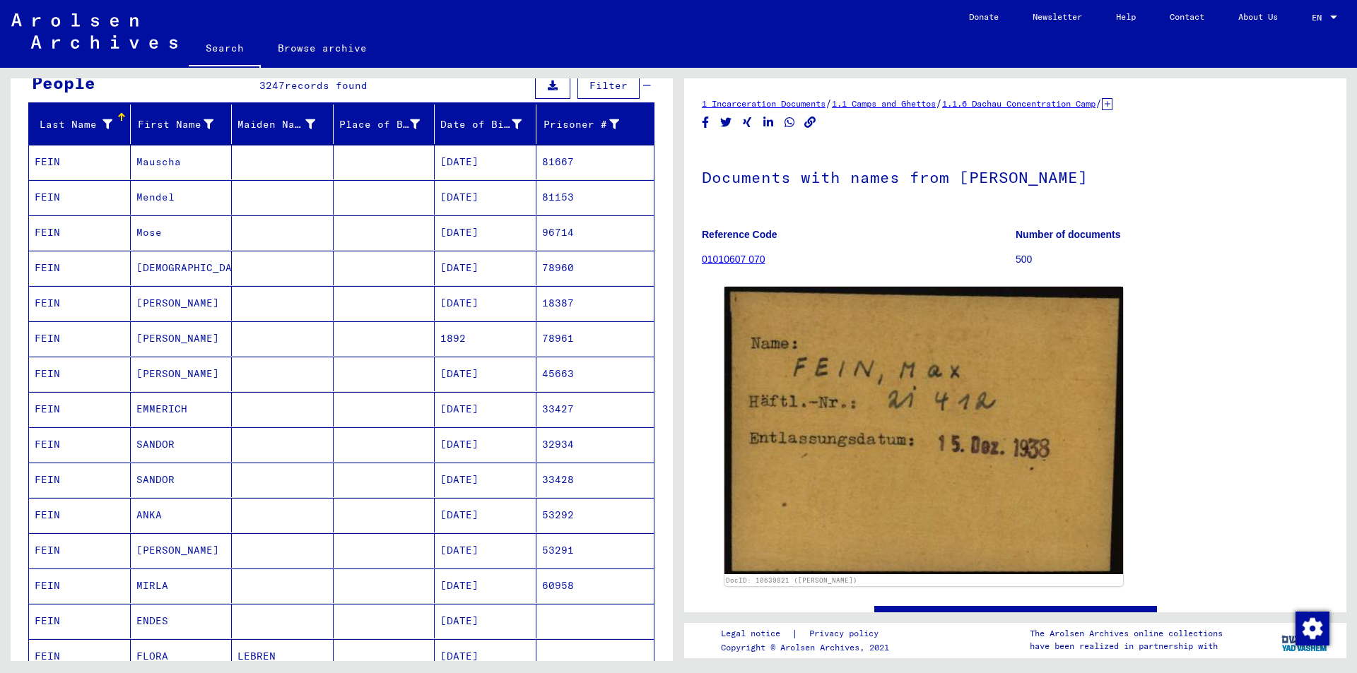
click at [153, 340] on mat-cell "[PERSON_NAME]" at bounding box center [182, 339] width 102 height 35
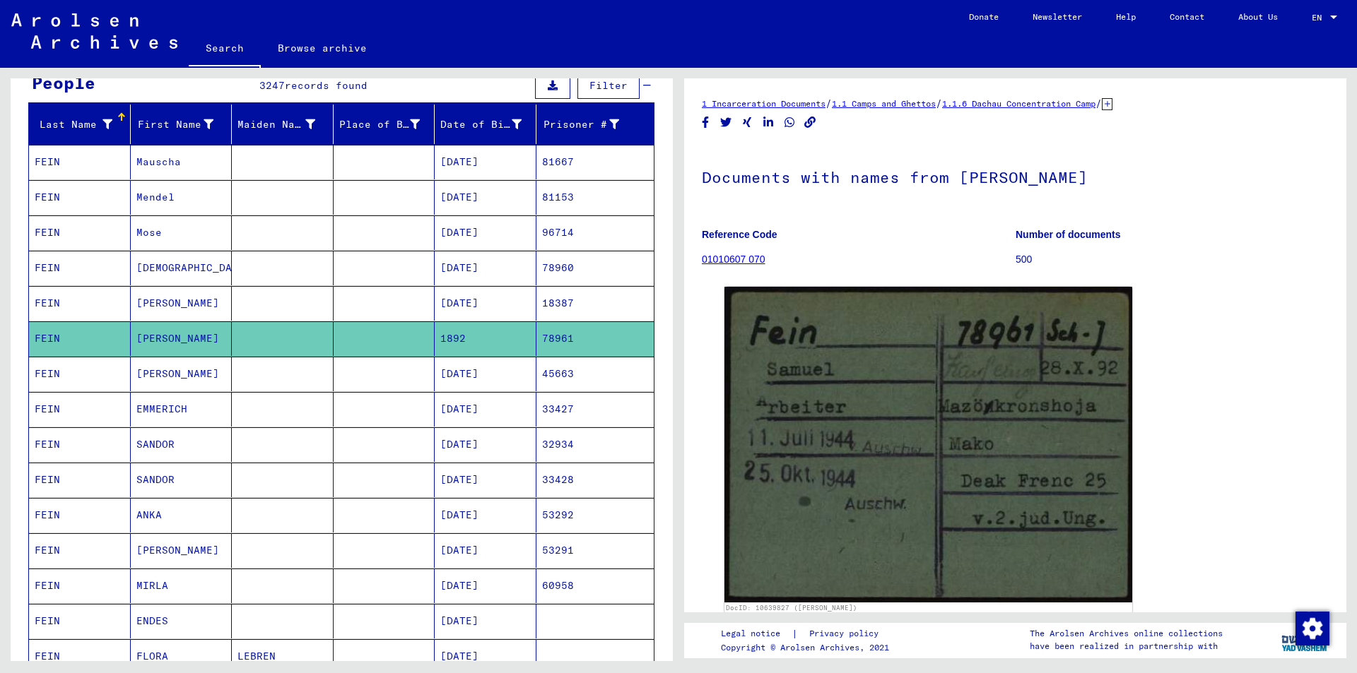
click at [153, 376] on mat-cell "[PERSON_NAME]" at bounding box center [182, 374] width 102 height 35
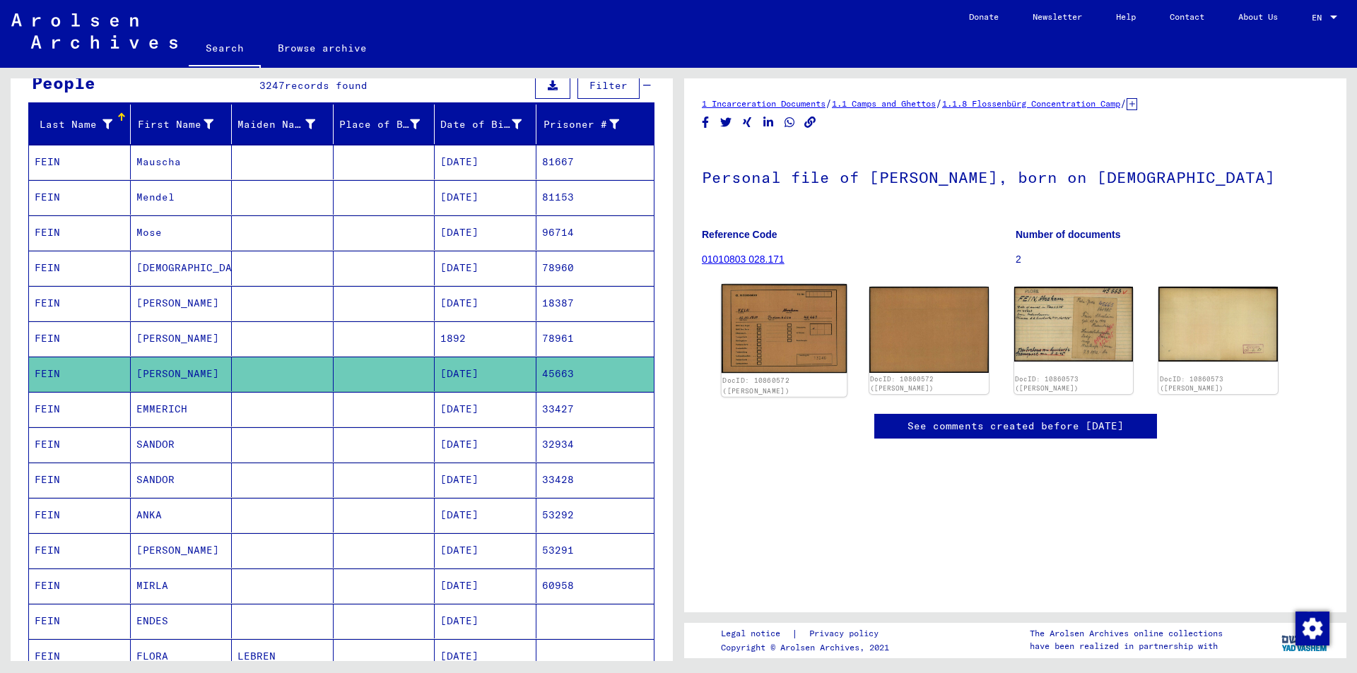
click at [761, 344] on img at bounding box center [784, 328] width 125 height 89
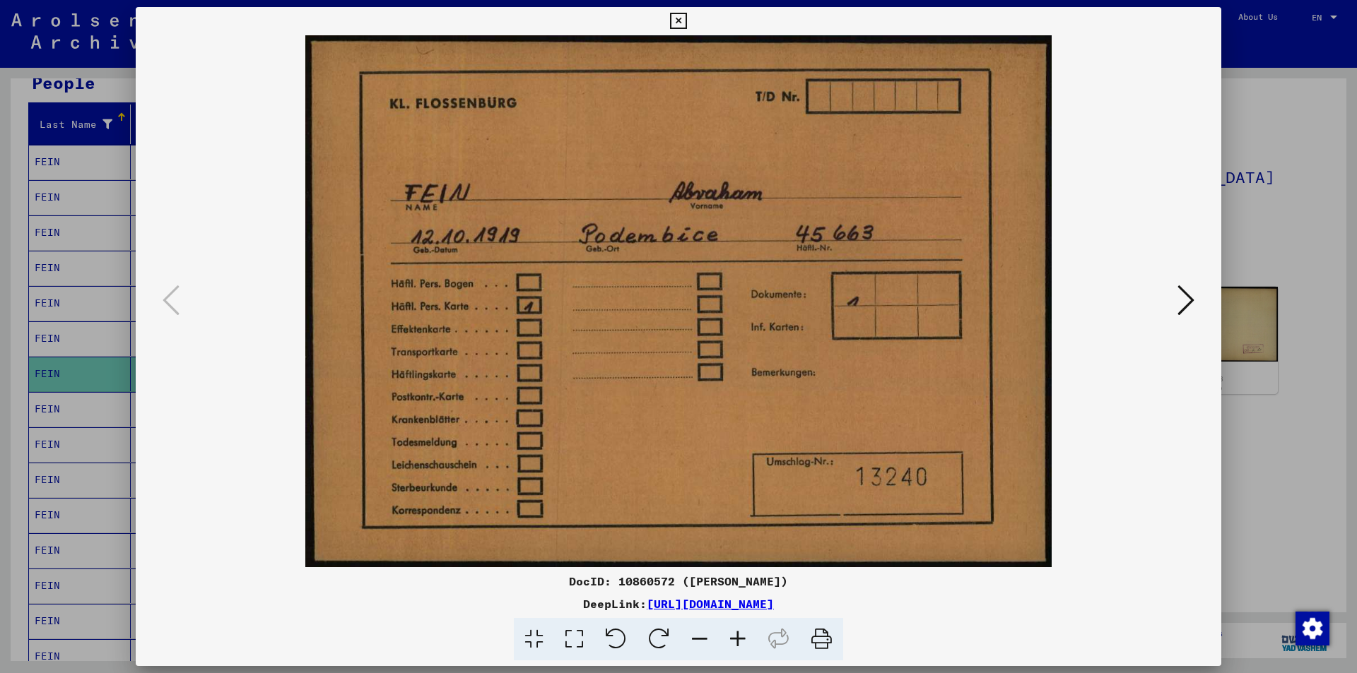
click at [678, 20] on icon at bounding box center [678, 21] width 16 height 17
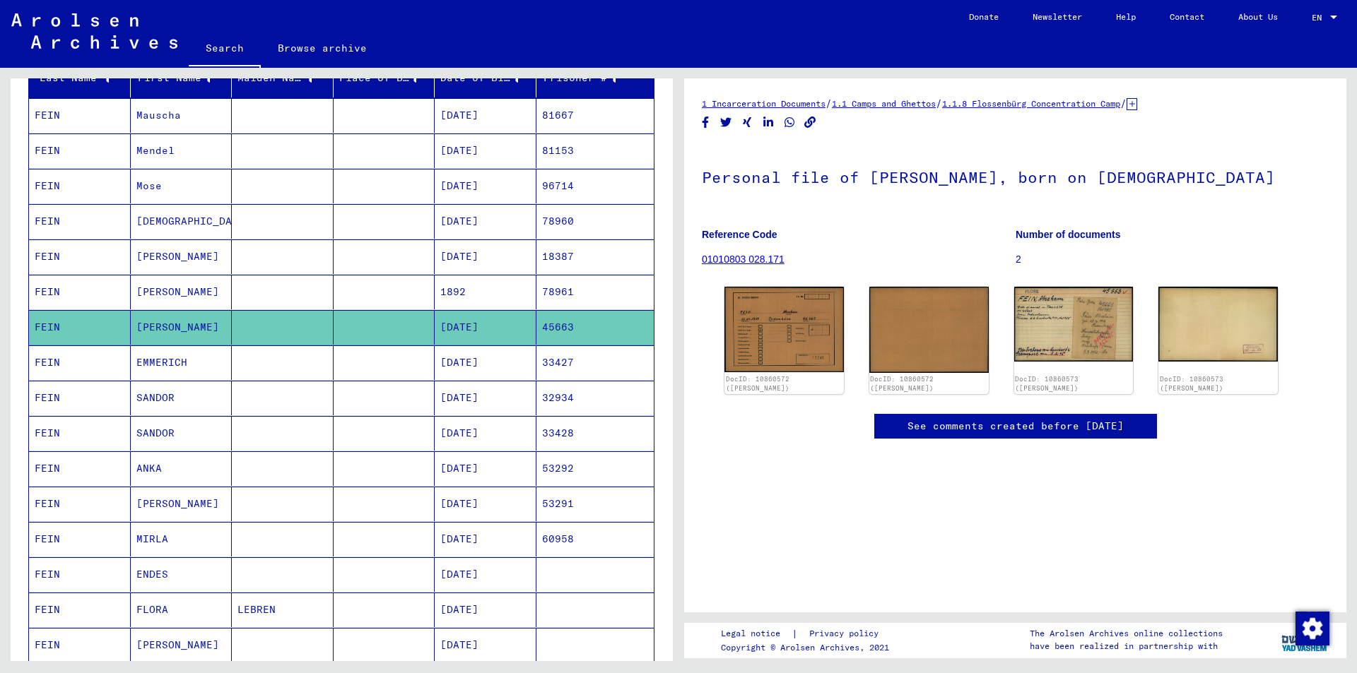
scroll to position [212, 0]
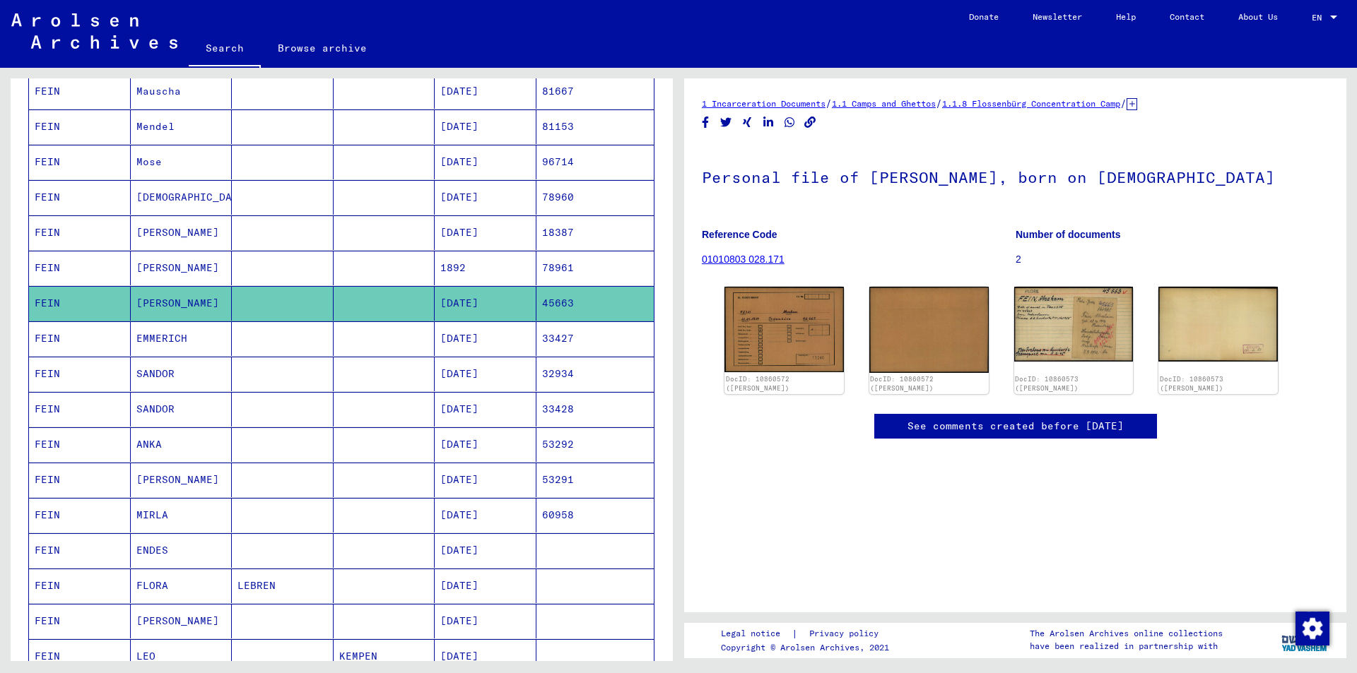
click at [177, 376] on mat-cell "SANDOR" at bounding box center [182, 374] width 102 height 35
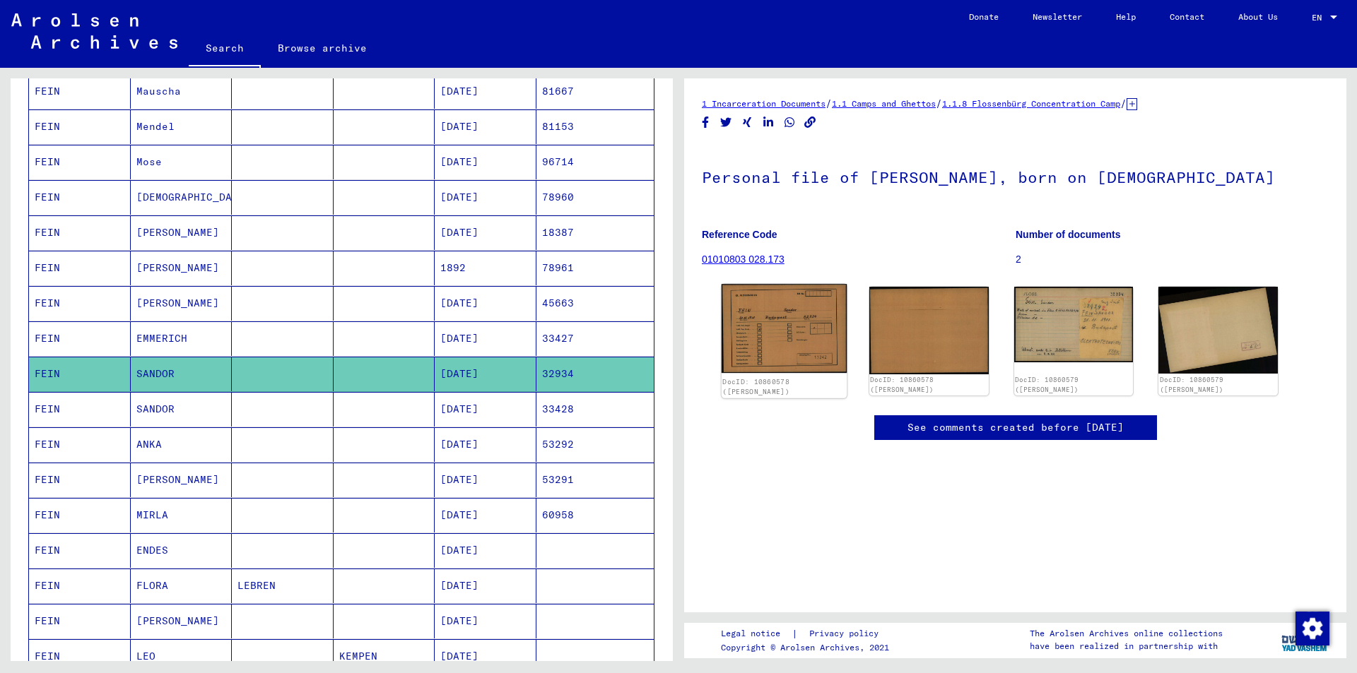
click at [788, 351] on img at bounding box center [784, 328] width 125 height 89
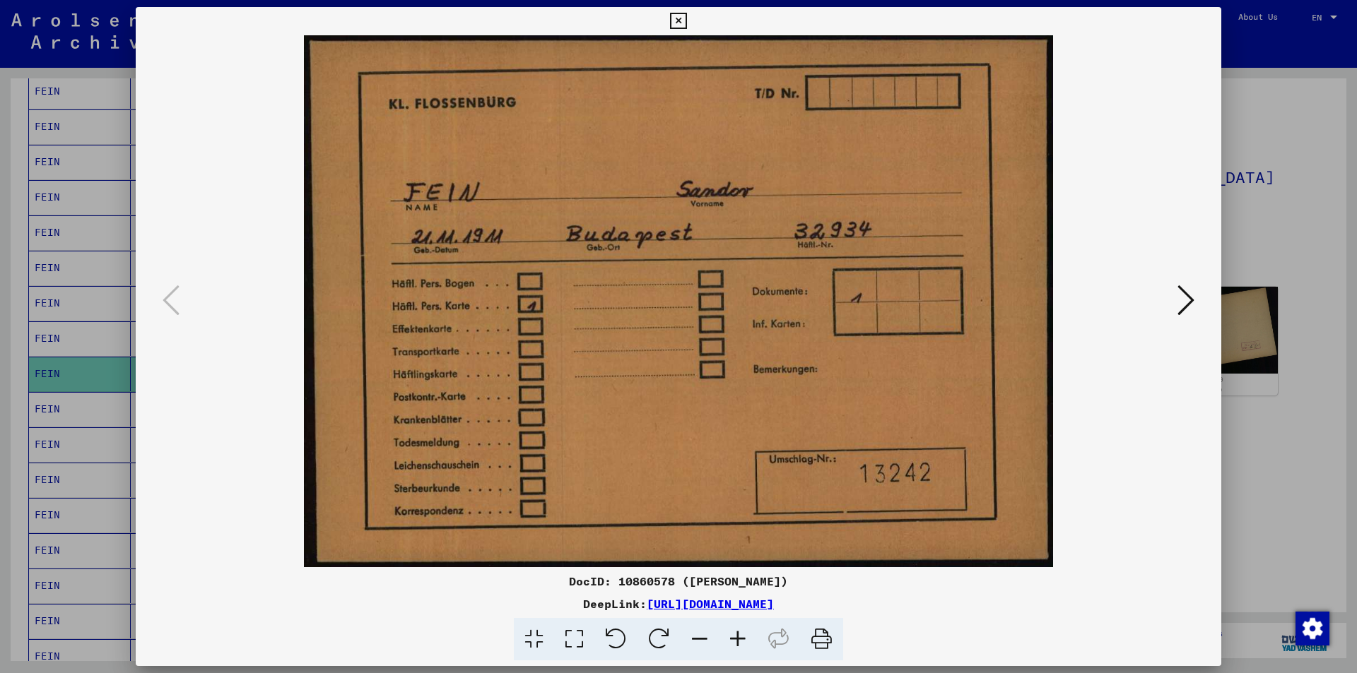
click at [681, 19] on icon at bounding box center [678, 21] width 16 height 17
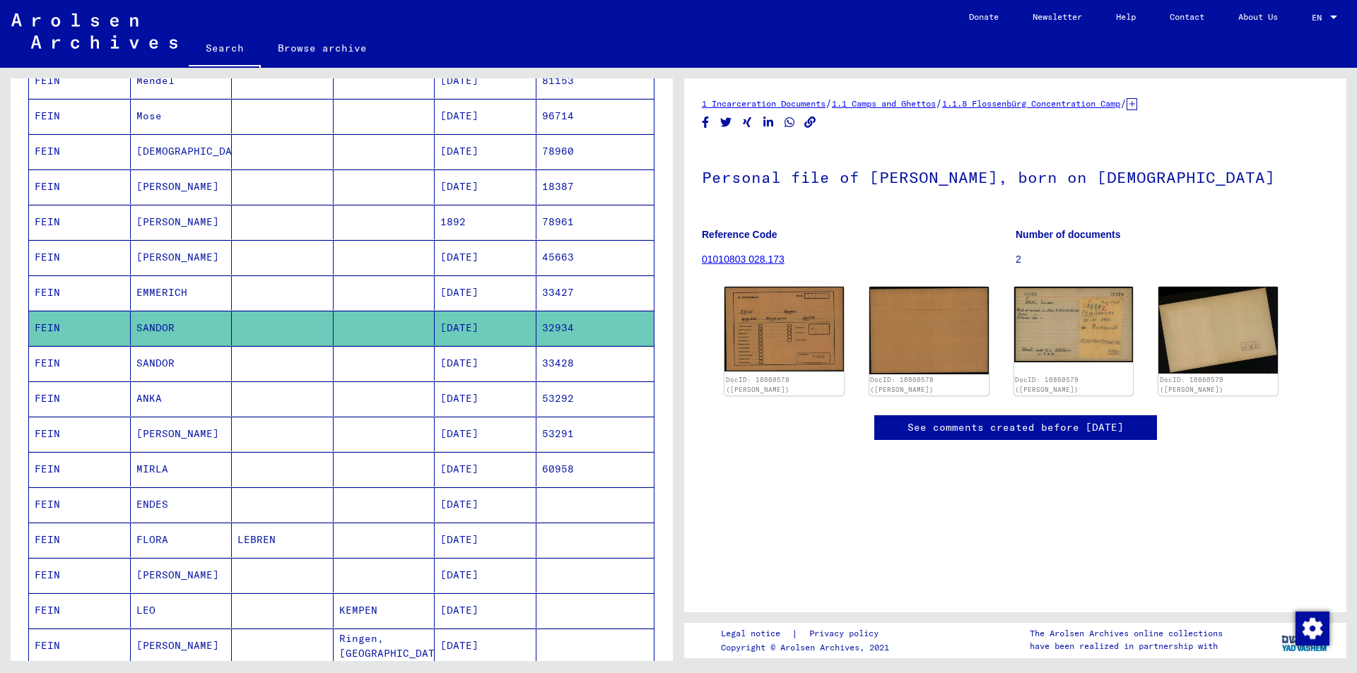
scroll to position [283, 0]
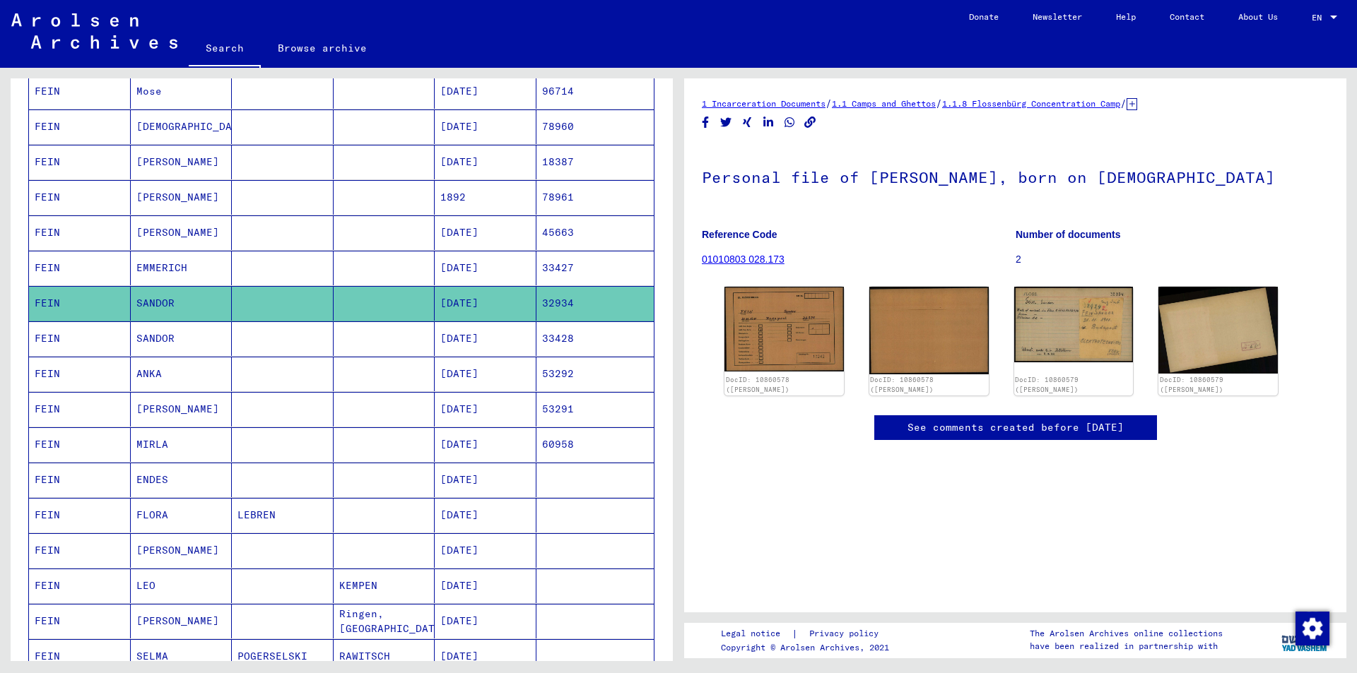
click at [186, 342] on mat-cell "SANDOR" at bounding box center [182, 339] width 102 height 35
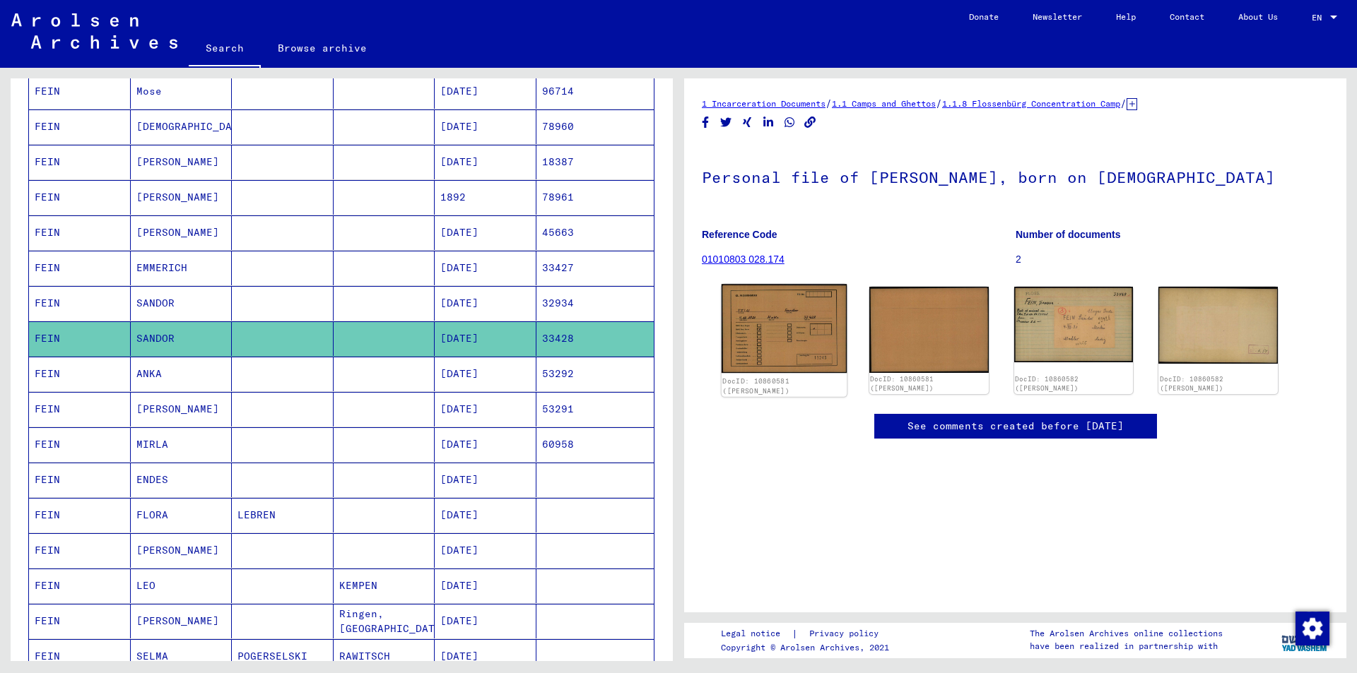
click at [767, 331] on img at bounding box center [784, 328] width 125 height 89
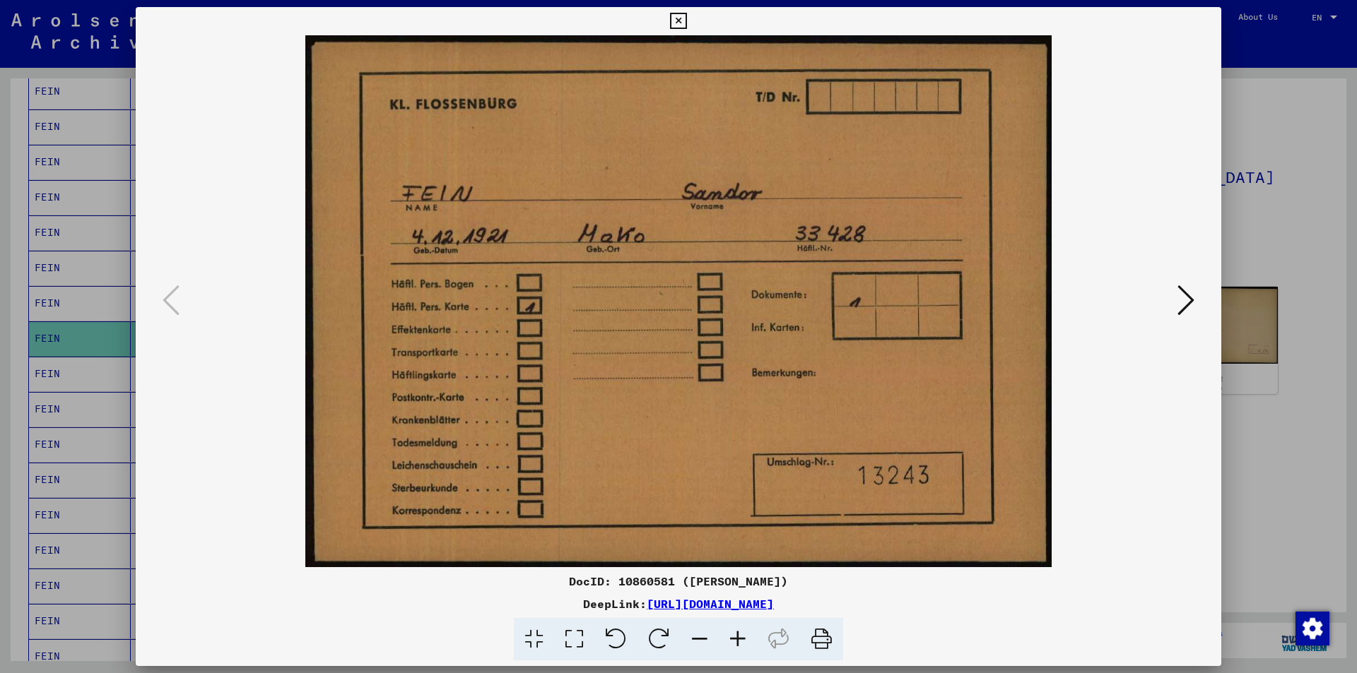
click at [685, 22] on icon at bounding box center [678, 21] width 16 height 17
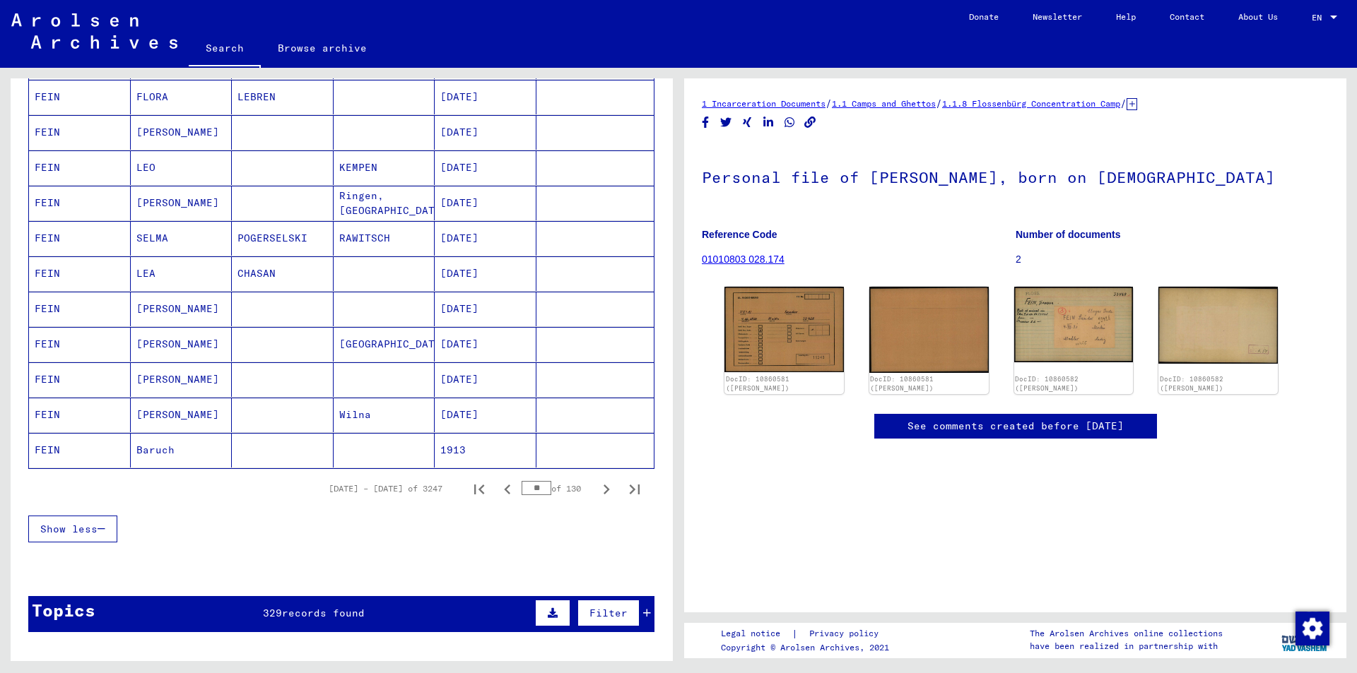
scroll to position [707, 0]
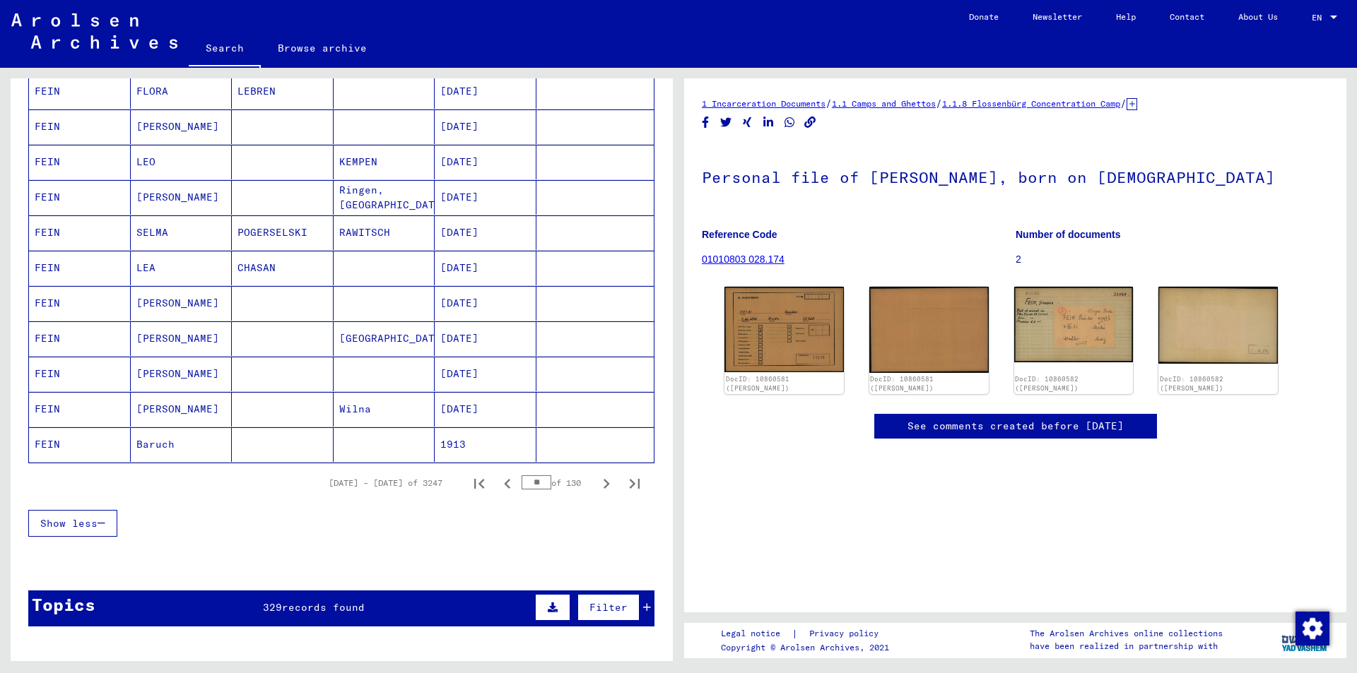
click at [182, 371] on mat-cell "[PERSON_NAME]" at bounding box center [182, 374] width 102 height 35
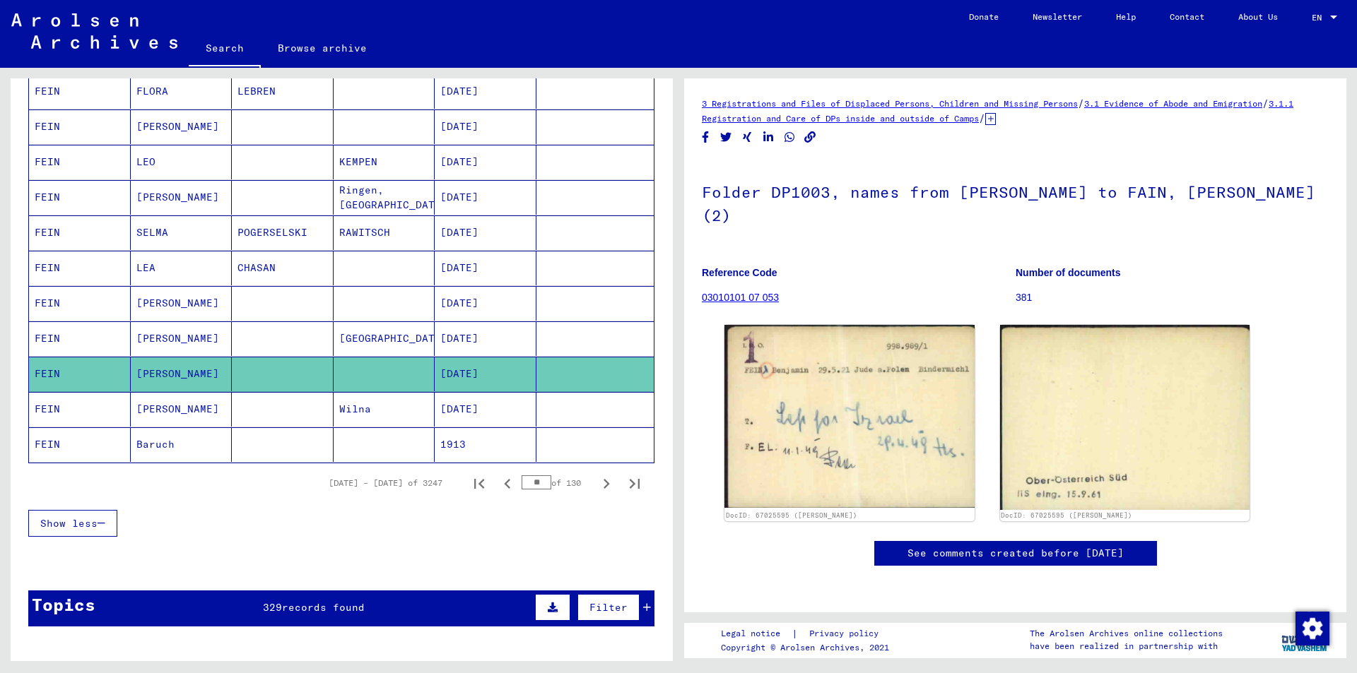
click at [165, 407] on mat-cell "[PERSON_NAME]" at bounding box center [182, 409] width 102 height 35
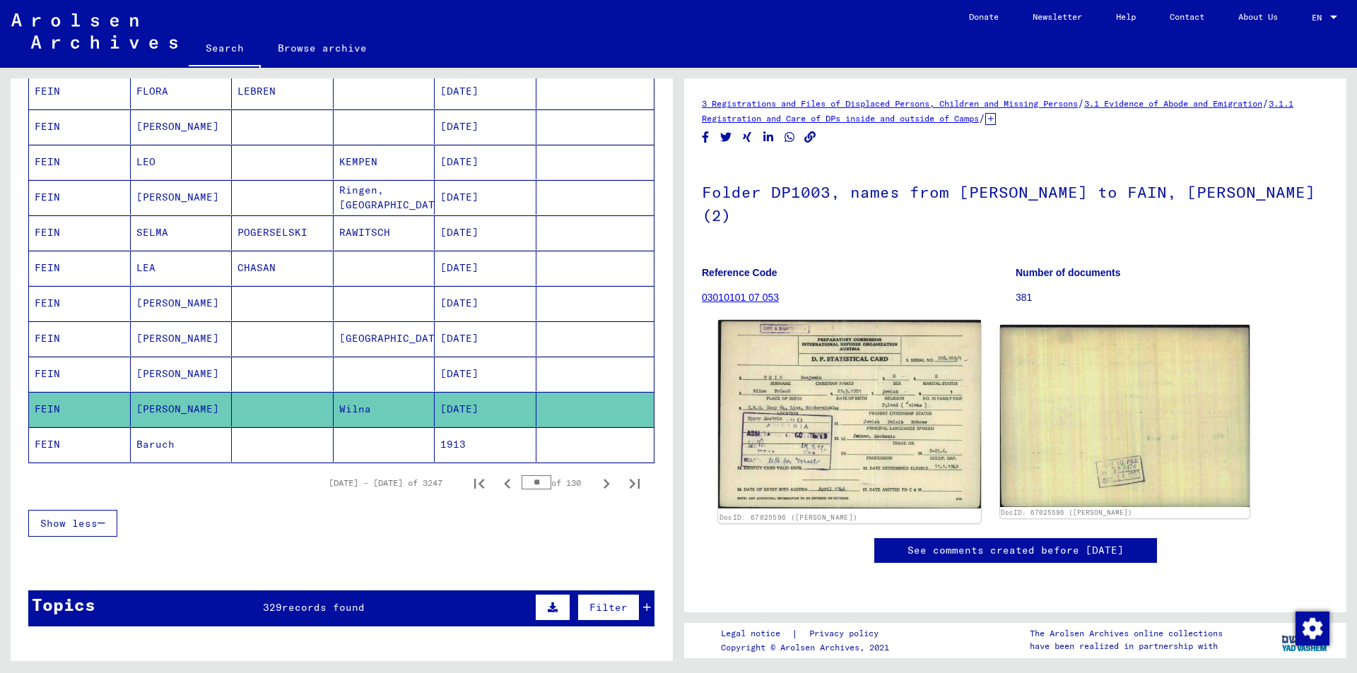
click at [881, 377] on img at bounding box center [849, 414] width 262 height 188
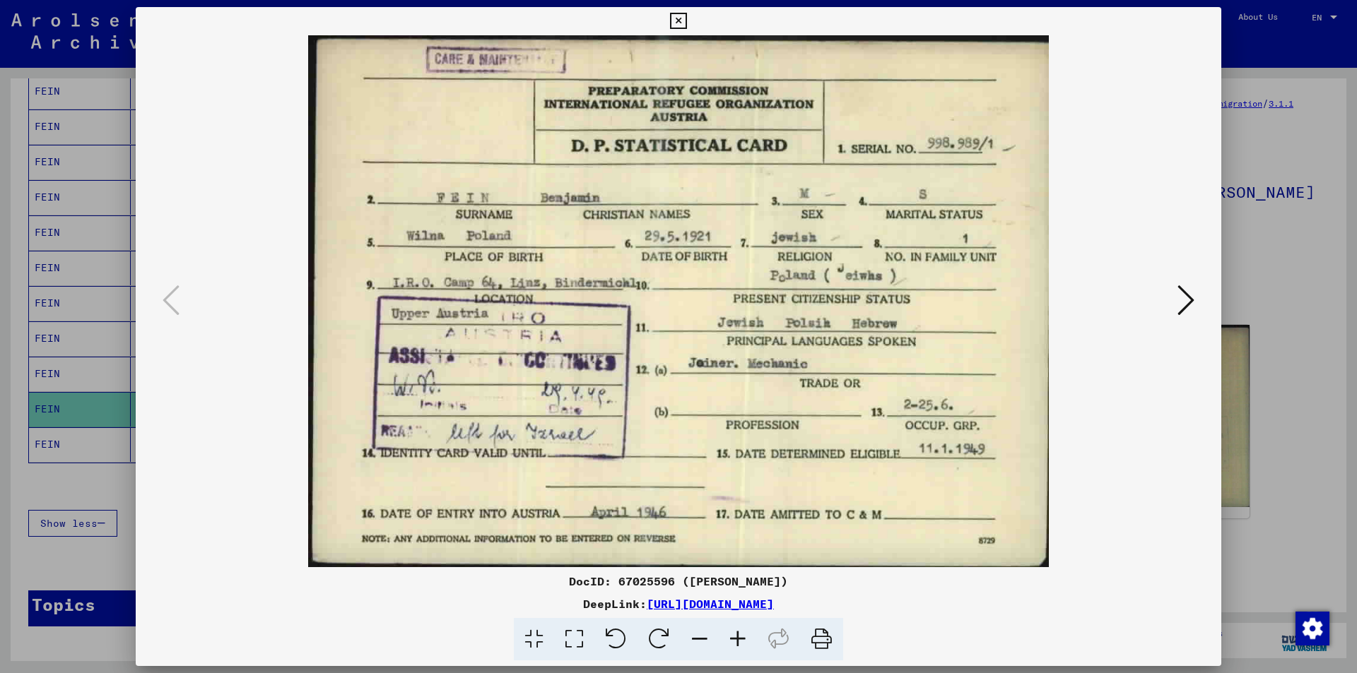
click at [678, 22] on icon at bounding box center [678, 21] width 16 height 17
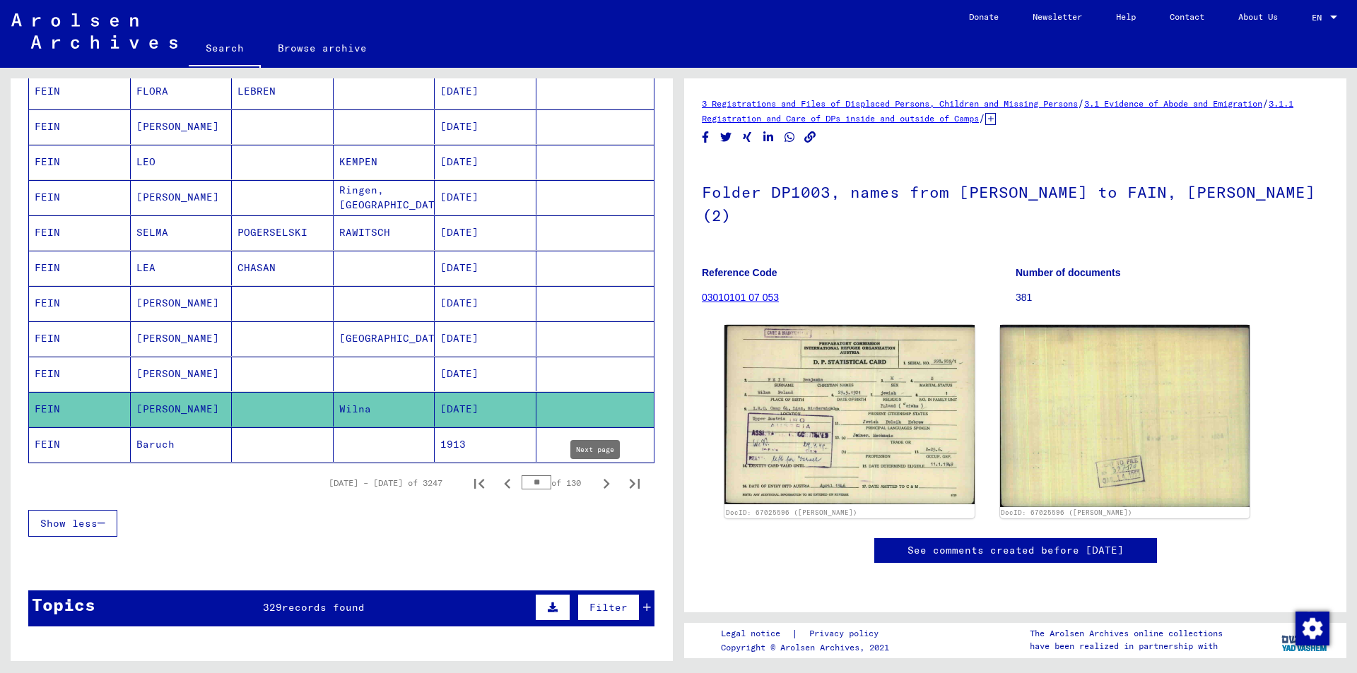
click at [604, 483] on icon "Next page" at bounding box center [607, 484] width 6 height 10
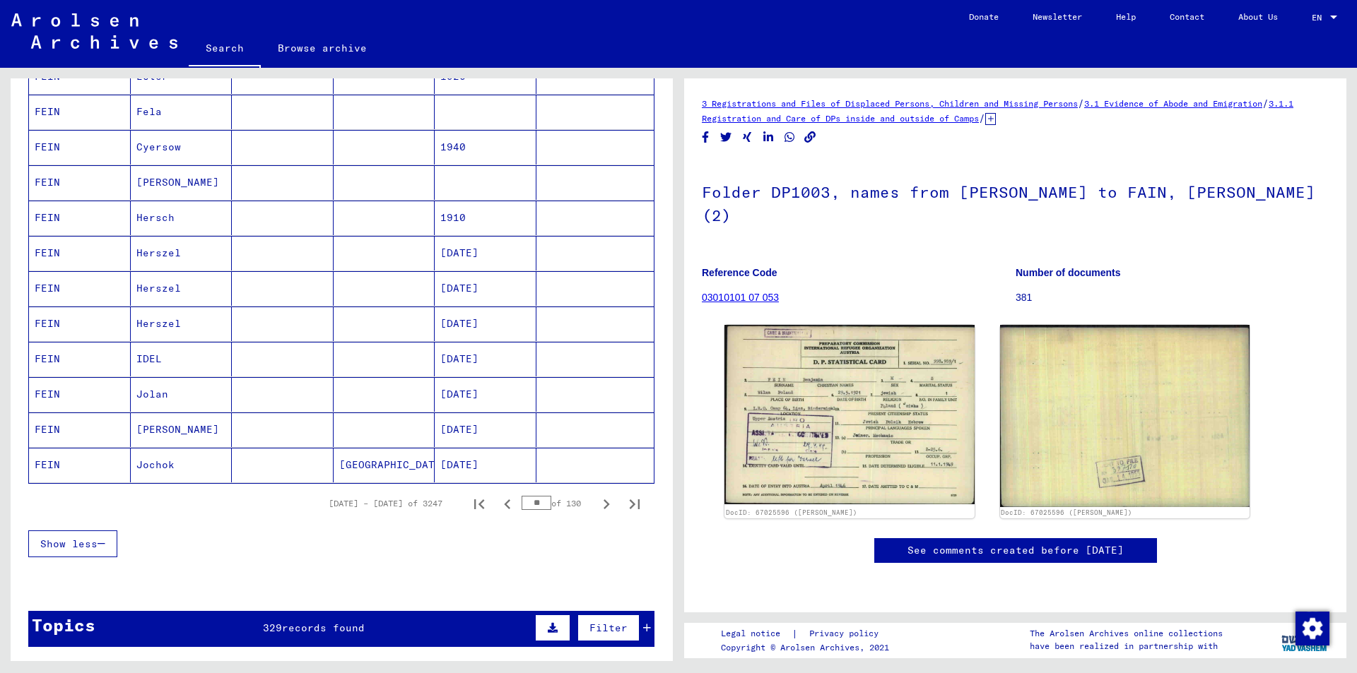
scroll to position [707, 0]
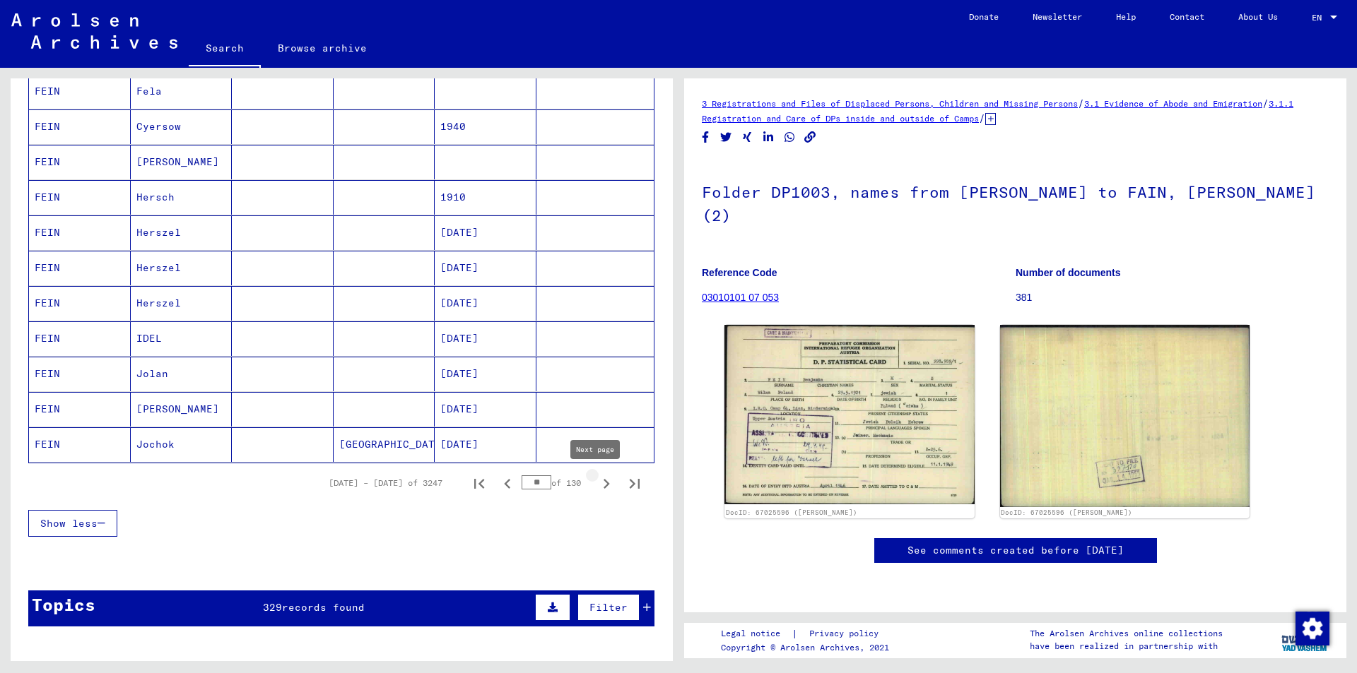
click at [604, 481] on icon "Next page" at bounding box center [607, 484] width 6 height 10
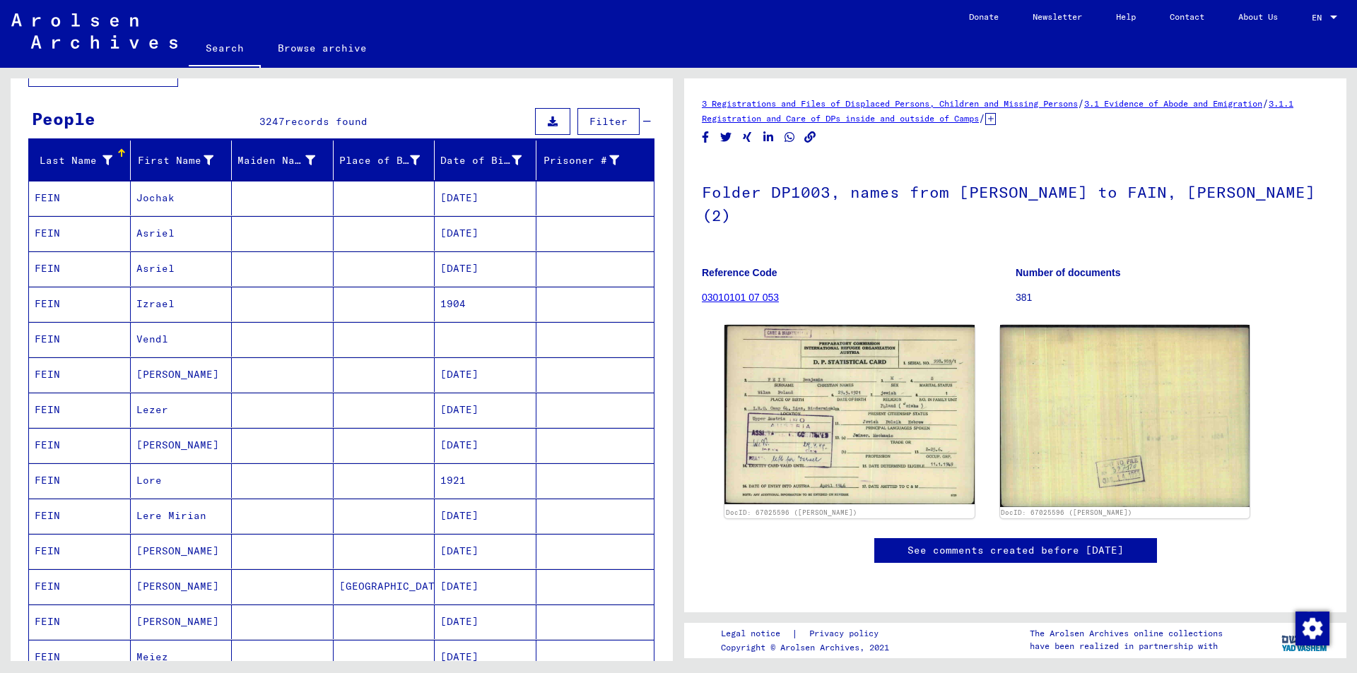
scroll to position [71, 0]
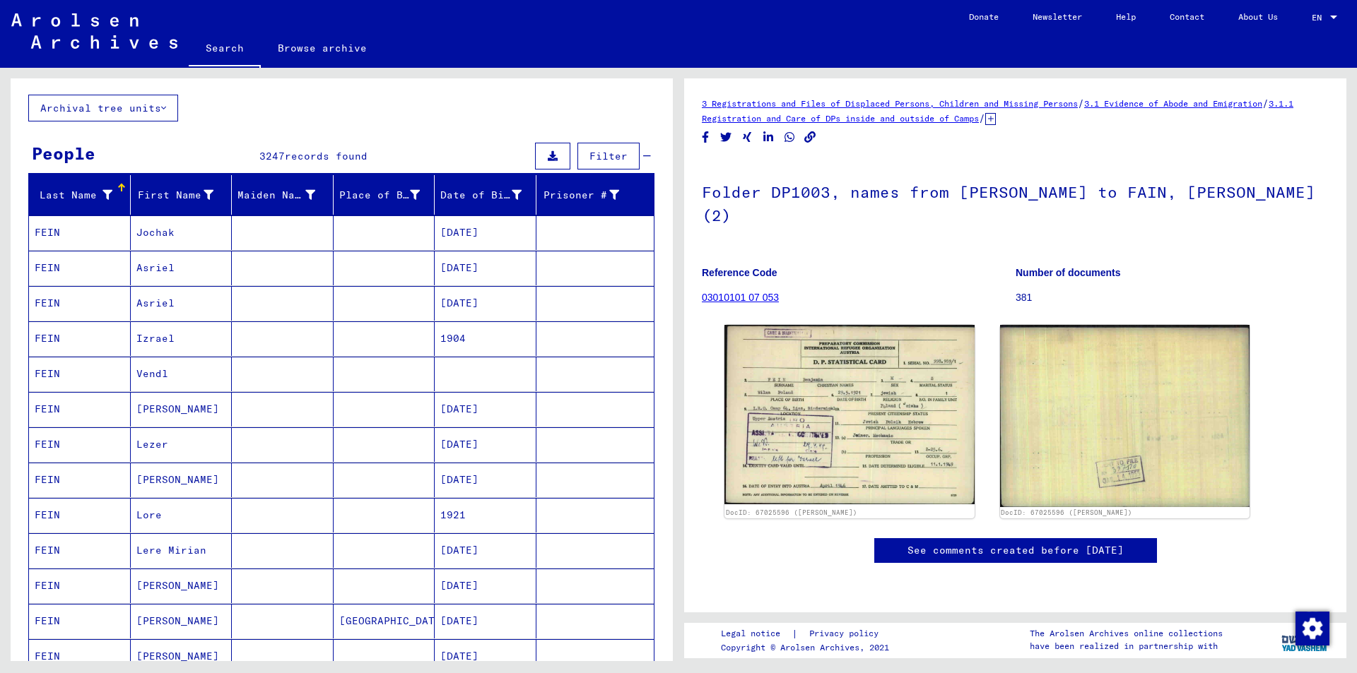
click at [140, 412] on mat-cell "[PERSON_NAME]" at bounding box center [182, 409] width 102 height 35
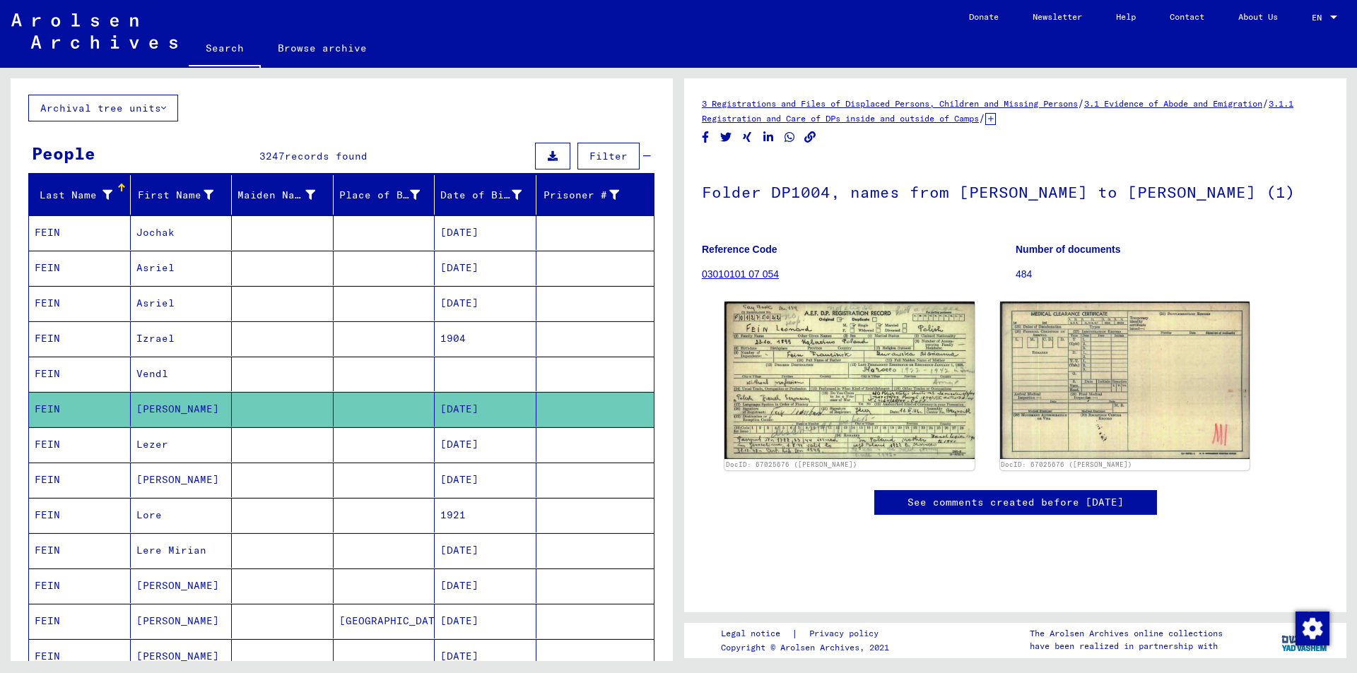
click at [189, 342] on mat-cell "Izrael" at bounding box center [182, 339] width 102 height 35
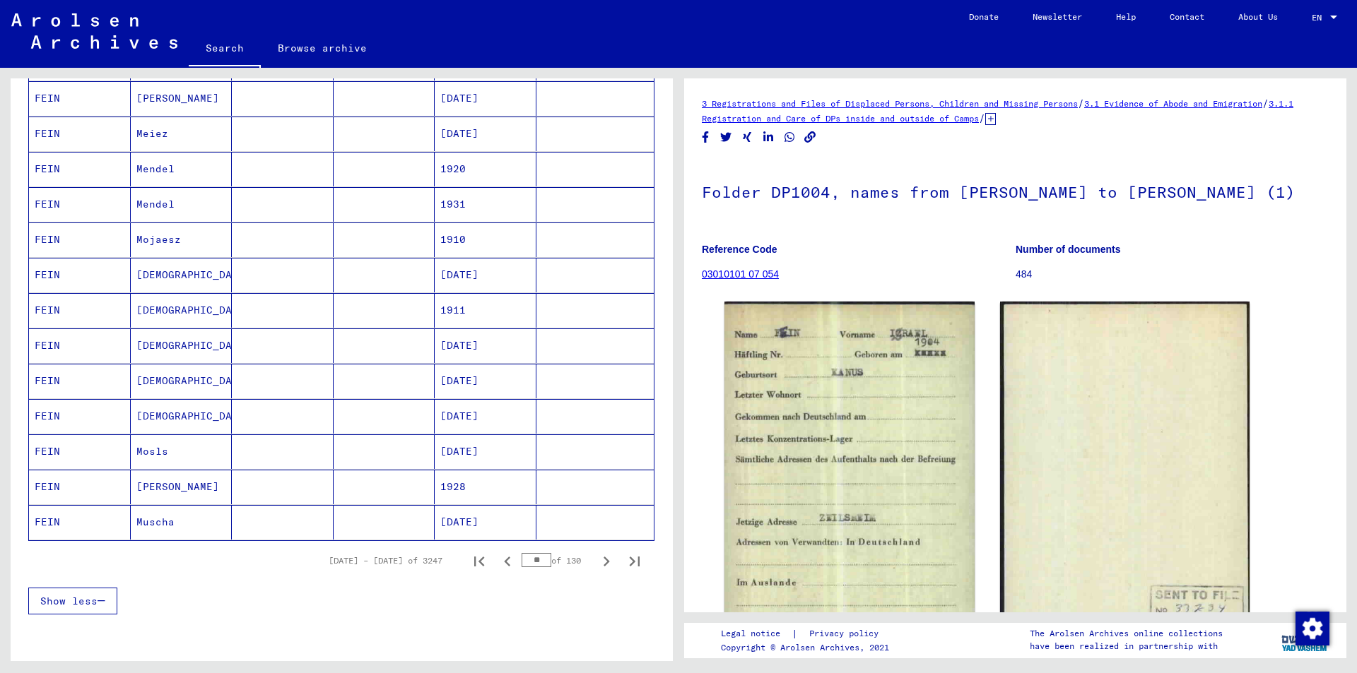
scroll to position [707, 0]
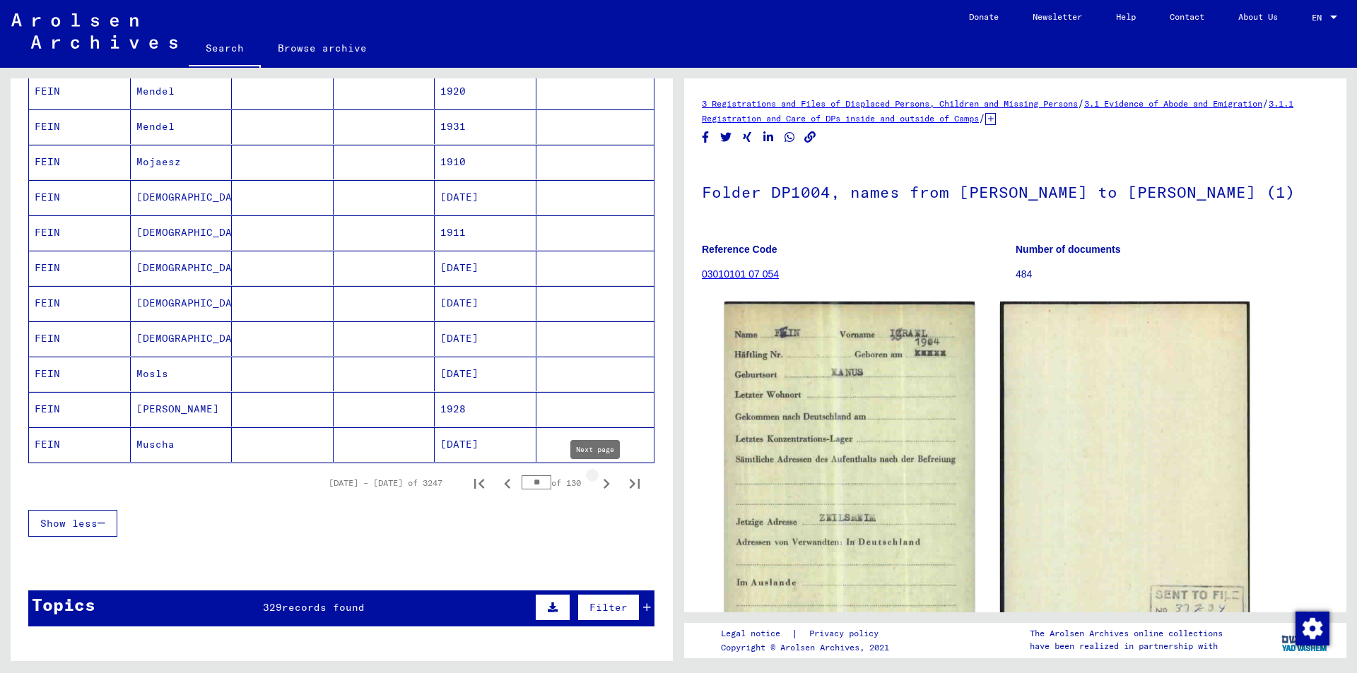
click at [596, 485] on icon "Next page" at bounding box center [606, 484] width 20 height 20
type input "**"
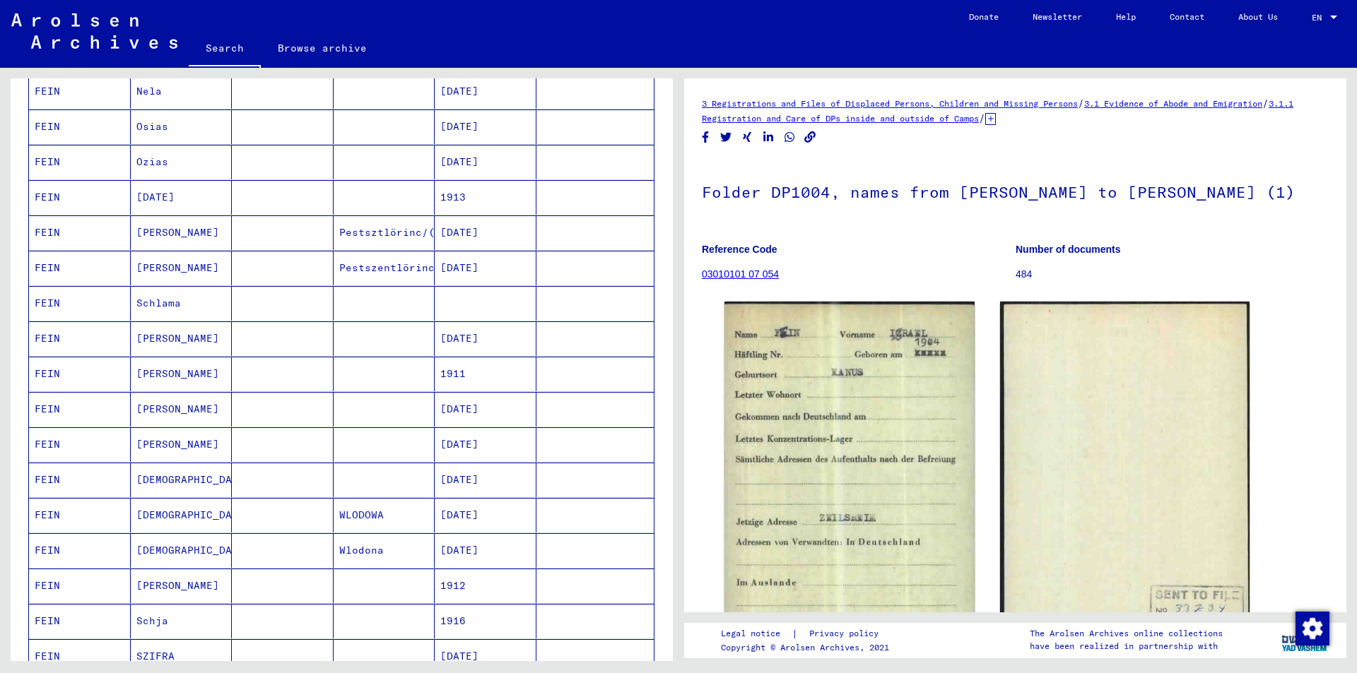
scroll to position [0, 0]
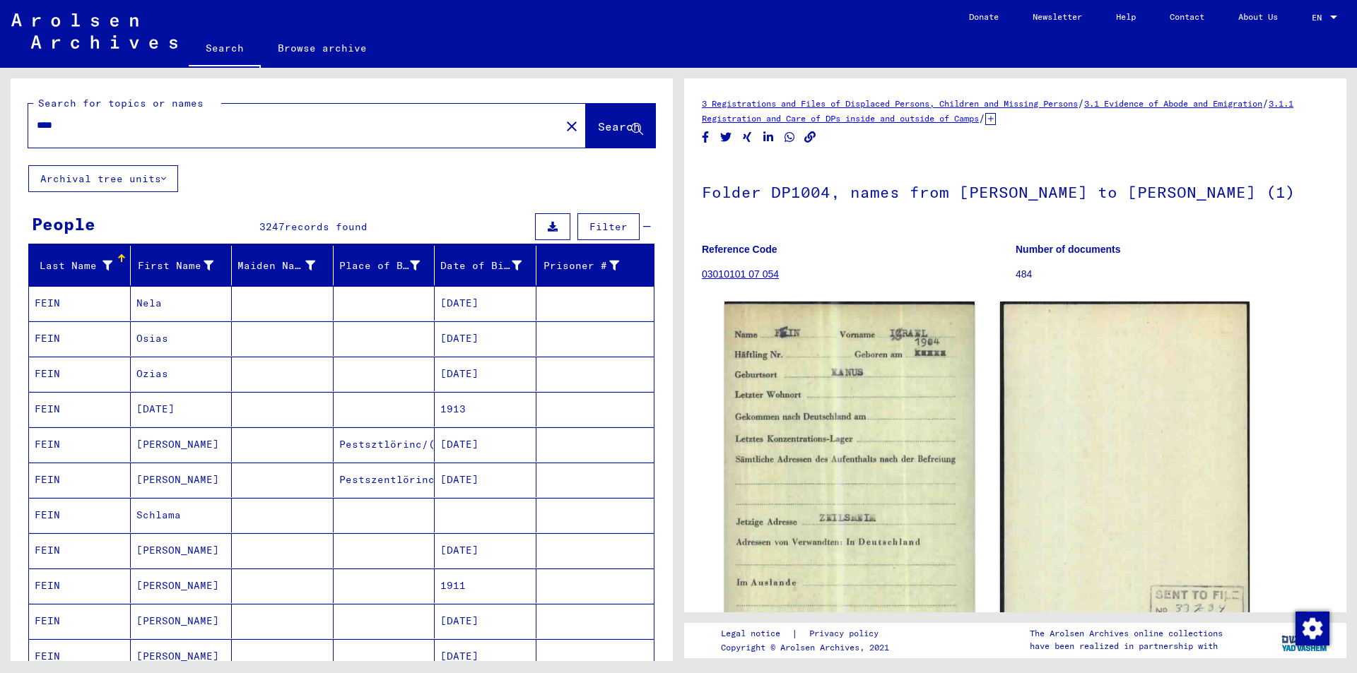
click at [206, 123] on input "****" at bounding box center [294, 125] width 515 height 15
type input "*********"
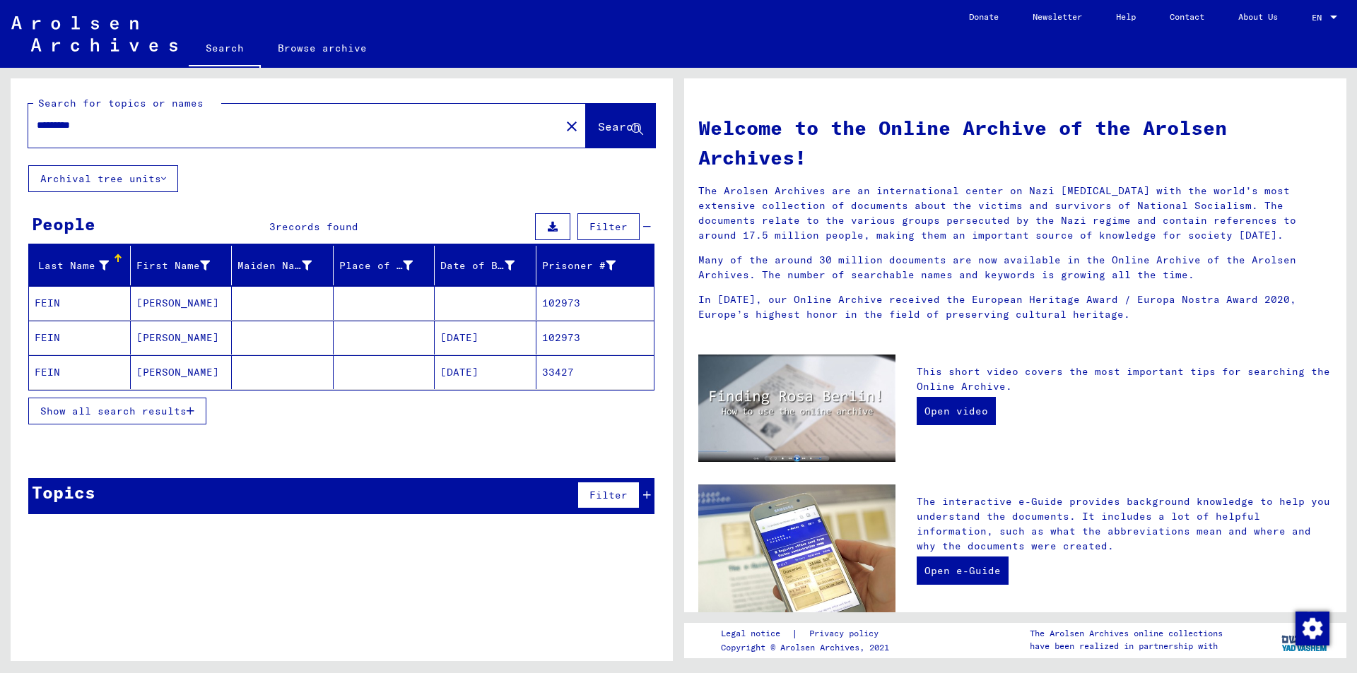
click at [479, 339] on mat-cell "[DATE]" at bounding box center [486, 338] width 102 height 34
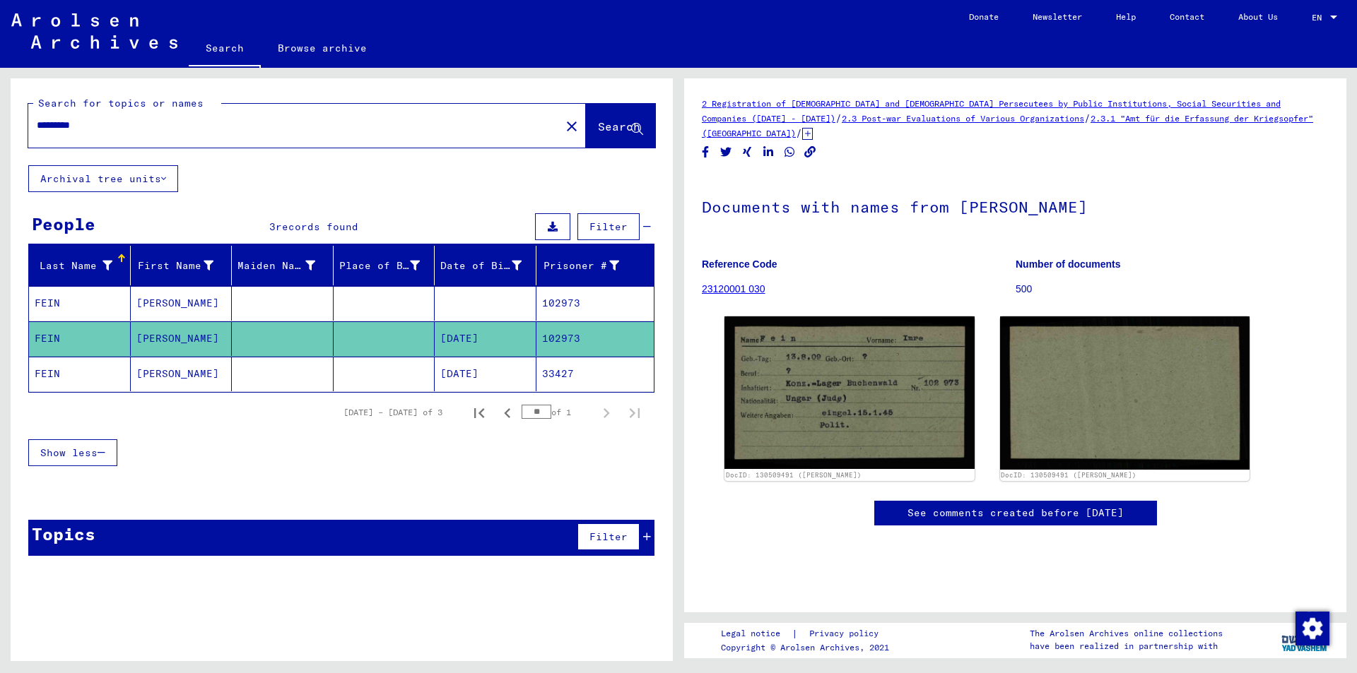
click at [507, 303] on mat-cell at bounding box center [486, 303] width 102 height 35
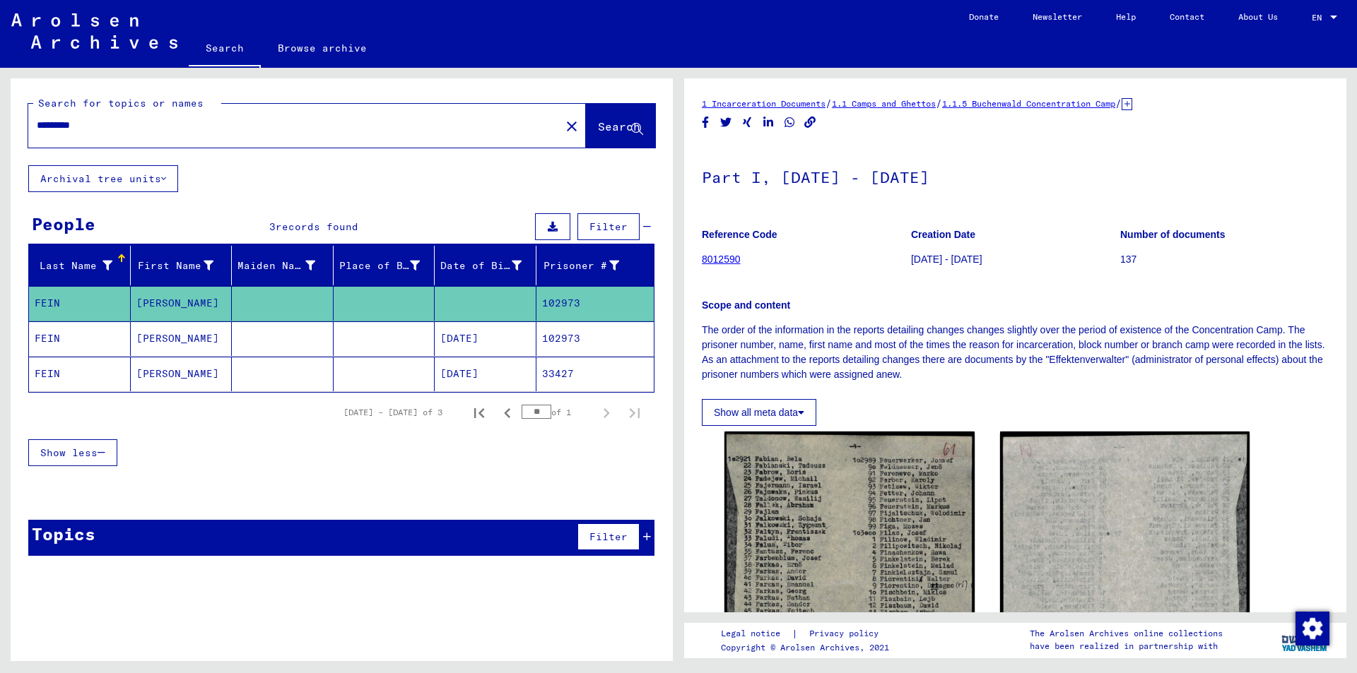
click at [502, 380] on mat-cell "[DATE]" at bounding box center [486, 374] width 102 height 35
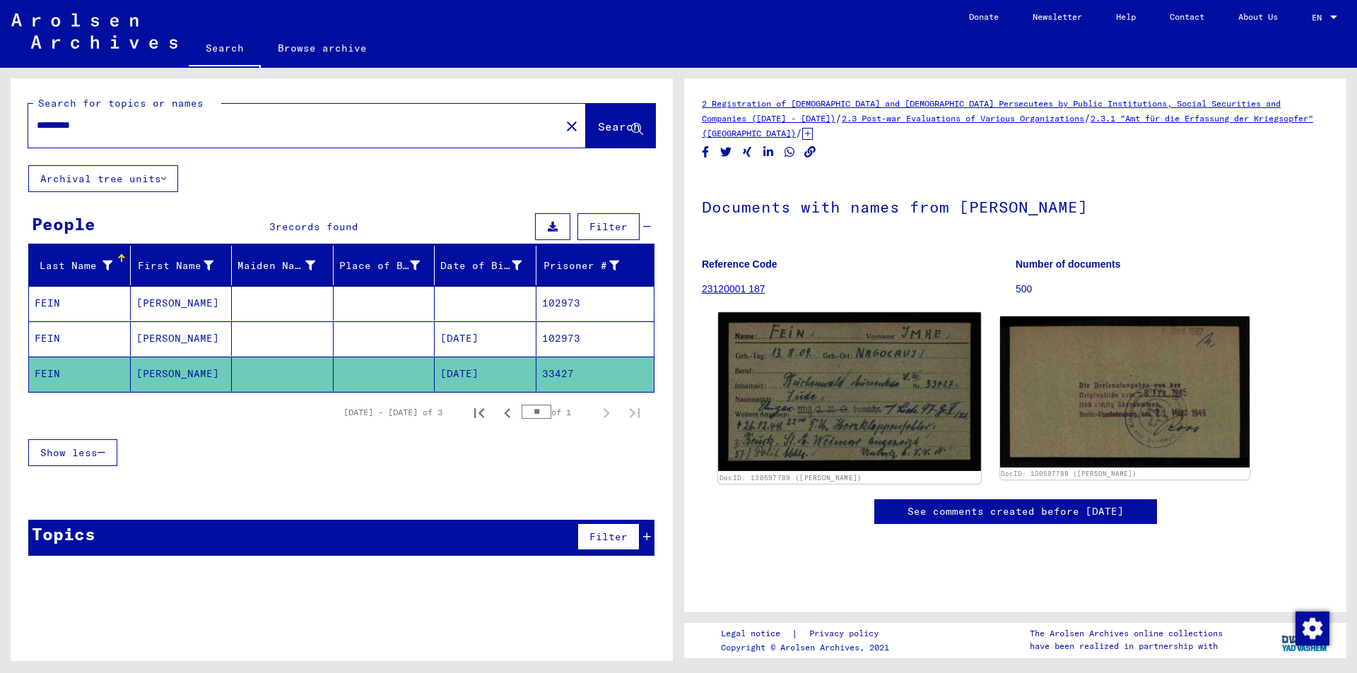
click at [840, 363] on img at bounding box center [849, 391] width 262 height 159
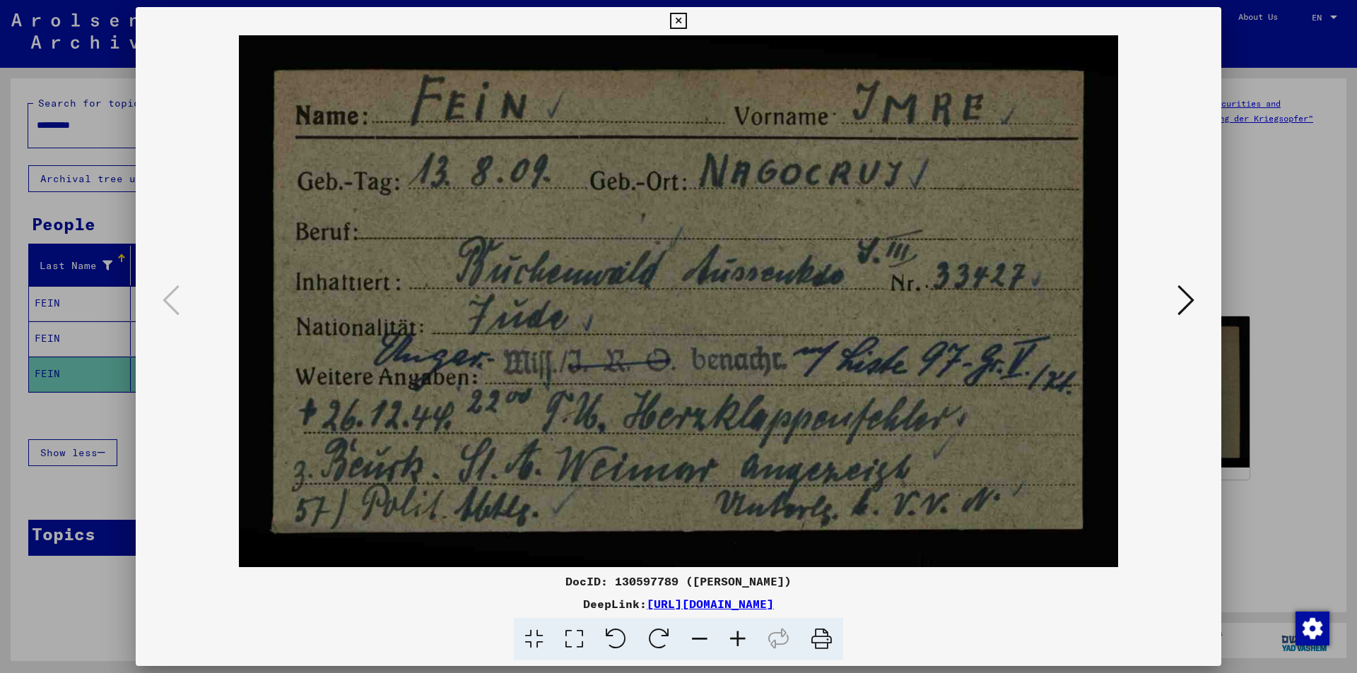
click at [1186, 302] on icon at bounding box center [1185, 300] width 17 height 34
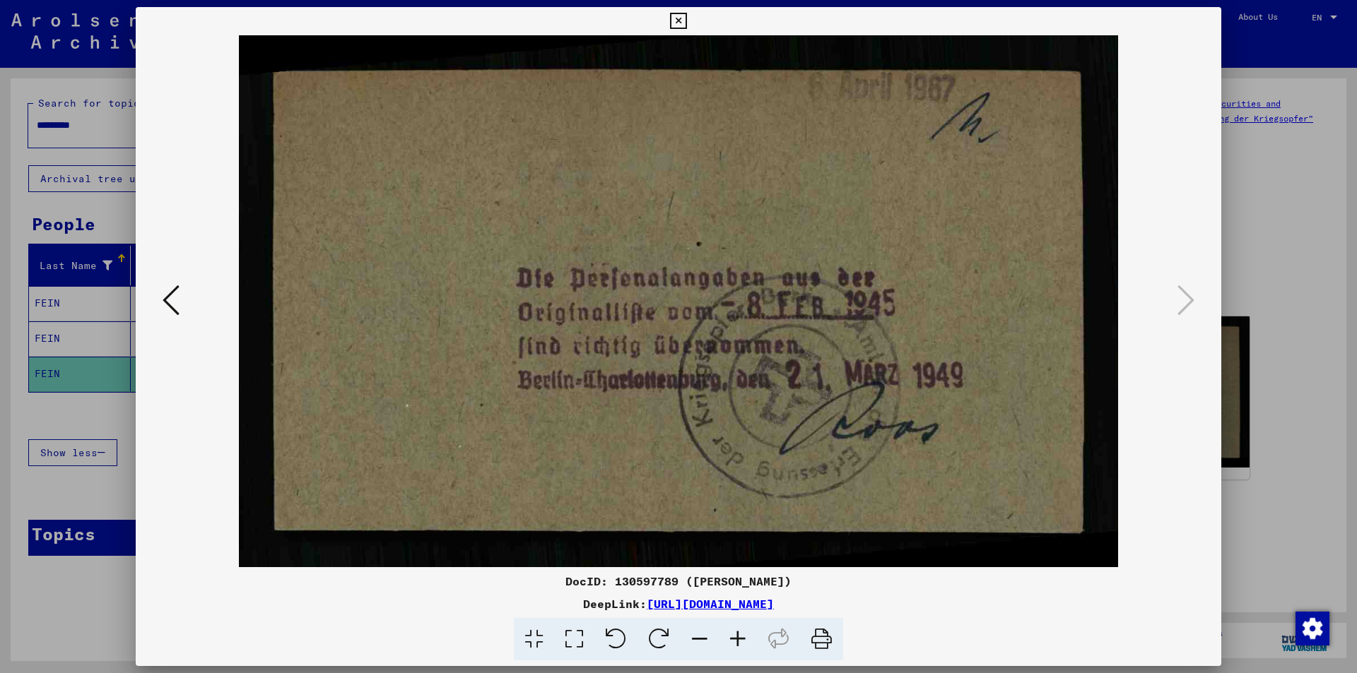
click at [172, 301] on icon at bounding box center [171, 300] width 17 height 34
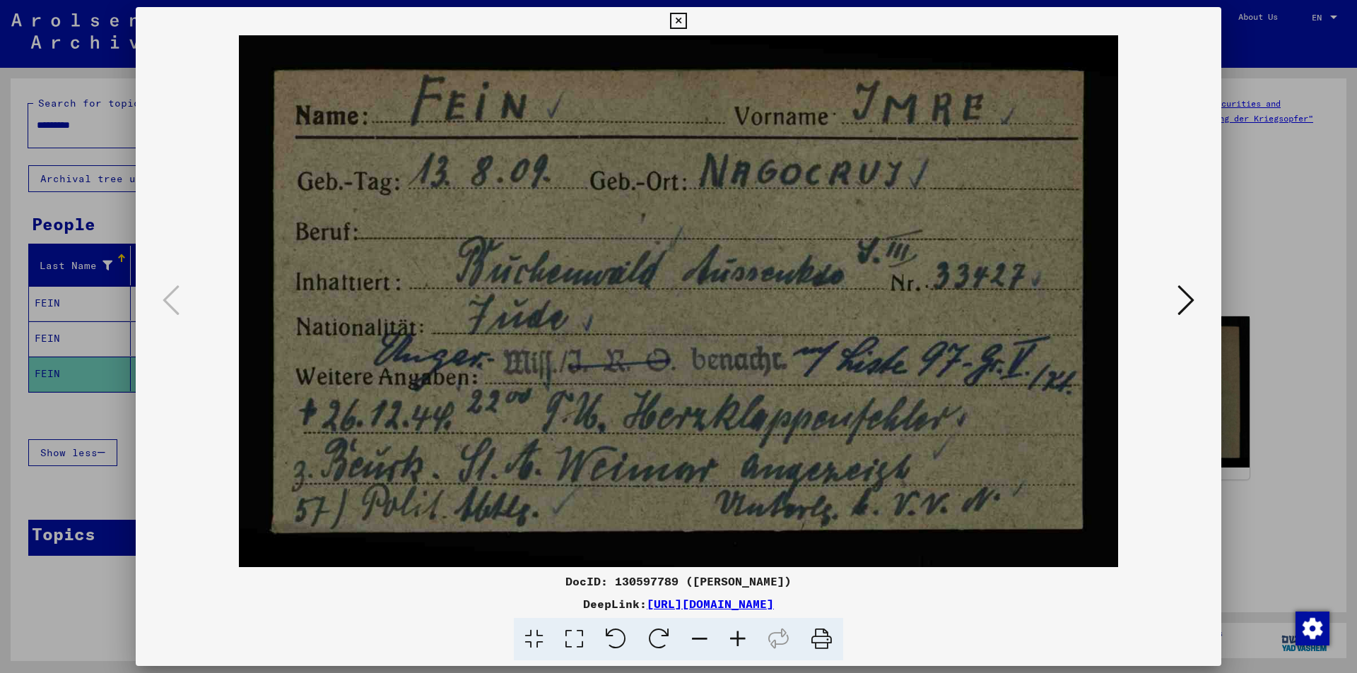
click at [676, 16] on icon at bounding box center [678, 21] width 16 height 17
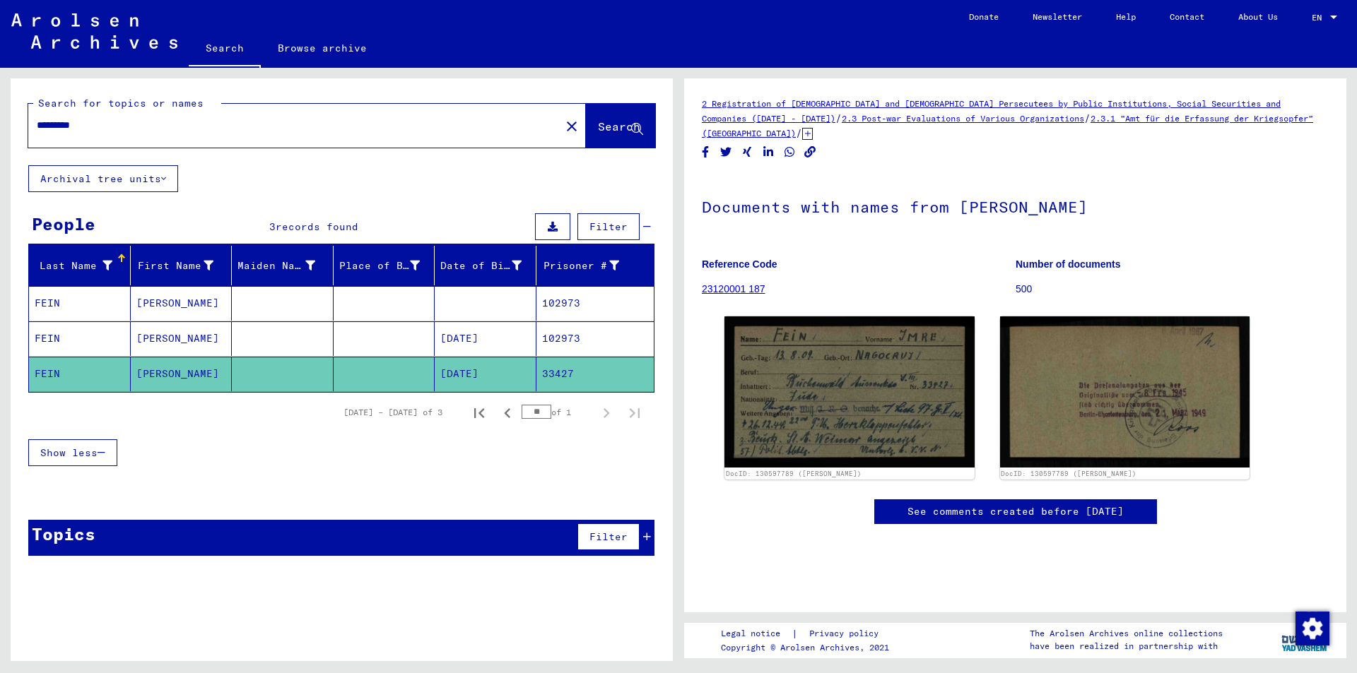
click at [495, 340] on mat-cell "[DATE]" at bounding box center [486, 339] width 102 height 35
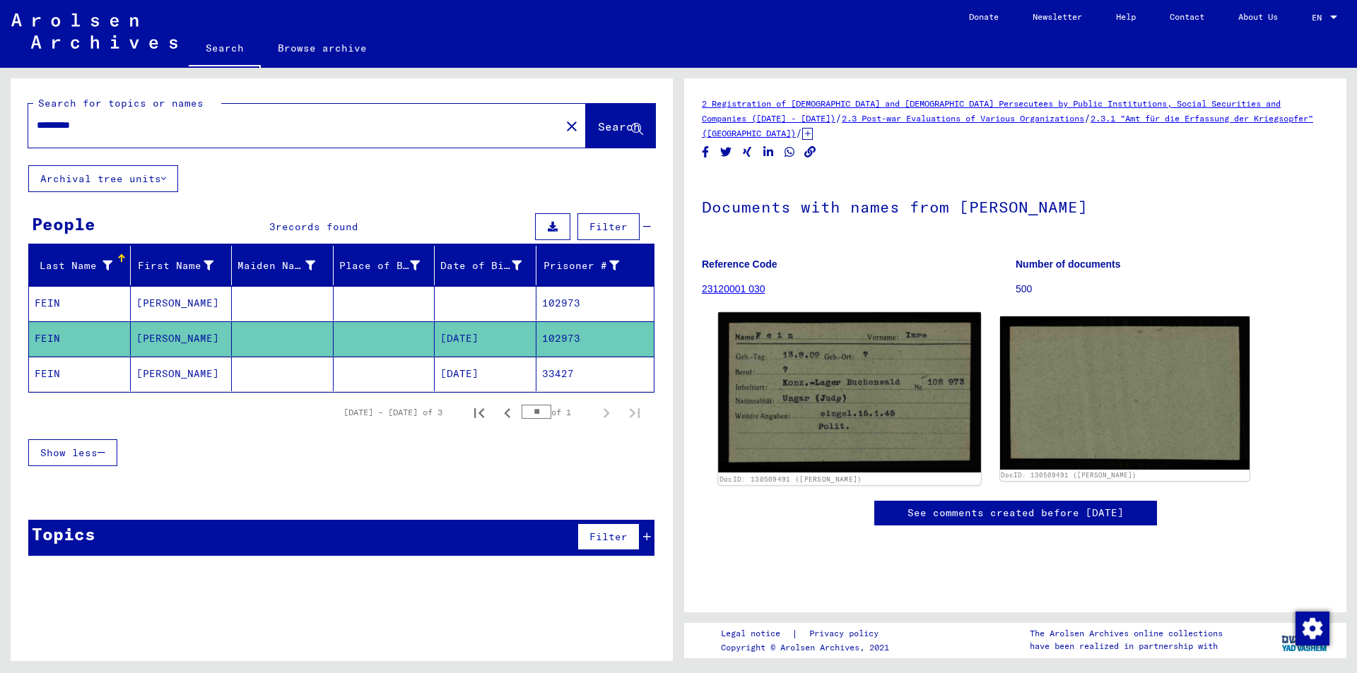
click at [910, 383] on img at bounding box center [849, 392] width 262 height 160
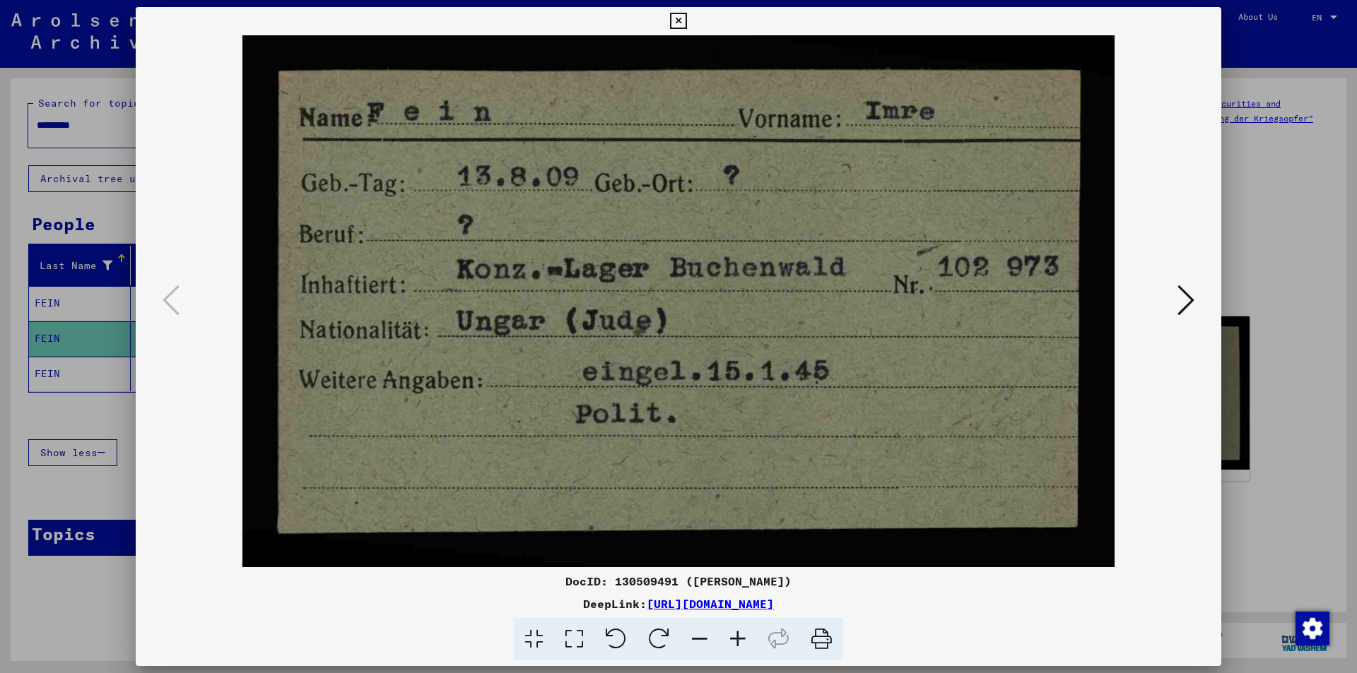
click at [684, 21] on icon at bounding box center [678, 21] width 16 height 17
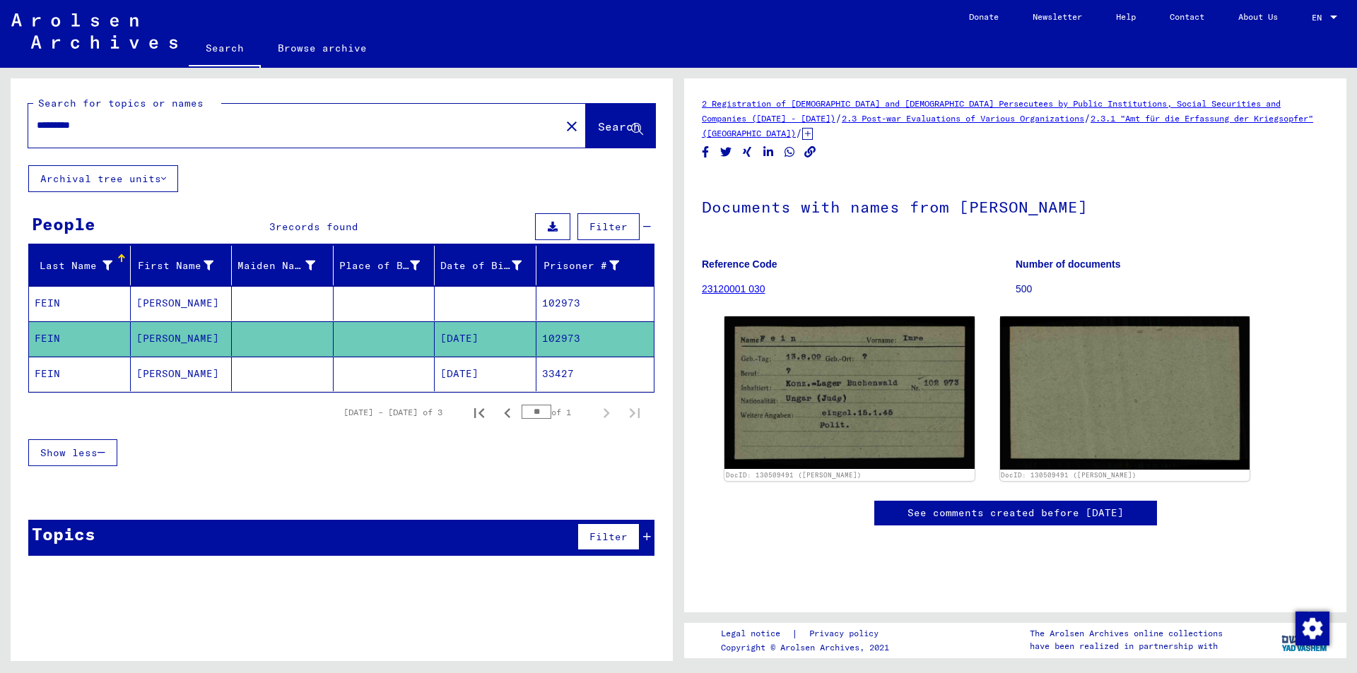
click at [431, 298] on mat-cell at bounding box center [385, 303] width 102 height 35
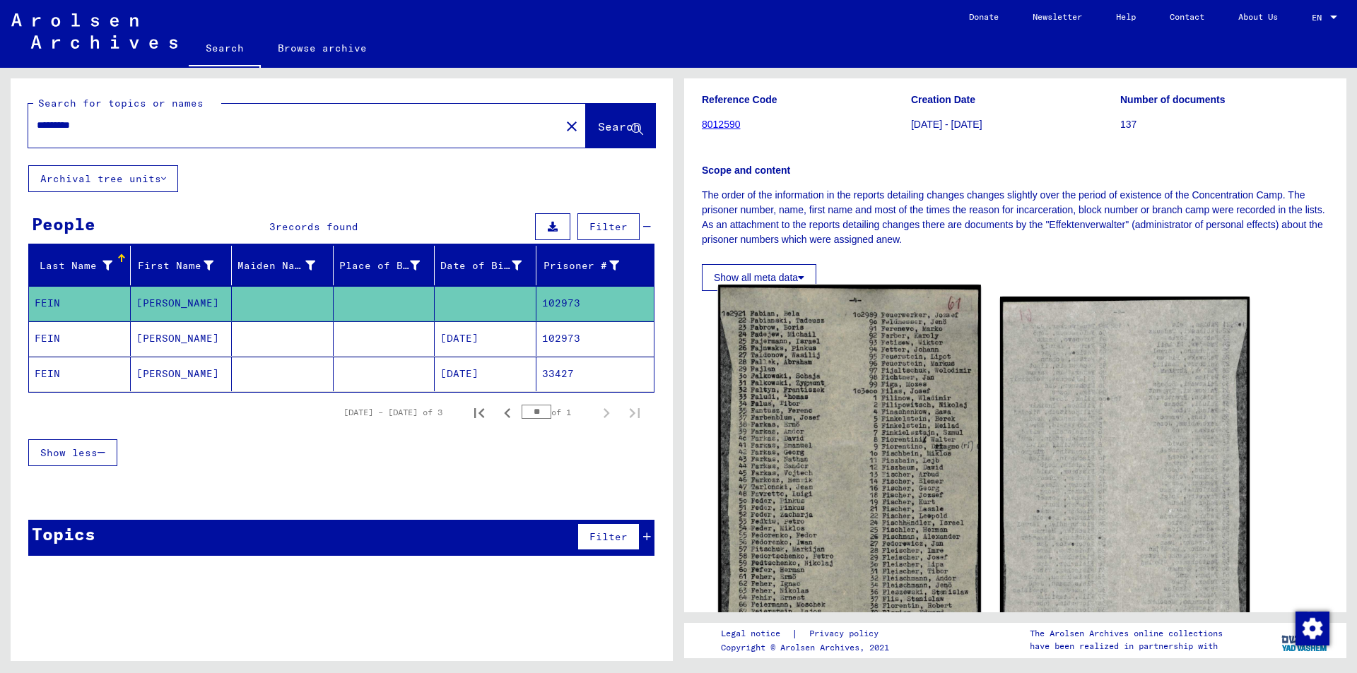
scroll to position [141, 0]
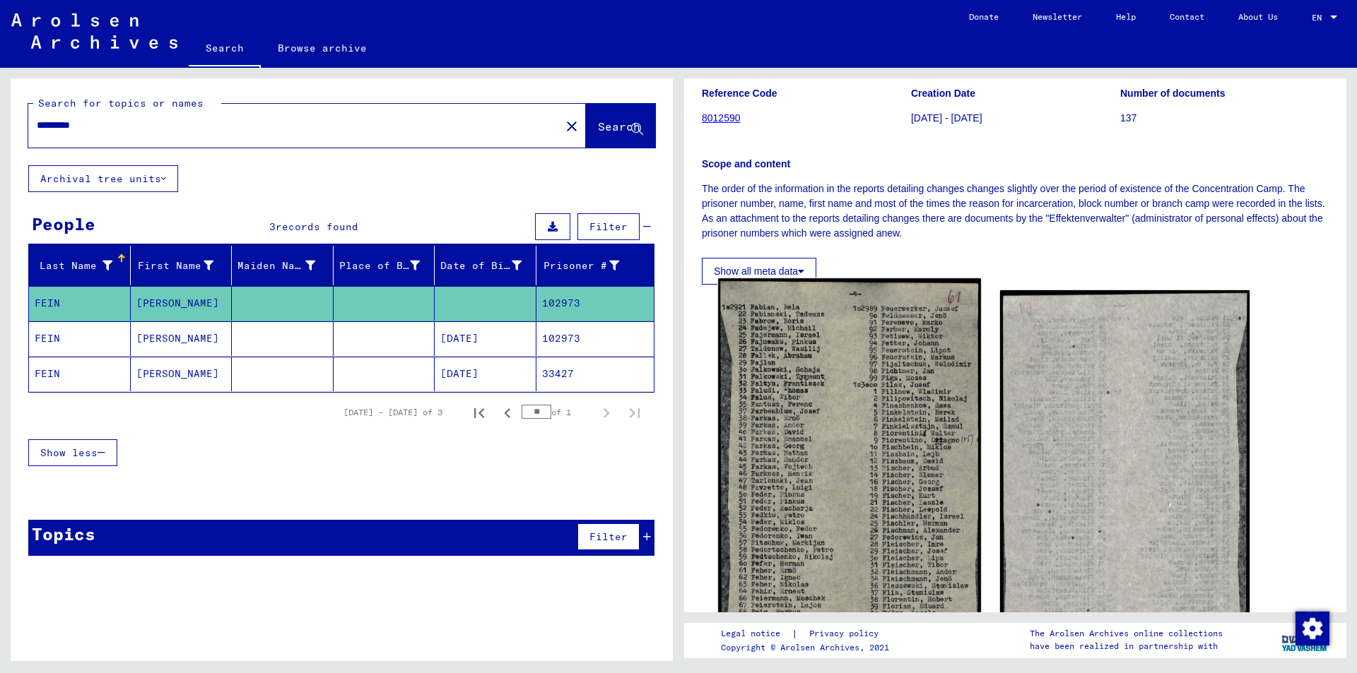
click at [817, 435] on img at bounding box center [849, 522] width 262 height 488
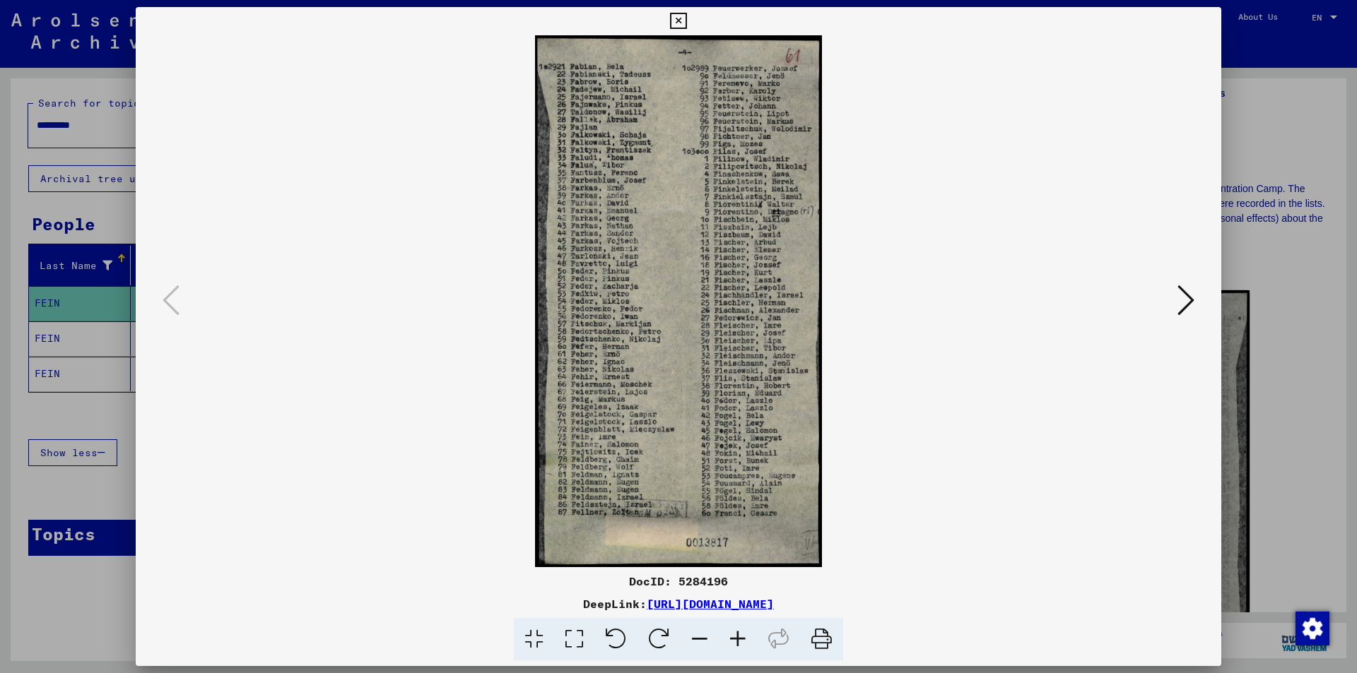
click at [683, 22] on icon at bounding box center [678, 21] width 16 height 17
